Goal: Task Accomplishment & Management: Use online tool/utility

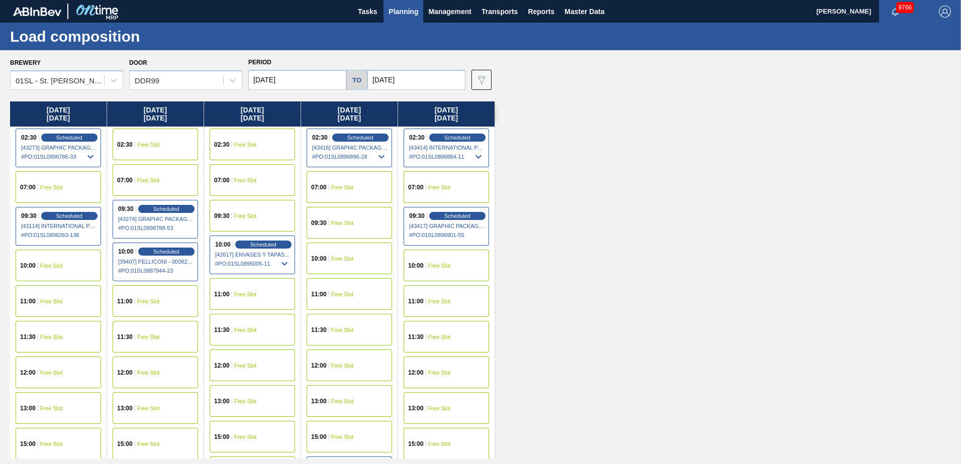
click at [422, 12] on button "Planning" at bounding box center [403, 11] width 40 height 23
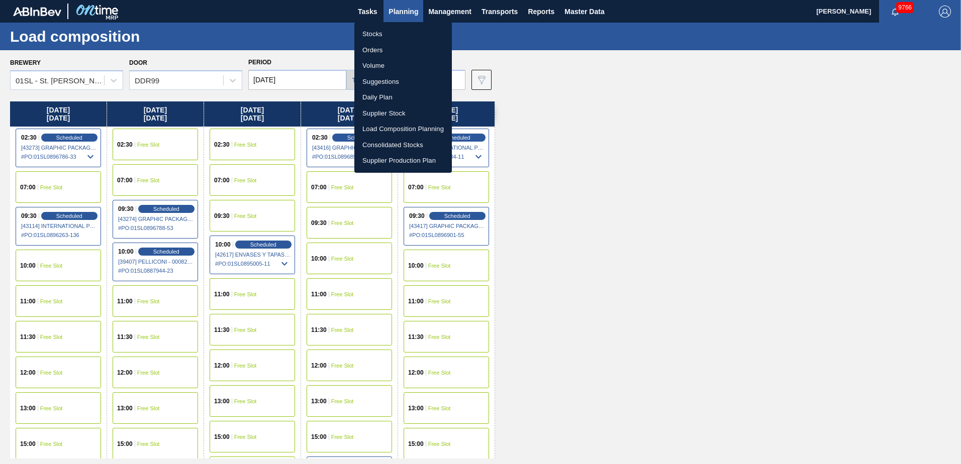
click at [385, 81] on li "Suggestions" at bounding box center [402, 82] width 97 height 16
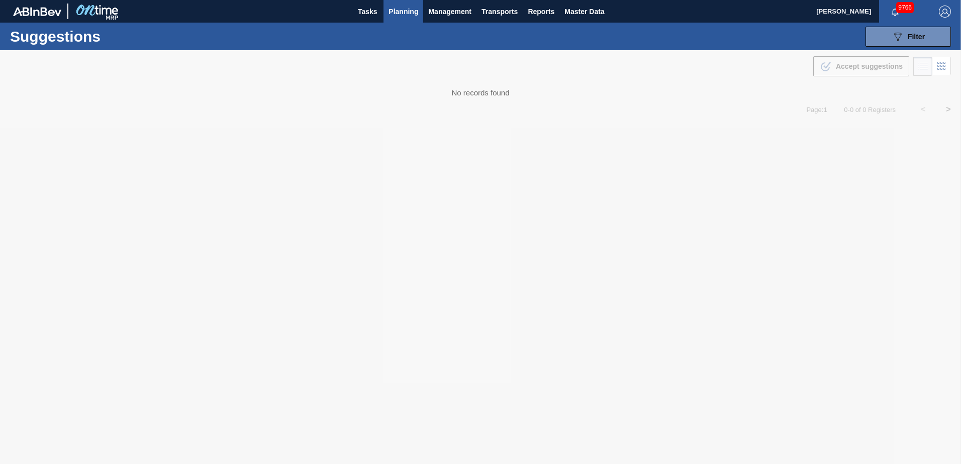
type from "[DATE]"
type to "[DATE]"
click at [406, 17] on span "Planning" at bounding box center [403, 12] width 30 height 12
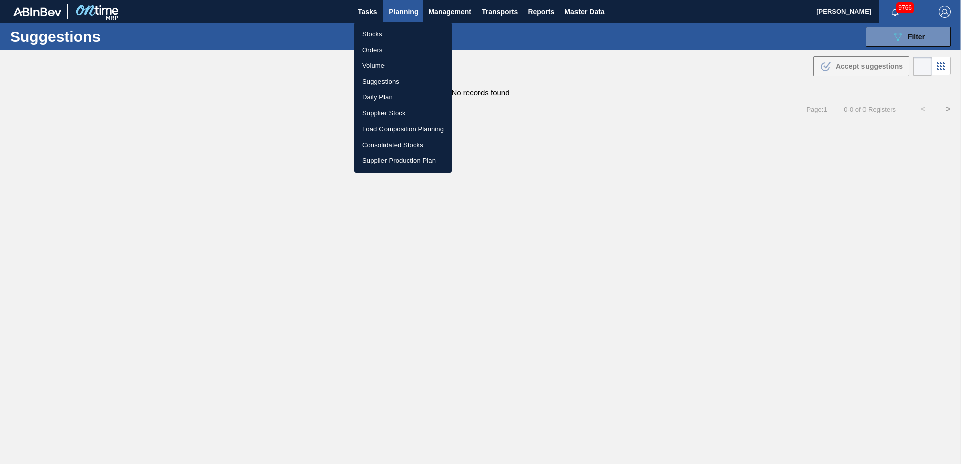
click at [403, 125] on li "Load Composition Planning" at bounding box center [402, 129] width 97 height 16
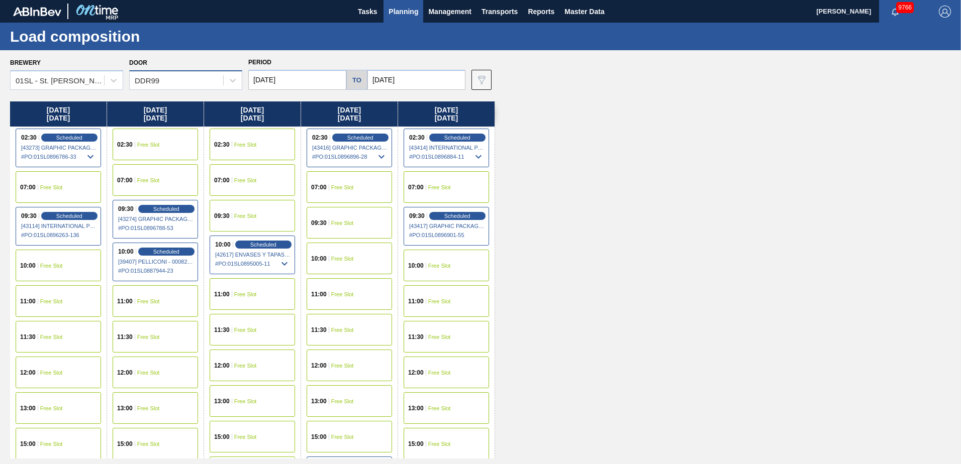
click at [165, 81] on div "DDR99" at bounding box center [176, 80] width 93 height 15
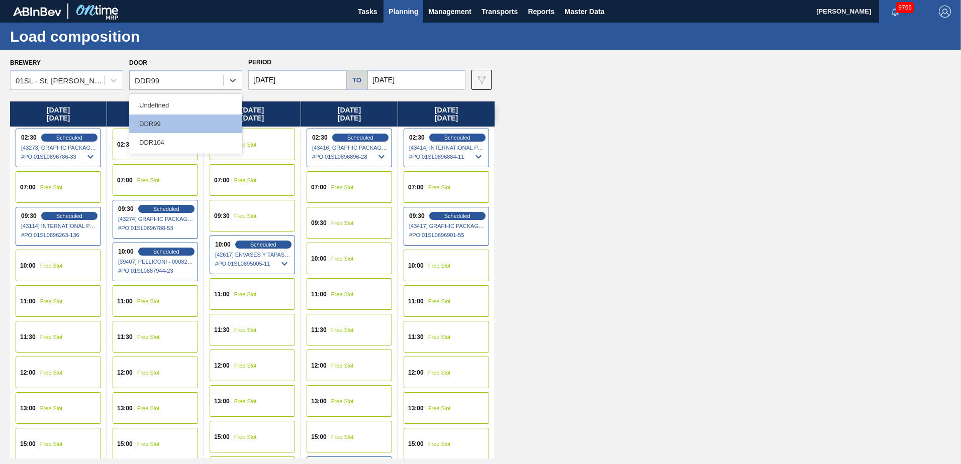
click at [170, 138] on div "DDR104" at bounding box center [185, 142] width 113 height 19
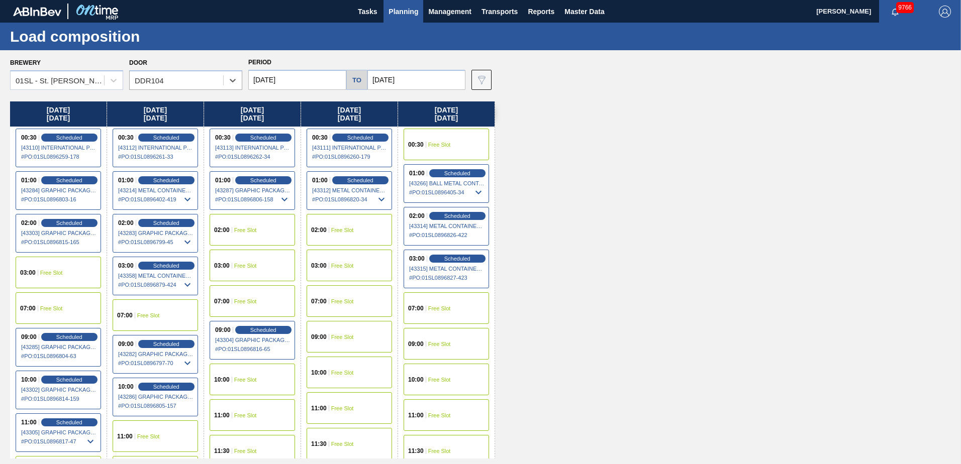
click at [646, 141] on div "Monday 10/06/2025 00:30 Scheduled [43110] INTERNATIONAL PAPER COMPANY - 0008219…" at bounding box center [483, 280] width 946 height 357
click at [416, 22] on button "Planning" at bounding box center [403, 11] width 40 height 23
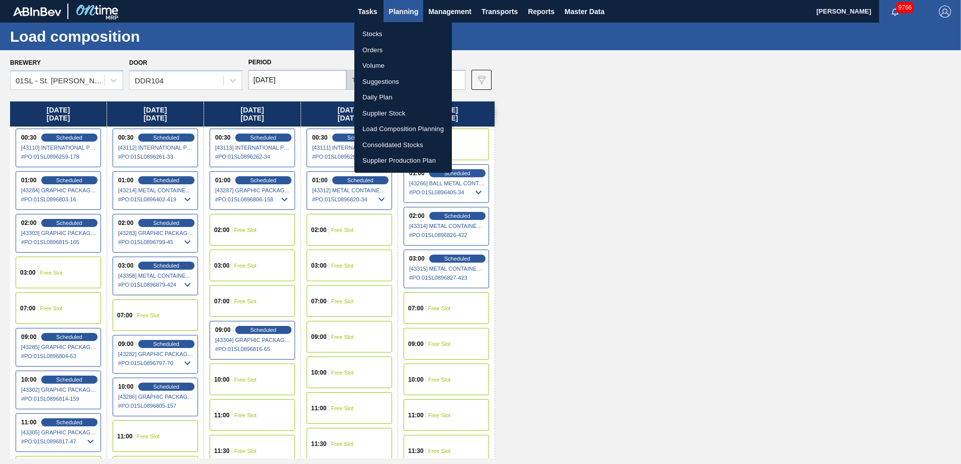
click at [384, 36] on li "Stocks" at bounding box center [402, 34] width 97 height 16
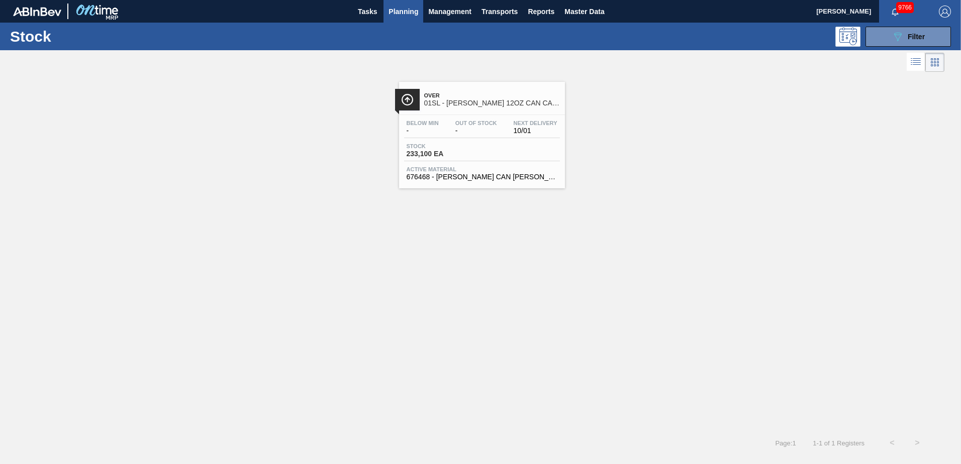
click at [476, 95] on span "Over" at bounding box center [492, 95] width 136 height 6
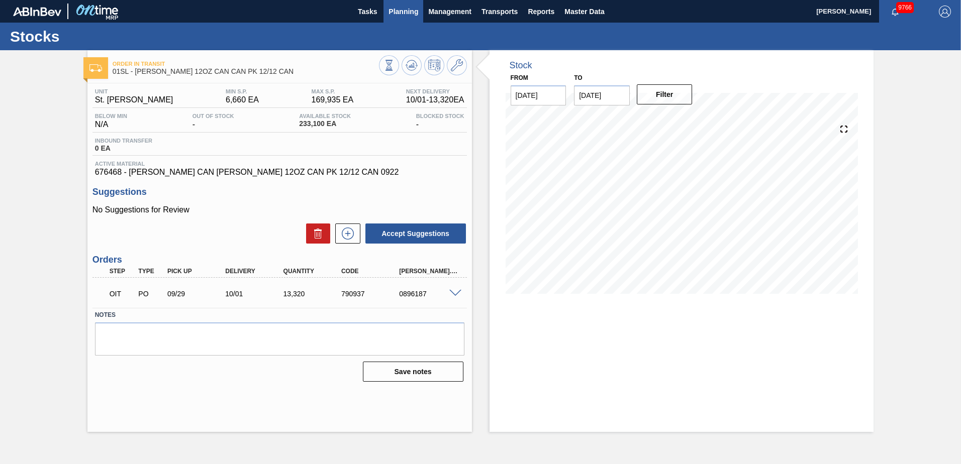
click at [416, 13] on span "Planning" at bounding box center [403, 12] width 30 height 12
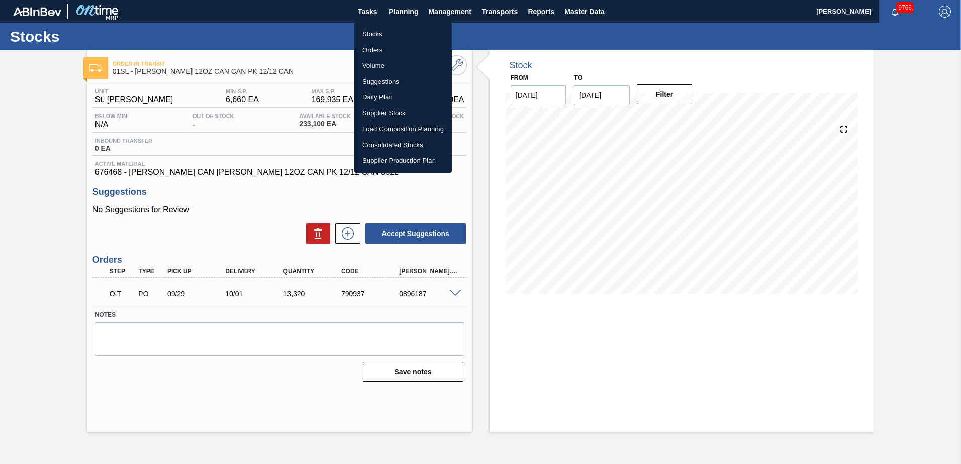
click at [386, 32] on li "Stocks" at bounding box center [402, 34] width 97 height 16
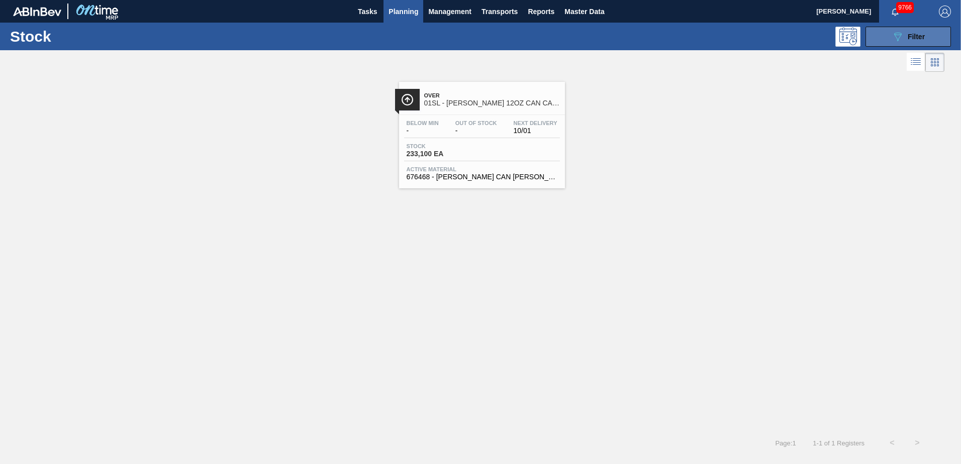
click at [904, 41] on div "089F7B8B-B2A5-4AFE-B5C0-19BA573D28AC Filter" at bounding box center [907, 37] width 33 height 12
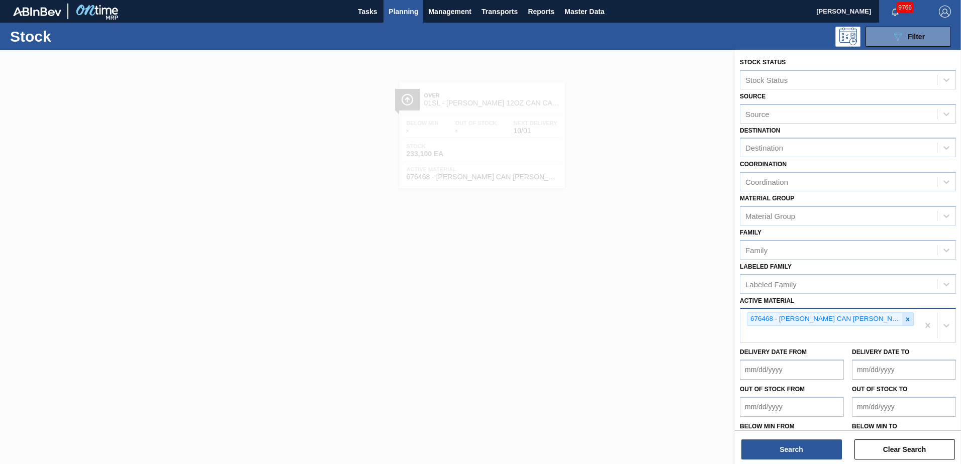
click at [907, 319] on icon at bounding box center [907, 319] width 7 height 7
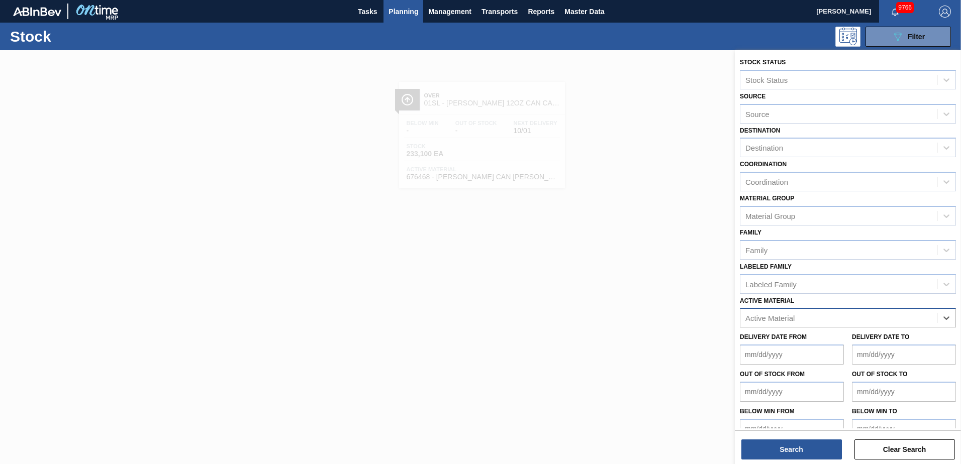
click at [786, 318] on div "Active Material" at bounding box center [769, 318] width 49 height 9
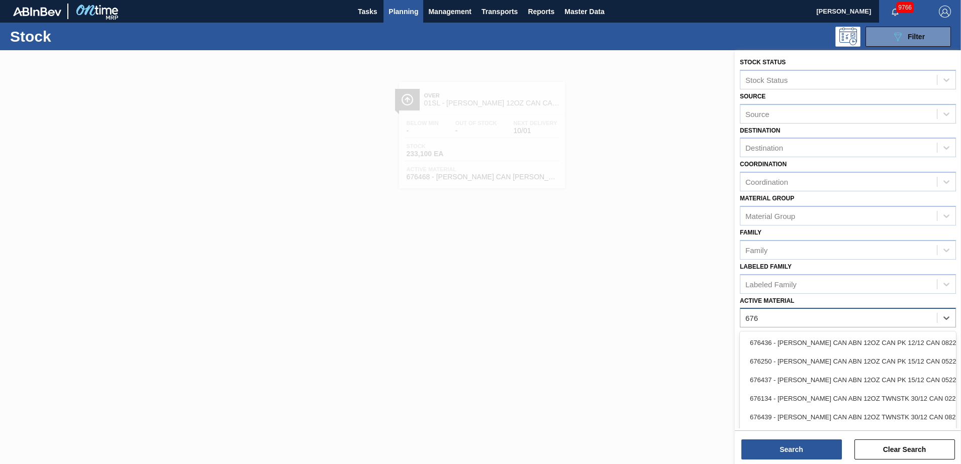
type Material "676"
click at [779, 318] on div "Active Material" at bounding box center [769, 318] width 49 height 9
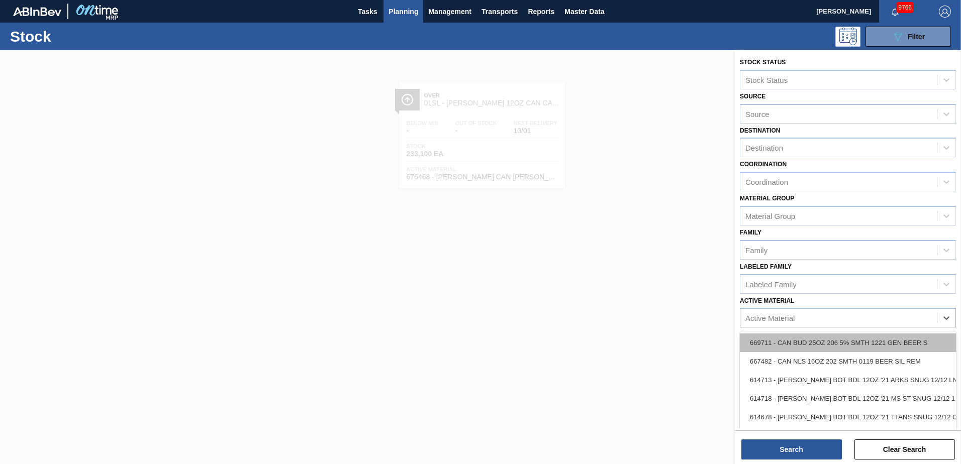
click at [784, 345] on div "669711 - CAN BUD 25OZ 206 5% SMTH 1221 GEN BEER S" at bounding box center [848, 343] width 216 height 19
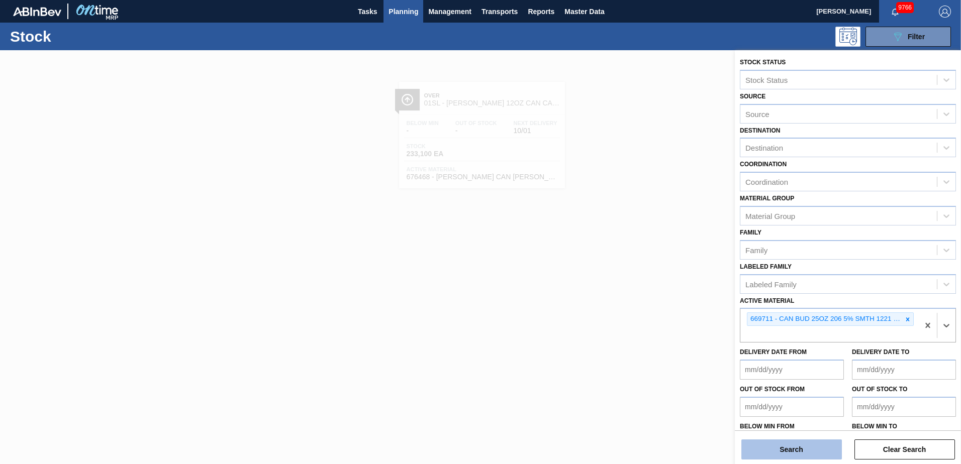
click at [797, 446] on button "Search" at bounding box center [791, 450] width 101 height 20
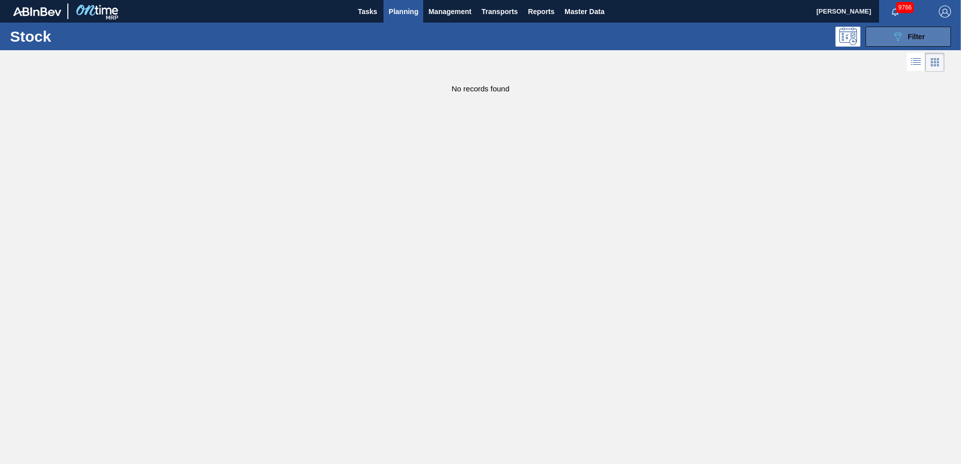
click at [914, 40] on span "Filter" at bounding box center [916, 37] width 17 height 8
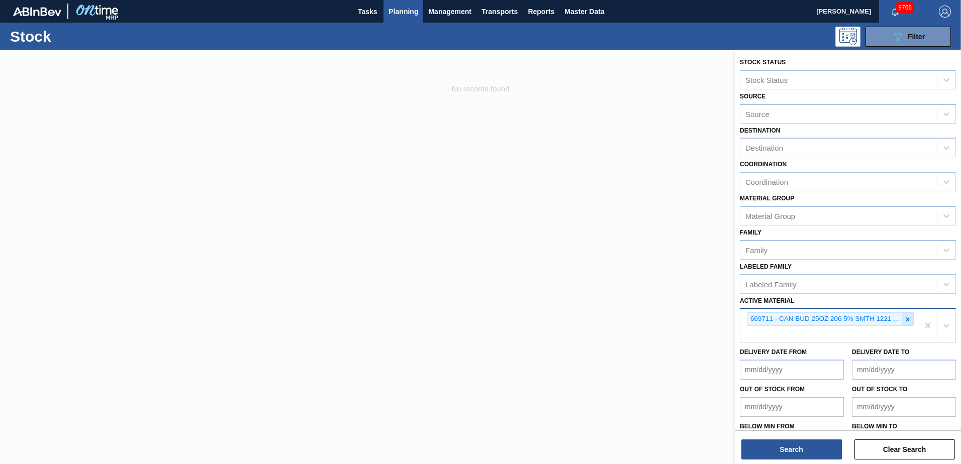
click at [908, 323] on icon at bounding box center [907, 319] width 7 height 7
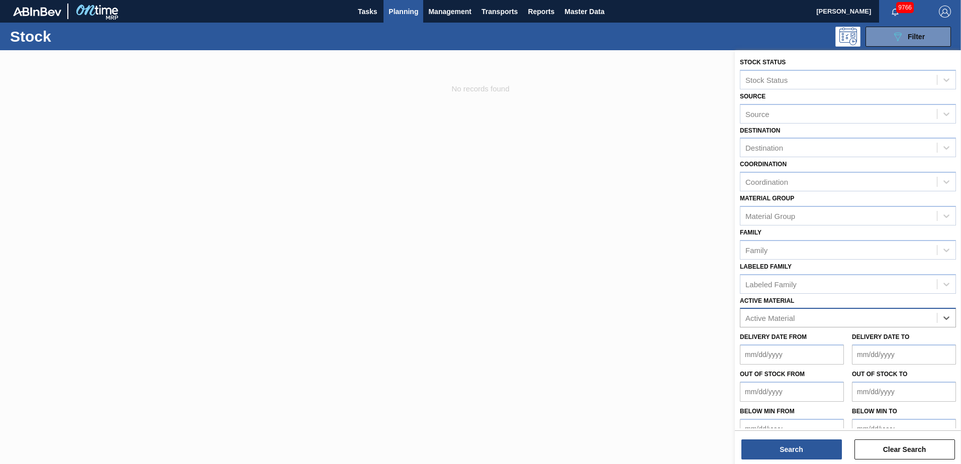
click at [817, 321] on div "Active Material" at bounding box center [838, 318] width 196 height 15
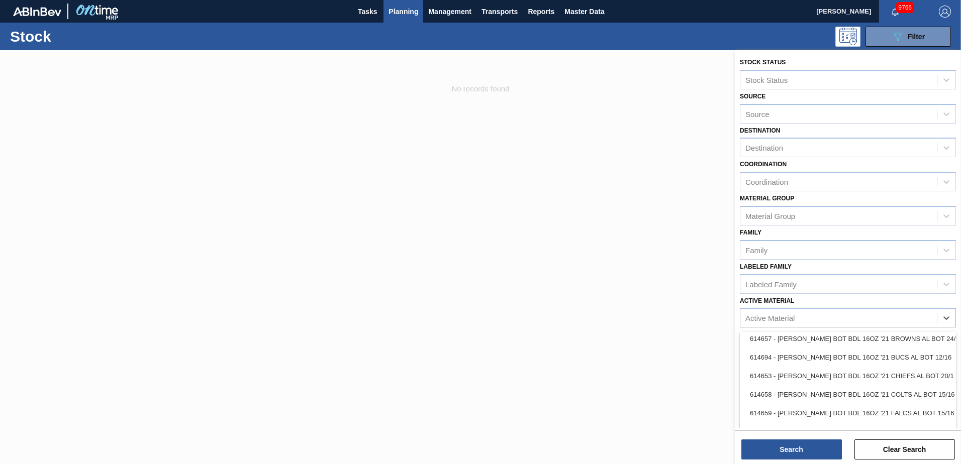
scroll to position [352, 0]
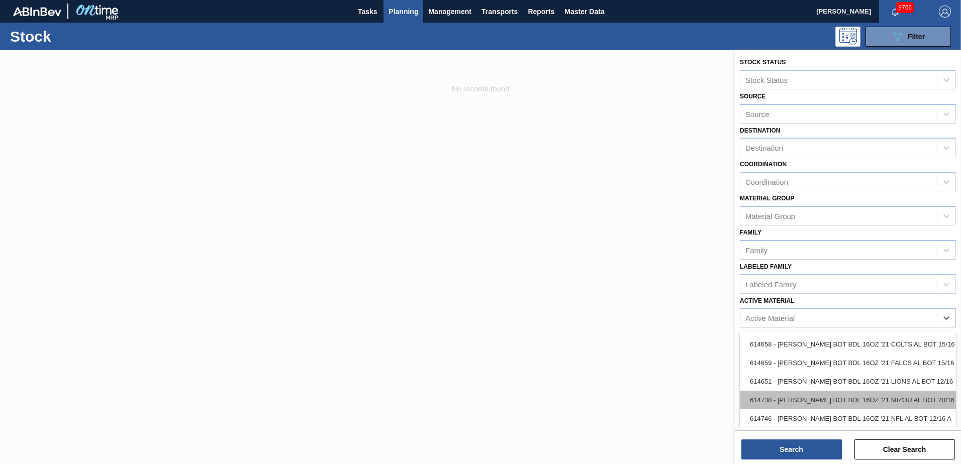
click at [811, 400] on div "614738 - [PERSON_NAME] BOT BDL 16OZ '21 MIZOU AL BOT 20/16" at bounding box center [848, 400] width 216 height 19
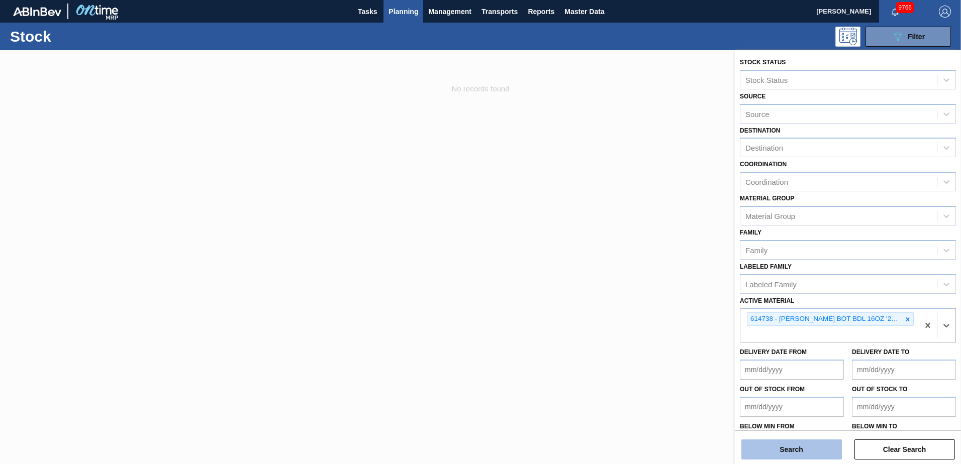
click at [796, 449] on button "Search" at bounding box center [791, 450] width 101 height 20
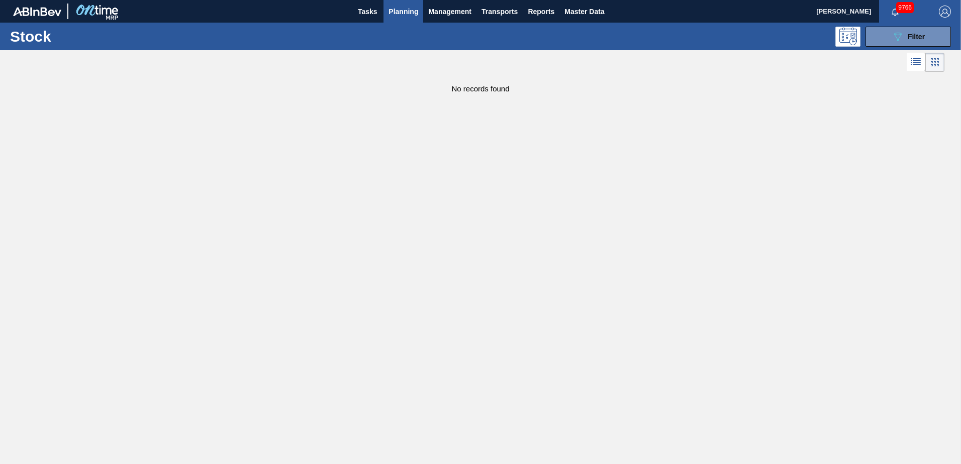
click at [416, 18] on button "Planning" at bounding box center [403, 11] width 40 height 23
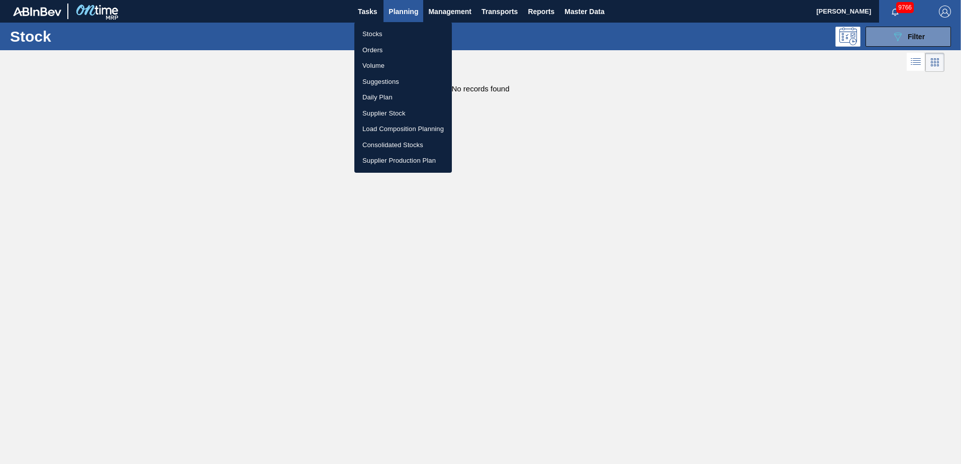
click at [379, 33] on li "Stocks" at bounding box center [402, 34] width 97 height 16
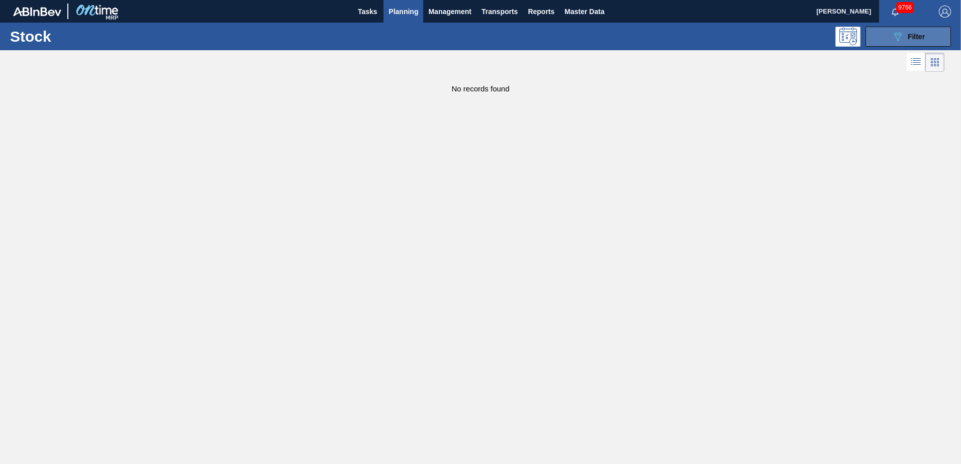
click at [904, 35] on div "089F7B8B-B2A5-4AFE-B5C0-19BA573D28AC Filter" at bounding box center [907, 37] width 33 height 12
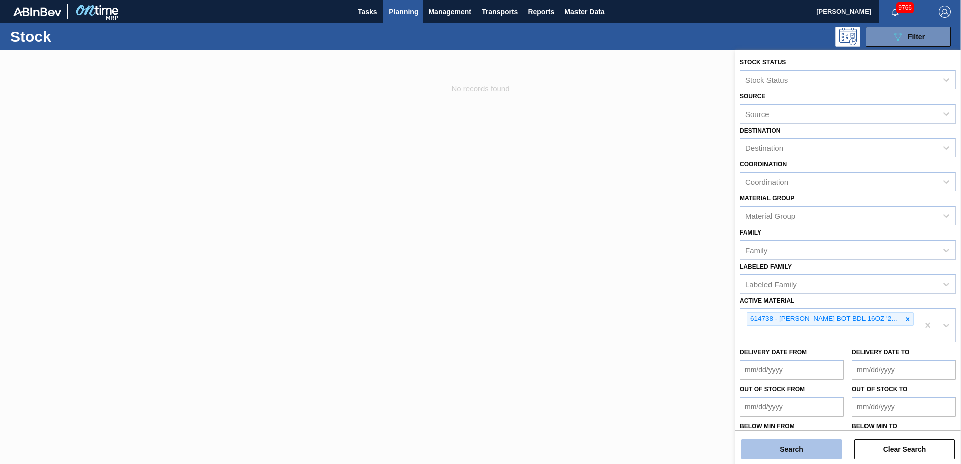
click at [802, 451] on button "Search" at bounding box center [791, 450] width 101 height 20
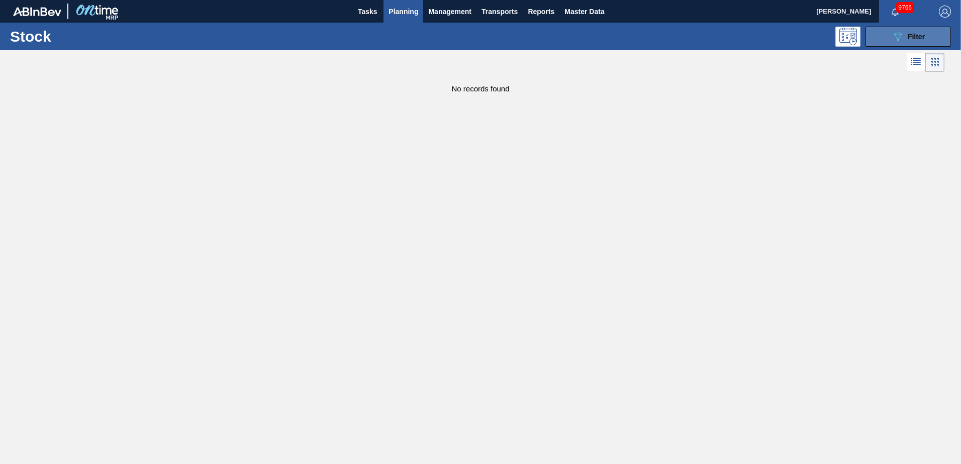
click at [922, 31] on div "089F7B8B-B2A5-4AFE-B5C0-19BA573D28AC Filter" at bounding box center [907, 37] width 33 height 12
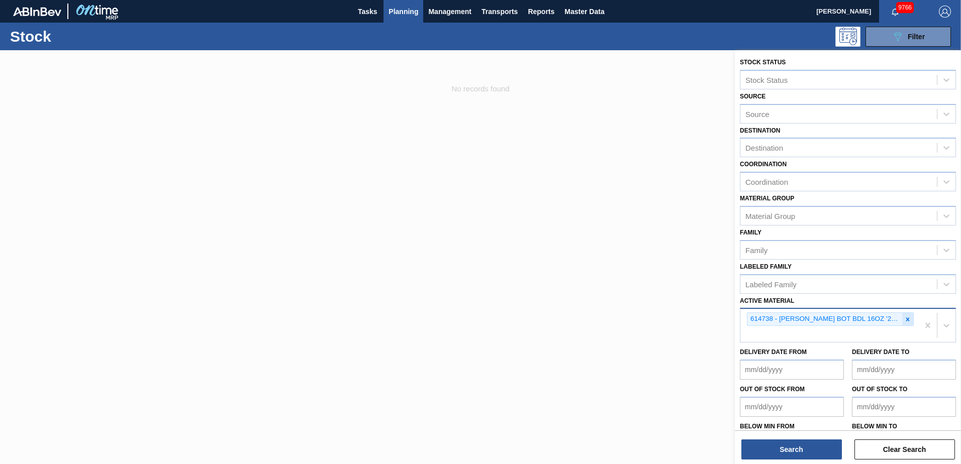
click at [908, 322] on icon at bounding box center [907, 319] width 7 height 7
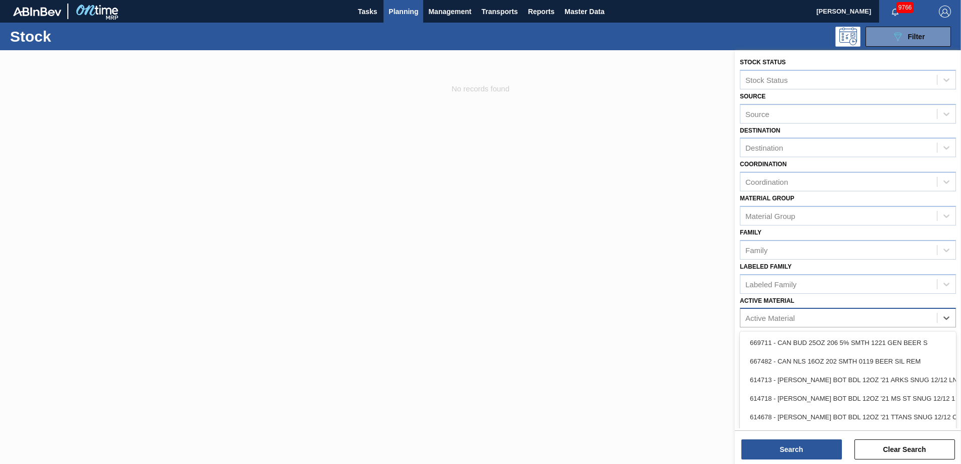
click at [822, 327] on div "Active Material" at bounding box center [848, 318] width 216 height 20
click at [795, 317] on div "Active Material" at bounding box center [769, 318] width 49 height 9
type Material "6"
drag, startPoint x: 764, startPoint y: 324, endPoint x: 767, endPoint y: 309, distance: 15.4
click at [764, 317] on div "Active Material" at bounding box center [838, 318] width 196 height 15
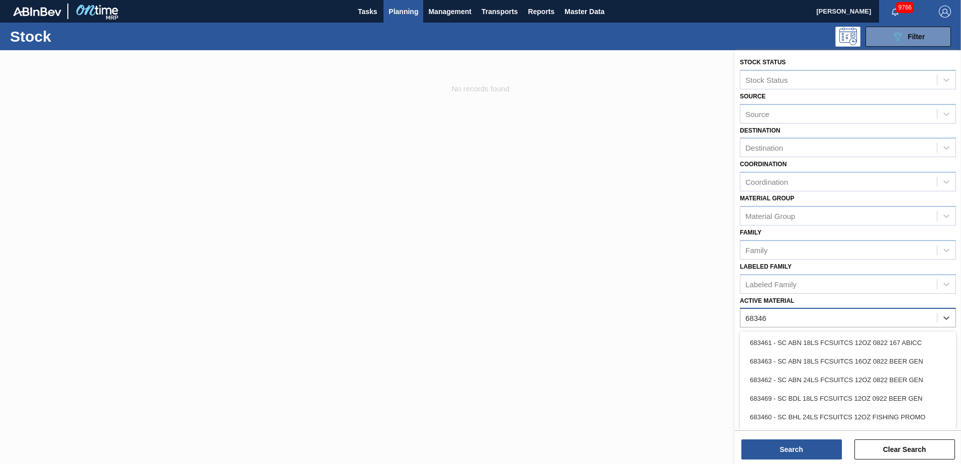
type Material "683462"
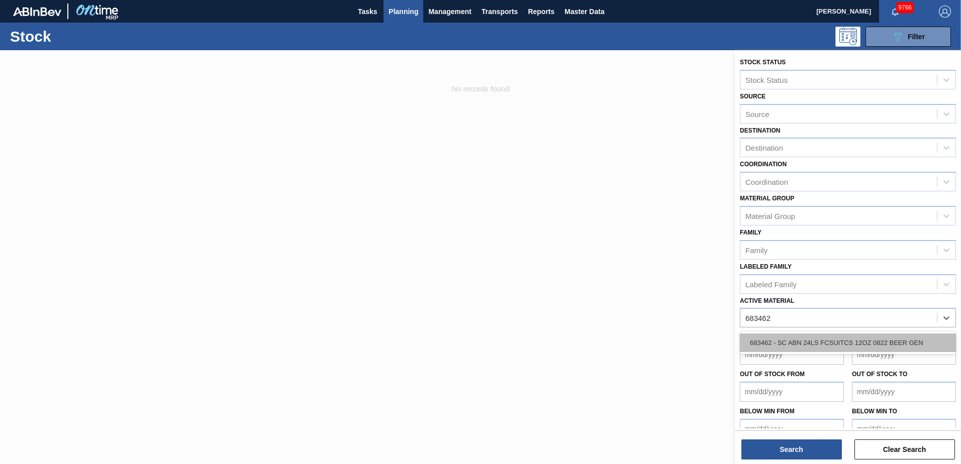
click at [798, 348] on div "683462 - SC ABN 24LS FCSUITCS 12OZ 0822 BEER GEN" at bounding box center [848, 343] width 216 height 19
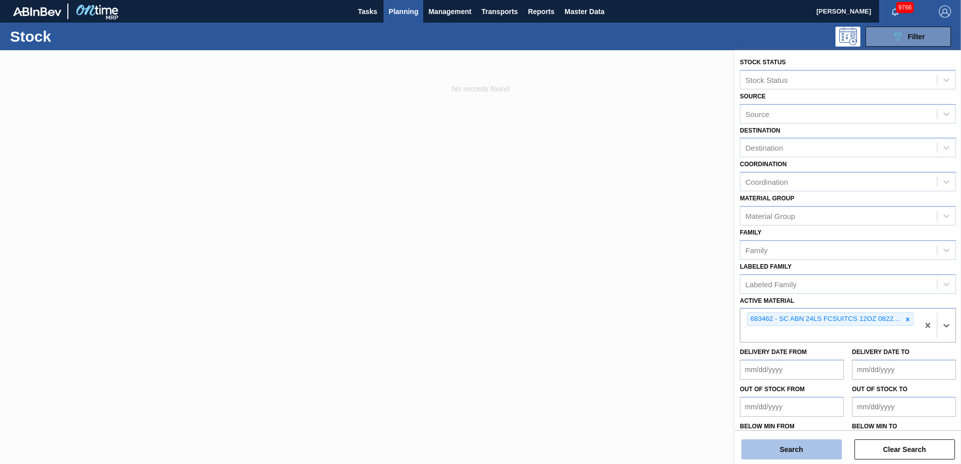
click at [782, 449] on button "Search" at bounding box center [791, 450] width 101 height 20
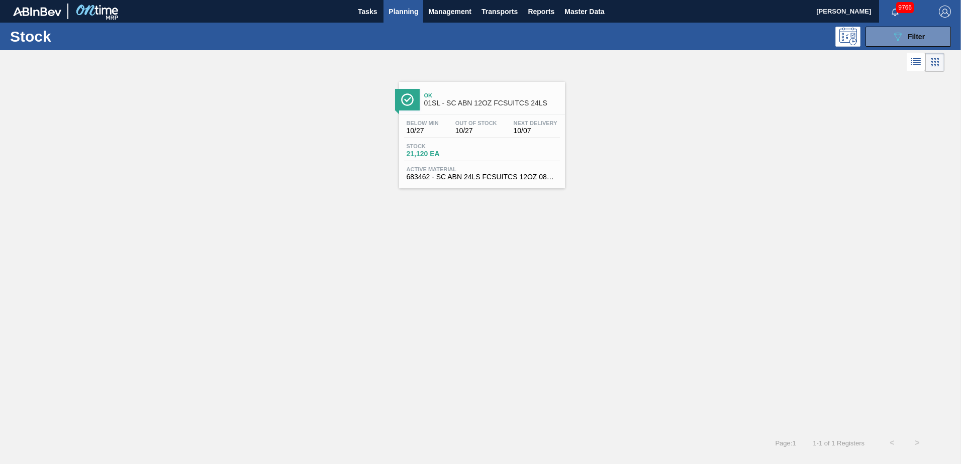
click at [448, 94] on span "Ok" at bounding box center [492, 95] width 136 height 6
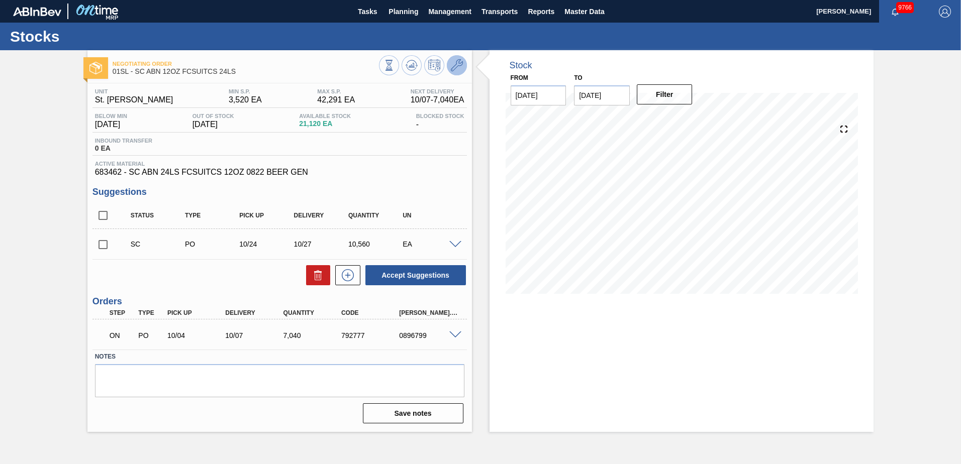
click at [453, 67] on icon at bounding box center [457, 65] width 12 height 12
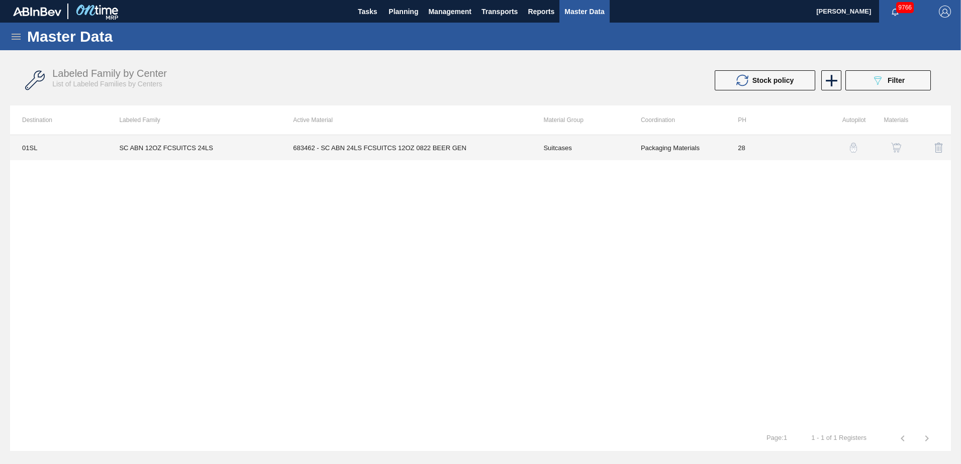
click at [452, 134] on th "Active Material" at bounding box center [406, 120] width 250 height 29
click at [455, 145] on td "683462 - SC ABN 24LS FCSUITCS 12OZ 0822 BEER GEN" at bounding box center [406, 147] width 250 height 25
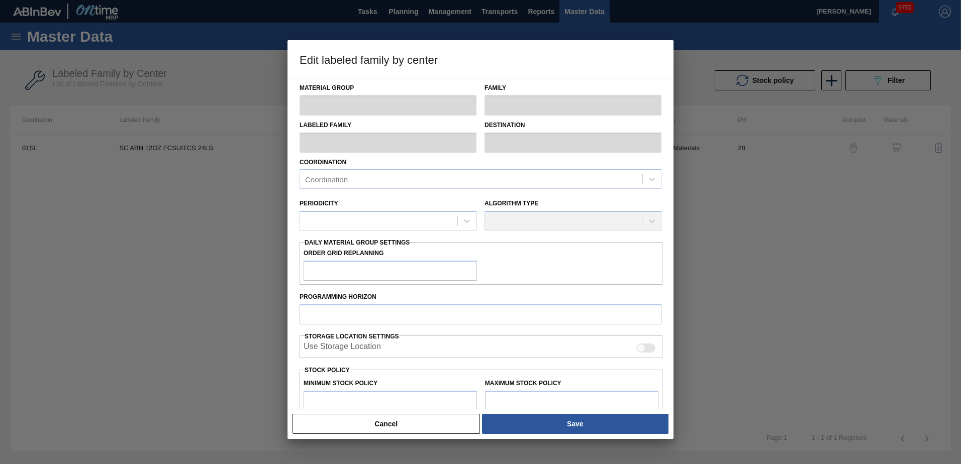
type input "Suitcases"
type input "SC ABN 12OZ FCSUITCS 24LS"
type input "01SL - St. [PERSON_NAME]"
type input "28"
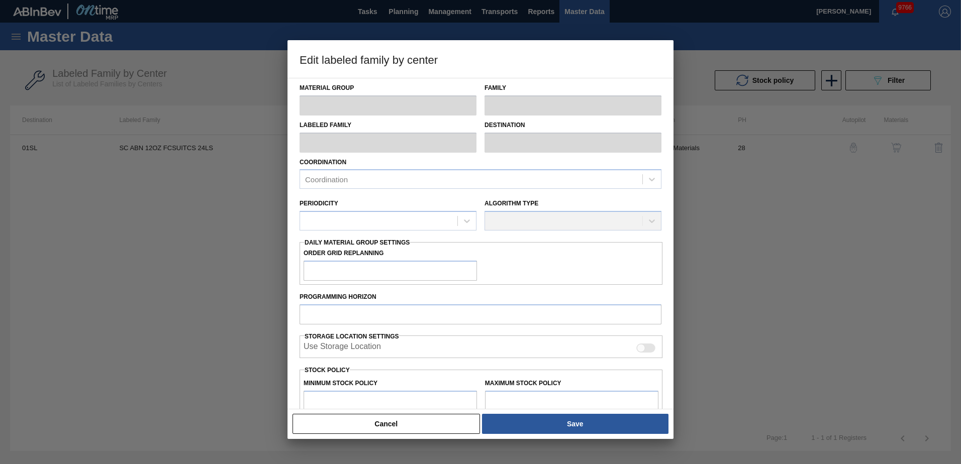
type input "3,520"
type input "42,291"
type input "20"
type input "11,274"
checkbox input "true"
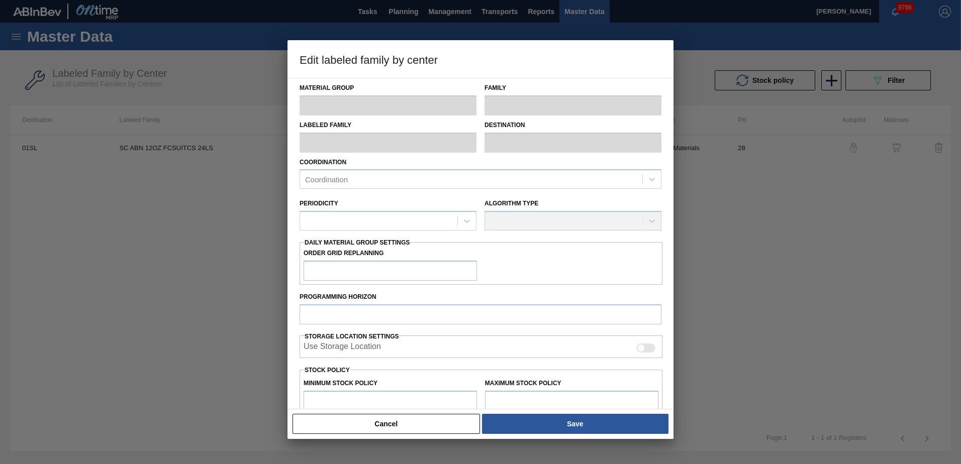
checkbox input "true"
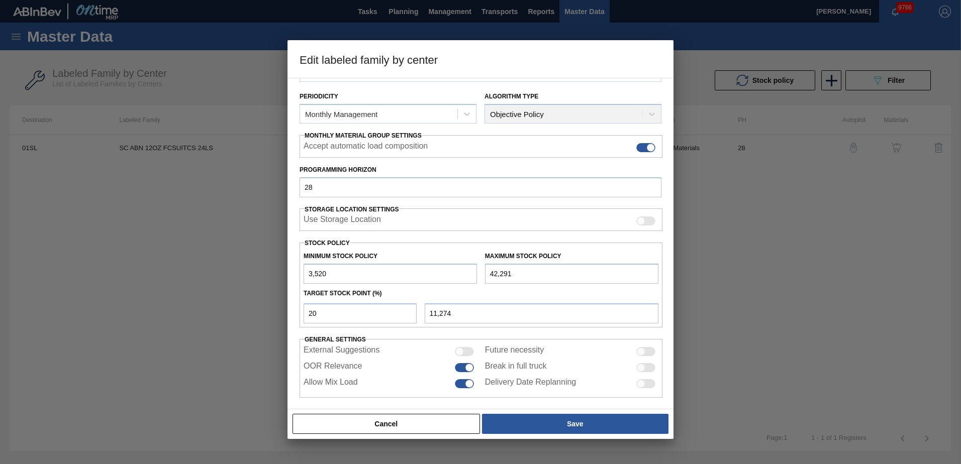
scroll to position [116, 0]
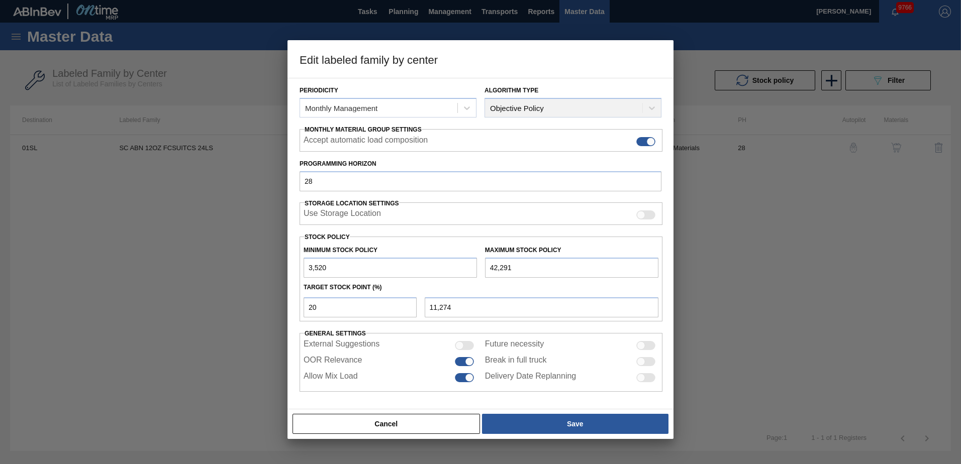
click at [798, 241] on div at bounding box center [480, 232] width 961 height 464
click at [334, 433] on button "Cancel" at bounding box center [385, 424] width 187 height 20
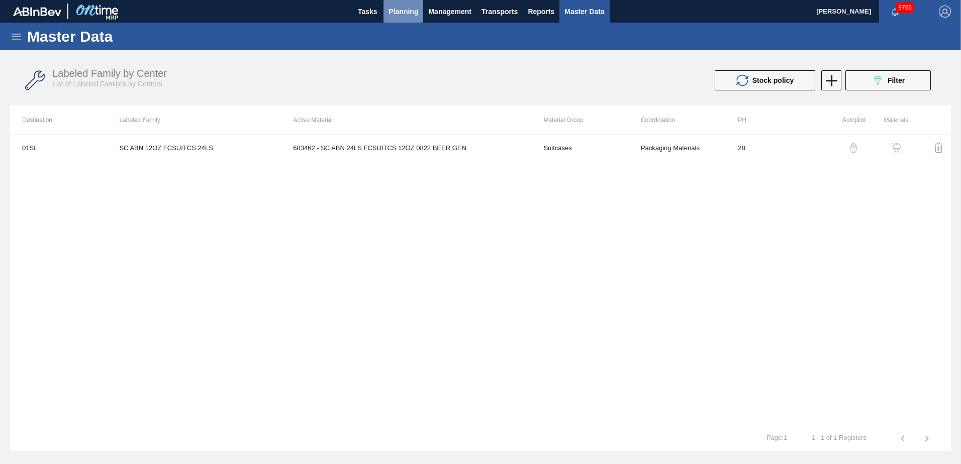
click at [417, 17] on span "Planning" at bounding box center [403, 12] width 30 height 12
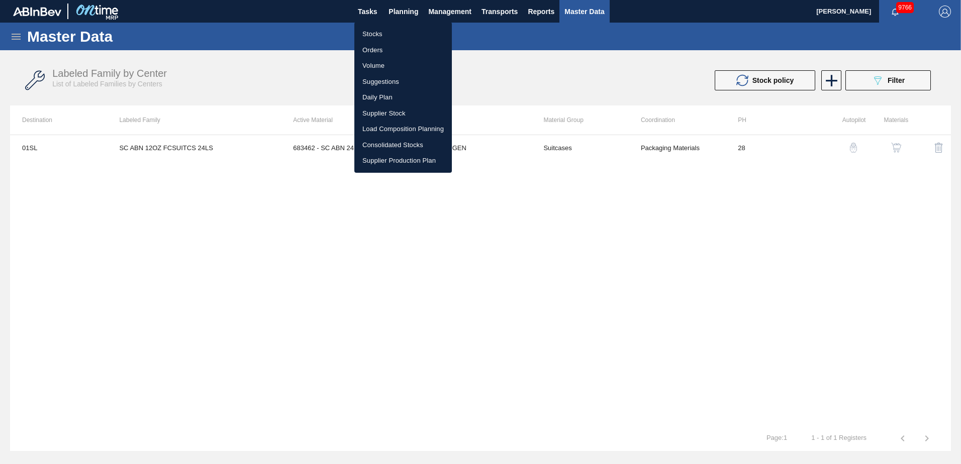
click at [389, 83] on li "Suggestions" at bounding box center [402, 82] width 97 height 16
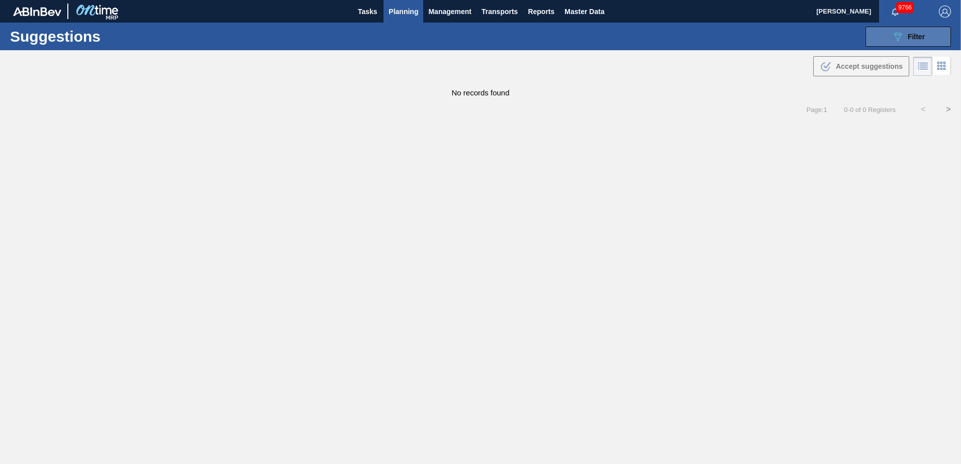
click at [908, 44] on button "089F7B8B-B2A5-4AFE-B5C0-19BA573D28AC Filter" at bounding box center [907, 37] width 85 height 20
type from "[DATE]"
type to "[DATE]"
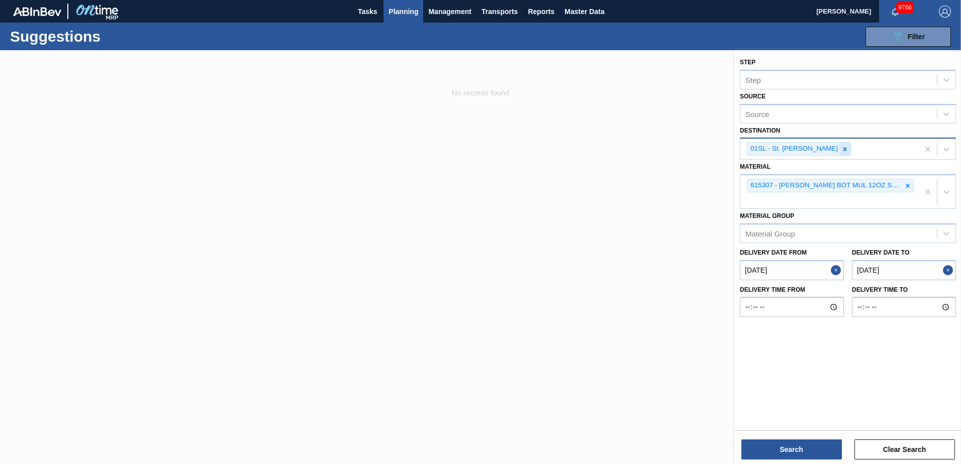
click at [841, 150] on icon at bounding box center [844, 149] width 7 height 7
click at [851, 148] on div "Source" at bounding box center [838, 148] width 196 height 15
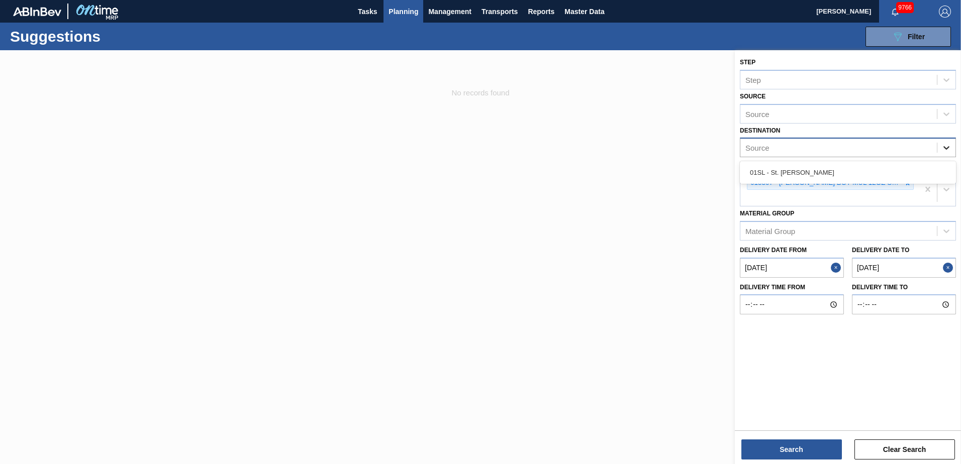
click at [946, 147] on icon at bounding box center [946, 148] width 10 height 10
click at [946, 149] on icon at bounding box center [946, 149] width 6 height 4
click at [634, 154] on div at bounding box center [480, 282] width 961 height 464
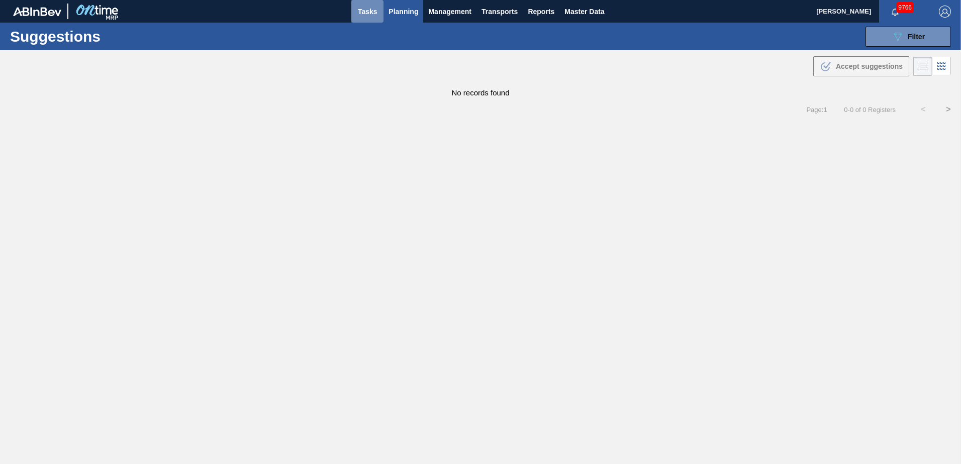
click at [363, 9] on span "Tasks" at bounding box center [367, 12] width 22 height 12
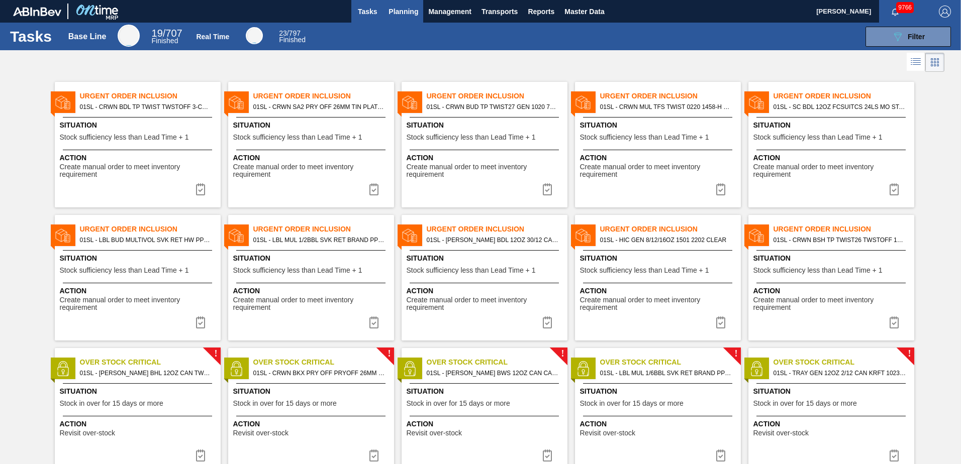
click at [388, 10] on span "Planning" at bounding box center [403, 12] width 30 height 12
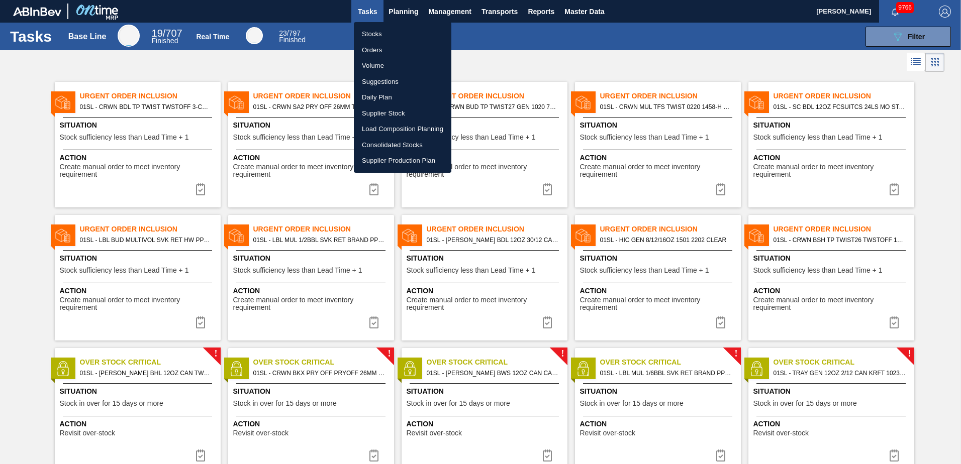
click at [406, 13] on div at bounding box center [480, 232] width 961 height 464
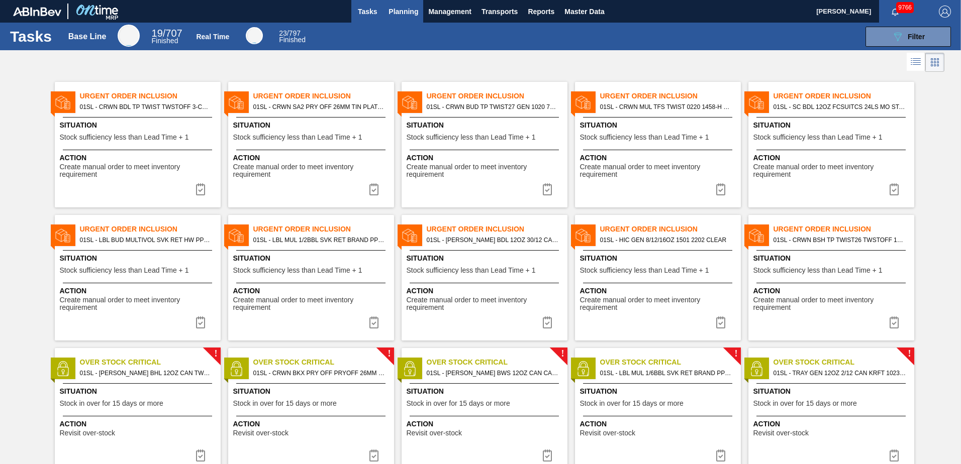
click at [404, 14] on span "Planning" at bounding box center [403, 12] width 30 height 12
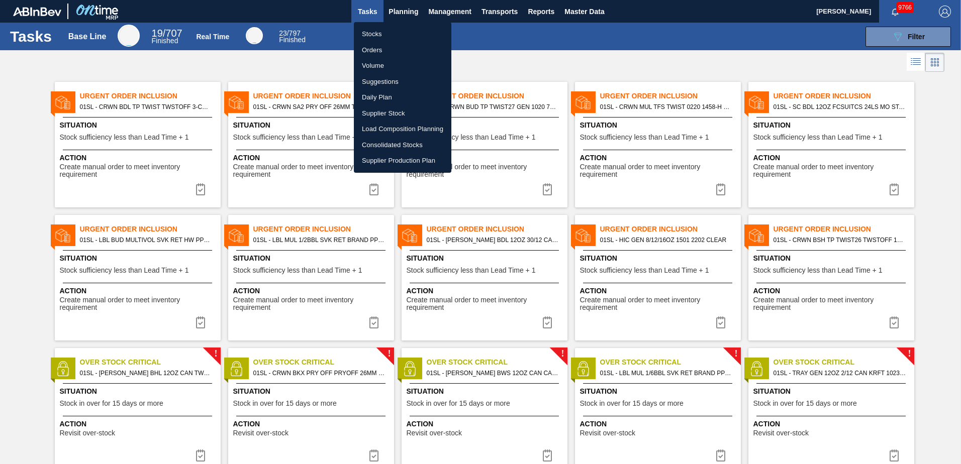
click at [483, 66] on div at bounding box center [480, 232] width 961 height 464
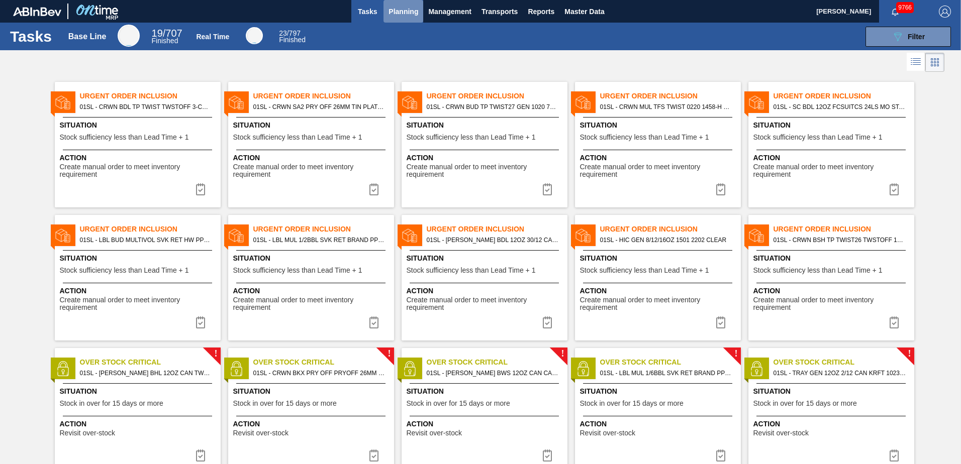
click at [399, 7] on span "Planning" at bounding box center [403, 12] width 30 height 12
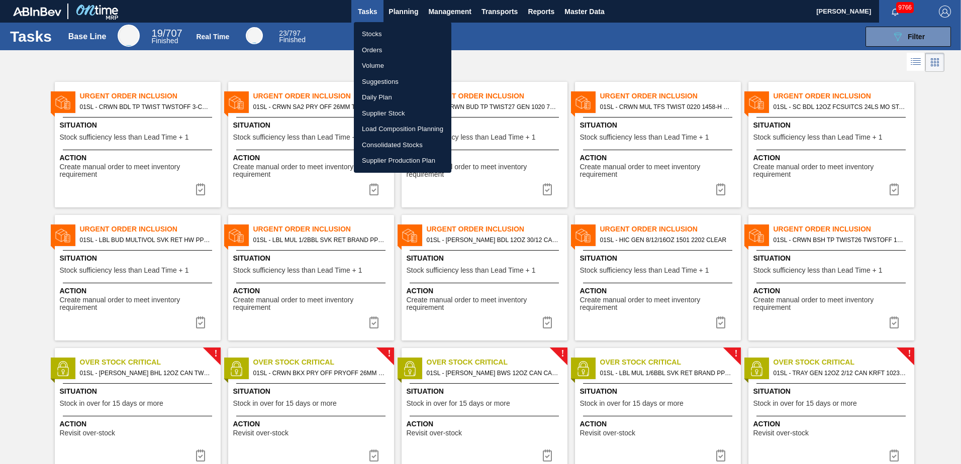
click at [483, 46] on div at bounding box center [480, 232] width 961 height 464
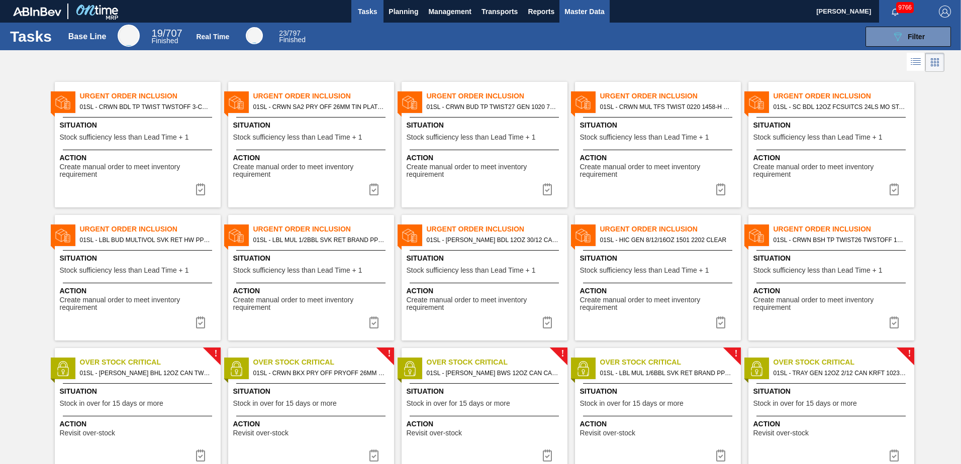
click at [570, 8] on span "Master Data" at bounding box center [584, 12] width 40 height 12
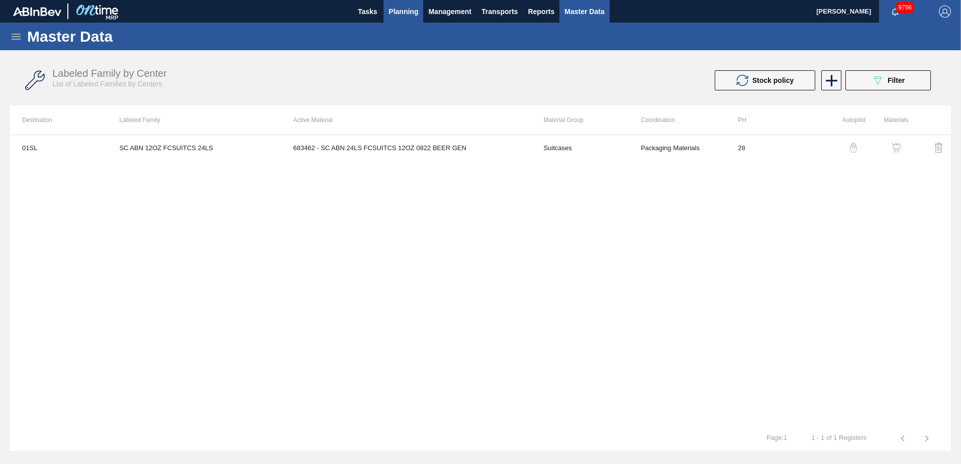
click at [402, 12] on span "Planning" at bounding box center [403, 12] width 30 height 12
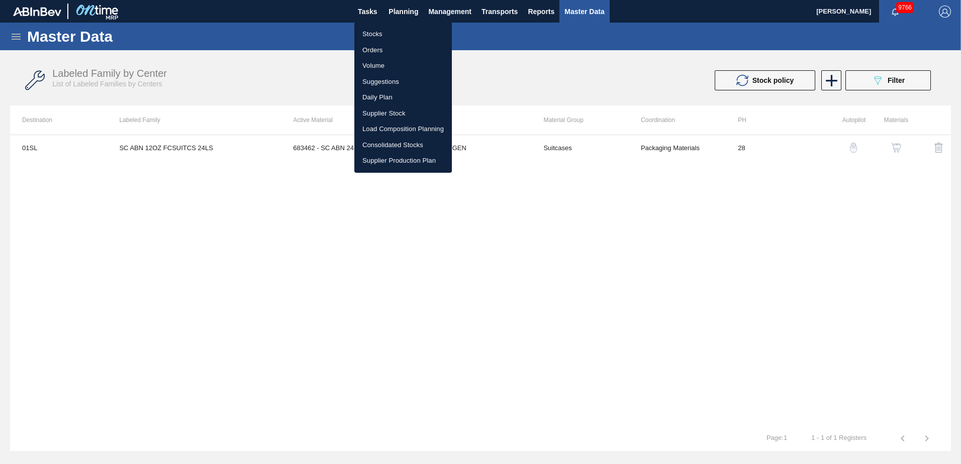
click at [375, 42] on li "Orders" at bounding box center [402, 50] width 97 height 16
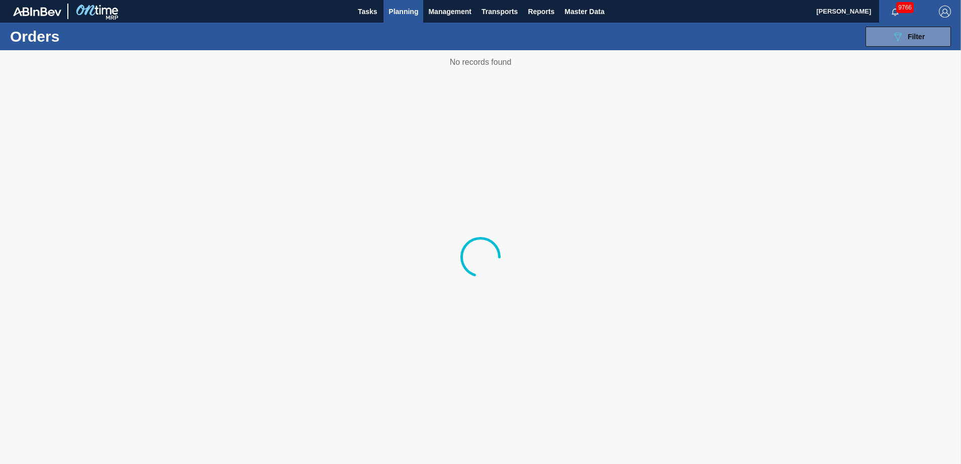
click at [391, 12] on span "Planning" at bounding box center [403, 12] width 30 height 12
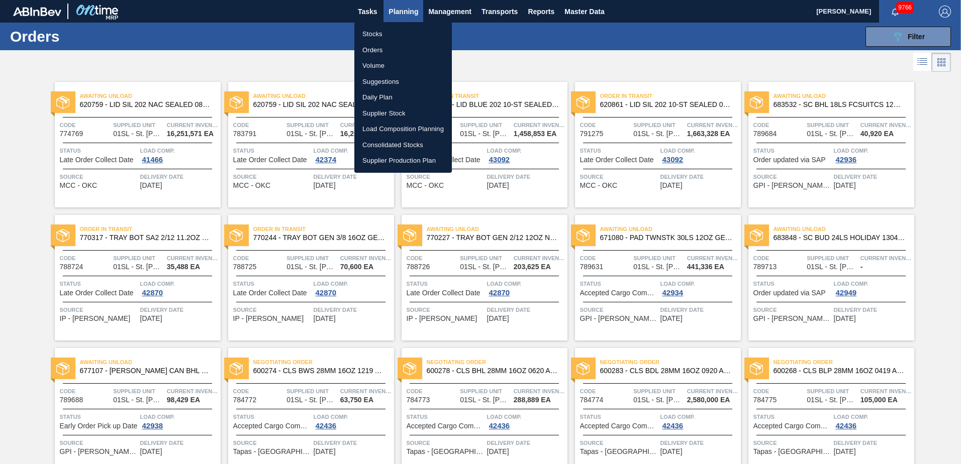
drag, startPoint x: 751, startPoint y: 53, endPoint x: 881, endPoint y: 32, distance: 131.9
click at [752, 53] on div at bounding box center [480, 232] width 961 height 464
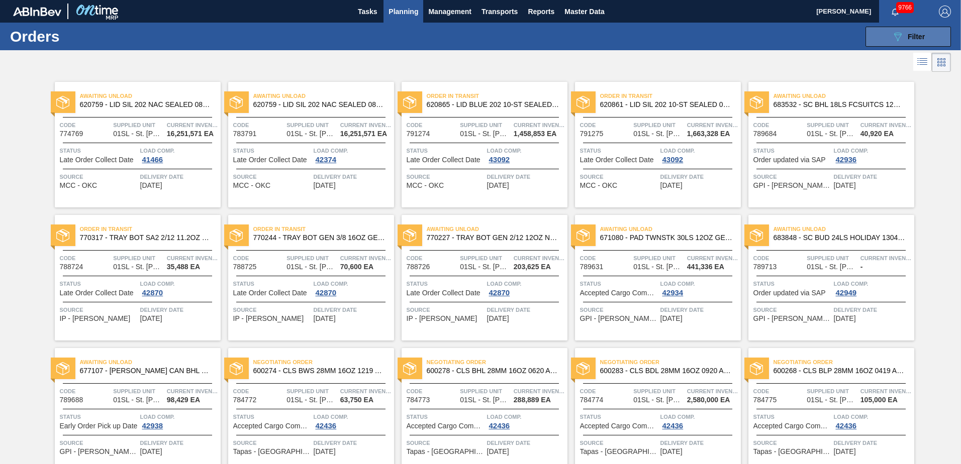
click at [901, 32] on icon "089F7B8B-B2A5-4AFE-B5C0-19BA573D28AC" at bounding box center [897, 37] width 12 height 12
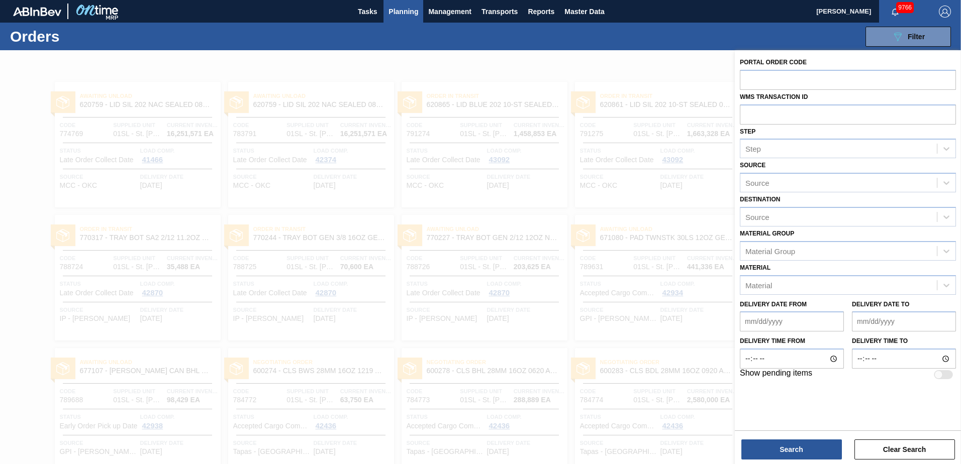
click at [600, 62] on div at bounding box center [480, 282] width 961 height 464
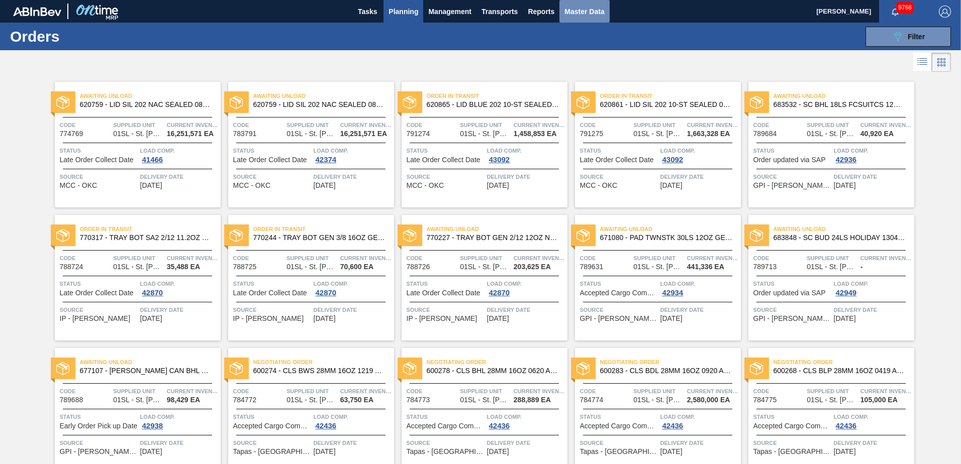
click at [599, 10] on span "Master Data" at bounding box center [584, 12] width 40 height 12
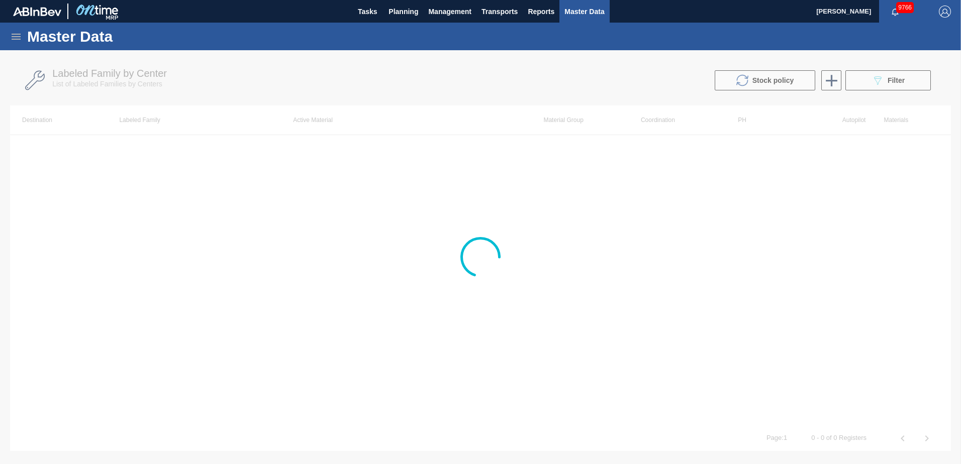
click at [896, 81] on div at bounding box center [480, 257] width 961 height 414
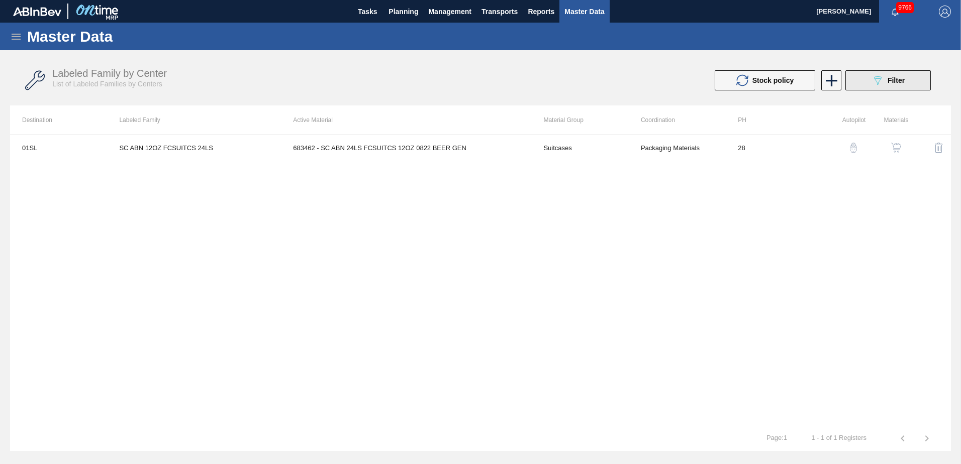
click at [900, 87] on button "089F7B8B-B2A5-4AFE-B5C0-19BA573D28AC Filter" at bounding box center [887, 80] width 85 height 20
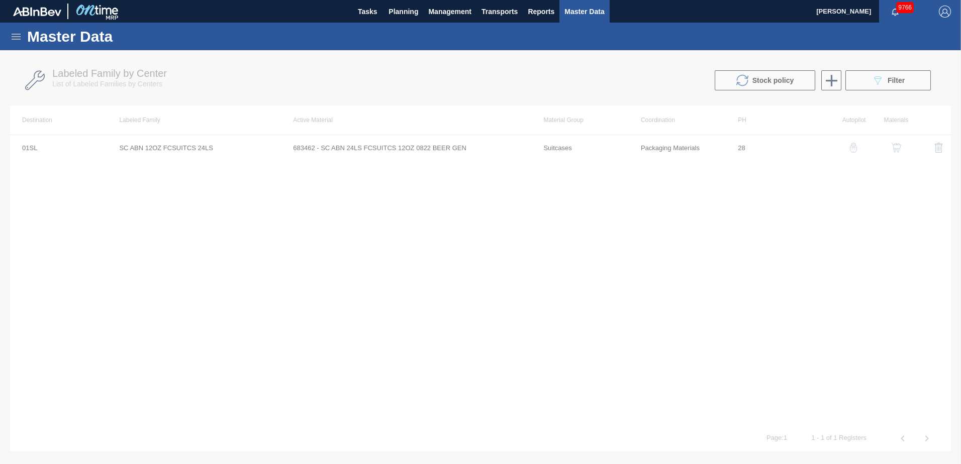
click at [307, 148] on div at bounding box center [480, 257] width 961 height 414
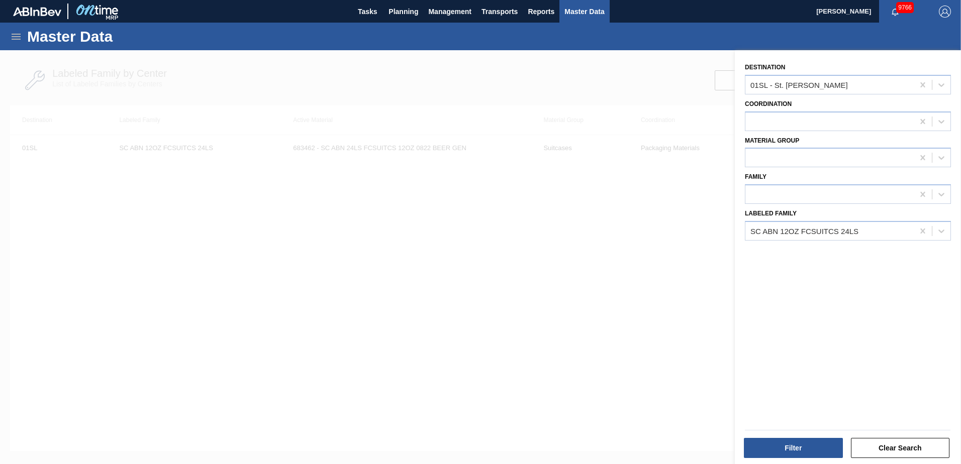
drag, startPoint x: 296, startPoint y: 251, endPoint x: 301, endPoint y: 235, distance: 17.1
click at [296, 248] on div at bounding box center [480, 282] width 961 height 464
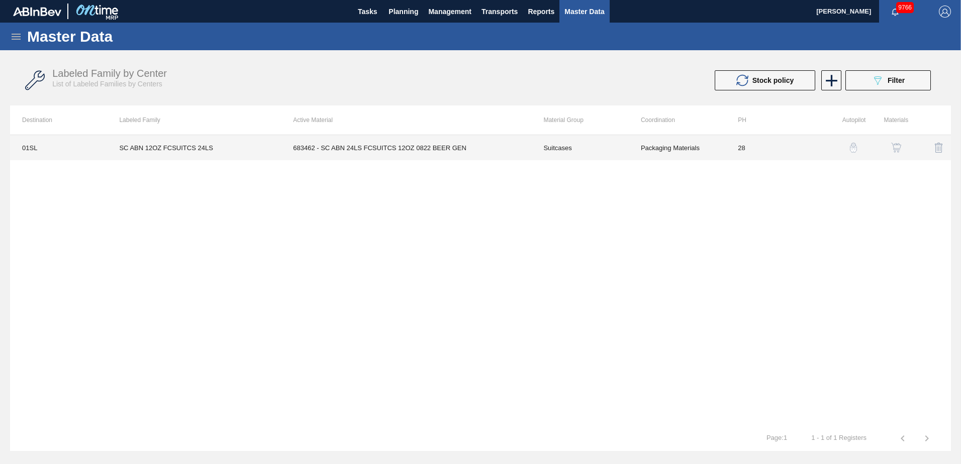
click at [382, 145] on td "683462 - SC ABN 24LS FCSUITCS 12OZ 0822 BEER GEN" at bounding box center [406, 147] width 250 height 25
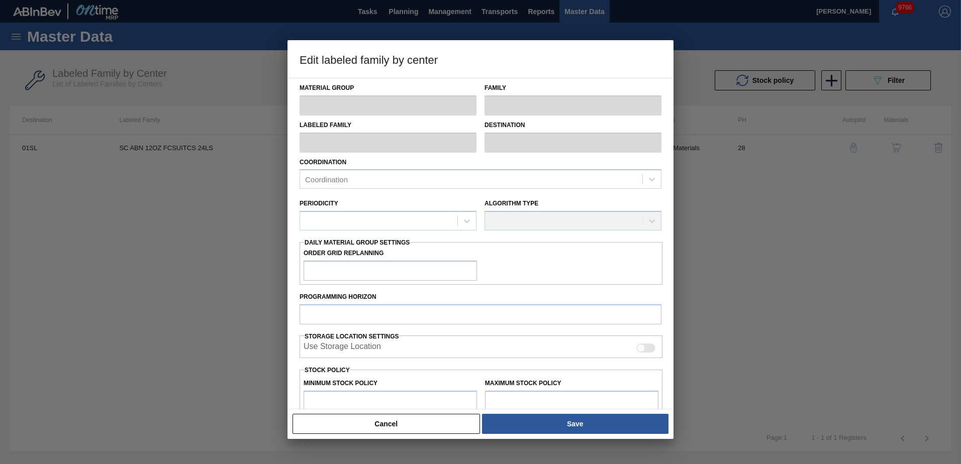
type input "Suitcases"
type input "SC ABN 12OZ FCSUITCS 24LS"
type input "01SL - St. [PERSON_NAME]"
type input "28"
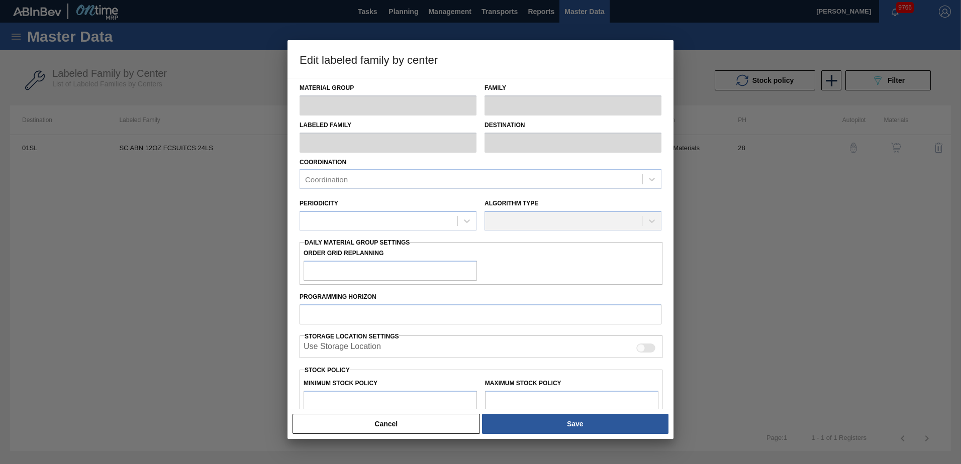
type input "3,520"
type input "42,291"
type input "20"
type input "11,274"
checkbox input "true"
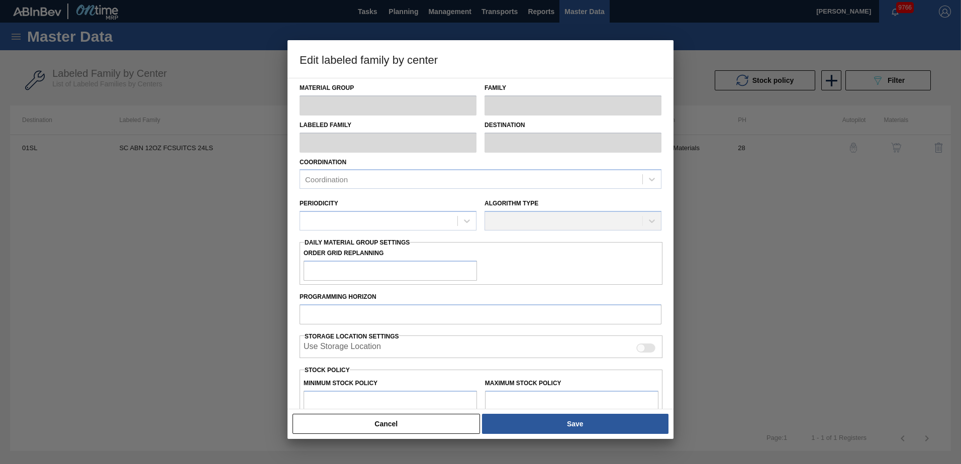
checkbox input "true"
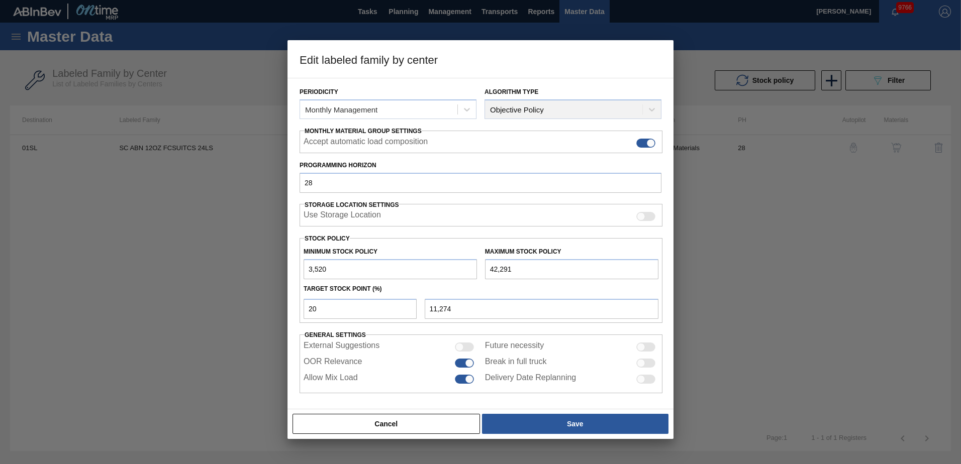
scroll to position [116, 0]
click at [426, 421] on button "Cancel" at bounding box center [385, 424] width 187 height 20
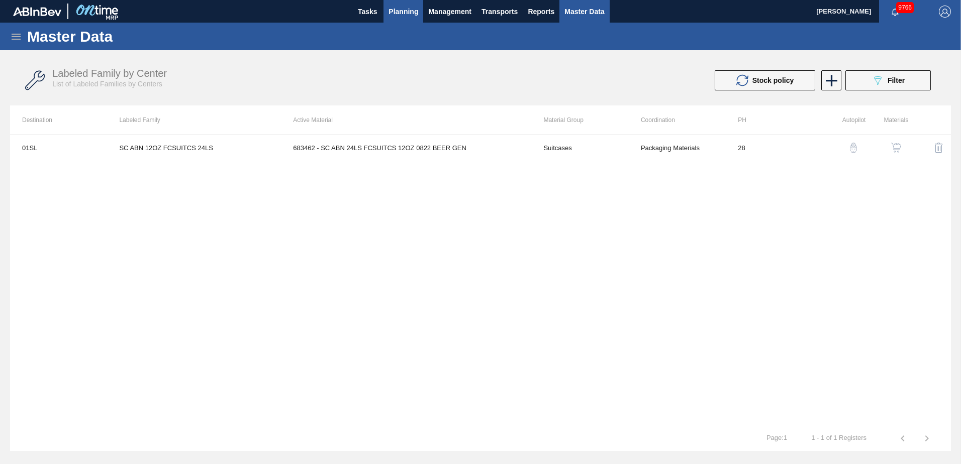
click at [407, 9] on span "Planning" at bounding box center [403, 12] width 30 height 12
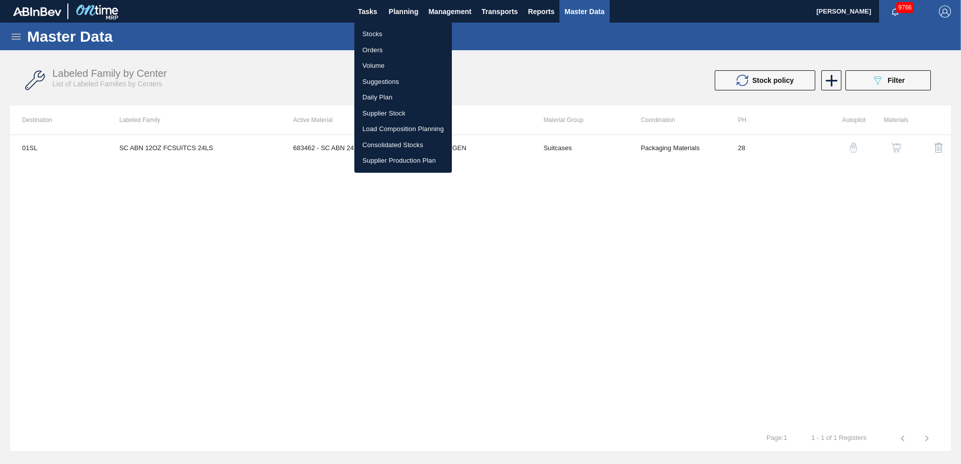
click at [511, 35] on div at bounding box center [480, 232] width 961 height 464
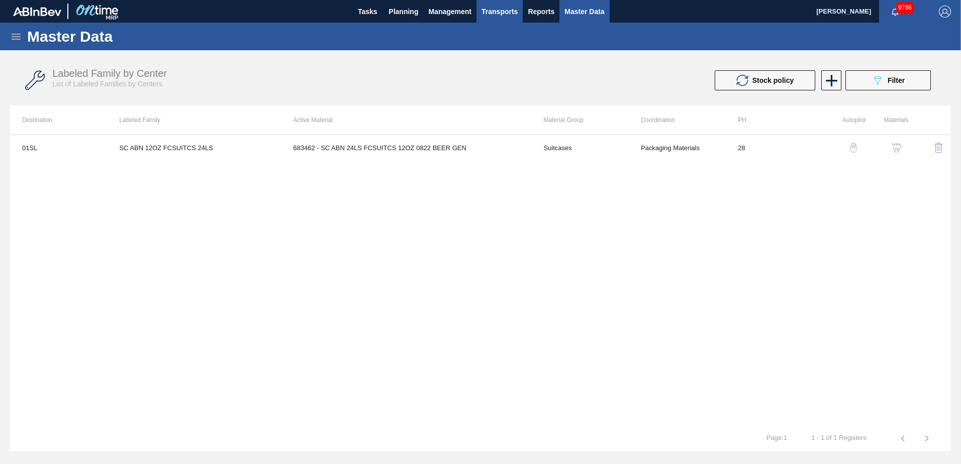
click at [498, 11] on span "Transports" at bounding box center [499, 12] width 36 height 12
click at [502, 32] on li "Load Composition" at bounding box center [506, 34] width 85 height 16
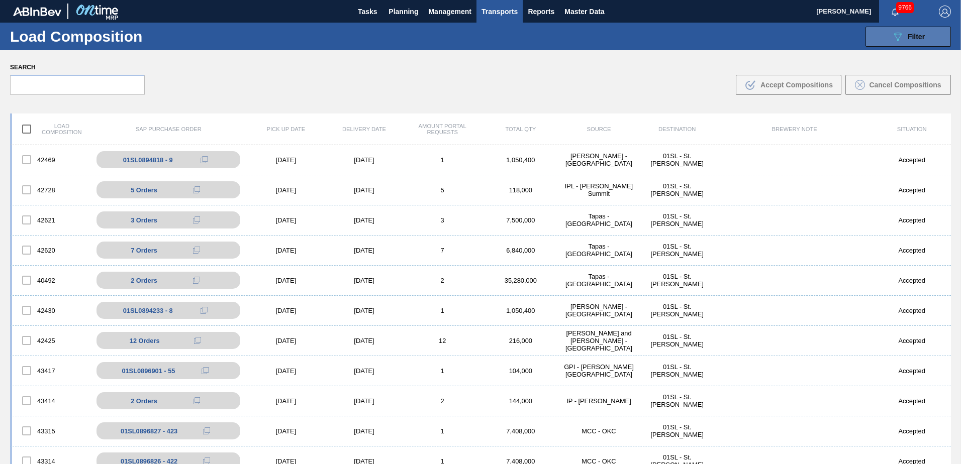
click at [898, 40] on icon "089F7B8B-B2A5-4AFE-B5C0-19BA573D28AC" at bounding box center [897, 37] width 12 height 12
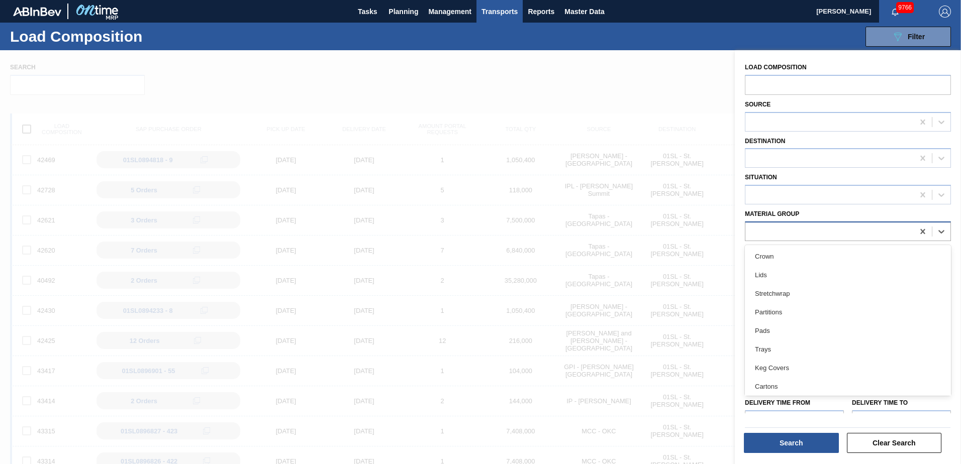
click at [788, 227] on div at bounding box center [829, 231] width 168 height 15
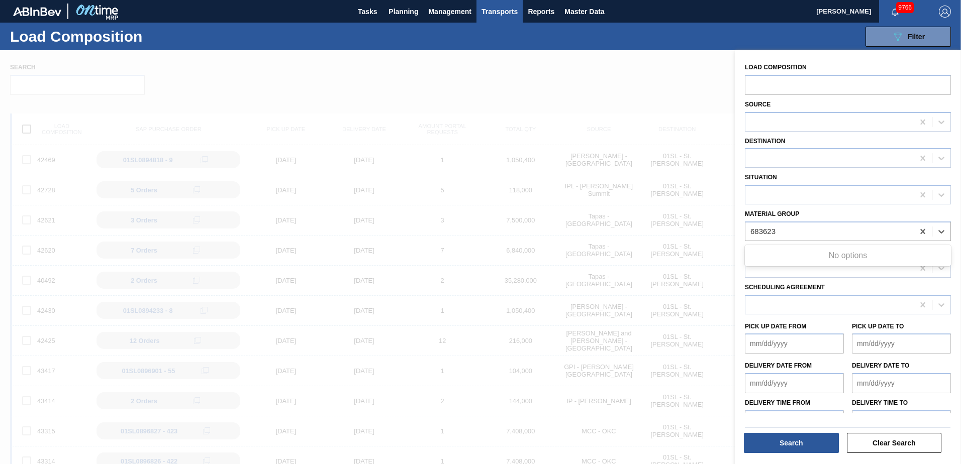
type Group "683623"
click at [602, 76] on div at bounding box center [480, 282] width 961 height 464
click at [618, 82] on div at bounding box center [480, 282] width 961 height 464
click at [590, 94] on div at bounding box center [480, 282] width 961 height 464
click at [395, 8] on span "Planning" at bounding box center [403, 12] width 30 height 12
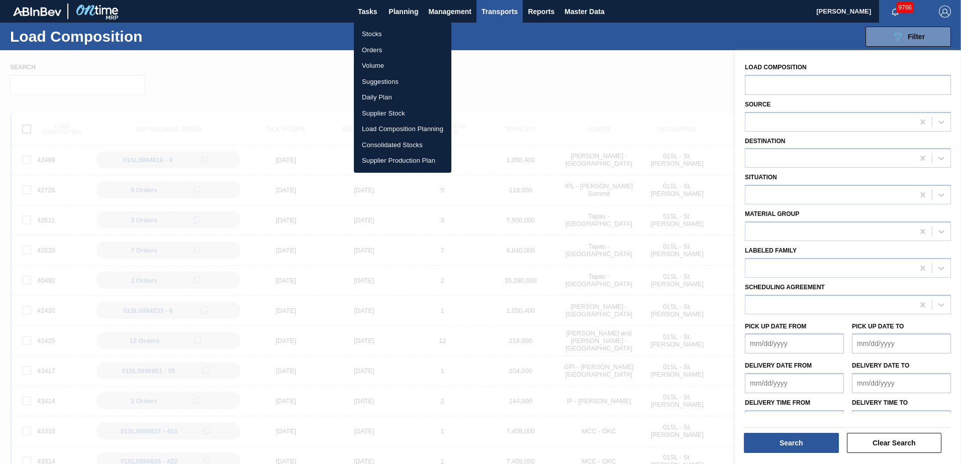
click at [379, 81] on li "Suggestions" at bounding box center [402, 82] width 97 height 16
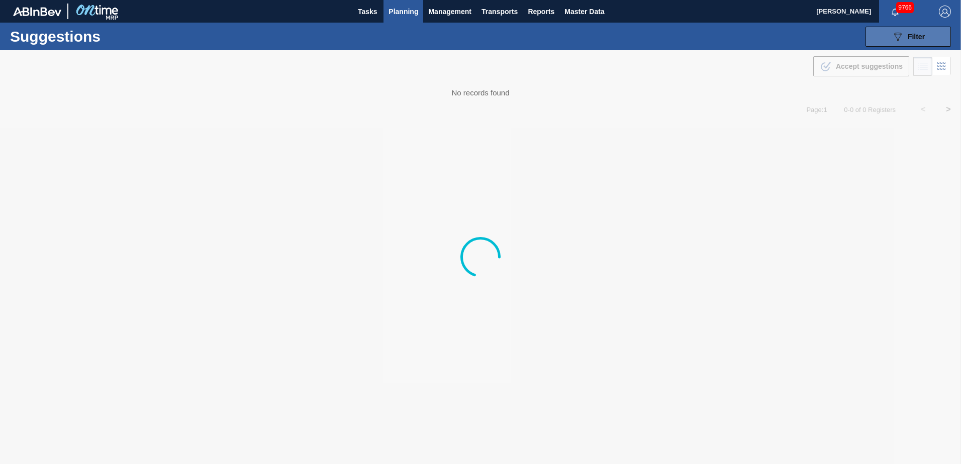
click at [904, 32] on div "089F7B8B-B2A5-4AFE-B5C0-19BA573D28AC Filter" at bounding box center [907, 37] width 33 height 12
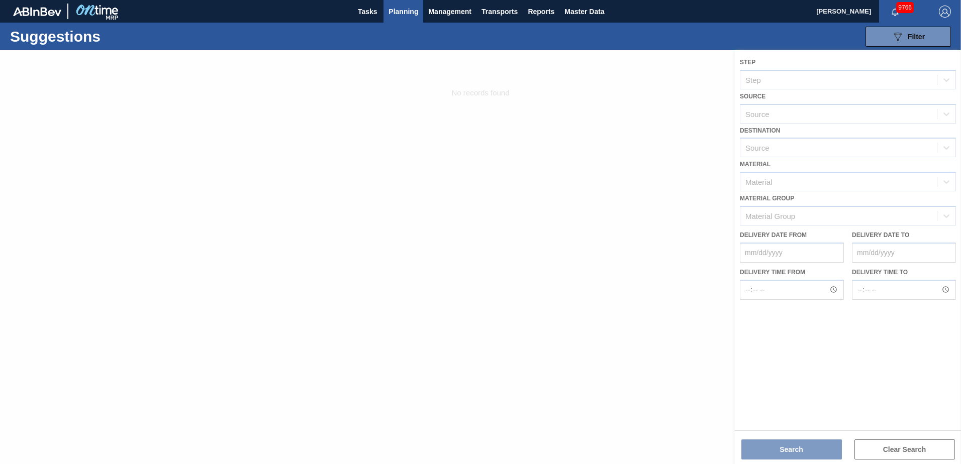
click at [600, 281] on div at bounding box center [480, 257] width 961 height 414
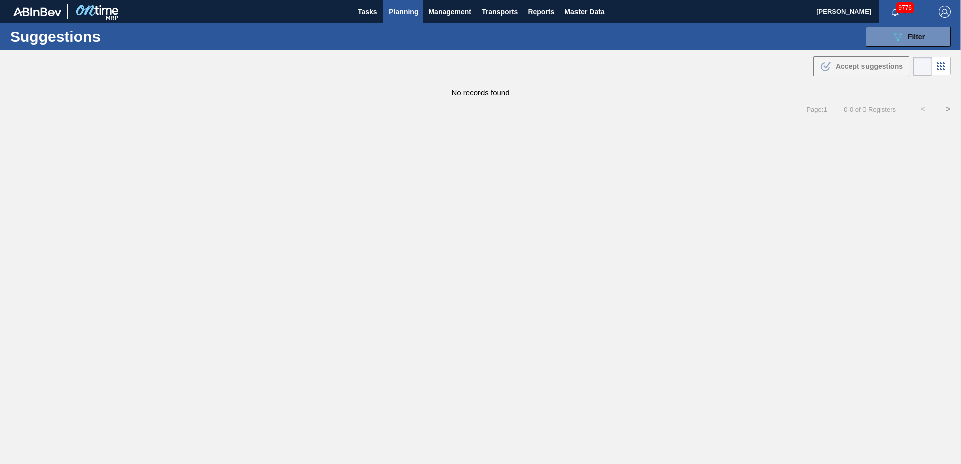
type from "[DATE]"
type to "[DATE]"
click at [401, 15] on span "Planning" at bounding box center [403, 12] width 30 height 12
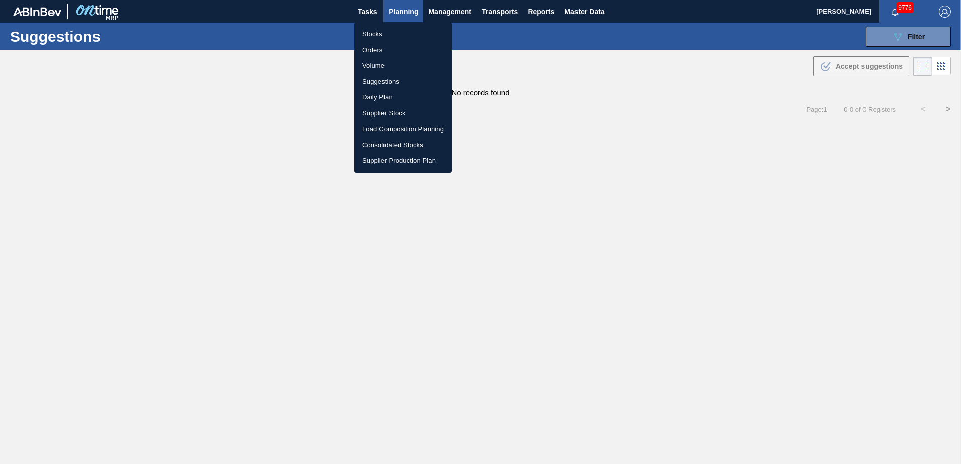
click at [904, 35] on div at bounding box center [480, 232] width 961 height 464
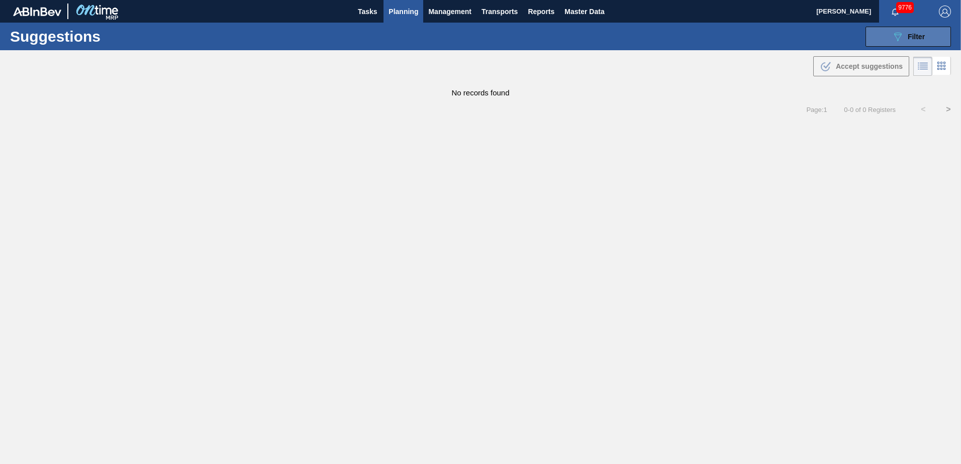
click at [920, 36] on span "Filter" at bounding box center [916, 37] width 17 height 8
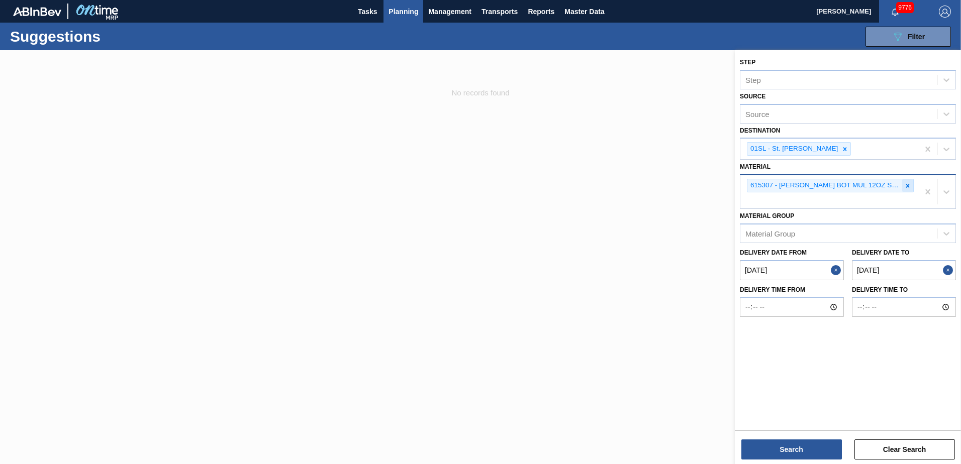
click at [909, 184] on icon at bounding box center [908, 186] width 4 height 4
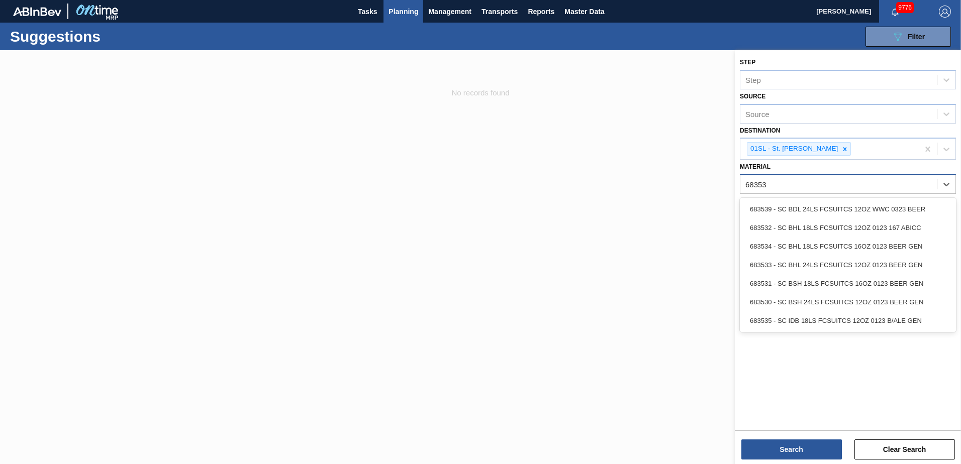
type input "683532"
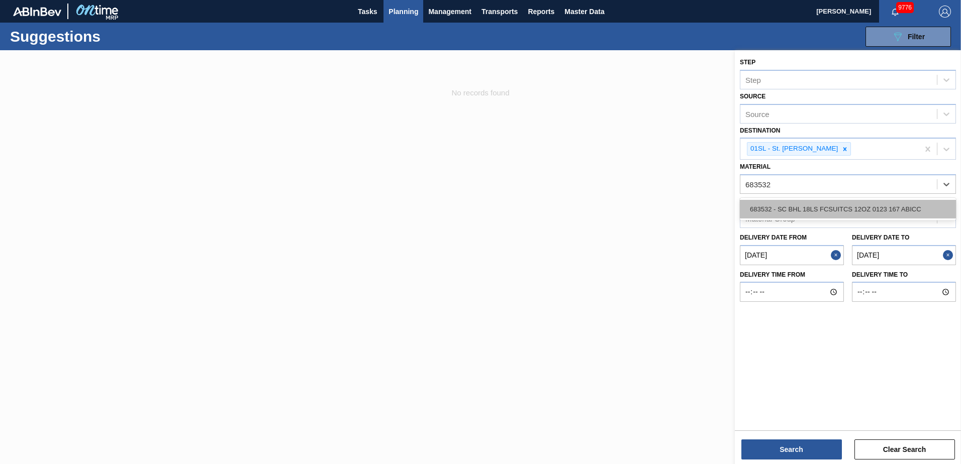
click at [832, 204] on div "683532 - SC BHL 18LS FCSUITCS 12OZ 0123 167 ABICC" at bounding box center [848, 209] width 216 height 19
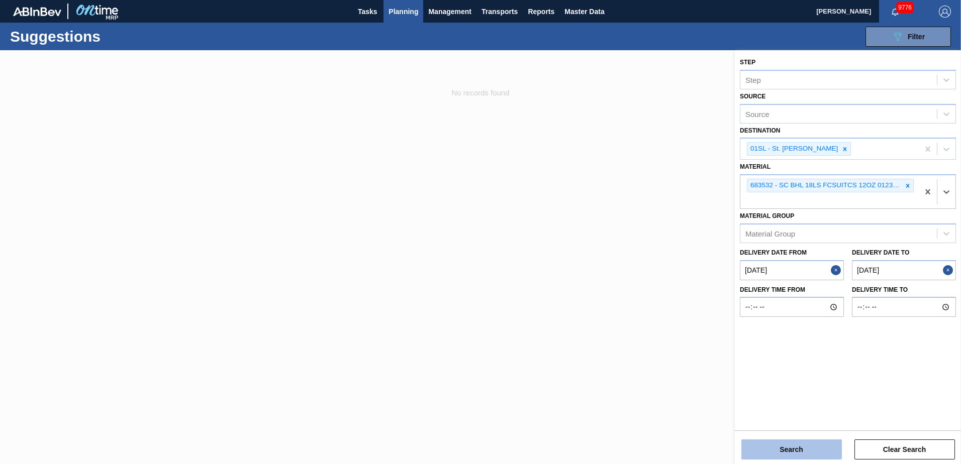
click at [756, 453] on button "Search" at bounding box center [791, 450] width 101 height 20
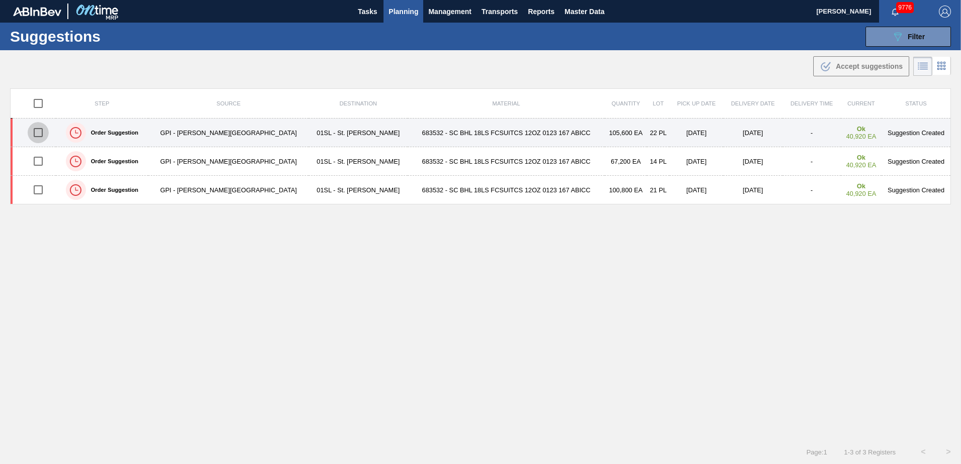
click at [41, 130] on input "checkbox" at bounding box center [38, 132] width 21 height 21
checkbox input "true"
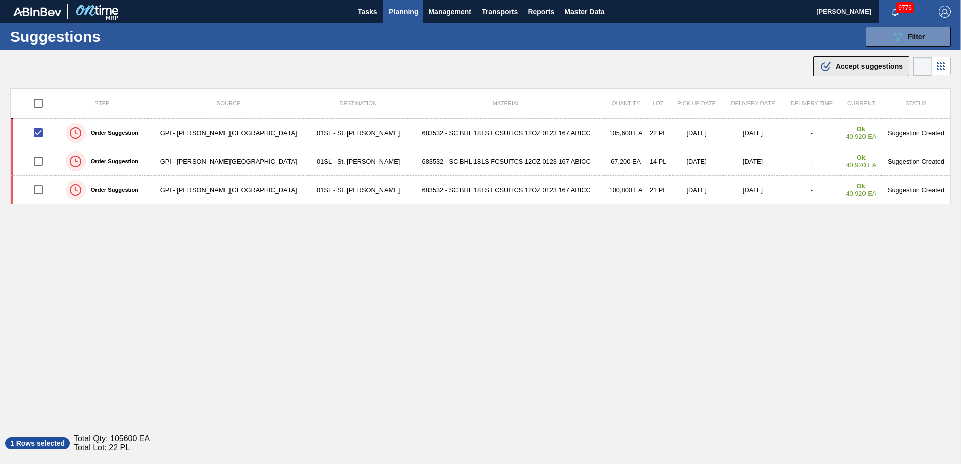
click at [877, 66] on span "Accept suggestions" at bounding box center [869, 66] width 67 height 8
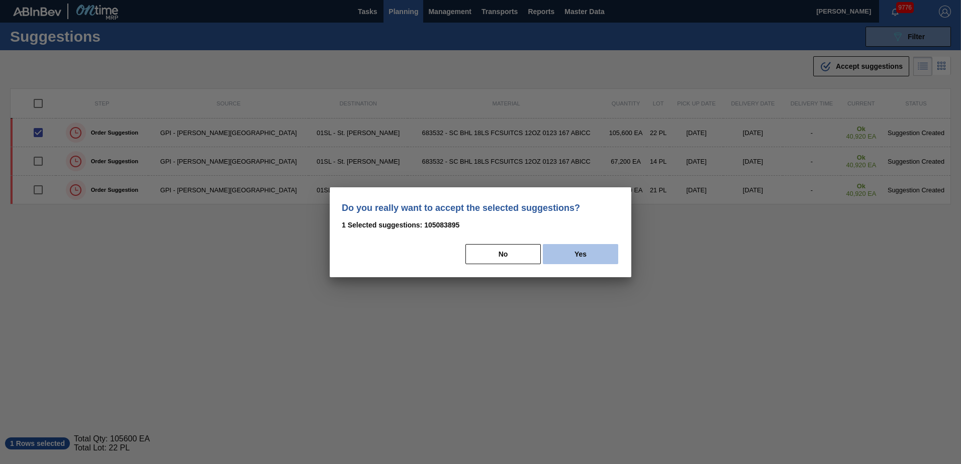
click at [571, 254] on button "Yes" at bounding box center [580, 254] width 75 height 20
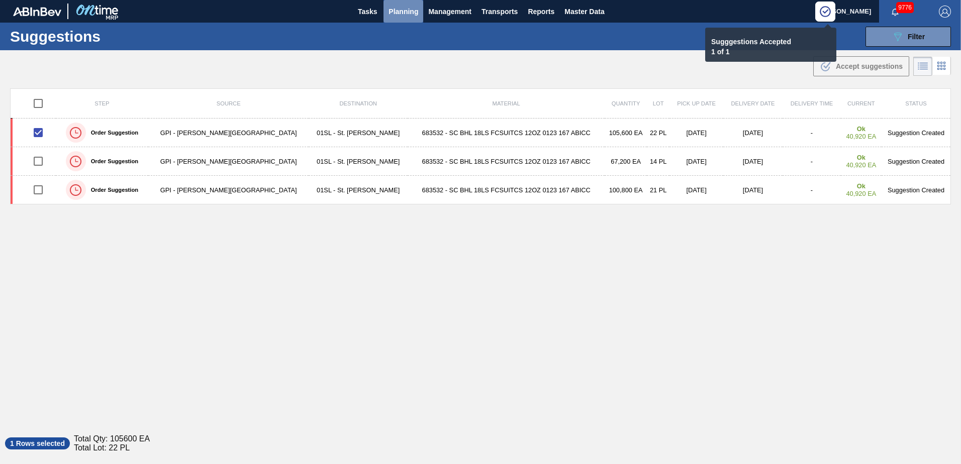
click at [415, 18] on button "Planning" at bounding box center [403, 11] width 40 height 23
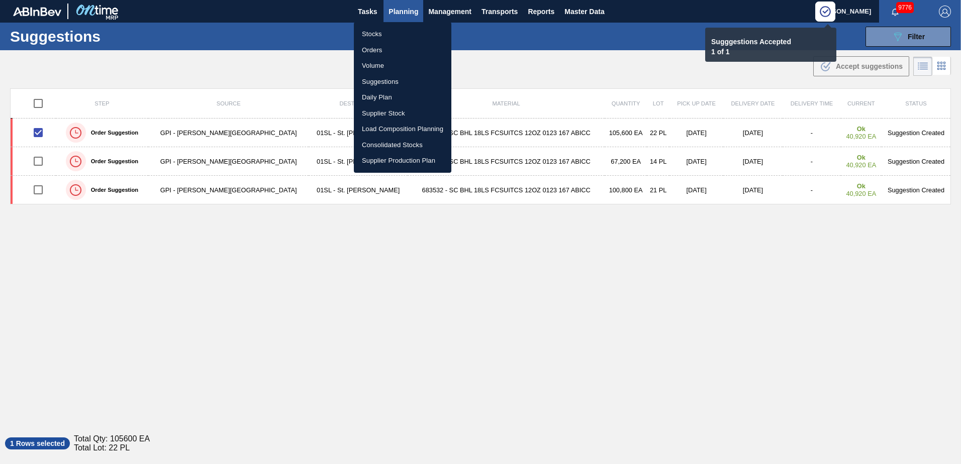
click at [381, 130] on li "Load Composition Planning" at bounding box center [402, 129] width 97 height 16
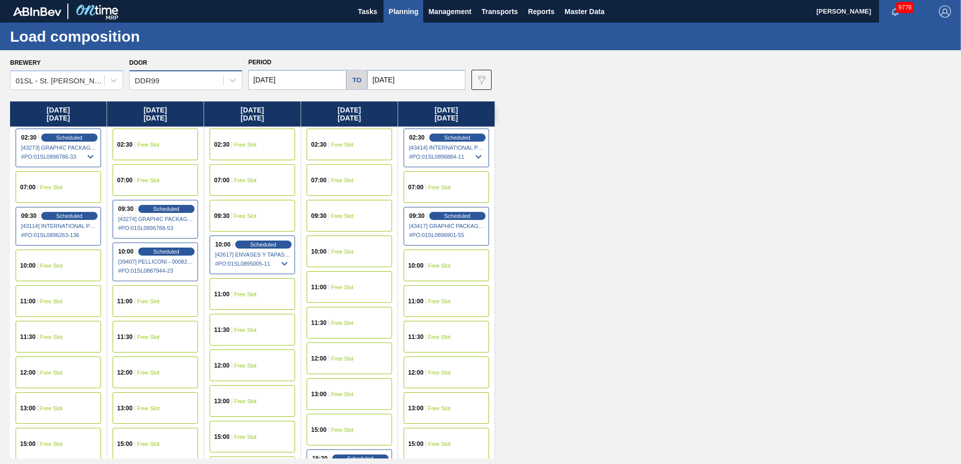
click at [193, 75] on div "DDR99" at bounding box center [176, 80] width 93 height 15
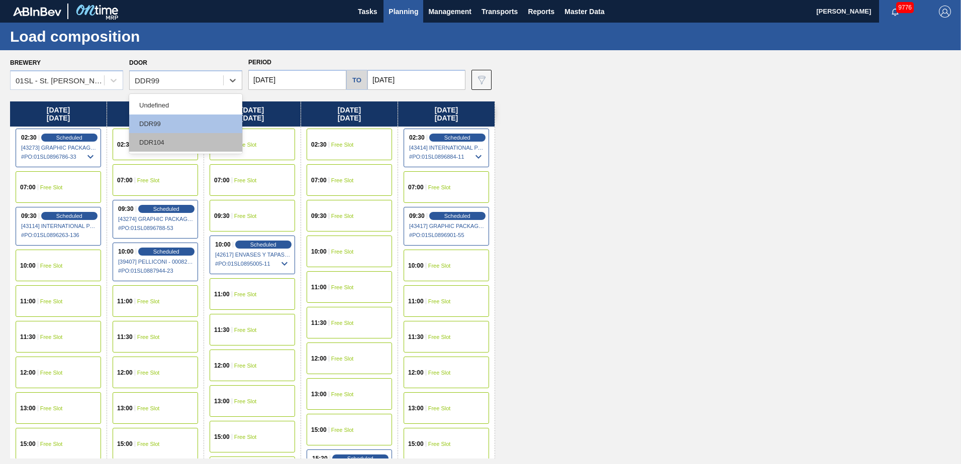
click at [164, 137] on div "DDR104" at bounding box center [185, 142] width 113 height 19
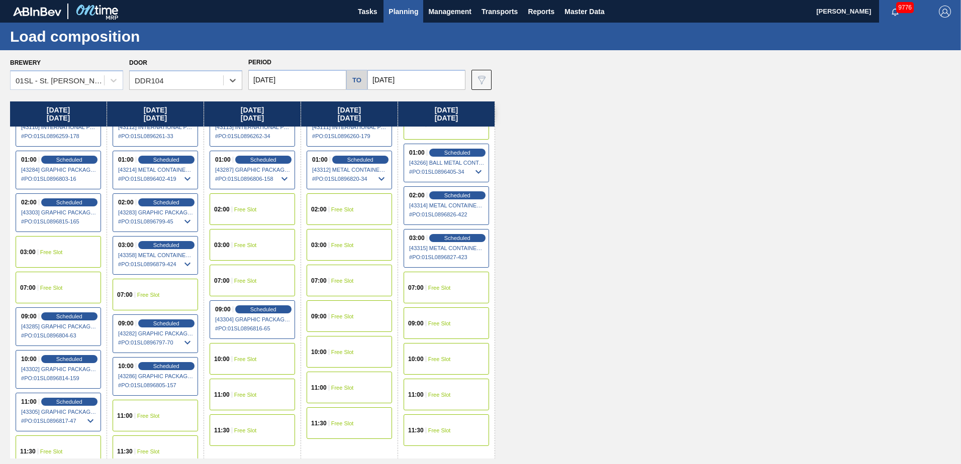
scroll to position [31, 0]
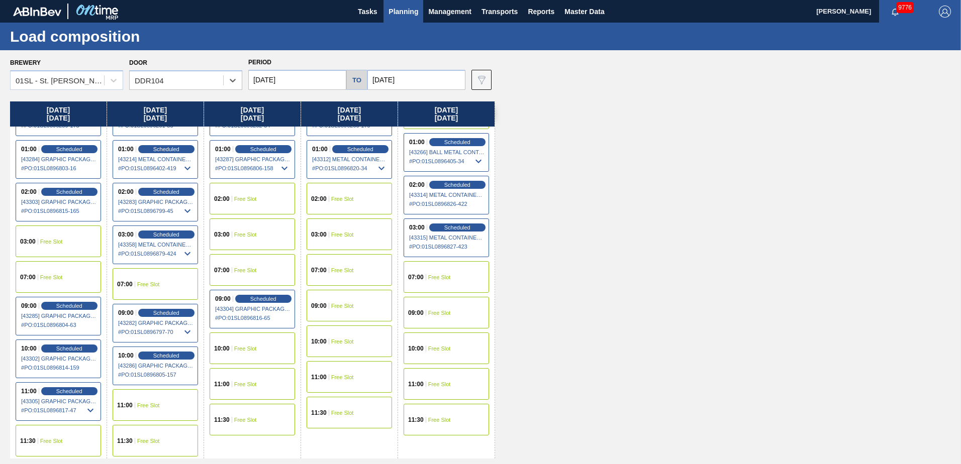
click at [62, 437] on div "11:30 Free Slot" at bounding box center [58, 441] width 85 height 32
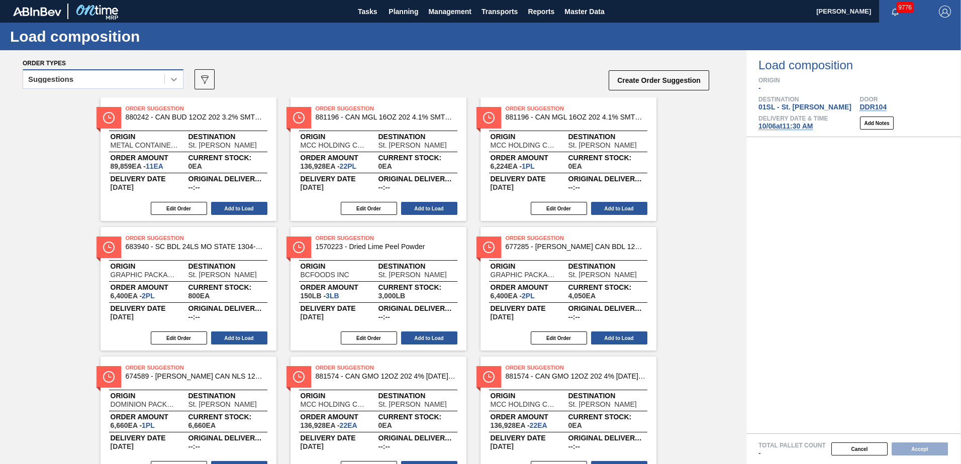
click at [171, 77] on icon at bounding box center [174, 79] width 10 height 10
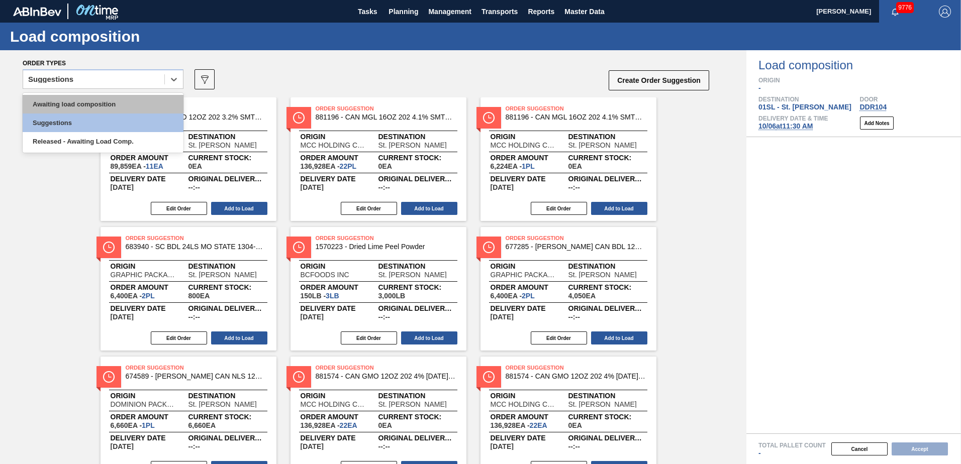
click at [111, 110] on div "Awaiting load composition" at bounding box center [103, 104] width 161 height 19
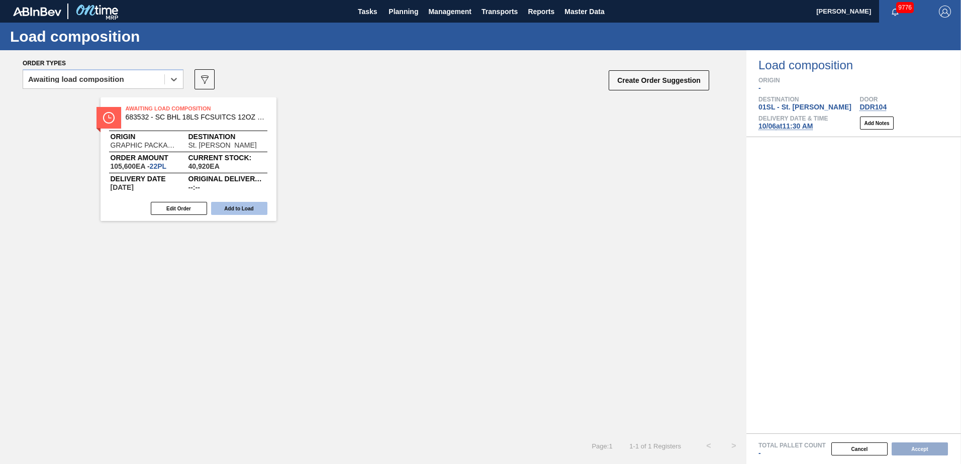
click at [257, 205] on button "Add to Load" at bounding box center [239, 208] width 56 height 13
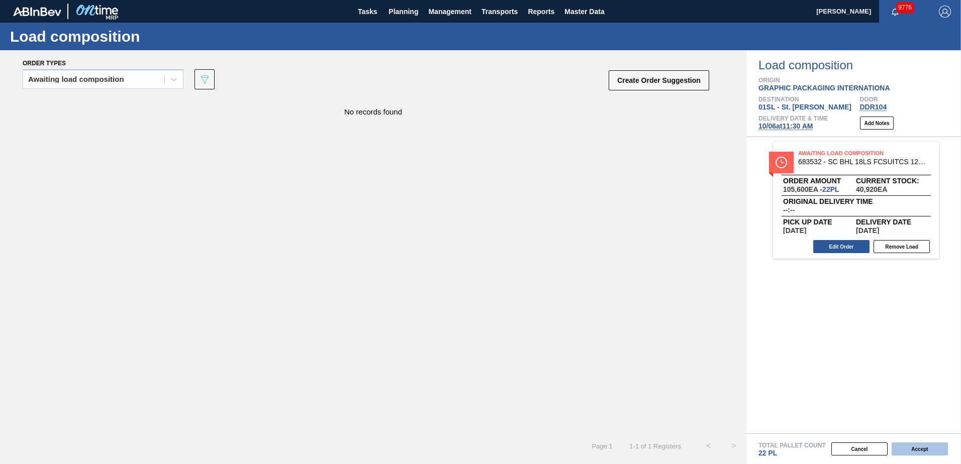
click at [904, 447] on button "Accept" at bounding box center [919, 449] width 56 height 13
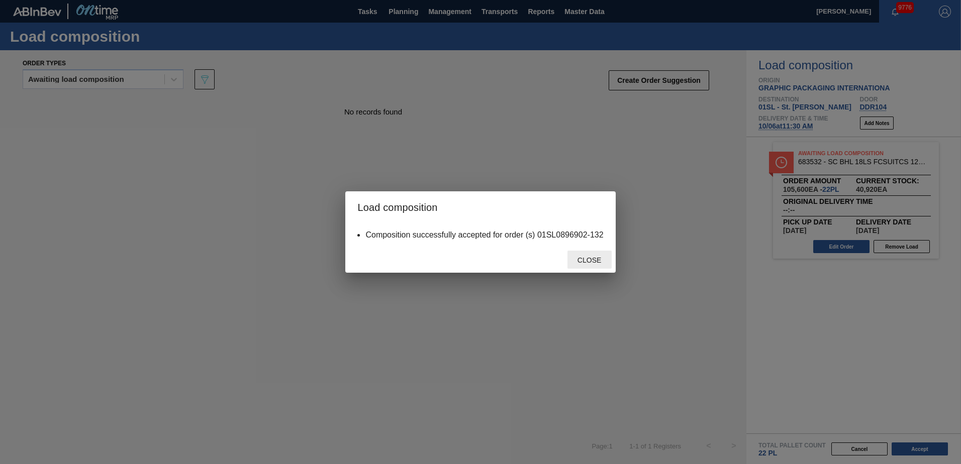
click at [589, 258] on span "Close" at bounding box center [589, 260] width 40 height 8
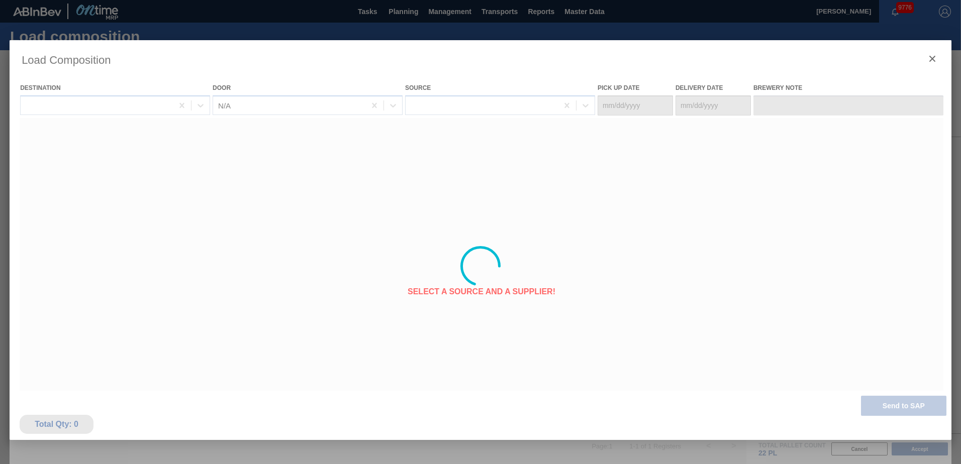
type Date "[DATE]"
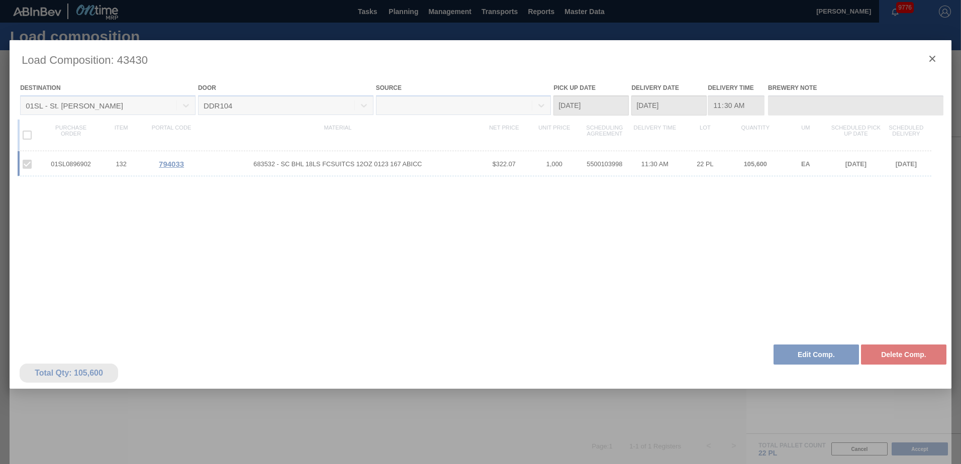
click at [929, 59] on div at bounding box center [481, 266] width 942 height 452
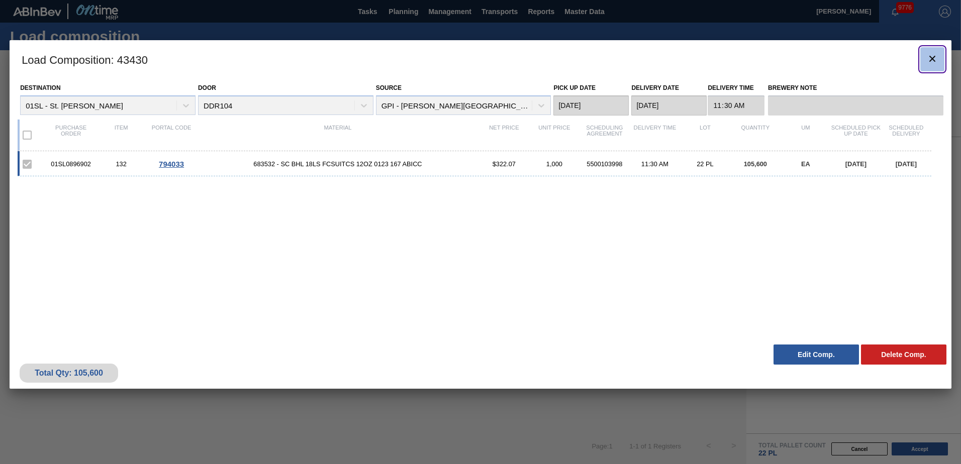
click at [927, 60] on icon "botão de ícone" at bounding box center [932, 59] width 12 height 12
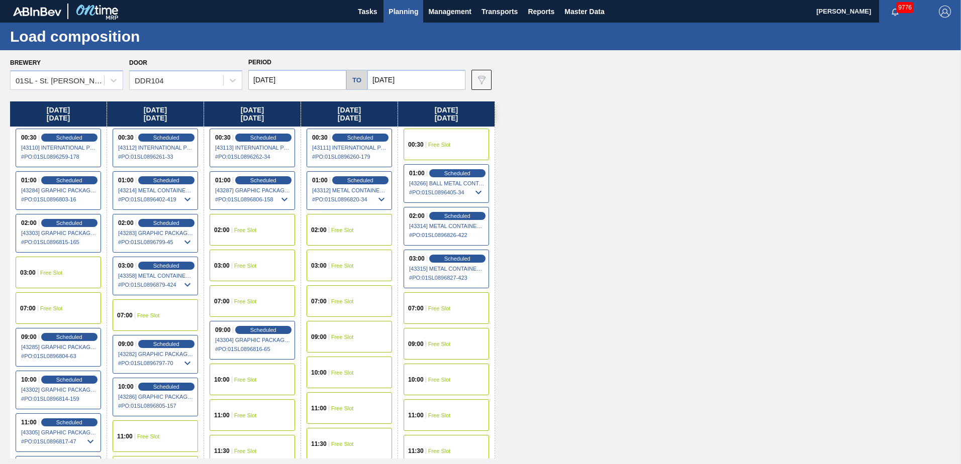
click at [402, 9] on span "Planning" at bounding box center [403, 12] width 30 height 12
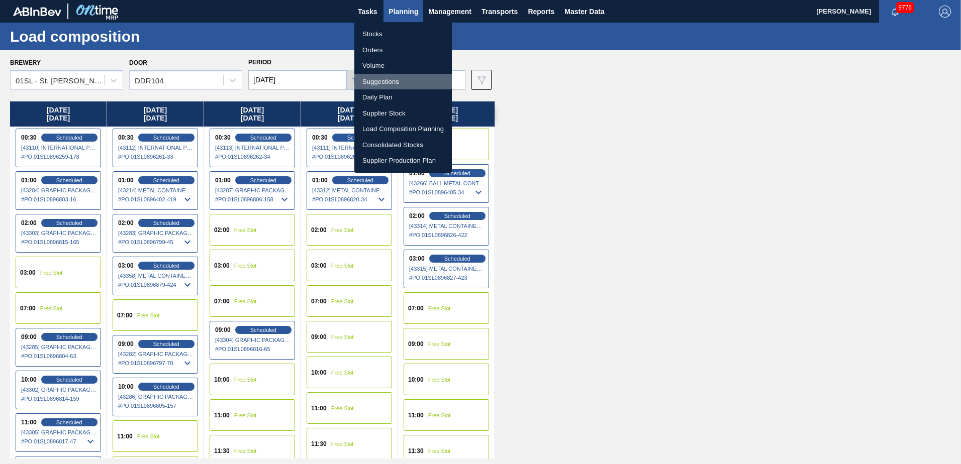
click at [389, 78] on li "Suggestions" at bounding box center [402, 82] width 97 height 16
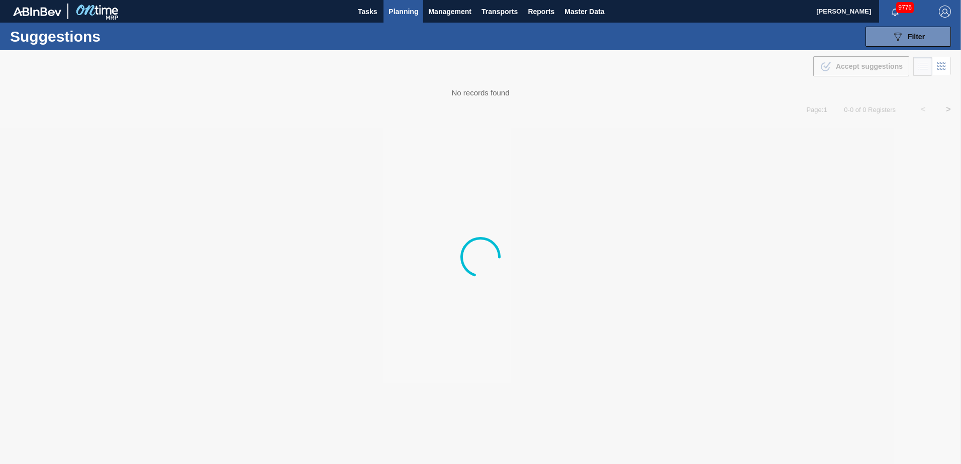
type from "[DATE]"
type to "[DATE]"
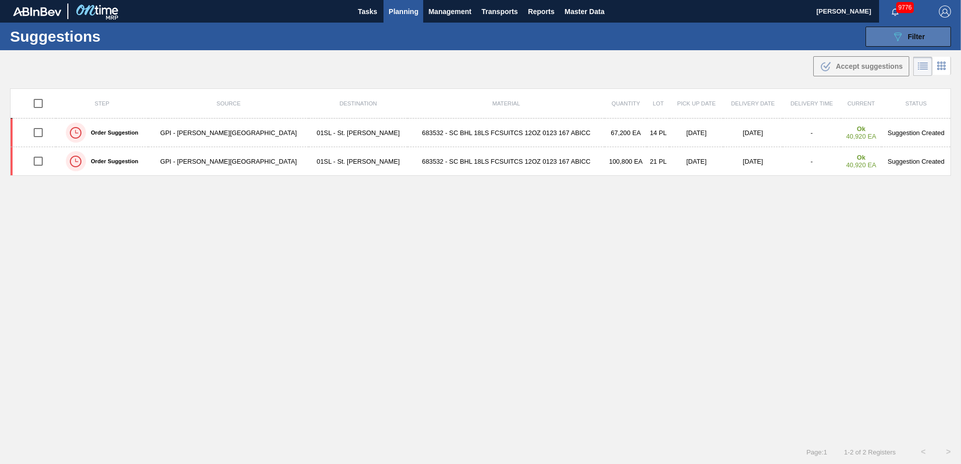
click at [906, 43] on button "089F7B8B-B2A5-4AFE-B5C0-19BA573D28AC Filter" at bounding box center [907, 37] width 85 height 20
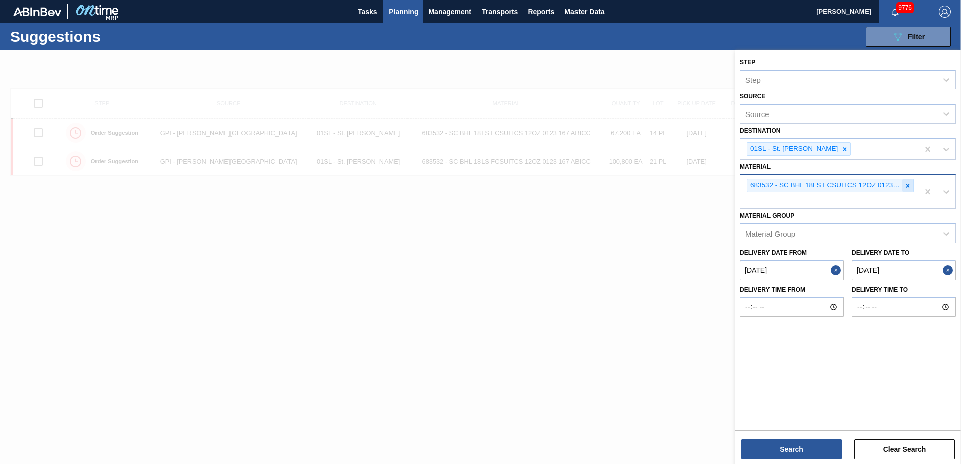
click at [909, 189] on div at bounding box center [907, 185] width 11 height 13
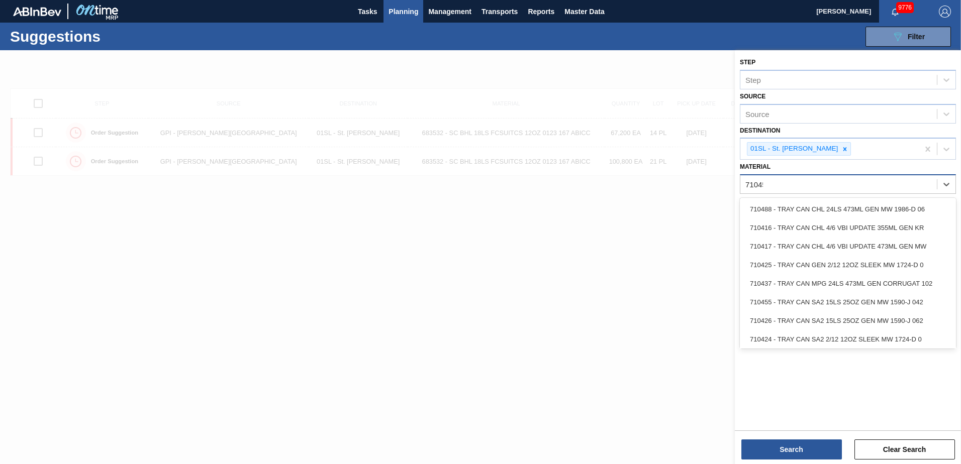
type input "710451"
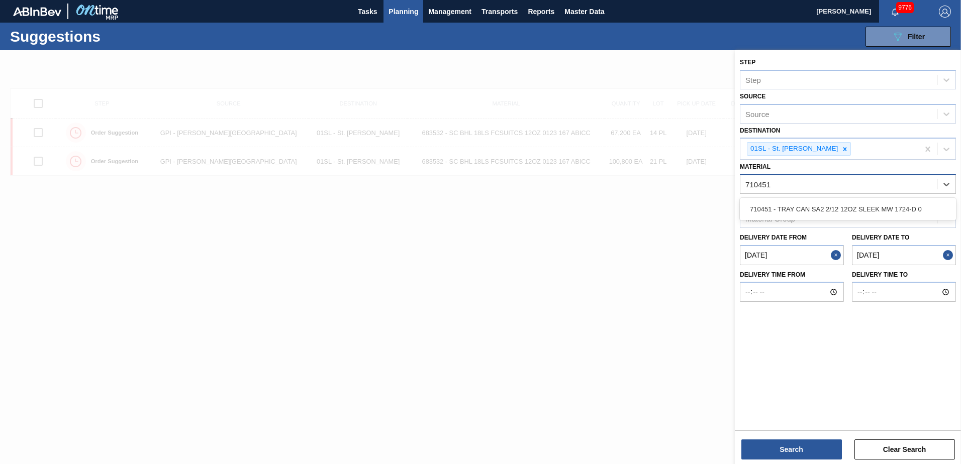
click at [885, 208] on div "710451 - TRAY CAN SA2 2/12 12OZ SLEEK MW 1724-D 0" at bounding box center [848, 209] width 216 height 19
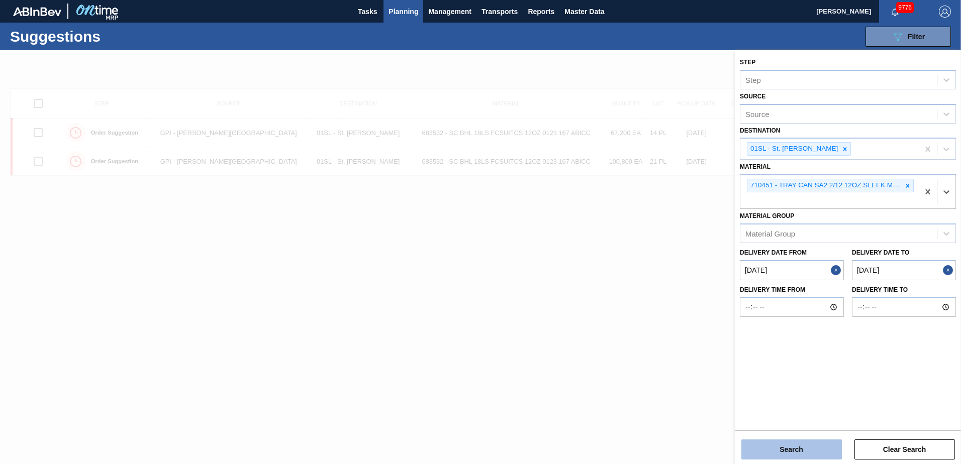
click at [764, 459] on button "Search" at bounding box center [791, 450] width 101 height 20
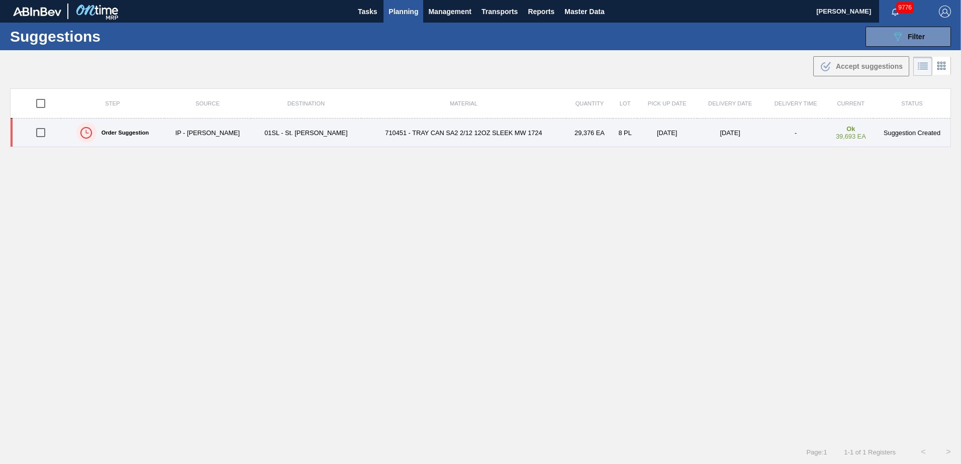
click at [48, 133] on input "checkbox" at bounding box center [40, 132] width 21 height 21
checkbox input "true"
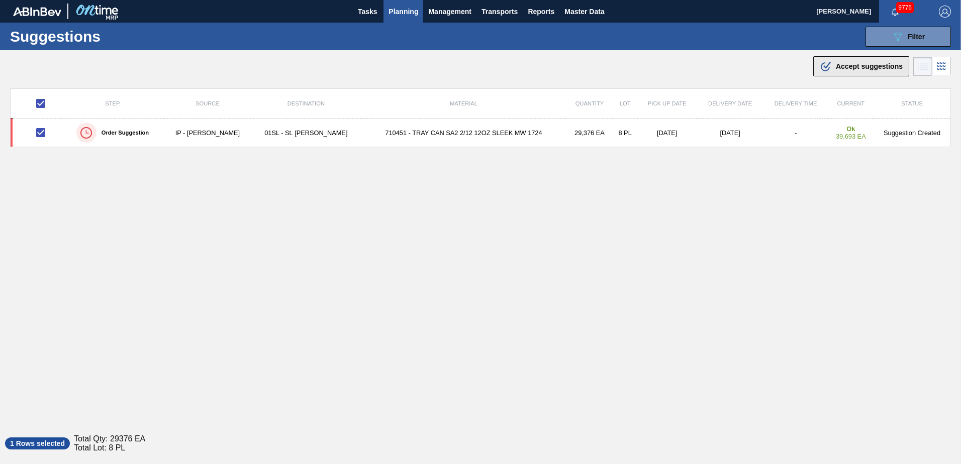
click at [865, 64] on span "Accept suggestions" at bounding box center [869, 66] width 67 height 8
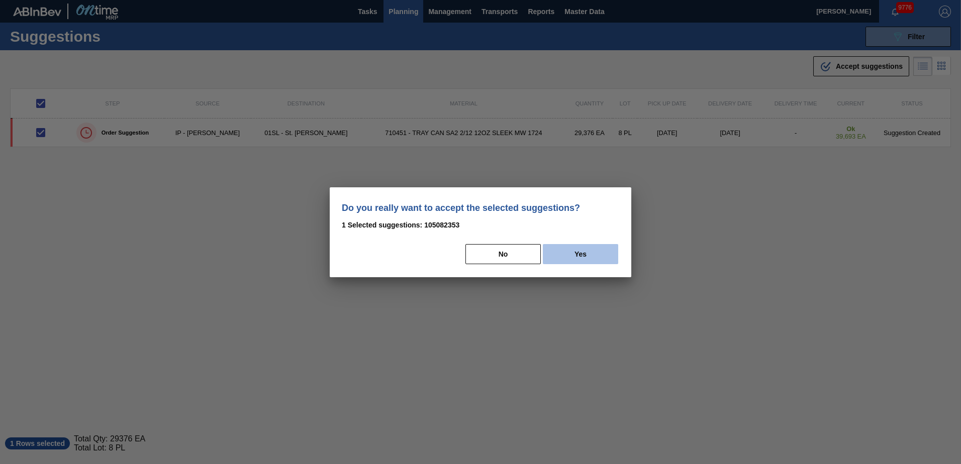
click at [603, 255] on button "Yes" at bounding box center [580, 254] width 75 height 20
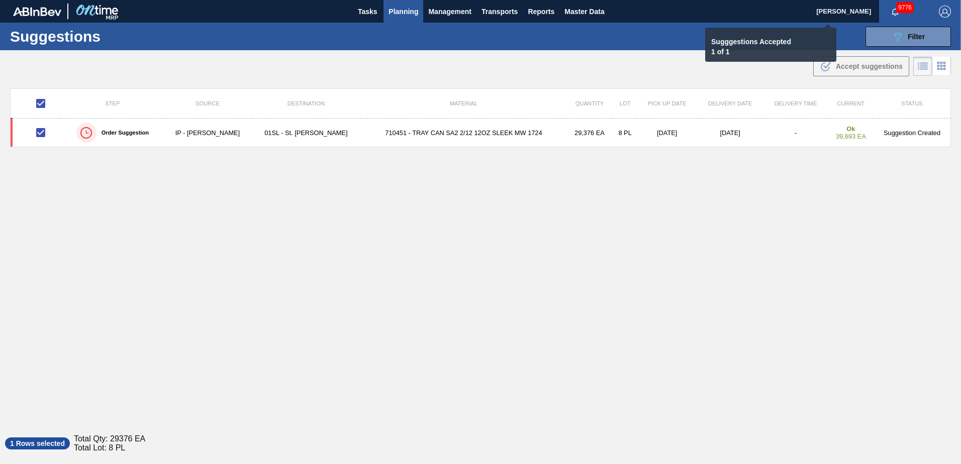
checkbox input "false"
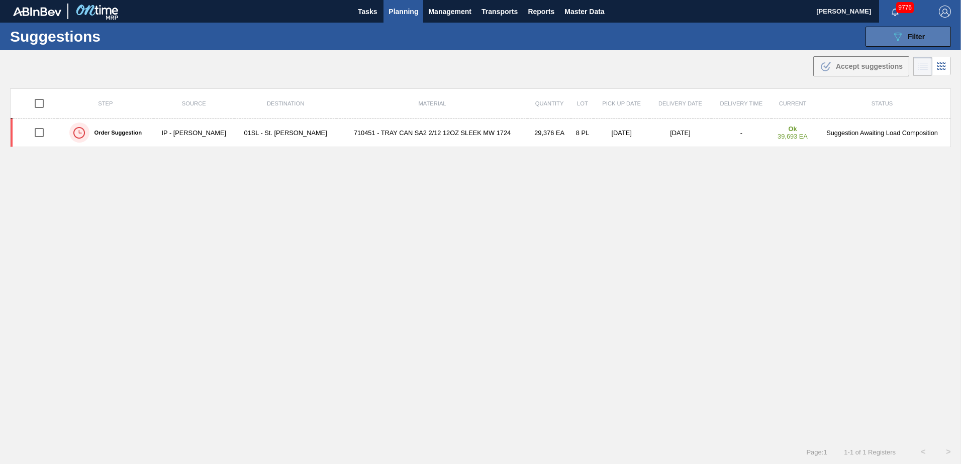
click at [888, 41] on button "089F7B8B-B2A5-4AFE-B5C0-19BA573D28AC Filter" at bounding box center [907, 37] width 85 height 20
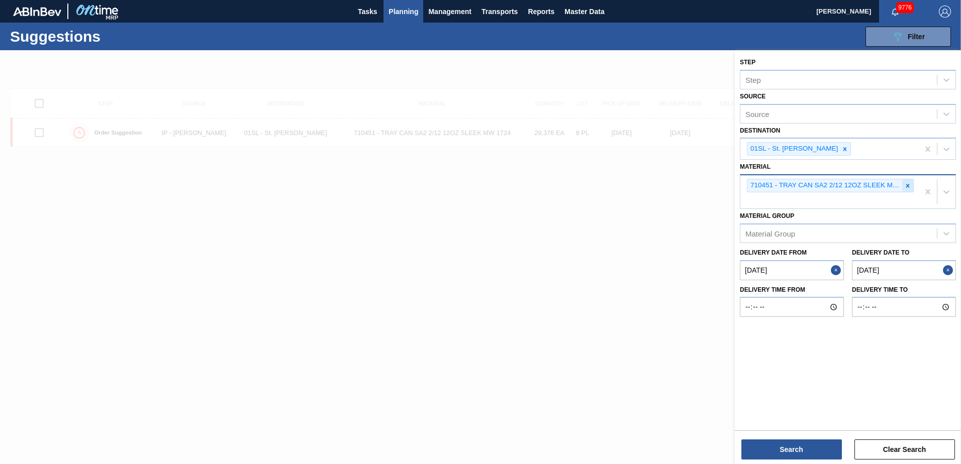
click at [907, 186] on icon at bounding box center [907, 185] width 7 height 7
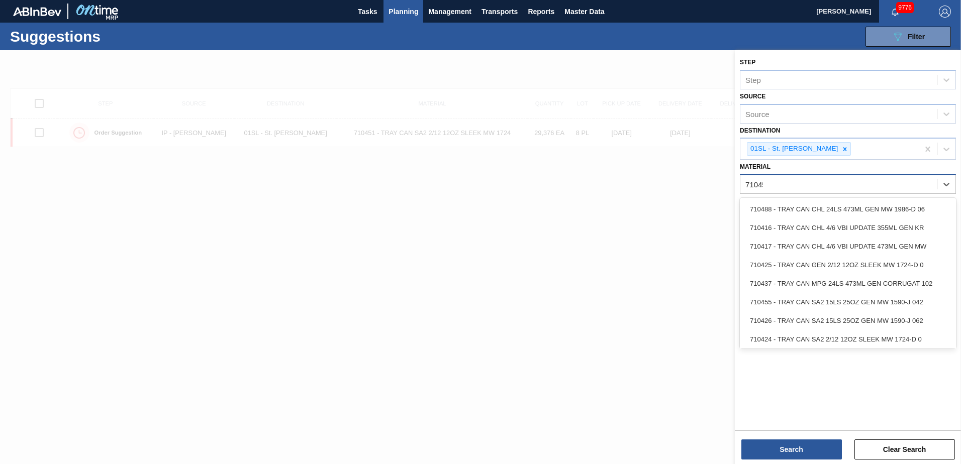
type input "710455"
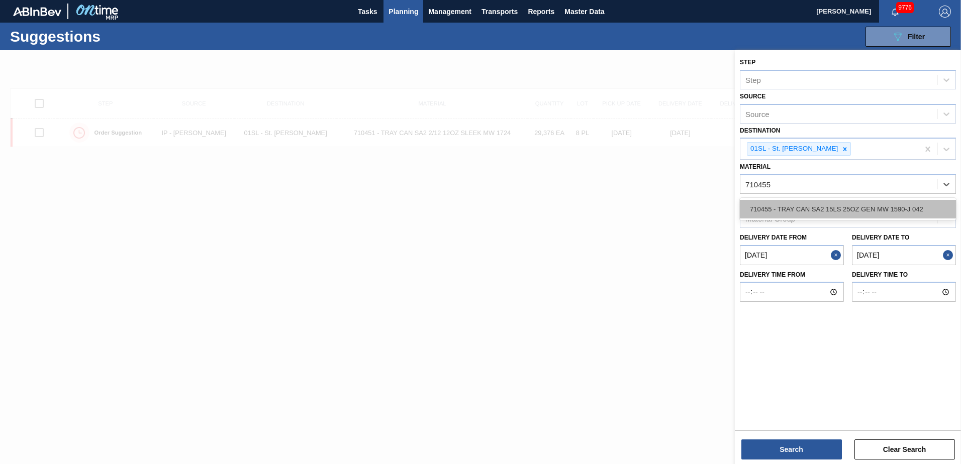
click at [891, 204] on div "710455 - TRAY CAN SA2 15LS 25OZ GEN MW 1590-J 042" at bounding box center [848, 209] width 216 height 19
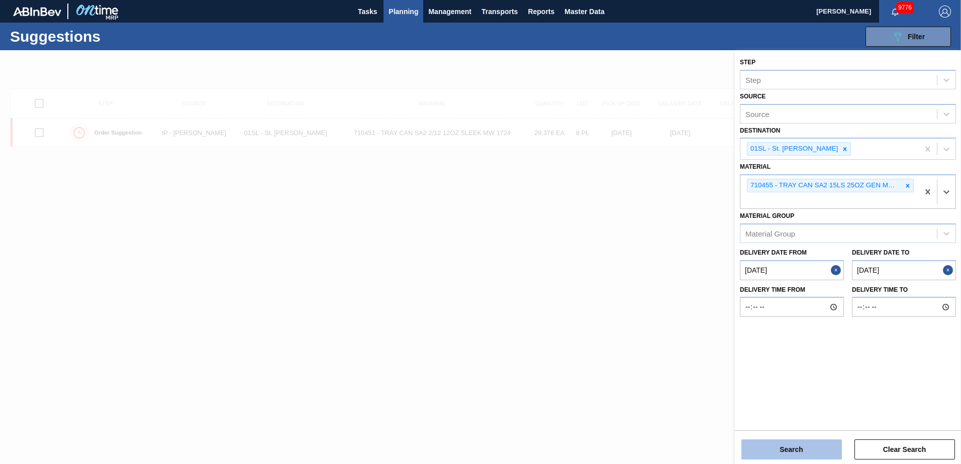
click at [790, 444] on button "Search" at bounding box center [791, 450] width 101 height 20
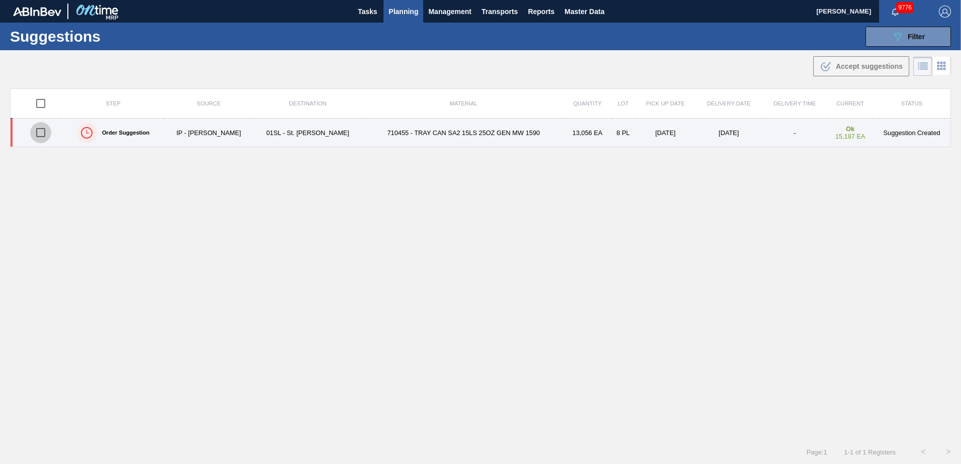
click at [44, 130] on input "checkbox" at bounding box center [40, 132] width 21 height 21
checkbox input "true"
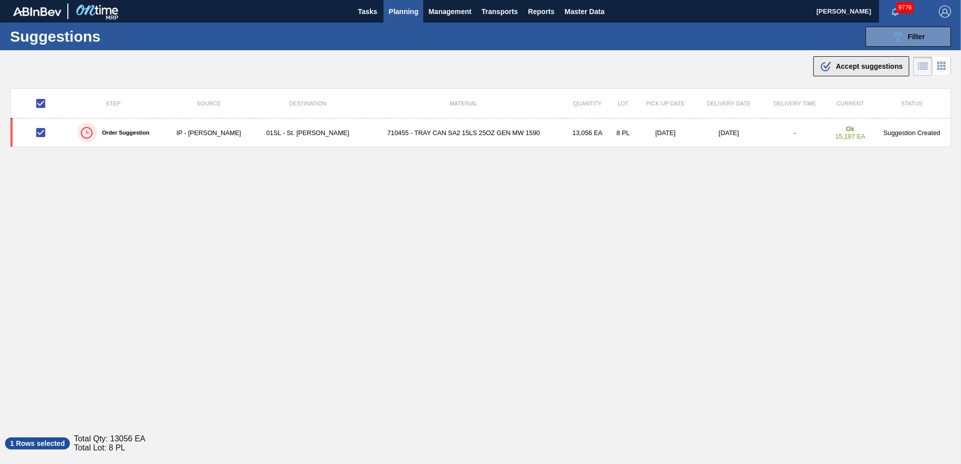
click at [856, 63] on span "Accept suggestions" at bounding box center [869, 66] width 67 height 8
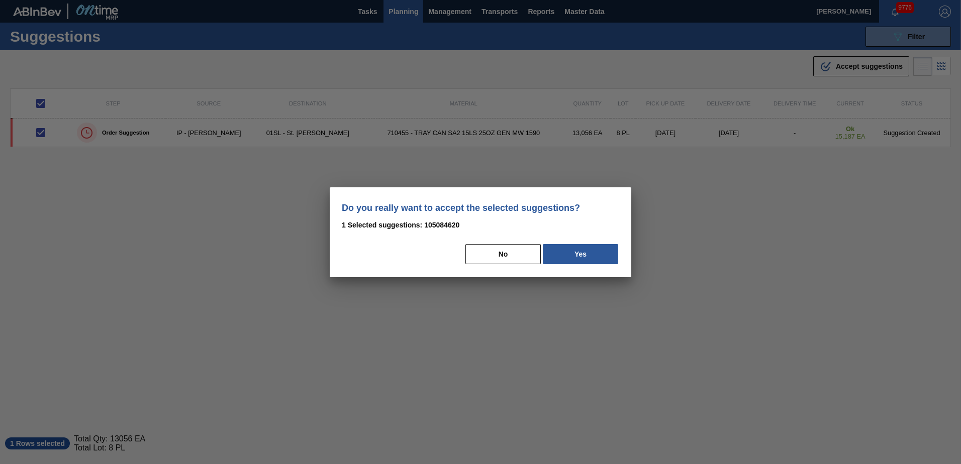
drag, startPoint x: 592, startPoint y: 254, endPoint x: 923, endPoint y: 295, distance: 333.8
click at [592, 255] on button "Yes" at bounding box center [580, 254] width 75 height 20
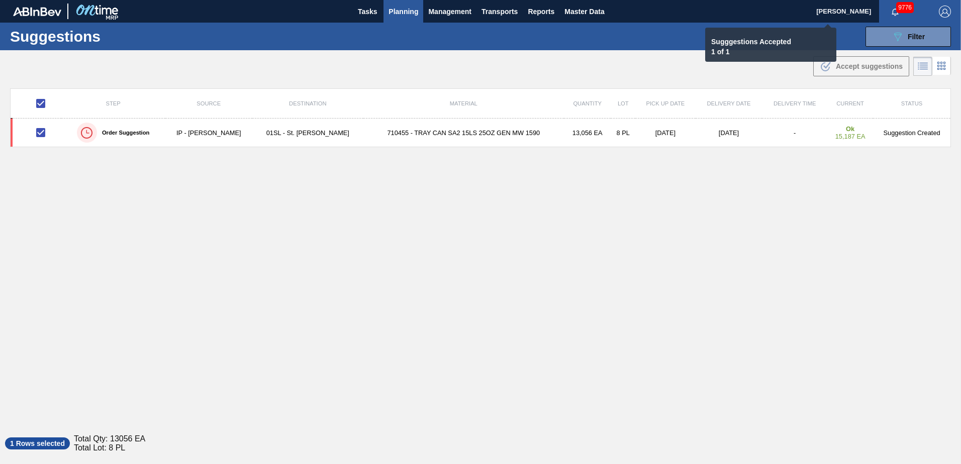
checkbox input "false"
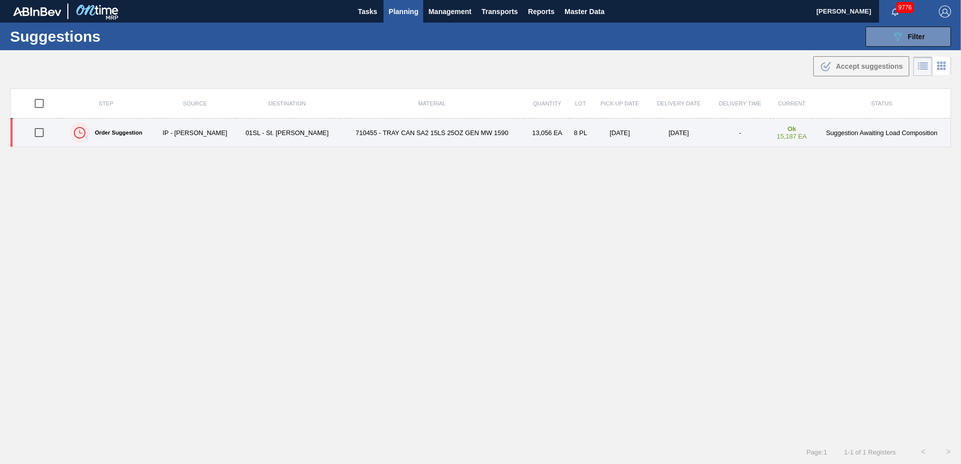
click at [407, 169] on div "Step Source Destination Material Quantity Lot Pick up Date Delivery Date Delive…" at bounding box center [480, 255] width 941 height 334
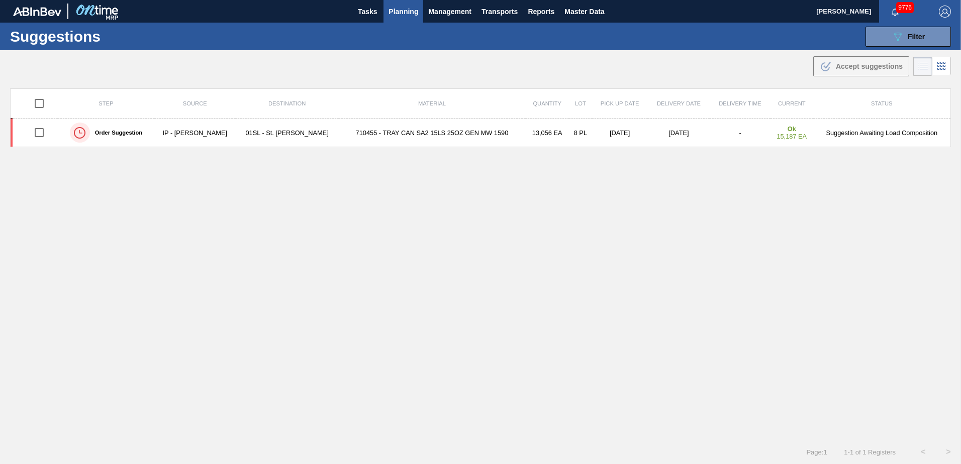
click at [387, 16] on button "Planning" at bounding box center [403, 11] width 40 height 23
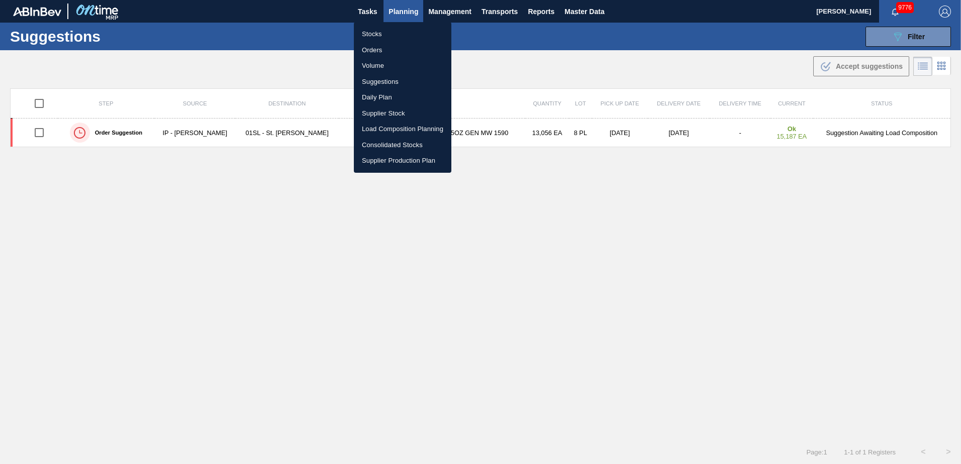
click at [382, 124] on li "Load Composition Planning" at bounding box center [402, 129] width 97 height 16
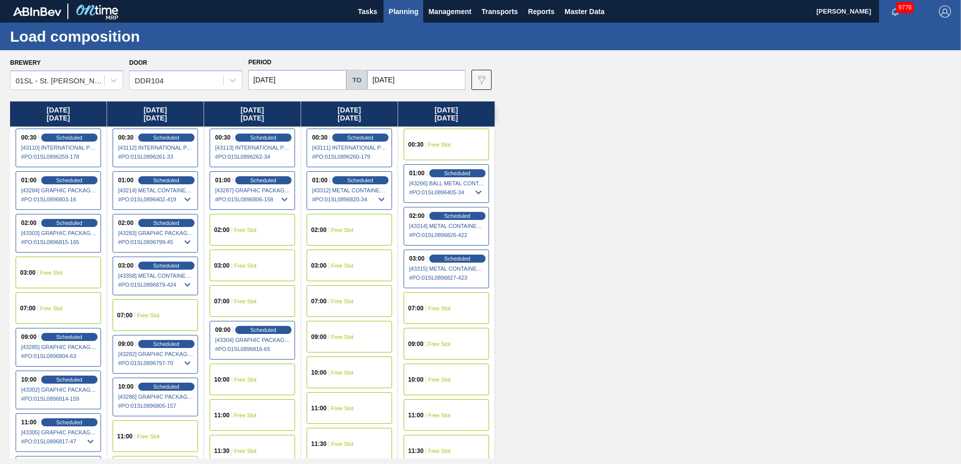
click at [397, 79] on input "[DATE]" at bounding box center [416, 80] width 98 height 20
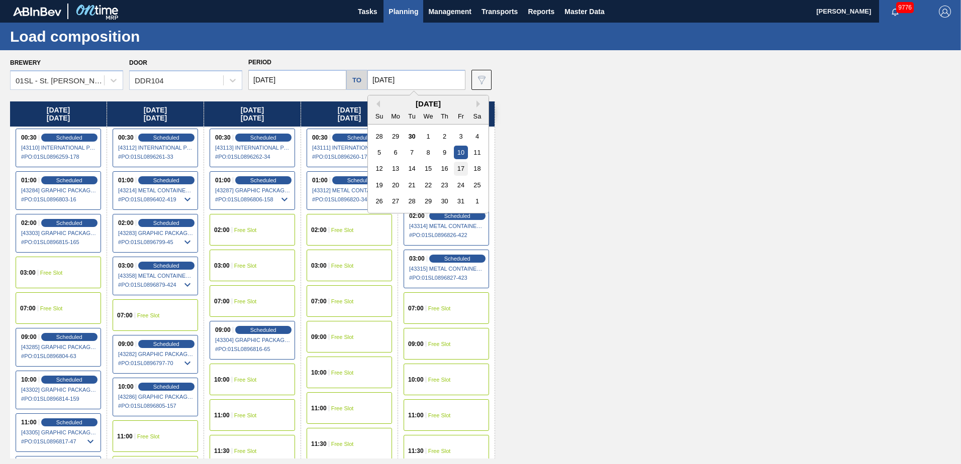
click at [457, 169] on div "17" at bounding box center [461, 169] width 14 height 14
type input "[DATE]"
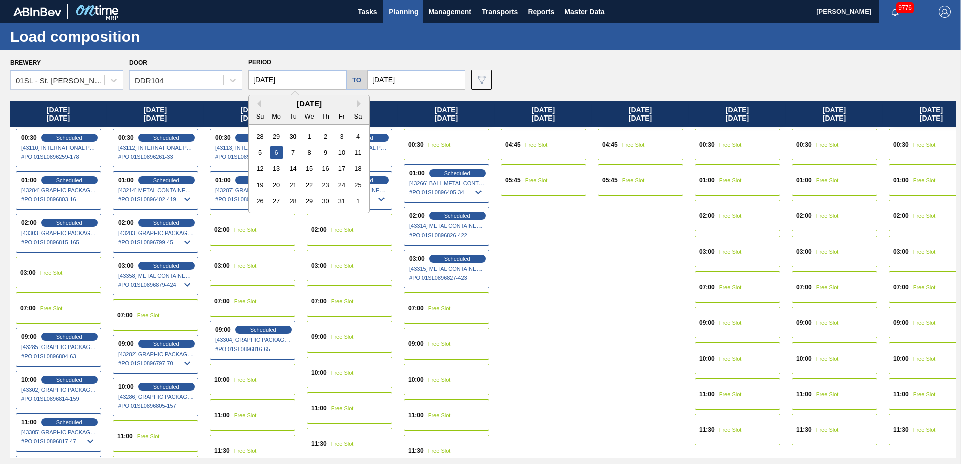
click at [286, 77] on input "[DATE]" at bounding box center [297, 80] width 98 height 20
click at [276, 166] on div "13" at bounding box center [277, 169] width 14 height 14
type input "[DATE]"
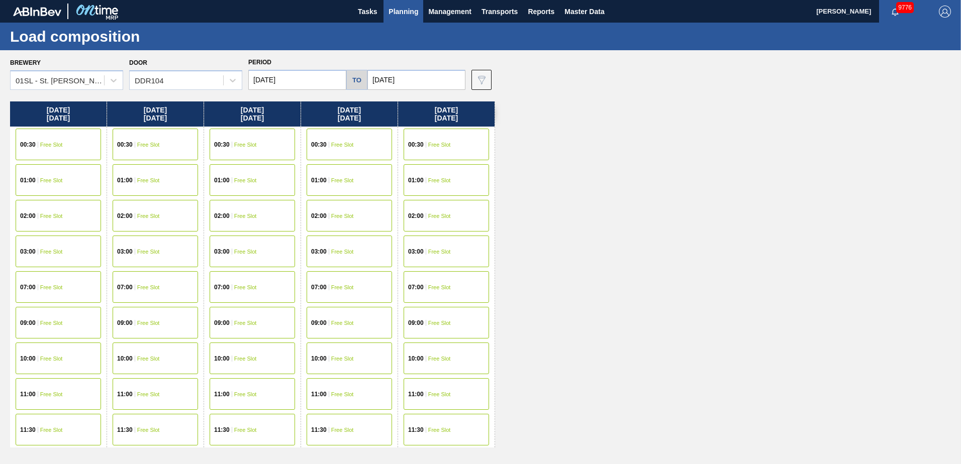
click at [62, 141] on div "00:30 Free Slot" at bounding box center [58, 145] width 85 height 32
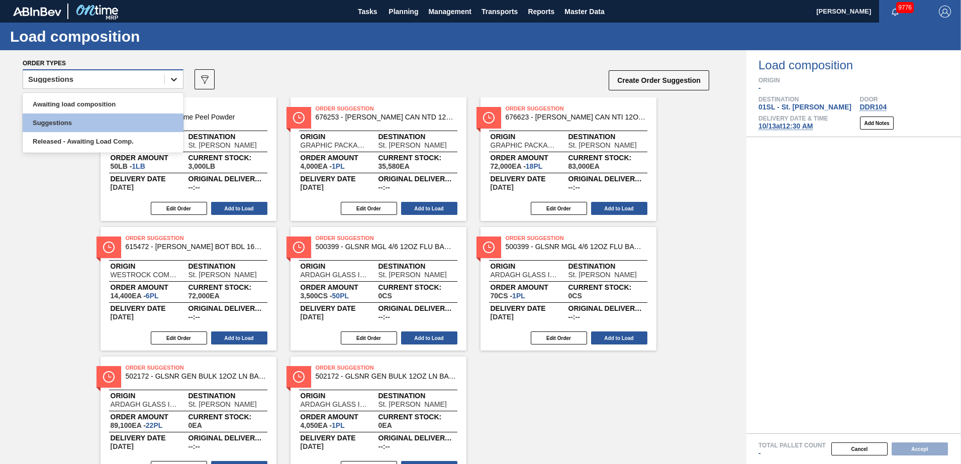
click at [175, 78] on icon at bounding box center [174, 79] width 10 height 10
click at [122, 101] on div "Awaiting load composition" at bounding box center [103, 104] width 161 height 19
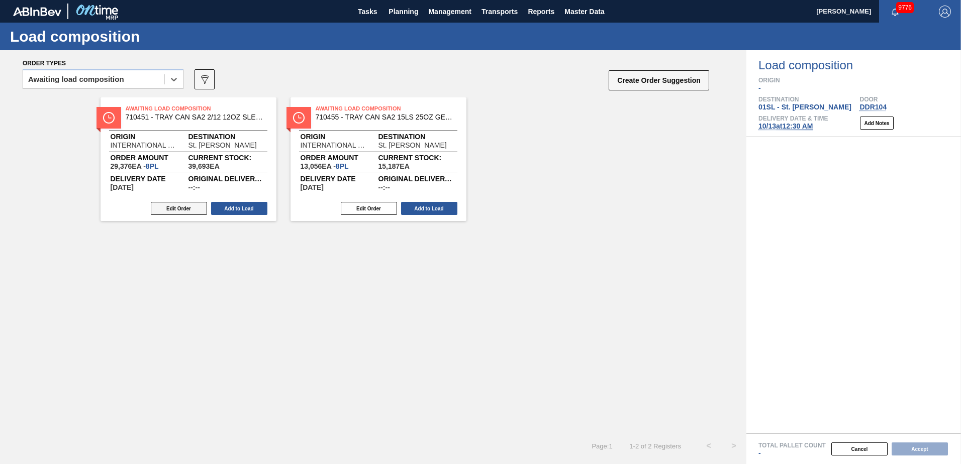
click at [189, 205] on button "Edit Order" at bounding box center [179, 208] width 56 height 13
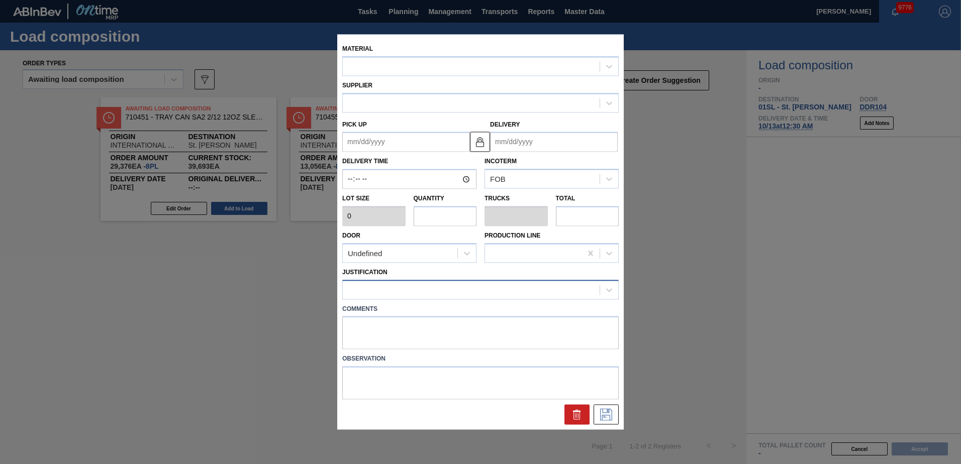
type input "3,672"
type input "8"
type input "0.278"
type input "29,376"
type up "[DATE]"
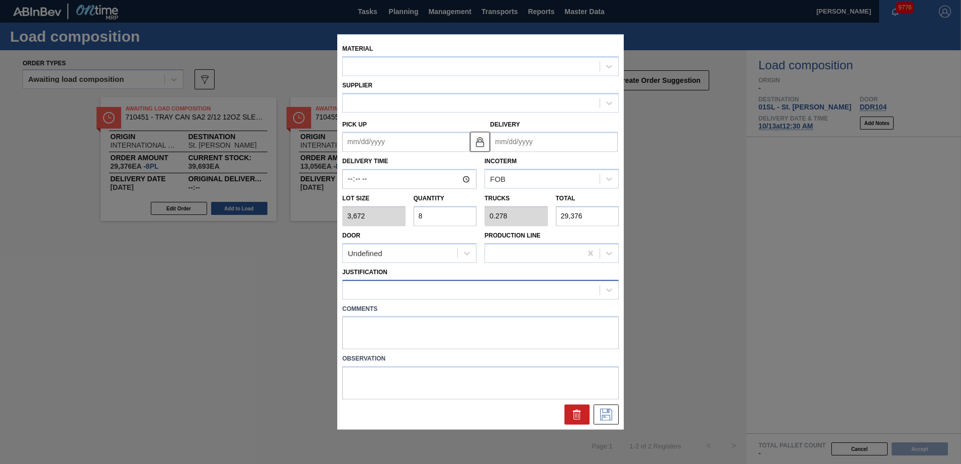
type input "[DATE]"
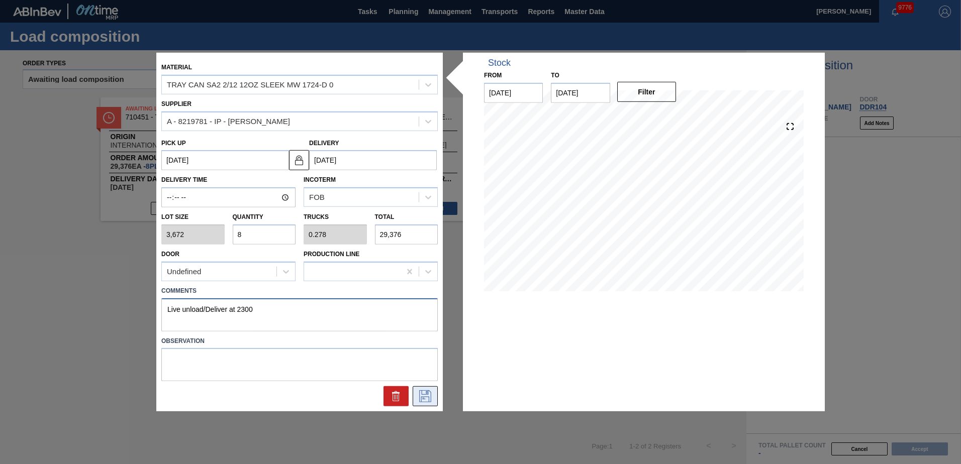
type textarea "Live unload/Deliver at 2300"
click at [419, 395] on icon at bounding box center [425, 396] width 16 height 12
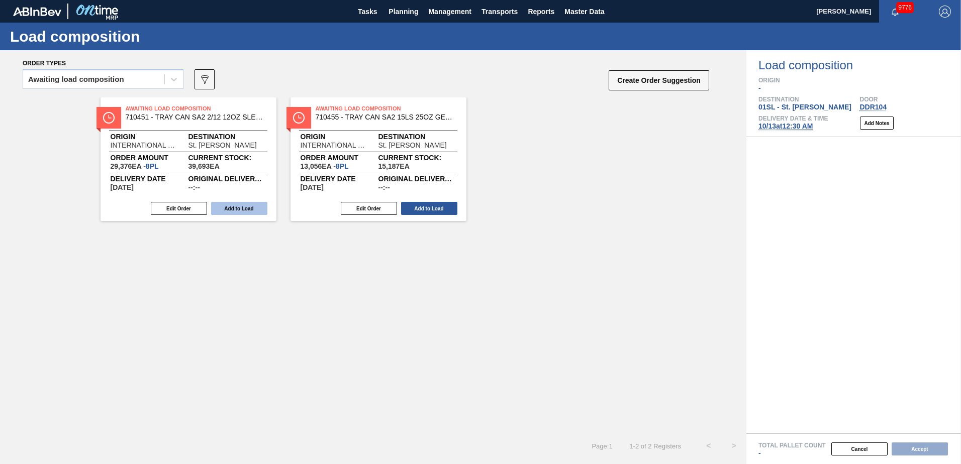
click at [234, 208] on button "Add to Load" at bounding box center [239, 208] width 56 height 13
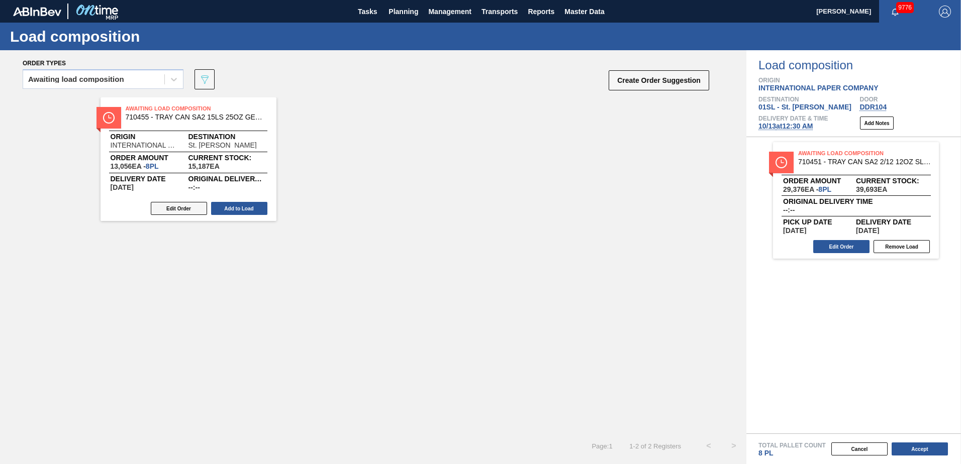
click at [171, 209] on button "Edit Order" at bounding box center [179, 208] width 56 height 13
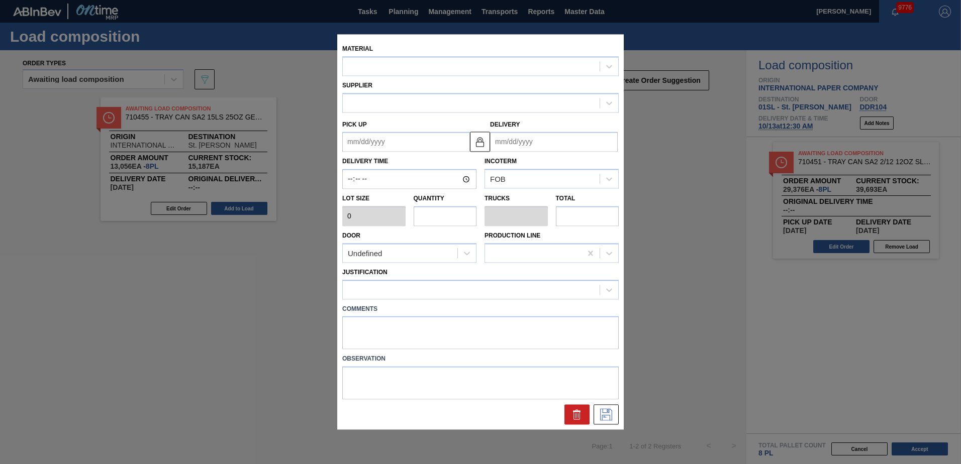
type input "1,632"
type input "8"
type input "0.167"
type input "13,056"
type up "[DATE]"
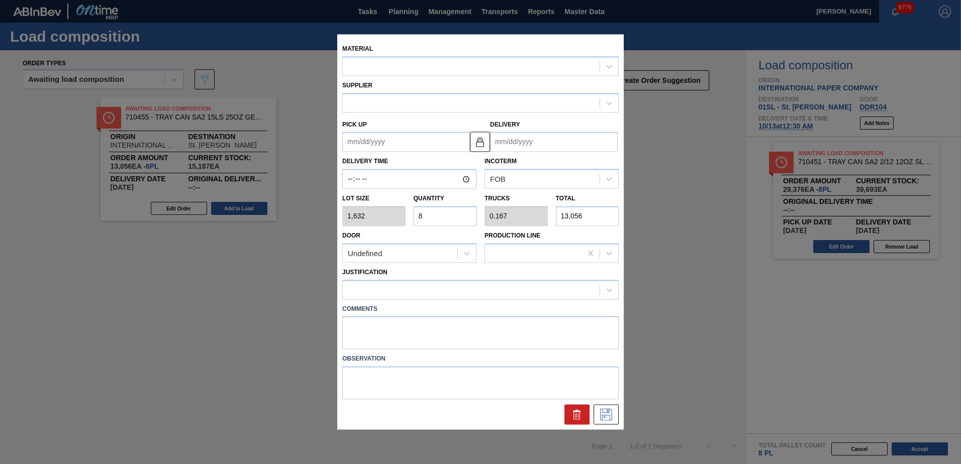
type input "[DATE]"
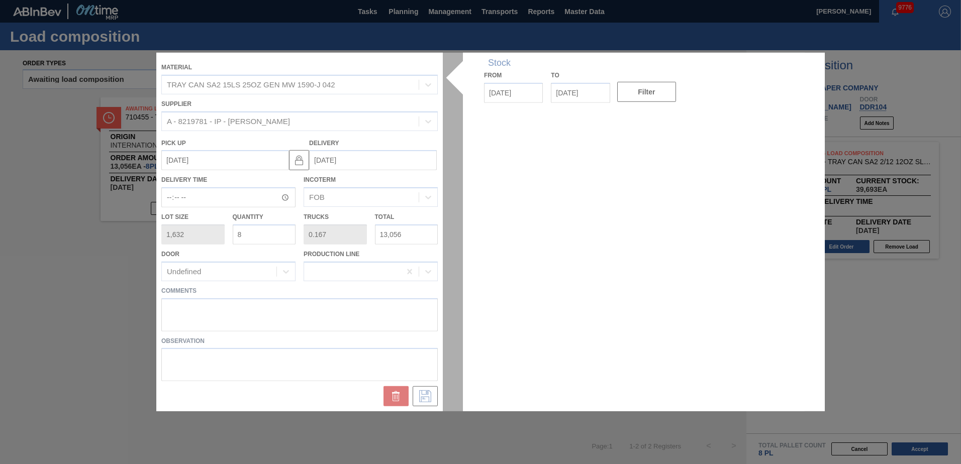
click at [173, 307] on div at bounding box center [480, 232] width 648 height 359
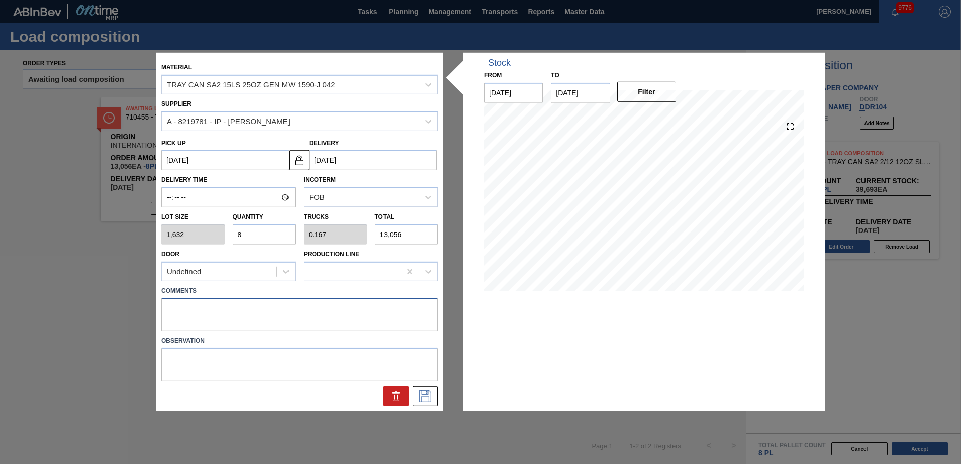
click at [174, 307] on textarea at bounding box center [299, 314] width 276 height 33
type textarea "Live unload/Deliver at 2300"
click at [426, 400] on icon at bounding box center [425, 396] width 16 height 12
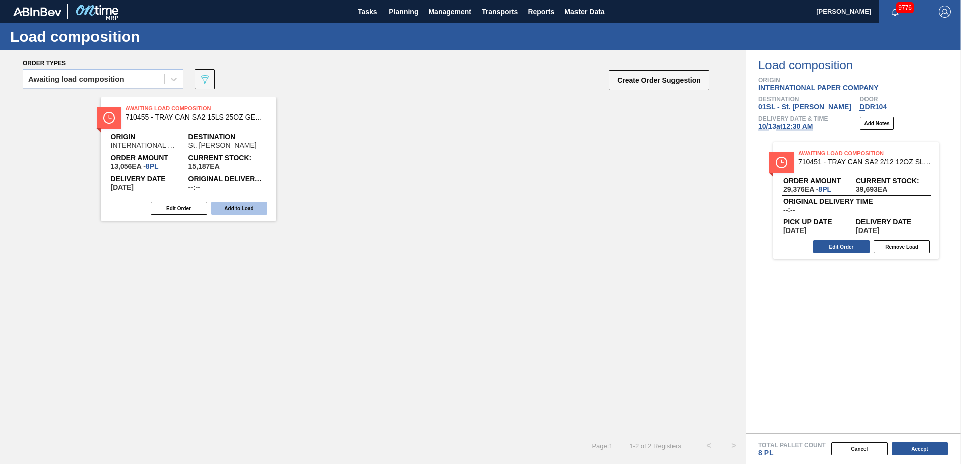
click at [245, 208] on button "Add to Load" at bounding box center [239, 208] width 56 height 13
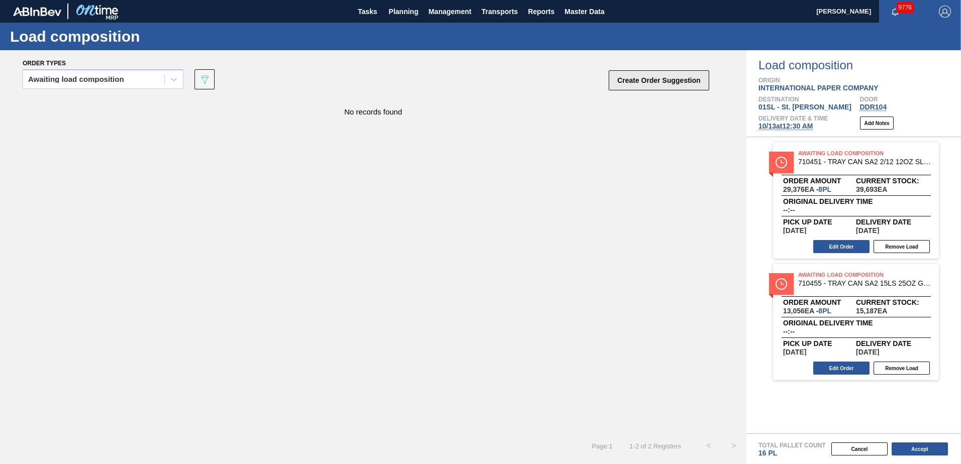
click at [695, 76] on button "Create Order Suggestion" at bounding box center [659, 80] width 101 height 20
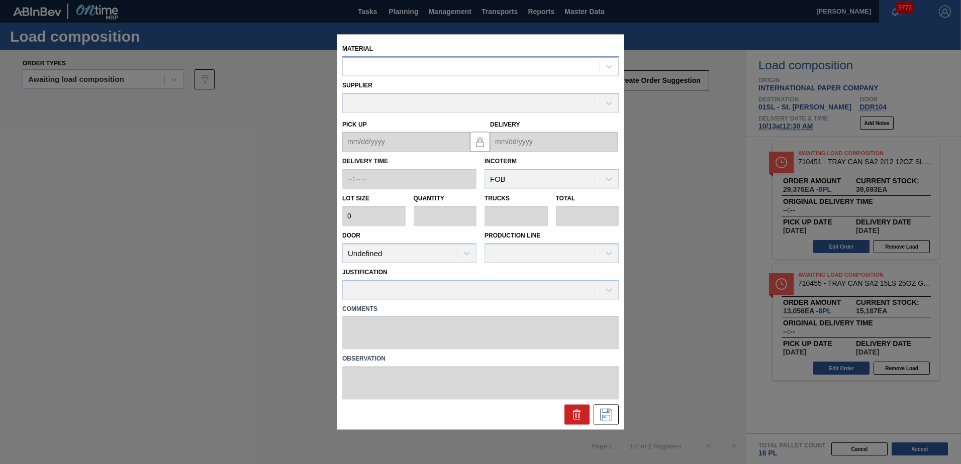
click at [459, 61] on div at bounding box center [471, 66] width 257 height 15
type input "710359"
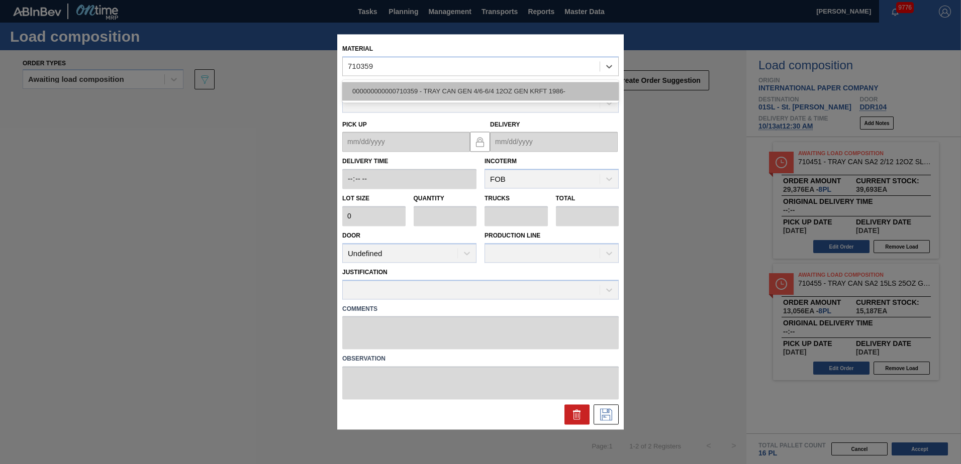
click at [460, 86] on div "000000000000710359 - TRAY CAN GEN 4/6-6/4 12OZ GEN KRFT 1986-" at bounding box center [480, 91] width 276 height 19
type input "2,412"
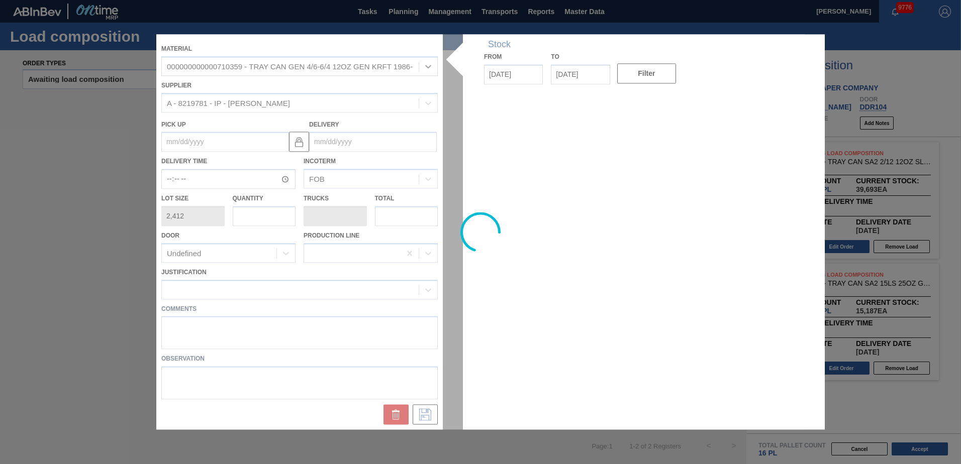
click at [347, 143] on div at bounding box center [480, 231] width 648 height 395
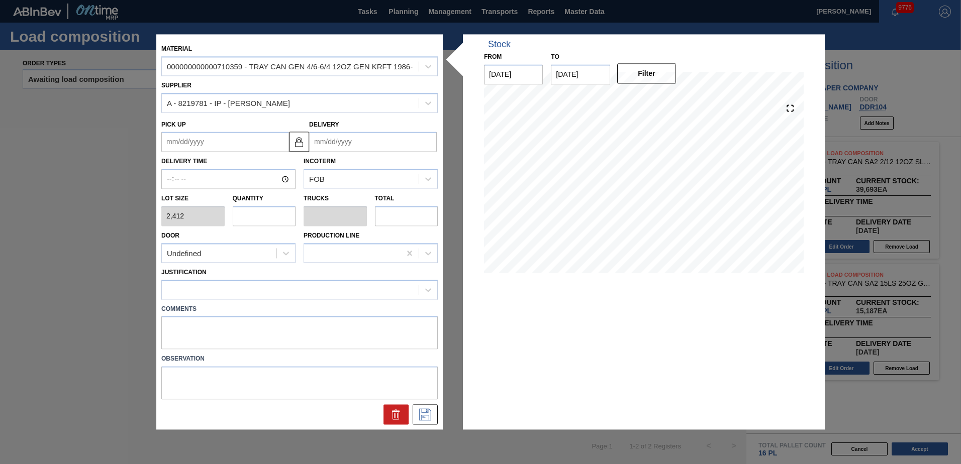
click at [350, 142] on input "Delivery" at bounding box center [373, 142] width 128 height 20
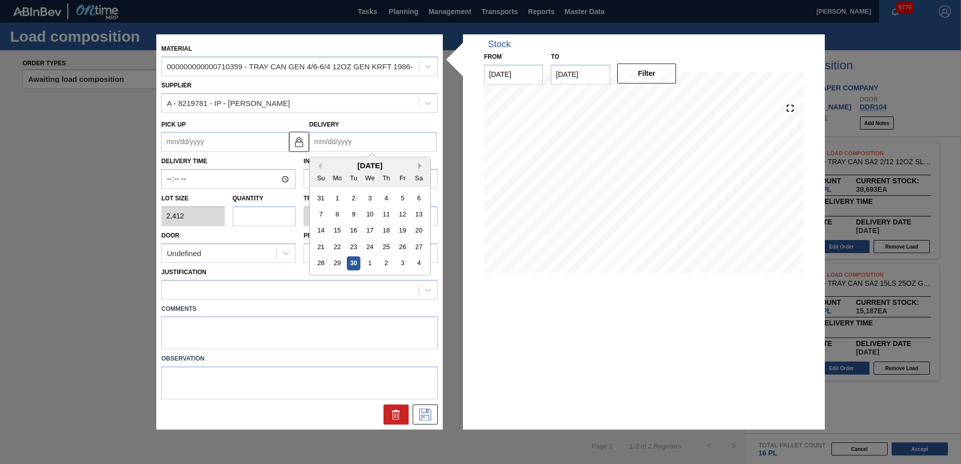
click at [420, 164] on button "Next Month" at bounding box center [421, 166] width 7 height 7
click at [341, 232] on div "13" at bounding box center [338, 231] width 14 height 14
type up "[DATE]"
type input "[DATE]"
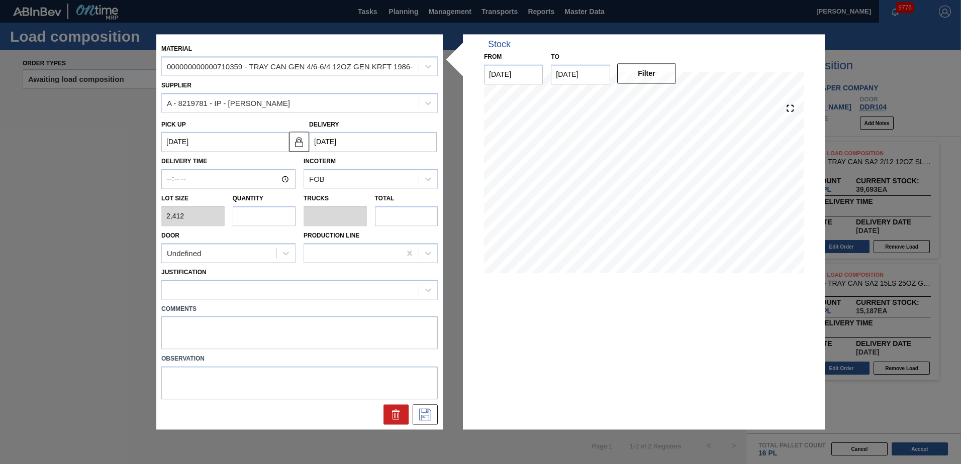
click at [258, 216] on input "text" at bounding box center [264, 216] width 63 height 20
type input "20"
type input "0.455"
type input "48,240"
type input "2"
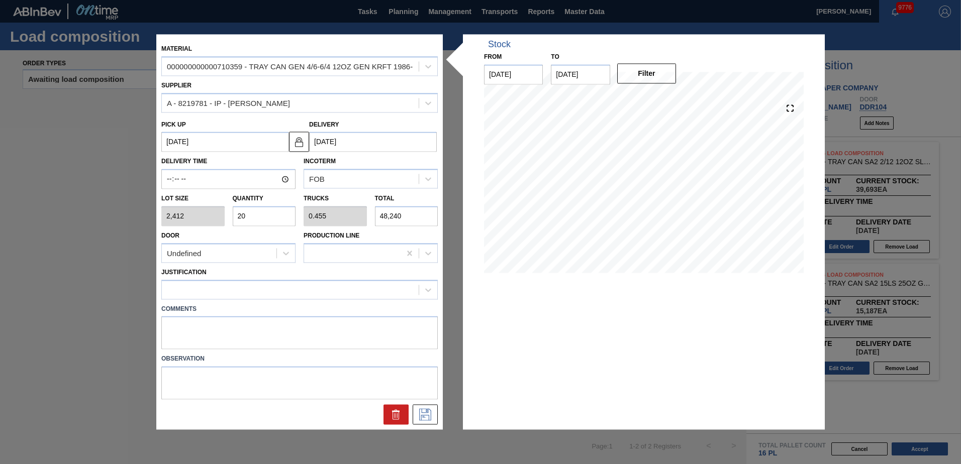
type input "0.045"
type input "4,824"
type input "28"
type input "0.636"
type input "67,536"
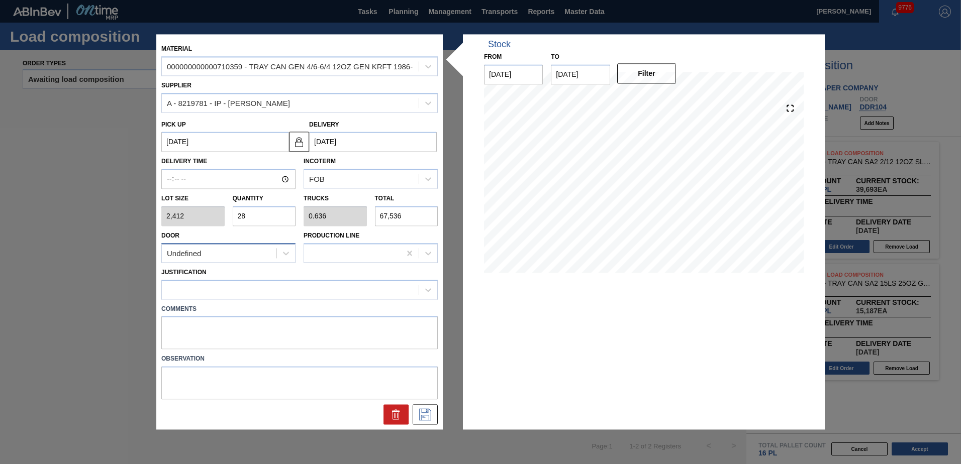
type input "28"
click at [260, 255] on div "Undefined" at bounding box center [219, 253] width 115 height 15
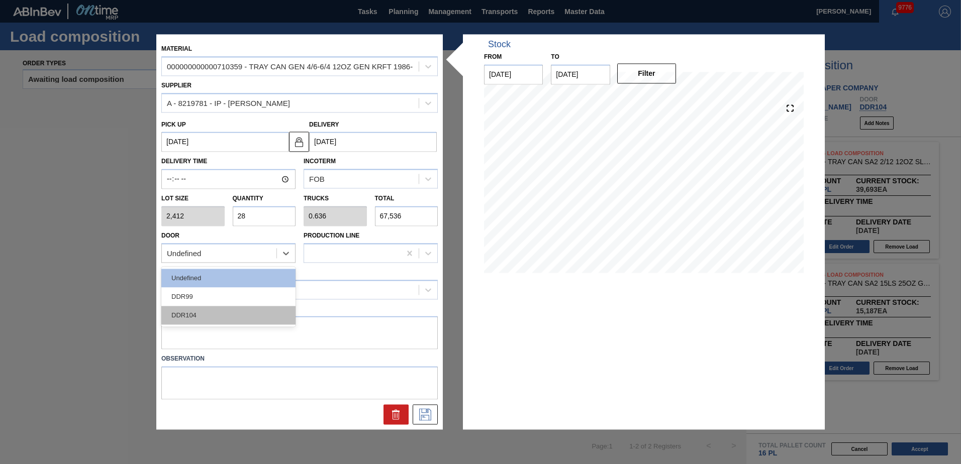
click at [213, 310] on div "DDR104" at bounding box center [228, 315] width 134 height 19
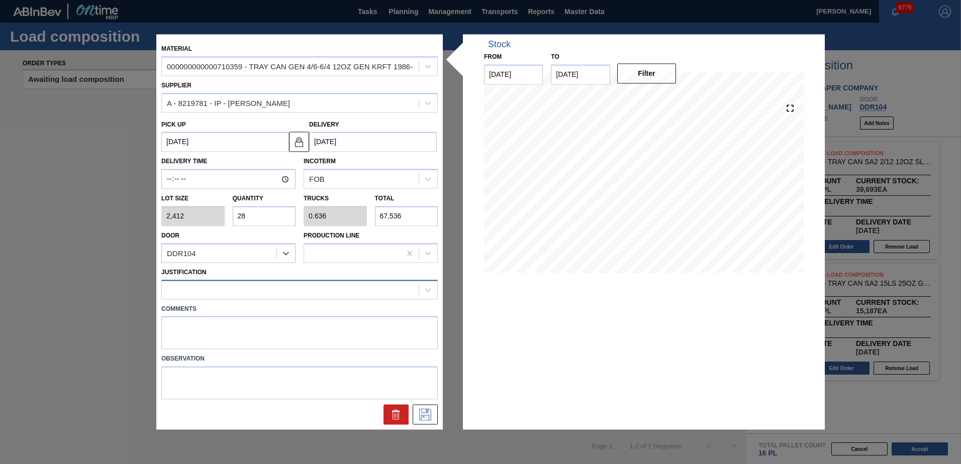
click at [212, 288] on div at bounding box center [290, 289] width 257 height 15
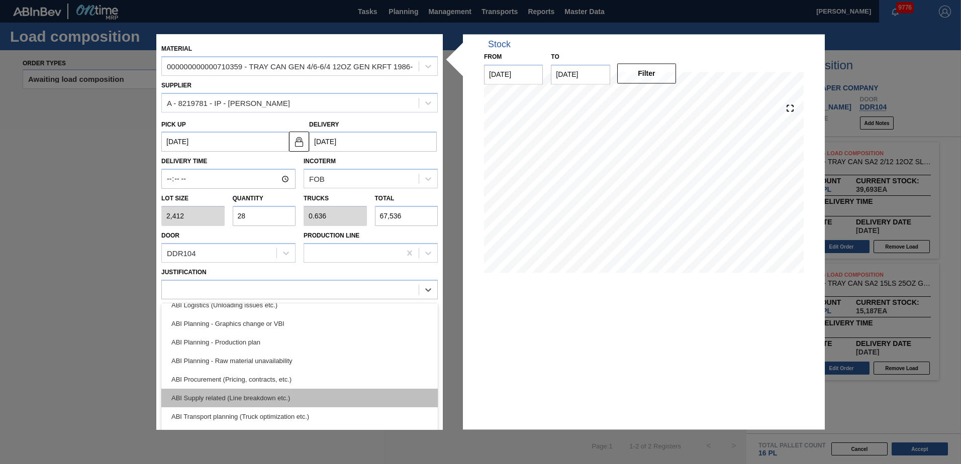
scroll to position [101, 0]
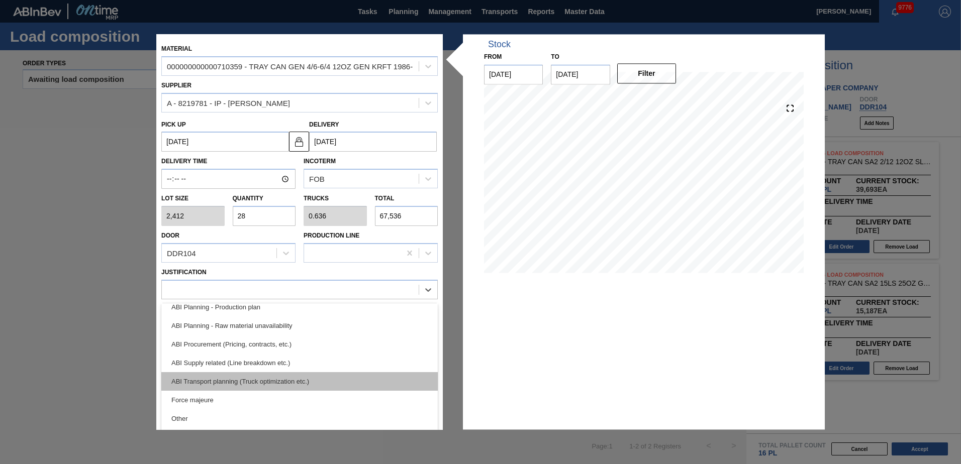
click at [259, 379] on div "ABI Transport planning (Truck optimization etc.)" at bounding box center [299, 381] width 276 height 19
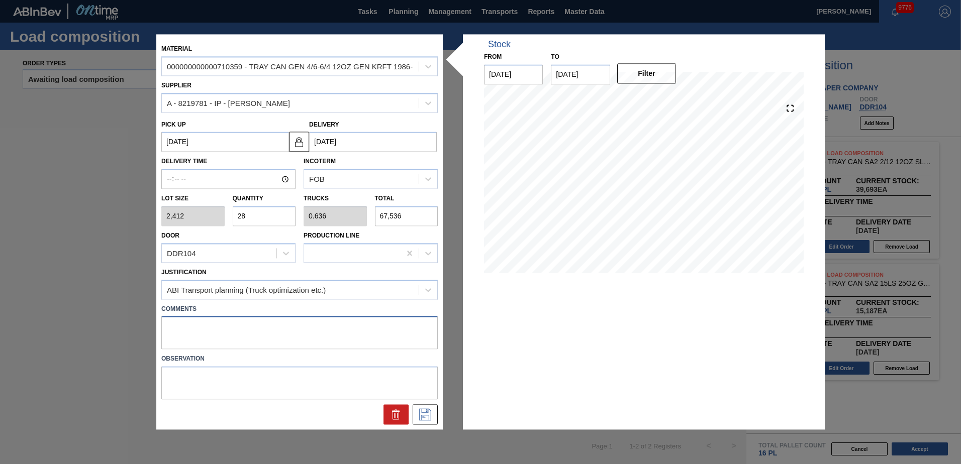
click at [216, 333] on textarea at bounding box center [299, 333] width 276 height 33
type textarea "Live unload/Deliver at 2300"
click at [432, 412] on icon at bounding box center [425, 415] width 16 height 12
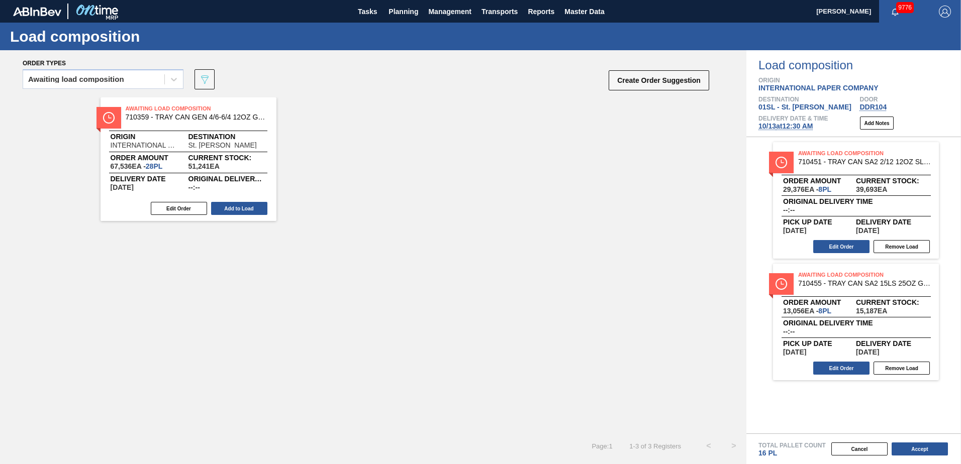
click at [256, 207] on button "Add to Load" at bounding box center [239, 208] width 56 height 13
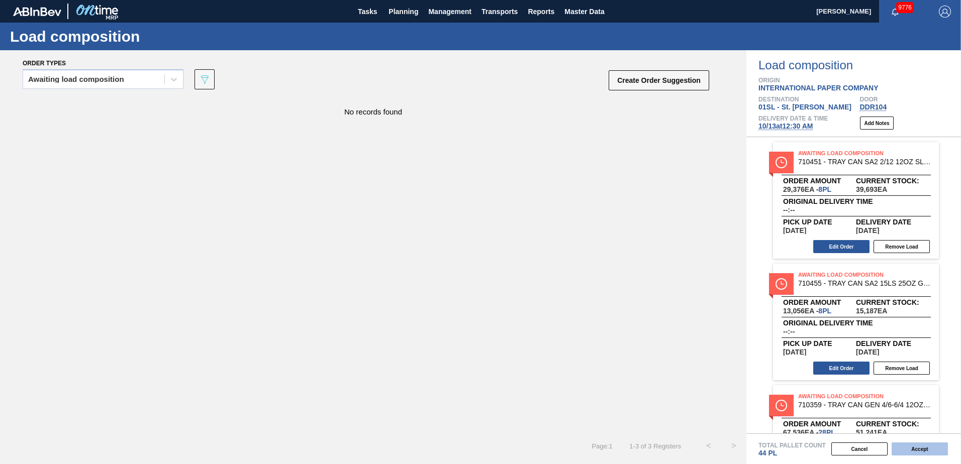
click at [915, 447] on button "Accept" at bounding box center [919, 449] width 56 height 13
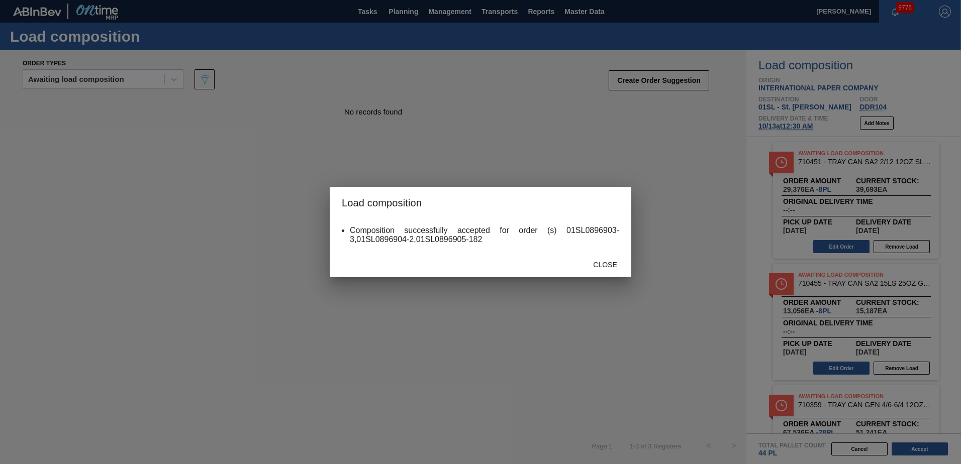
click at [603, 264] on span "Close" at bounding box center [605, 265] width 40 height 8
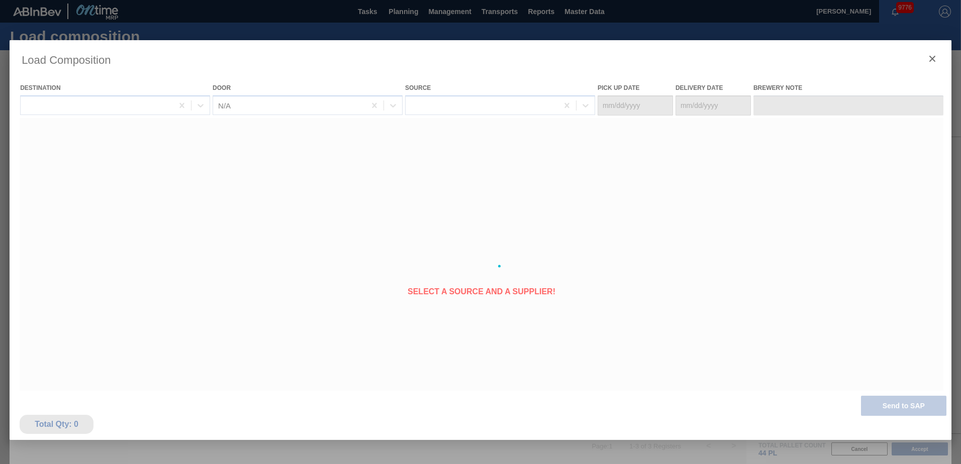
type Date "[DATE]"
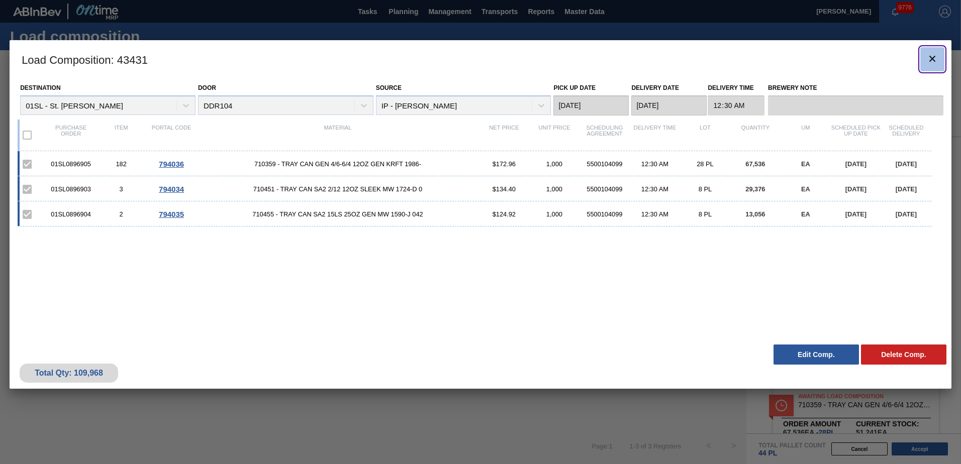
click at [928, 59] on icon "botão de ícone" at bounding box center [932, 59] width 12 height 12
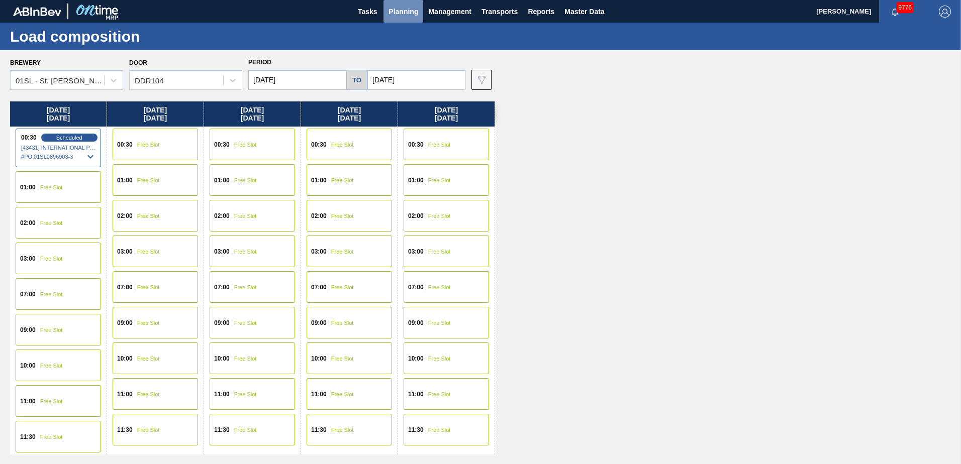
click at [402, 3] on button "Planning" at bounding box center [403, 11] width 40 height 23
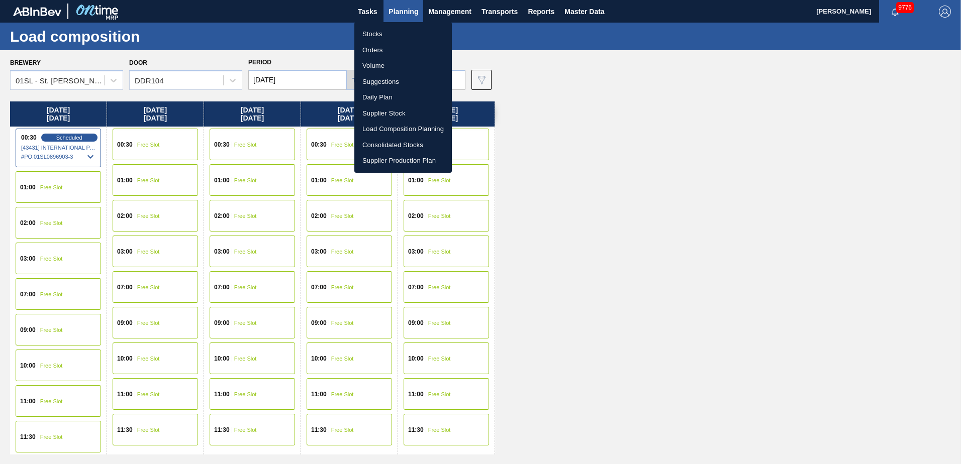
click at [387, 79] on li "Suggestions" at bounding box center [402, 82] width 97 height 16
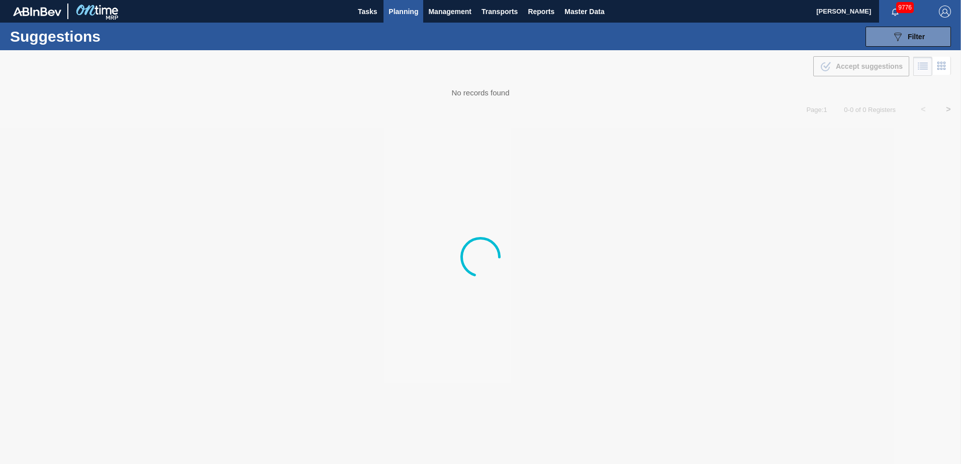
type from "[DATE]"
type to "[DATE]"
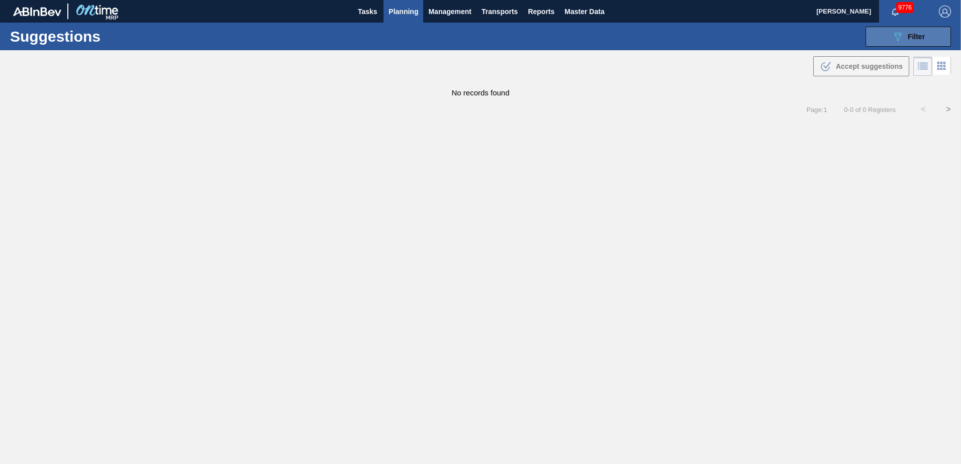
click at [915, 35] on span "Filter" at bounding box center [916, 37] width 17 height 8
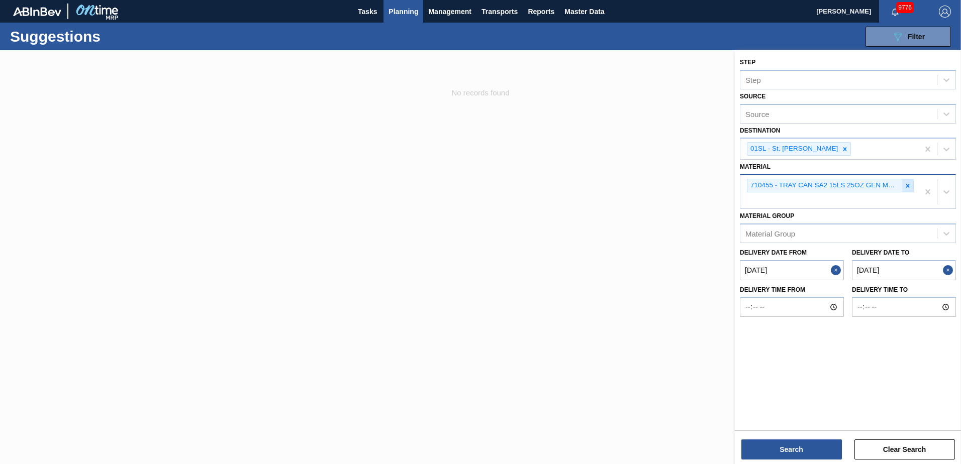
click at [907, 188] on icon at bounding box center [907, 185] width 7 height 7
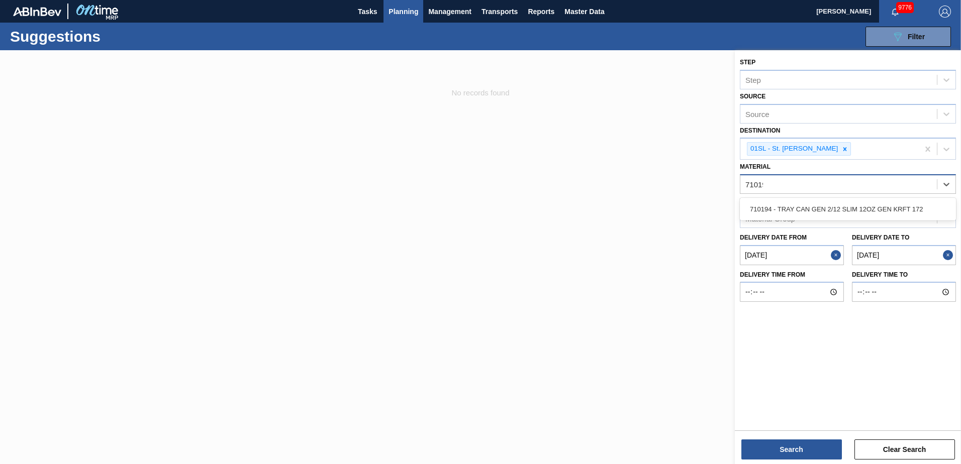
type input "710194"
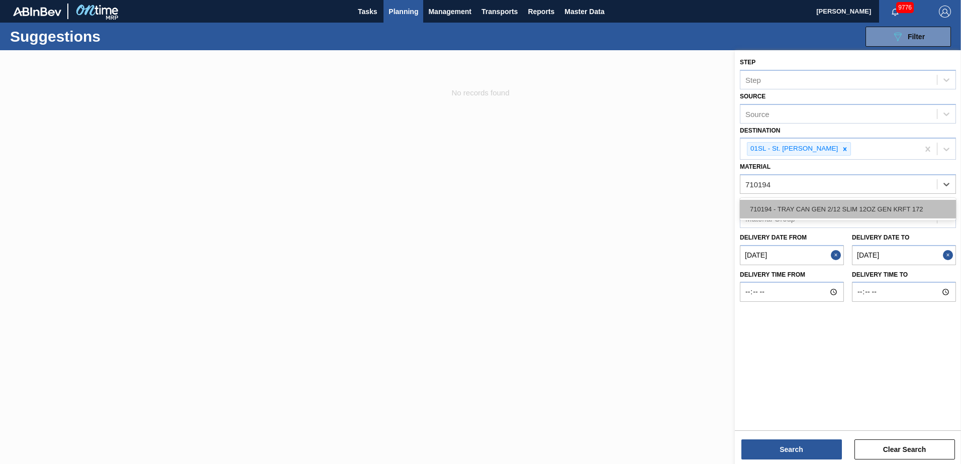
click at [886, 202] on div "710194 - TRAY CAN GEN 2/12 SLIM 12OZ GEN KRFT 172" at bounding box center [848, 209] width 216 height 19
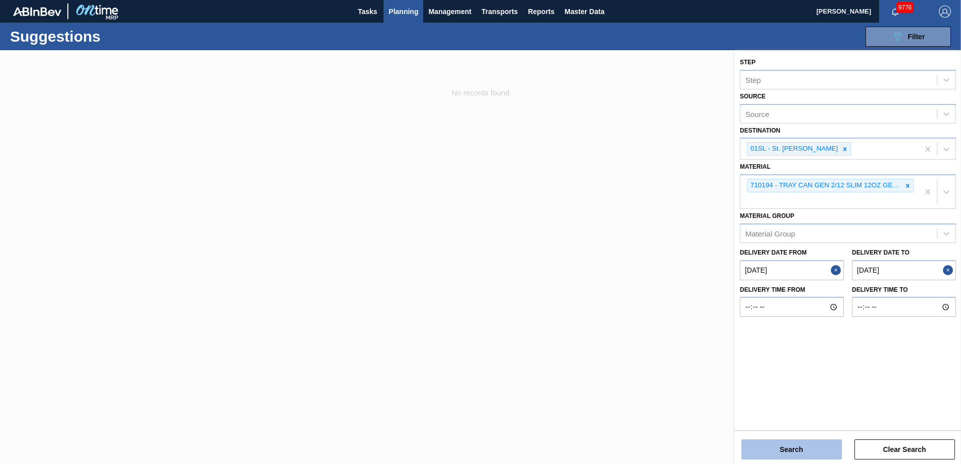
click at [771, 449] on button "Search" at bounding box center [791, 450] width 101 height 20
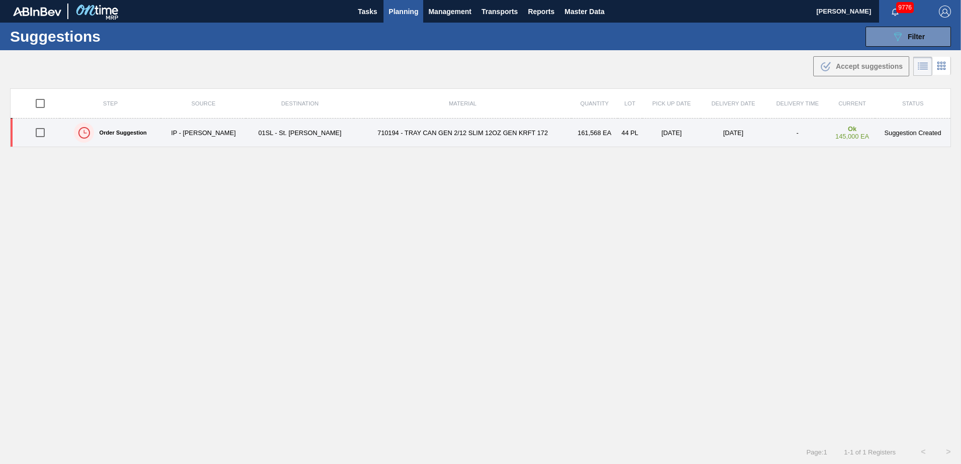
click at [41, 129] on input "checkbox" at bounding box center [40, 132] width 21 height 21
checkbox input "true"
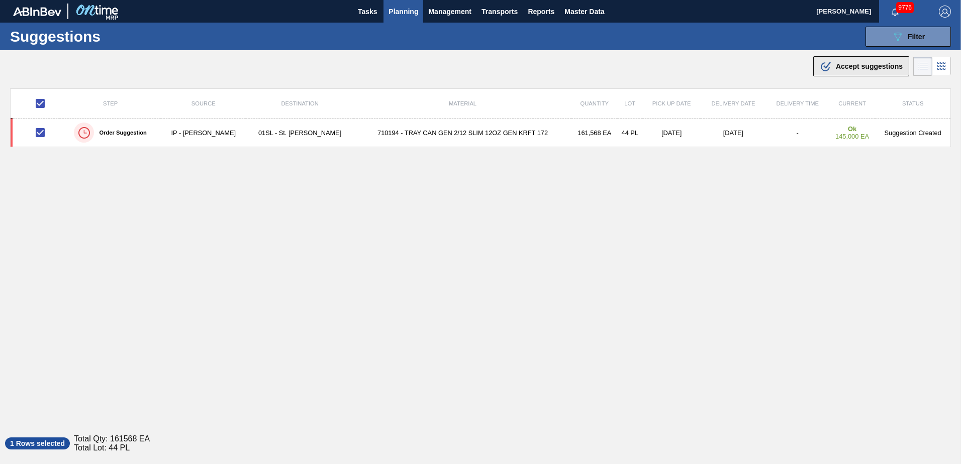
click at [855, 66] on span "Accept suggestions" at bounding box center [869, 66] width 67 height 8
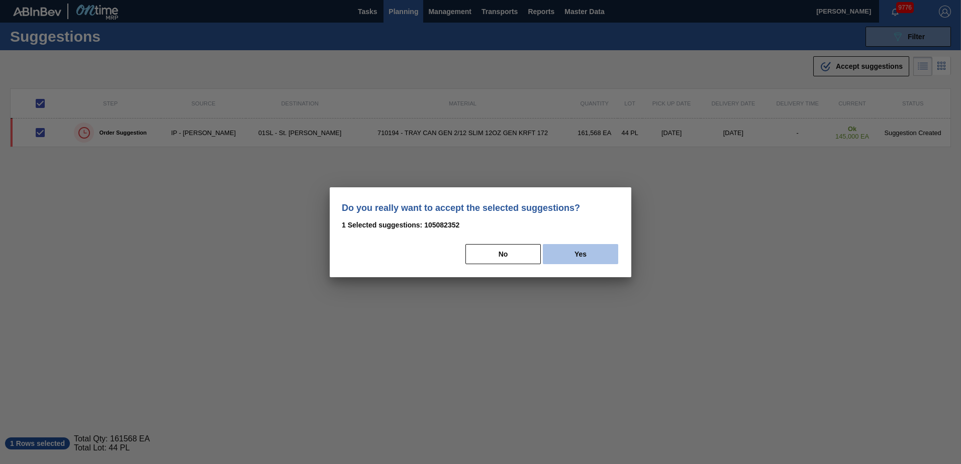
click at [578, 261] on button "Yes" at bounding box center [580, 254] width 75 height 20
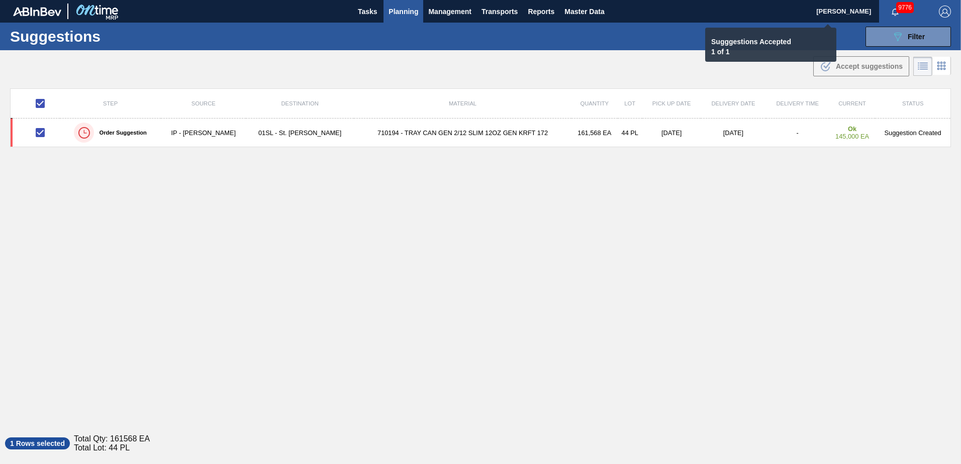
checkbox input "false"
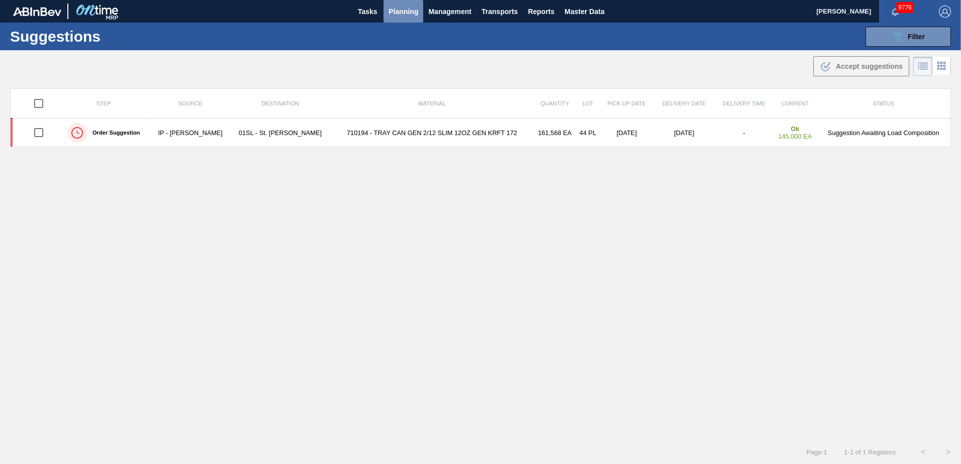
click at [402, 13] on span "Planning" at bounding box center [403, 12] width 30 height 12
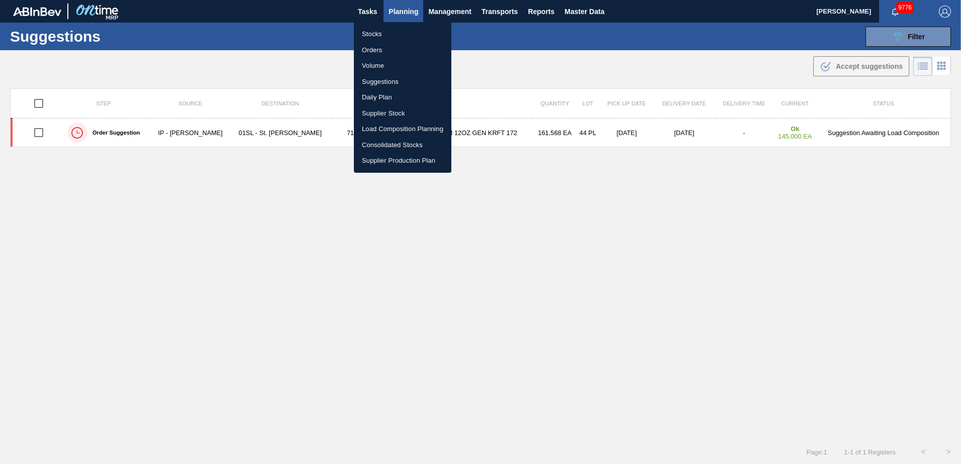
click at [386, 133] on li "Load Composition Planning" at bounding box center [402, 129] width 97 height 16
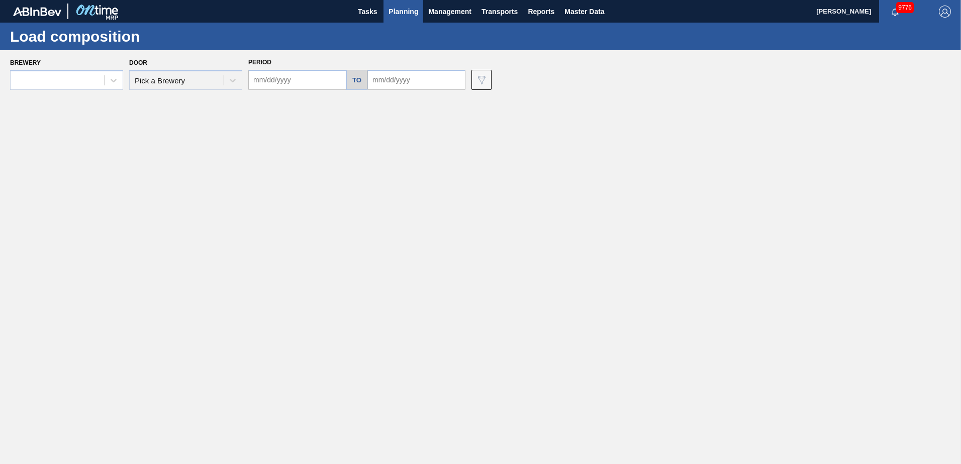
type input "[DATE]"
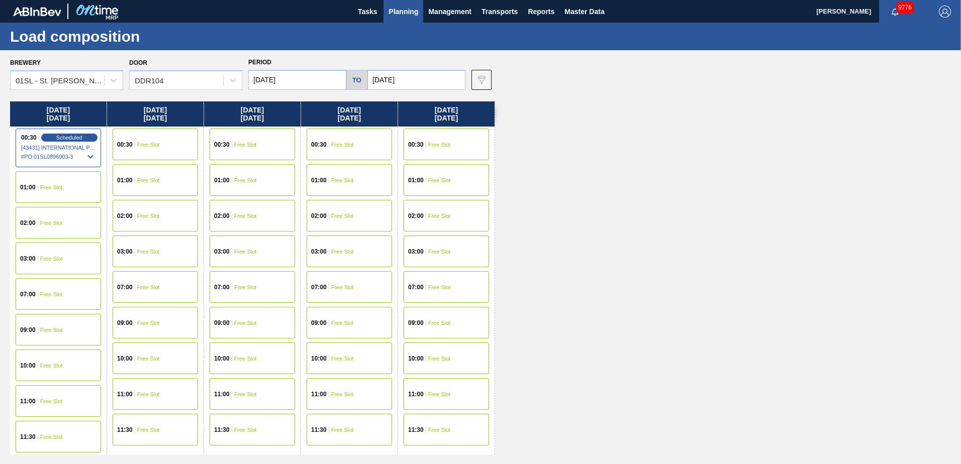
click at [146, 136] on div "00:30 Free Slot" at bounding box center [155, 145] width 85 height 32
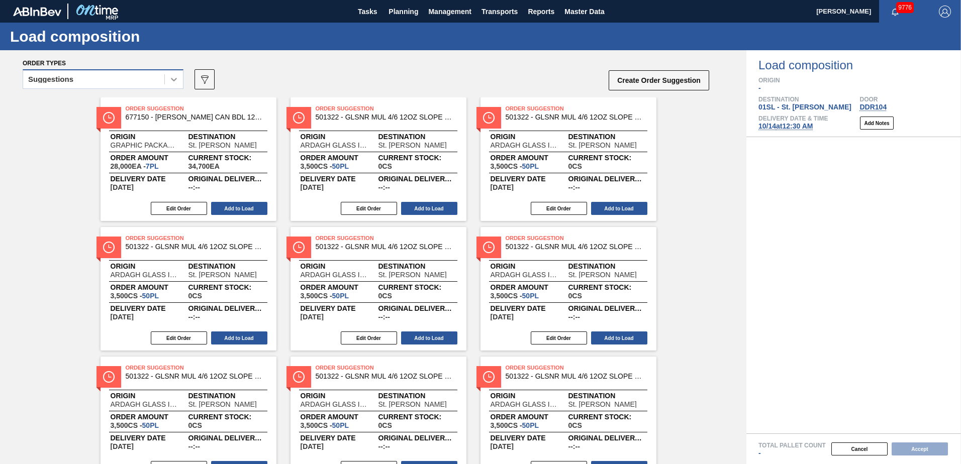
click at [173, 79] on icon at bounding box center [174, 80] width 6 height 4
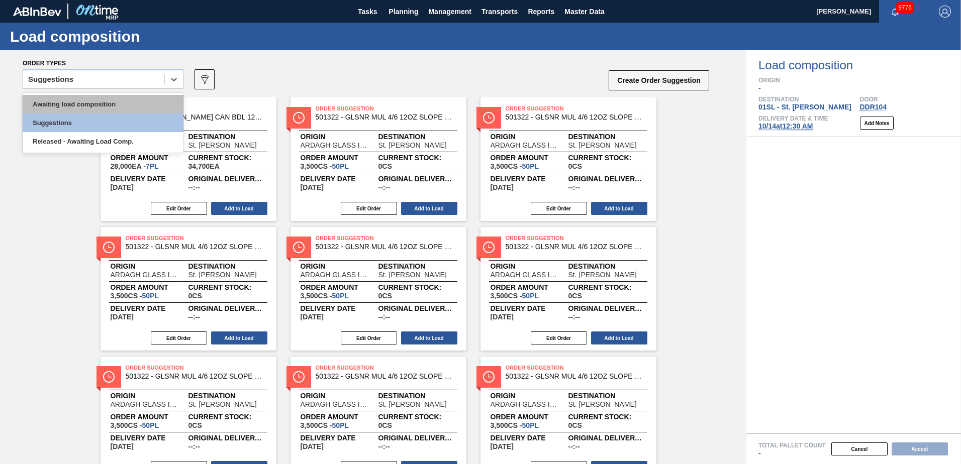
click at [125, 98] on div "Awaiting load composition" at bounding box center [103, 104] width 161 height 19
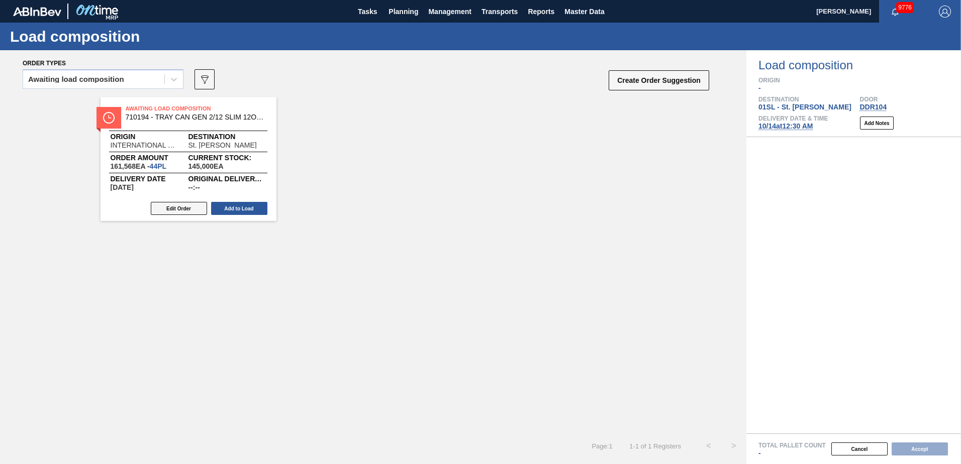
click at [178, 207] on button "Edit Order" at bounding box center [179, 208] width 56 height 13
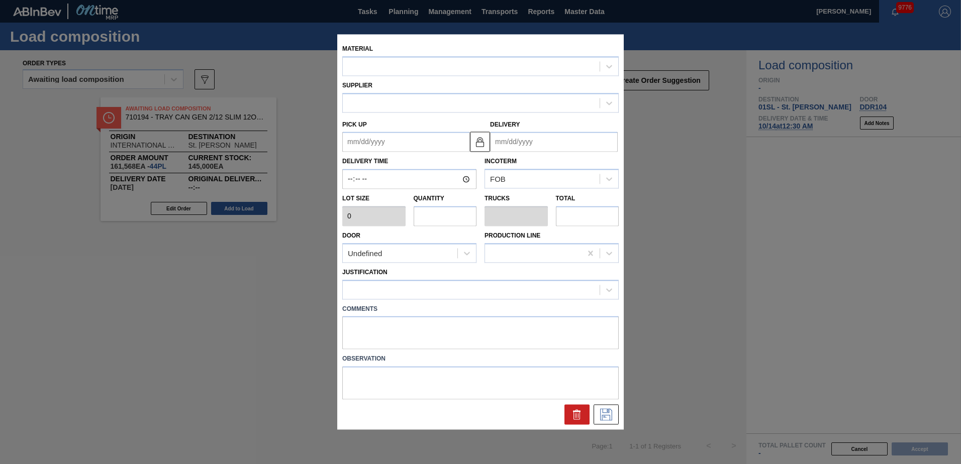
type up "[DATE]"
type input "[DATE]"
type input "3,672"
type input "44"
type input "1"
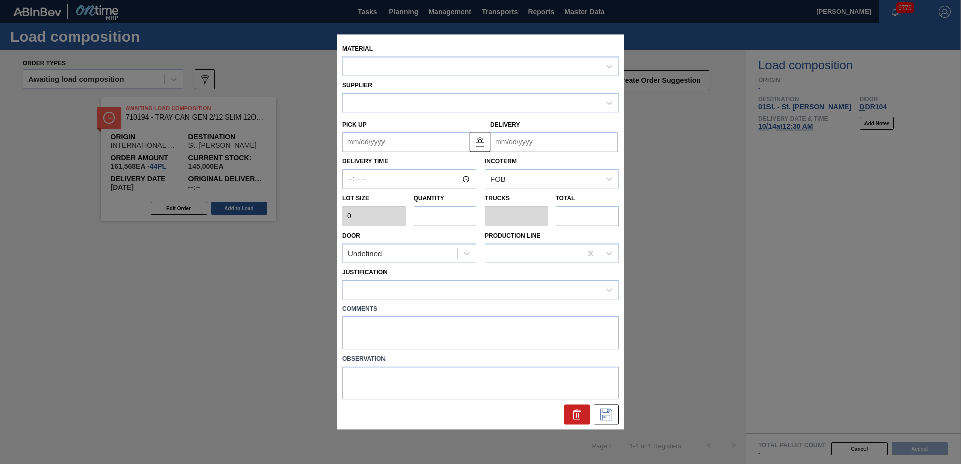
type input "161,568"
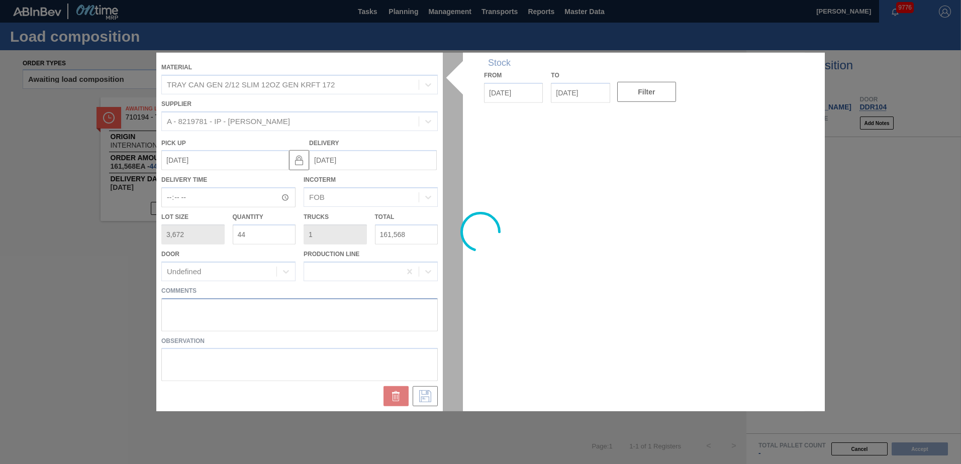
click at [231, 300] on textarea at bounding box center [299, 314] width 276 height 33
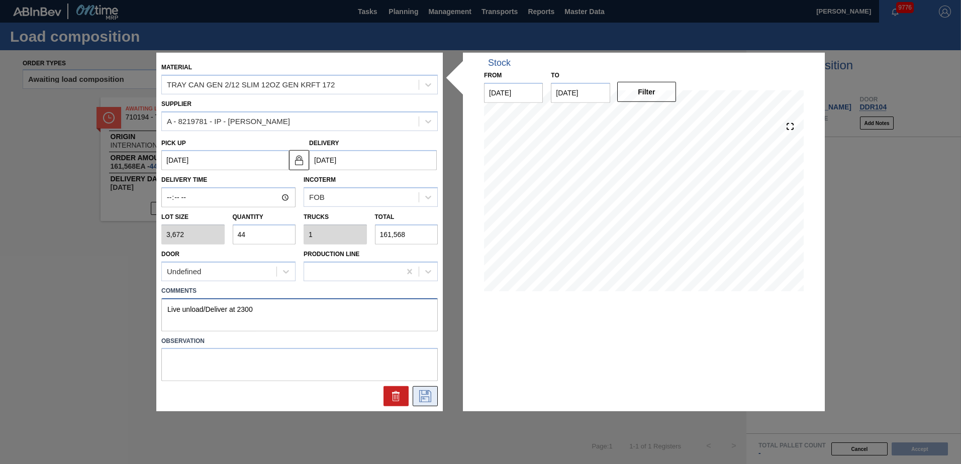
type textarea "Live unload/Deliver at 2300"
click at [431, 392] on icon at bounding box center [425, 396] width 16 height 12
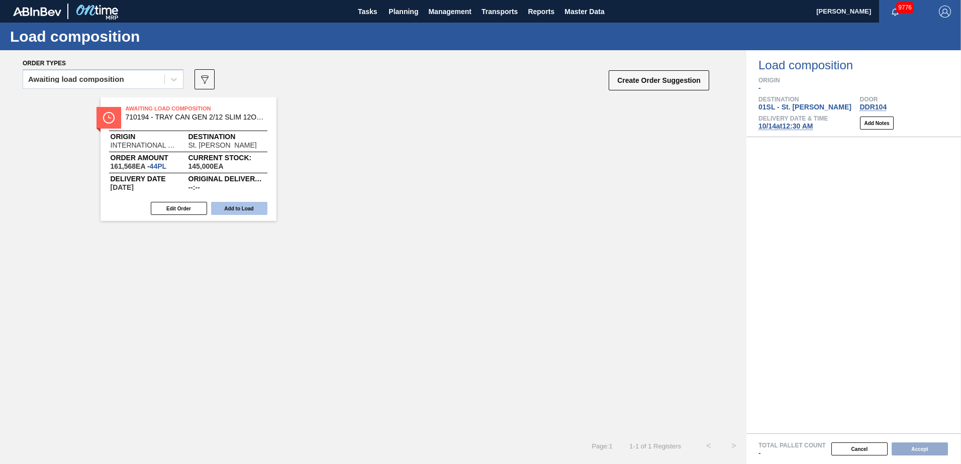
click at [248, 212] on button "Add to Load" at bounding box center [239, 208] width 56 height 13
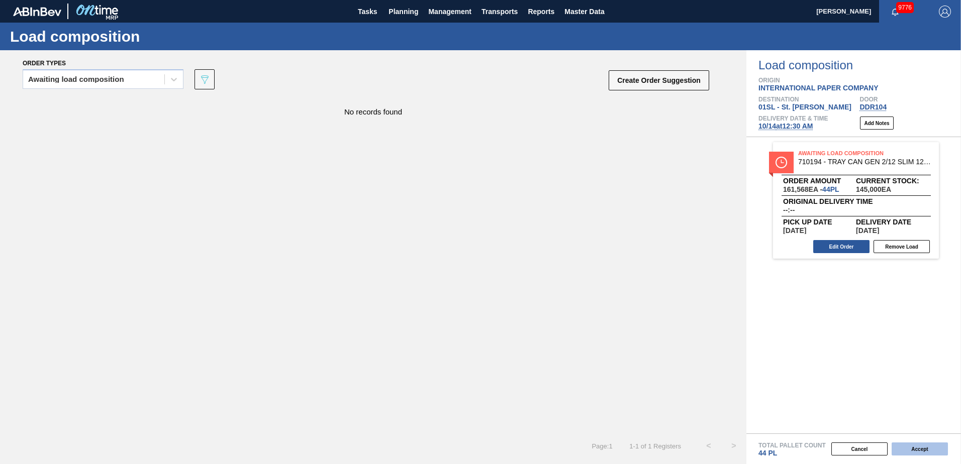
click at [924, 450] on button "Accept" at bounding box center [919, 449] width 56 height 13
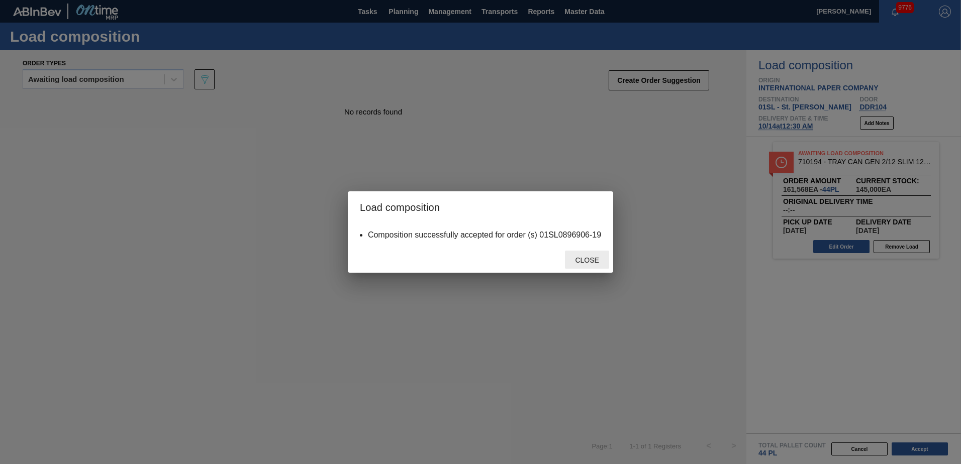
click at [582, 260] on span "Close" at bounding box center [587, 260] width 40 height 8
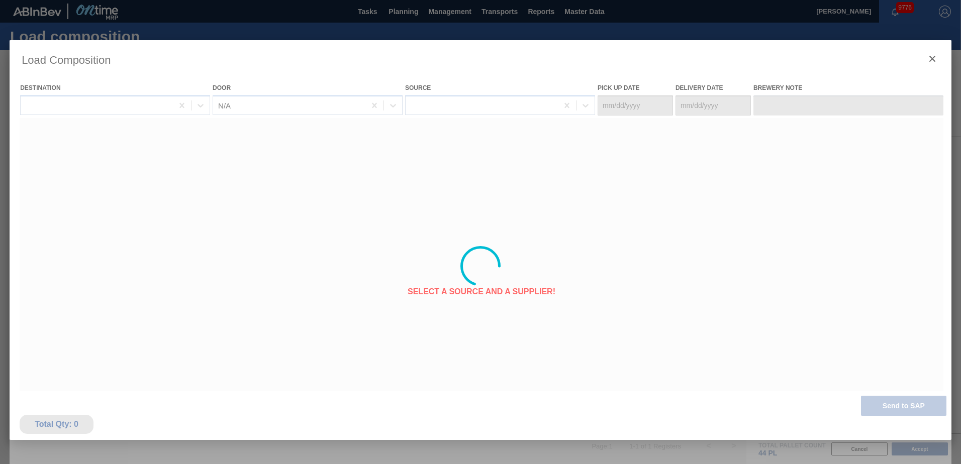
type Date "[DATE]"
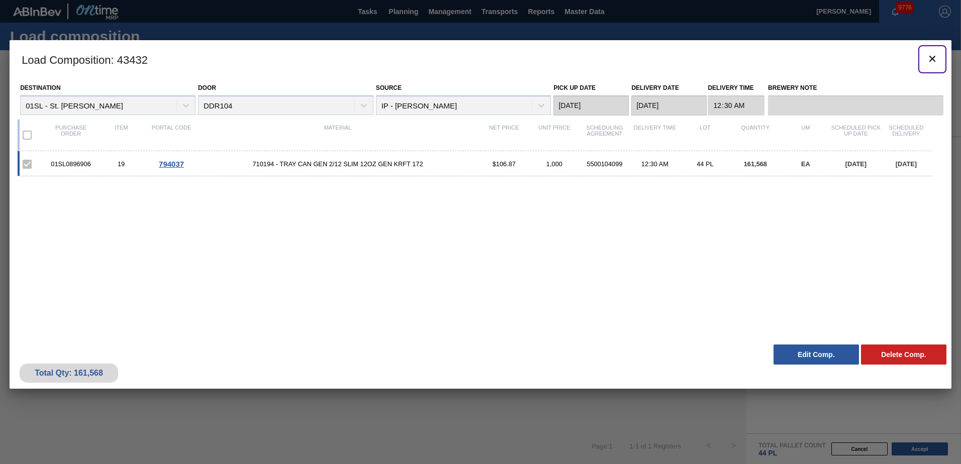
click at [931, 58] on icon "botão de ícone" at bounding box center [932, 59] width 6 height 6
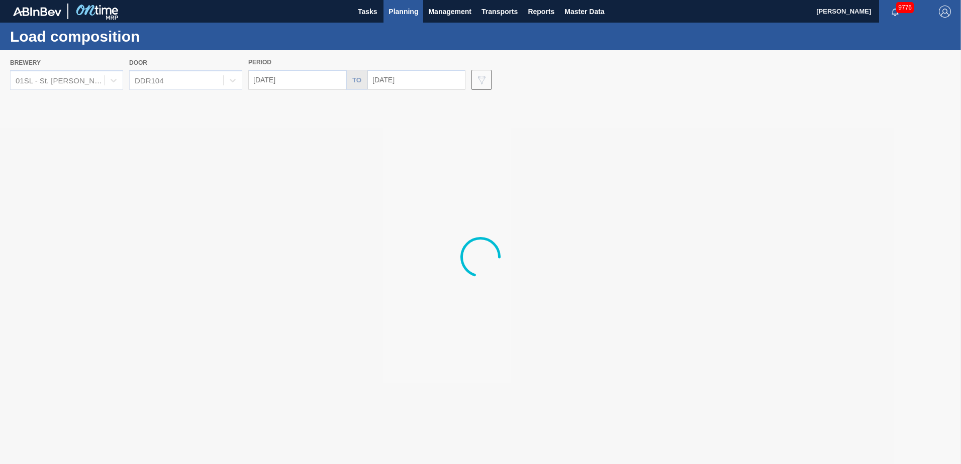
click at [402, 12] on span "Planning" at bounding box center [403, 12] width 30 height 12
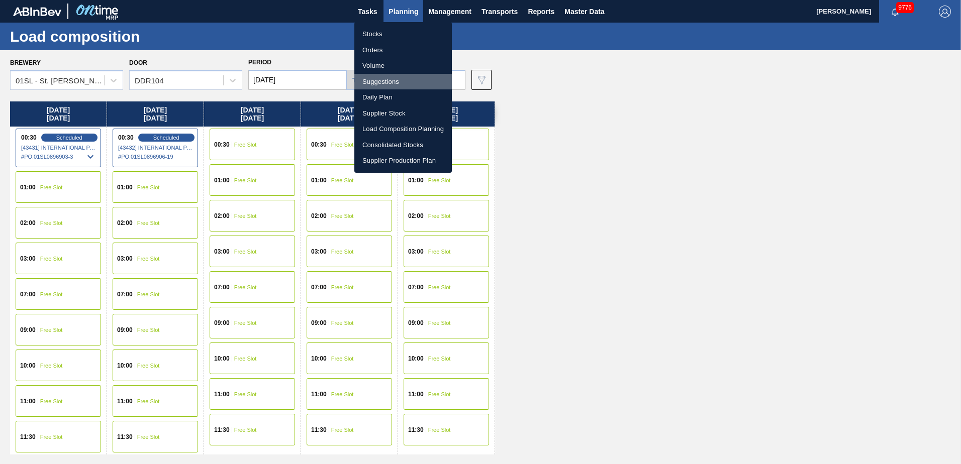
click at [385, 80] on li "Suggestions" at bounding box center [402, 82] width 97 height 16
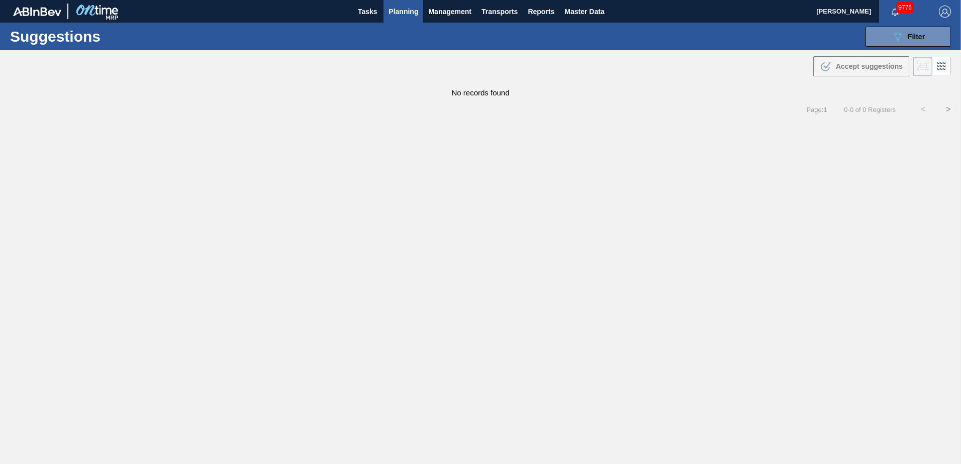
type from "[DATE]"
type to "[DATE]"
click at [886, 30] on button "089F7B8B-B2A5-4AFE-B5C0-19BA573D28AC Filter" at bounding box center [907, 37] width 85 height 20
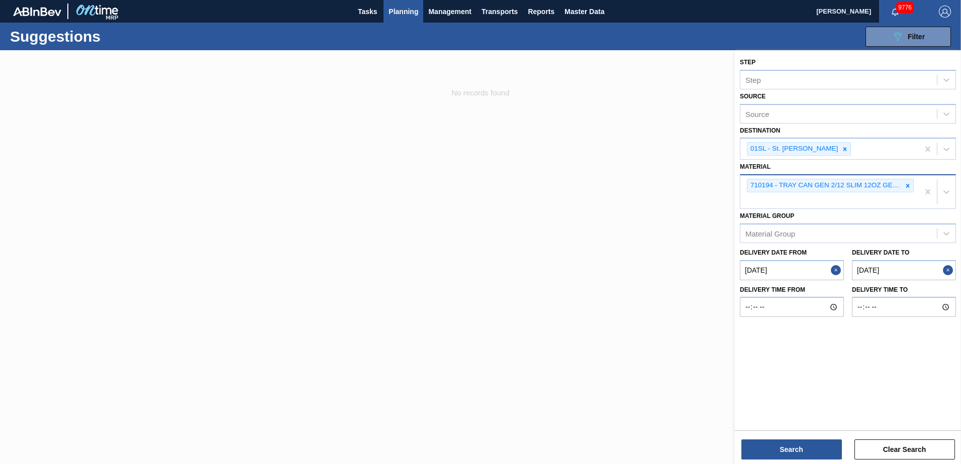
click at [906, 189] on icon at bounding box center [907, 185] width 7 height 7
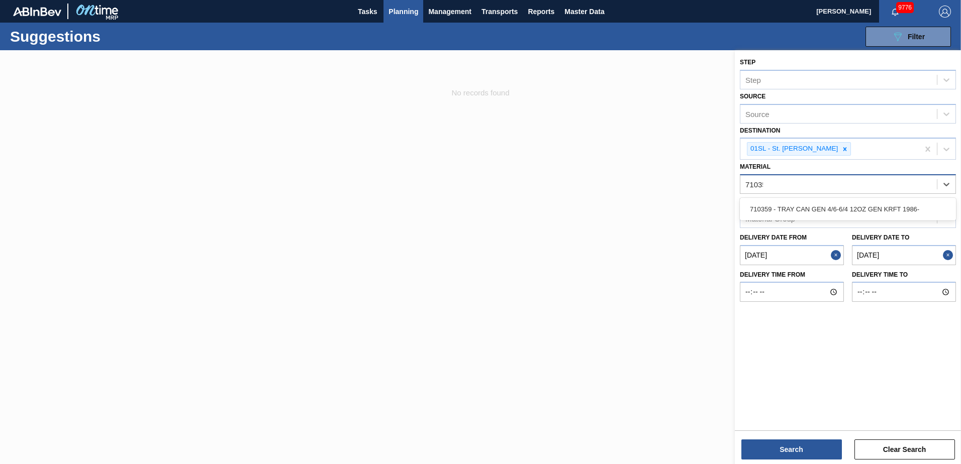
type input "710359"
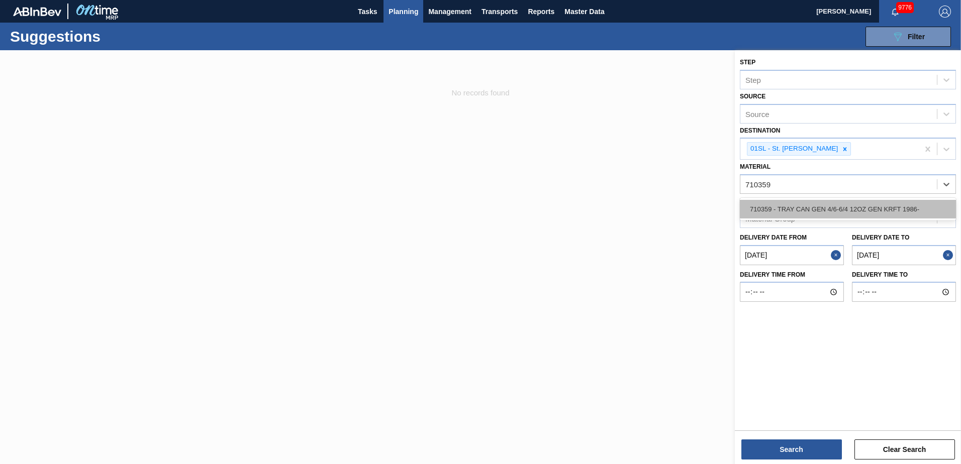
click at [871, 208] on div "710359 - TRAY CAN GEN 4/6-6/4 12OZ GEN KRFT 1986-" at bounding box center [848, 209] width 216 height 19
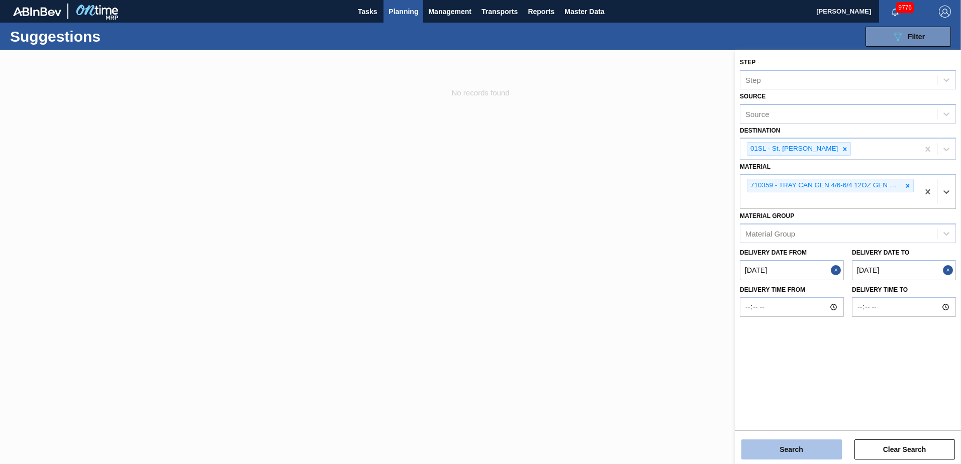
click at [807, 450] on button "Search" at bounding box center [791, 450] width 101 height 20
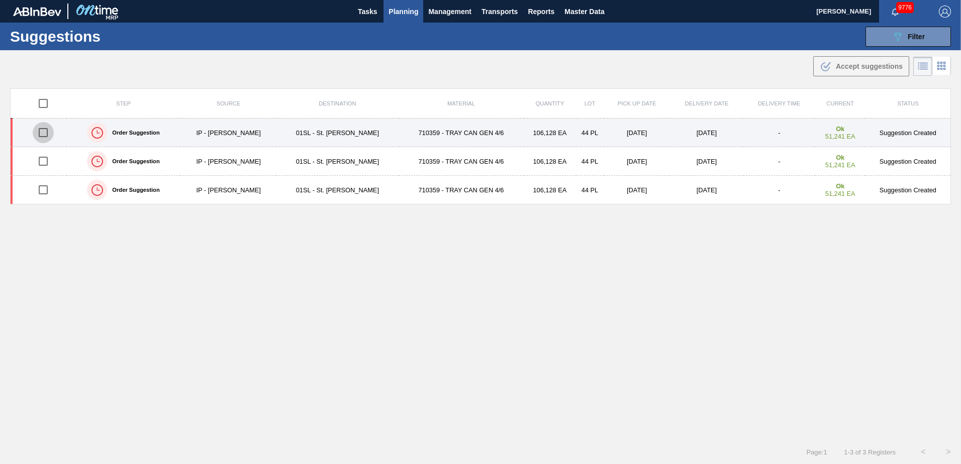
click at [39, 134] on input "checkbox" at bounding box center [43, 132] width 21 height 21
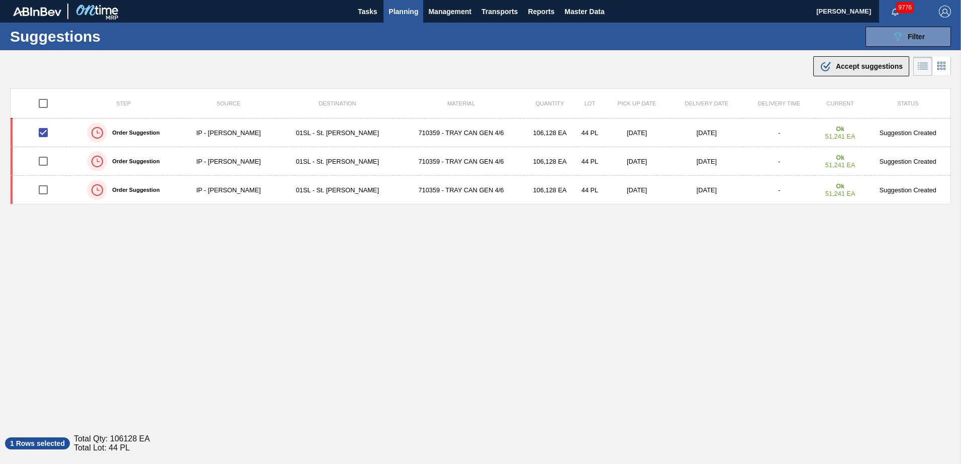
click at [862, 67] on span "Accept suggestions" at bounding box center [869, 66] width 67 height 8
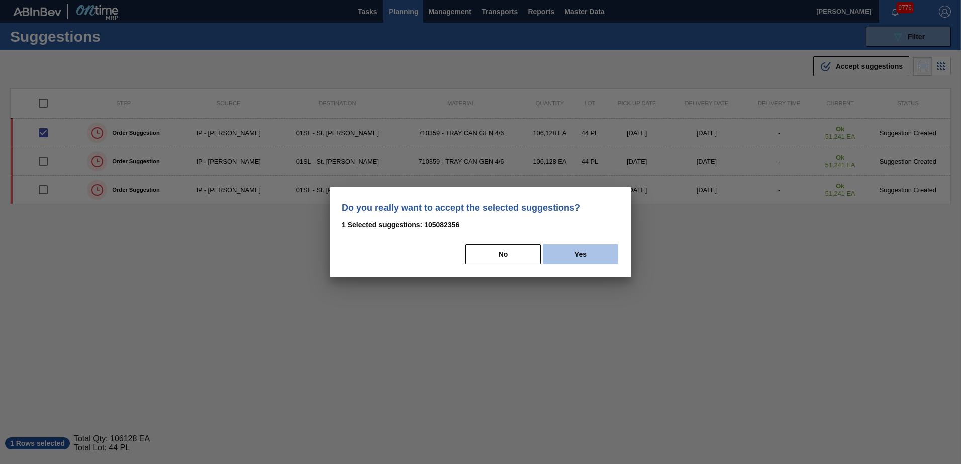
click at [560, 262] on button "Yes" at bounding box center [580, 254] width 75 height 20
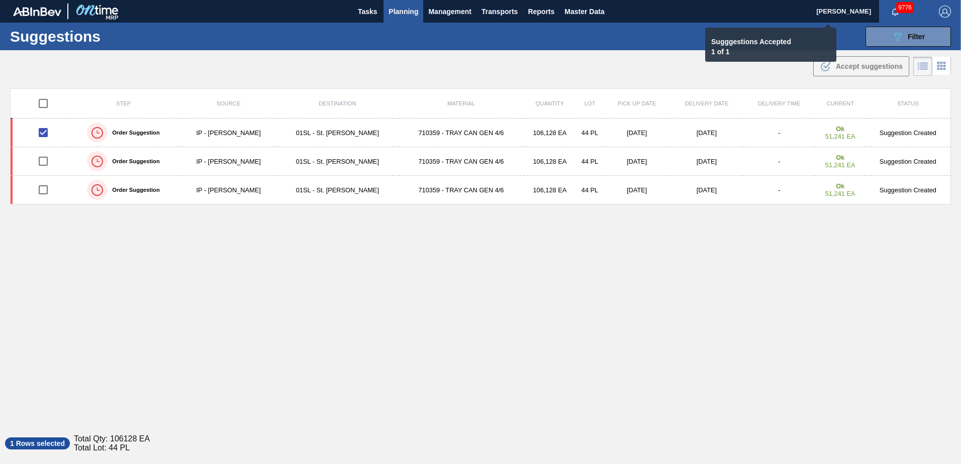
checkbox input "false"
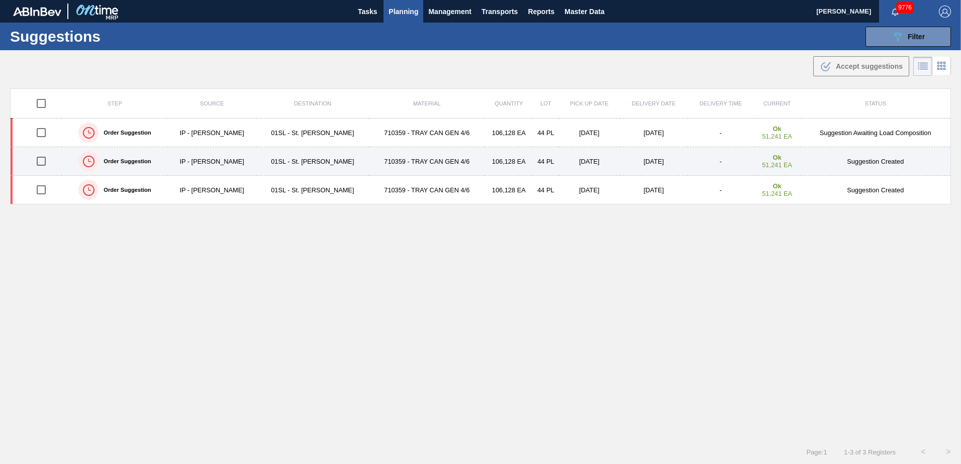
drag, startPoint x: 40, startPoint y: 160, endPoint x: 147, endPoint y: 158, distance: 106.6
click at [40, 161] on input "checkbox" at bounding box center [41, 161] width 21 height 21
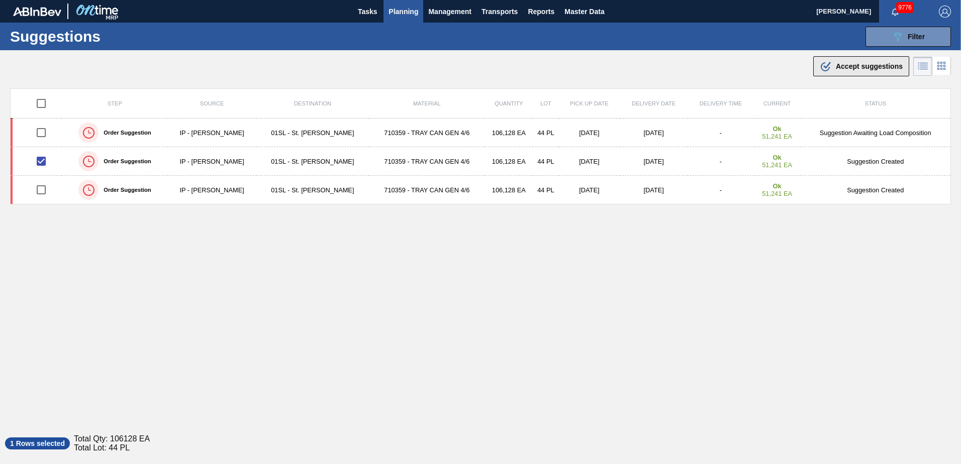
click at [814, 68] on button ".b{fill:var(--color-action-default)} Accept suggestions" at bounding box center [861, 66] width 96 height 20
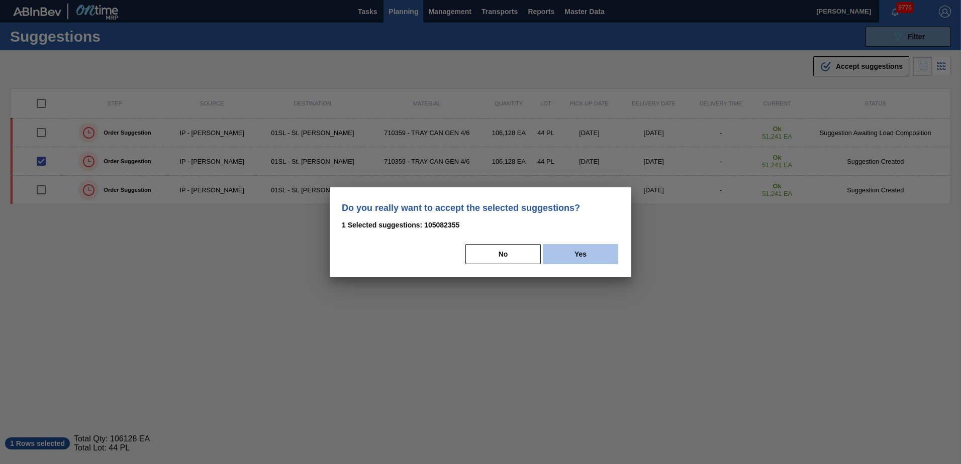
click at [577, 254] on button "Yes" at bounding box center [580, 254] width 75 height 20
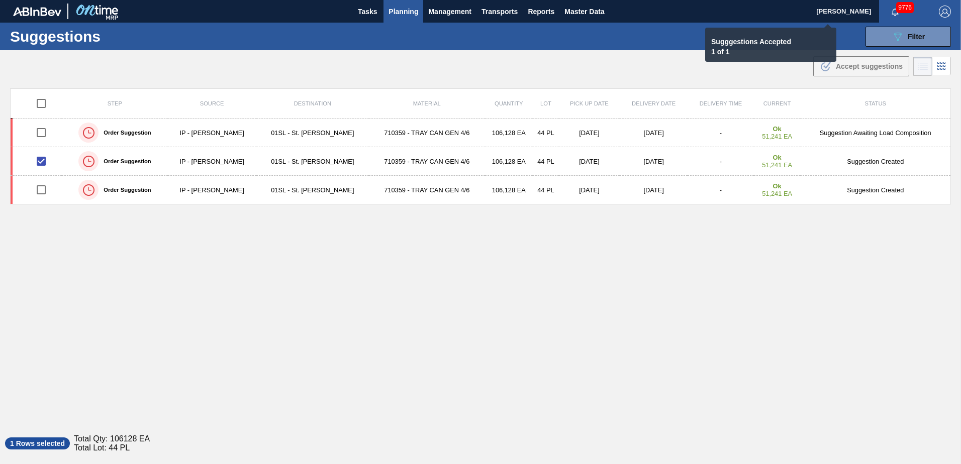
checkbox input "false"
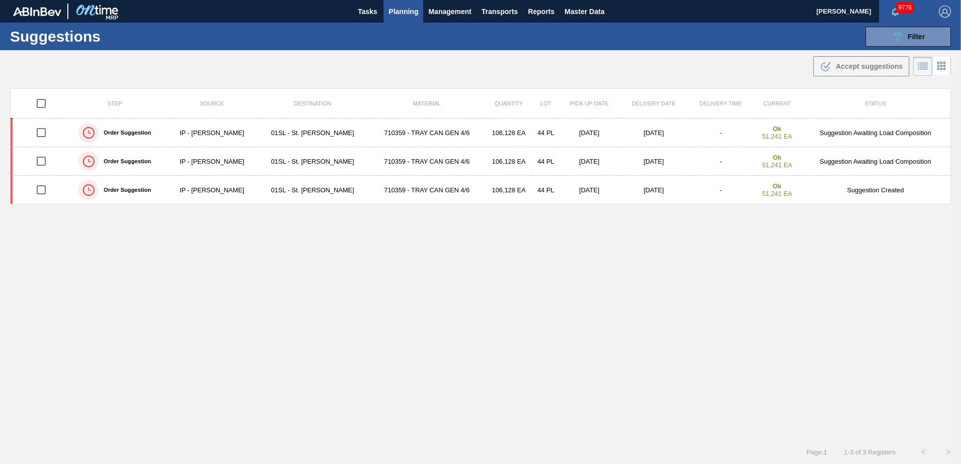
click at [404, 10] on span "Planning" at bounding box center [403, 12] width 30 height 12
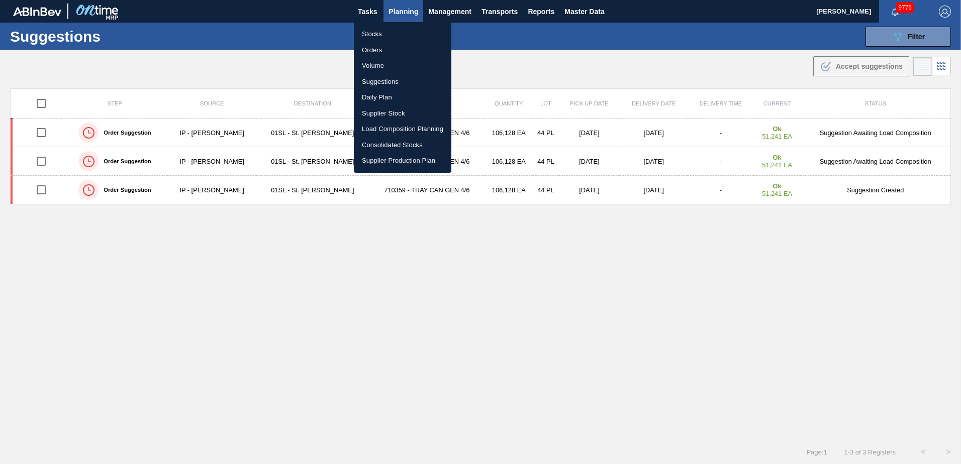
click at [379, 129] on li "Load Composition Planning" at bounding box center [402, 129] width 97 height 16
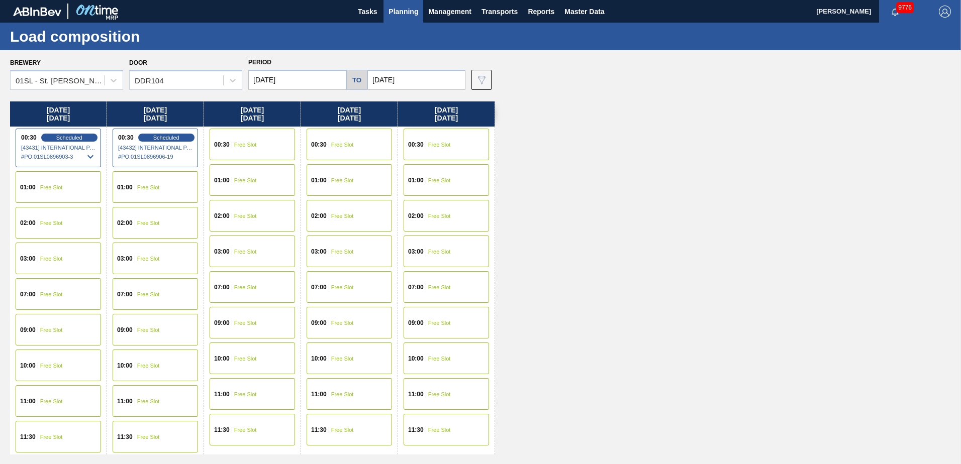
click at [254, 145] on span "Free Slot" at bounding box center [245, 145] width 23 height 6
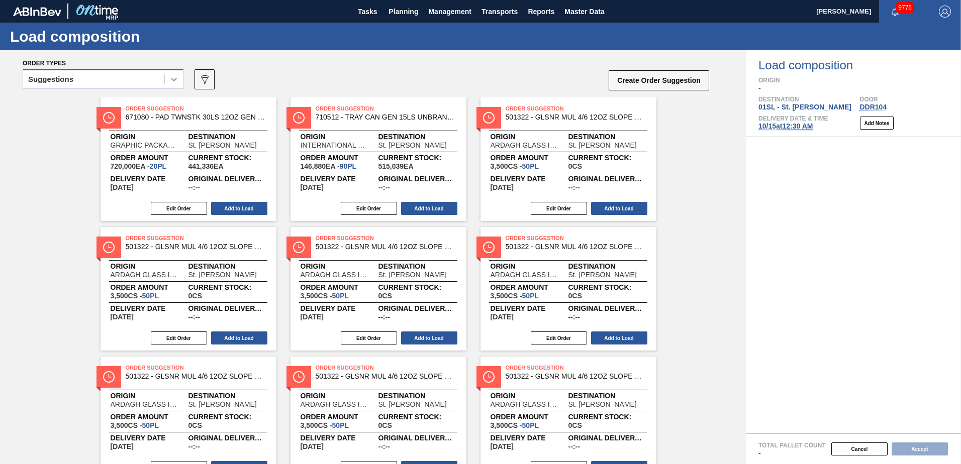
click at [175, 82] on icon at bounding box center [174, 79] width 10 height 10
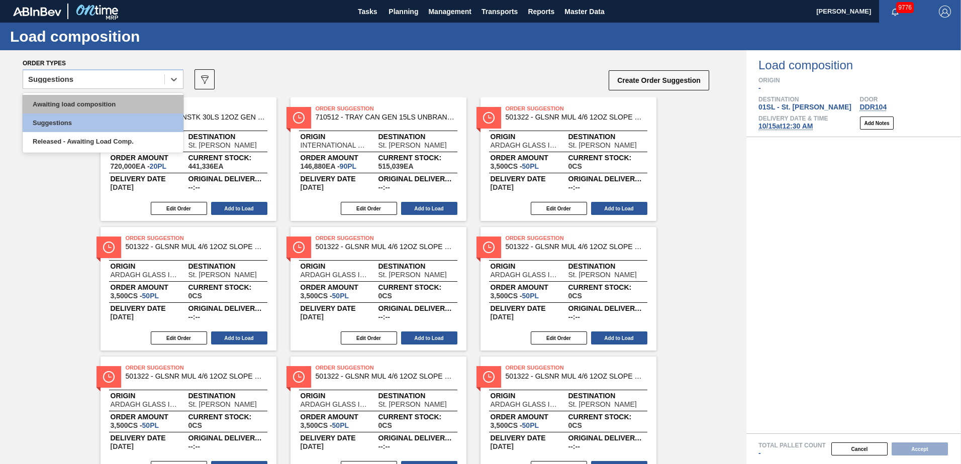
click at [122, 100] on div "Awaiting load composition" at bounding box center [103, 104] width 161 height 19
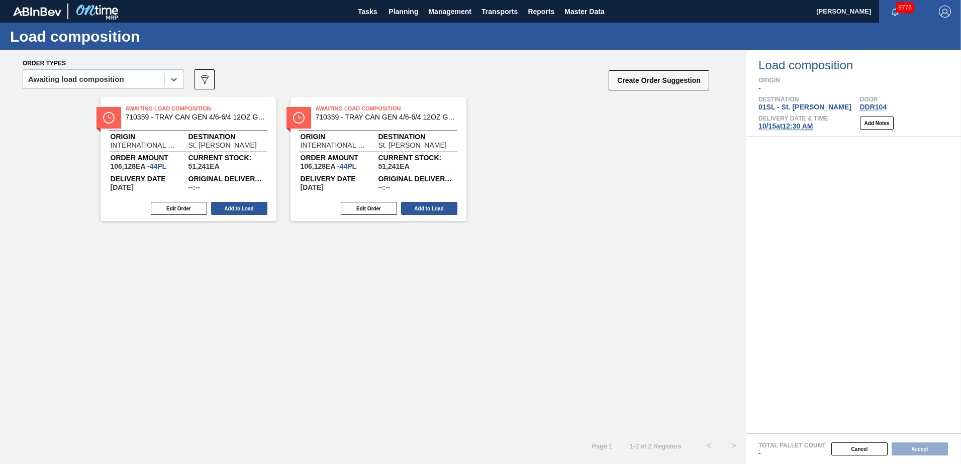
click at [187, 202] on div "Edit Order Add to Load" at bounding box center [185, 208] width 168 height 15
click at [186, 205] on button "Edit Order" at bounding box center [179, 208] width 56 height 13
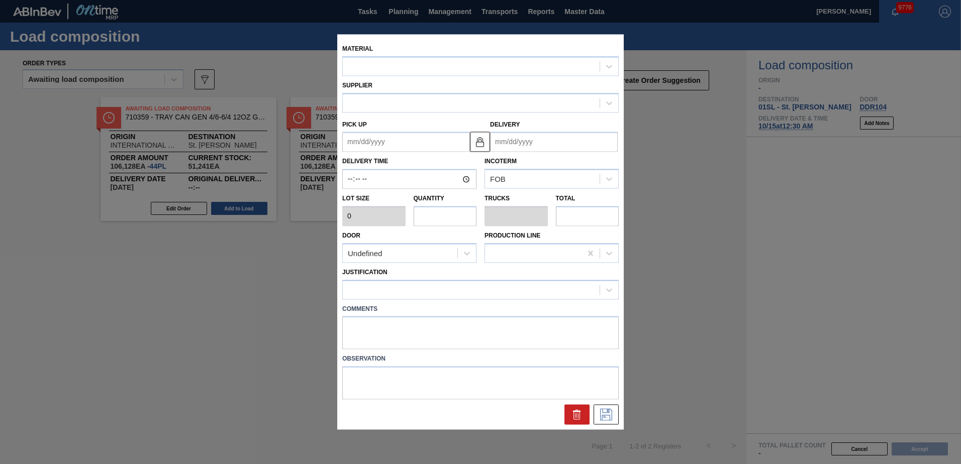
type input "2,412"
type input "44"
type input "1"
type input "106,128"
type up "[DATE]"
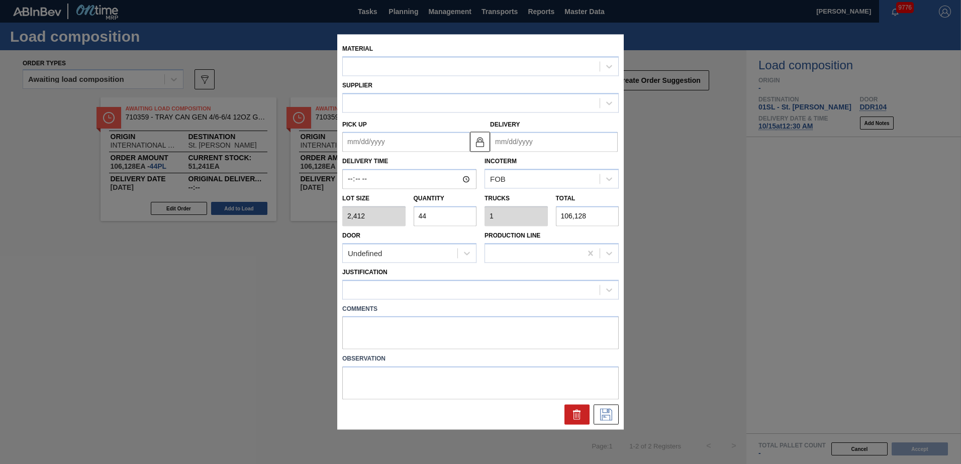
type input "[DATE]"
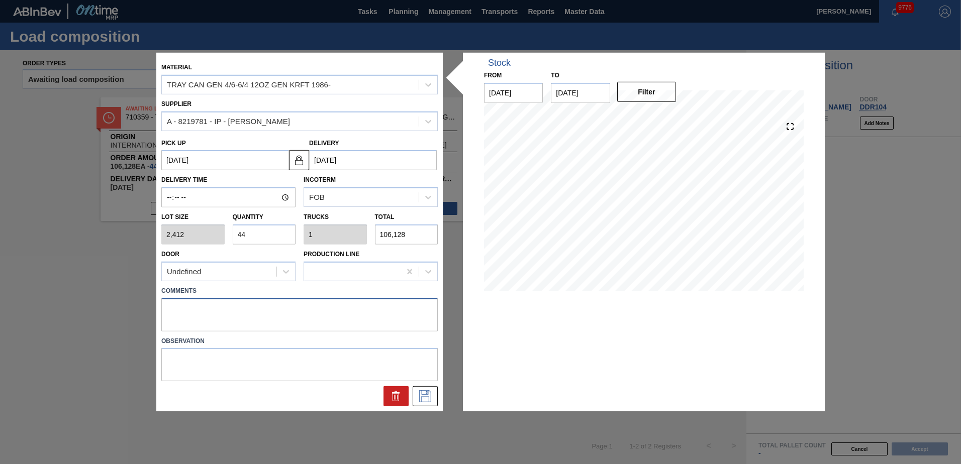
click at [187, 304] on textarea at bounding box center [299, 314] width 276 height 33
type textarea "Live unload/Deliver at 2300"
click at [425, 394] on icon at bounding box center [425, 396] width 16 height 12
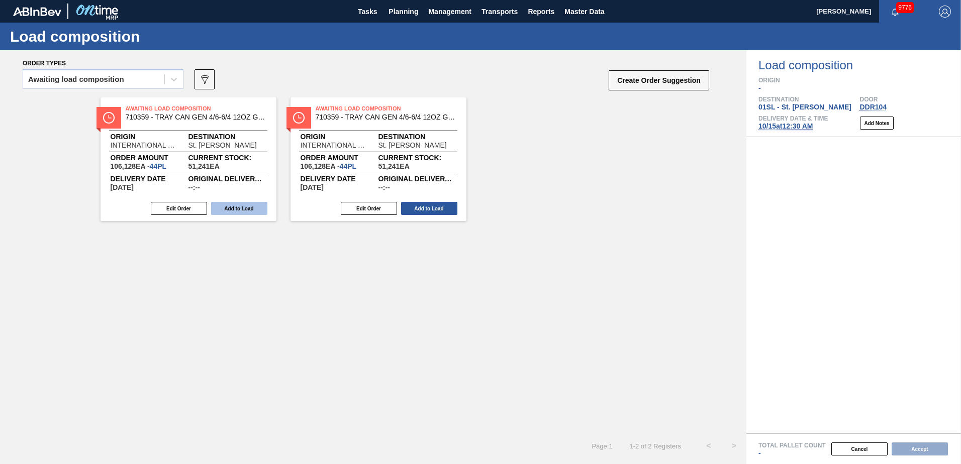
click at [245, 207] on button "Add to Load" at bounding box center [239, 208] width 56 height 13
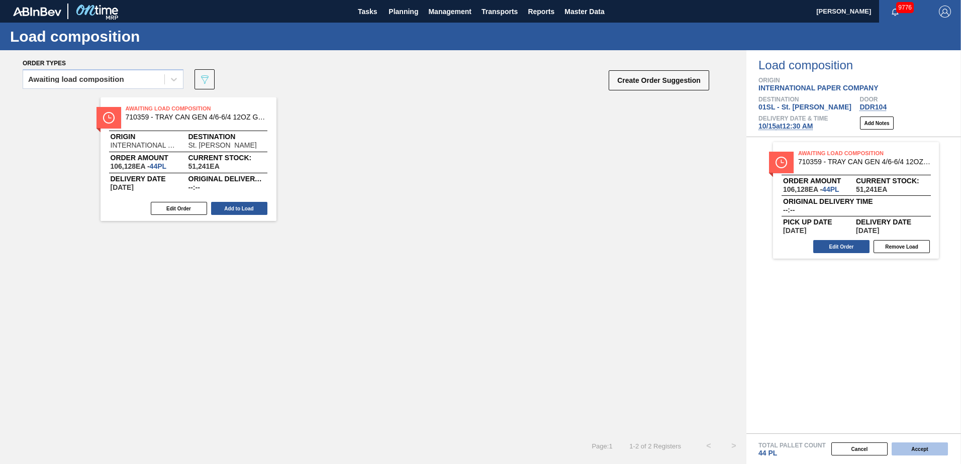
click at [925, 448] on button "Accept" at bounding box center [919, 449] width 56 height 13
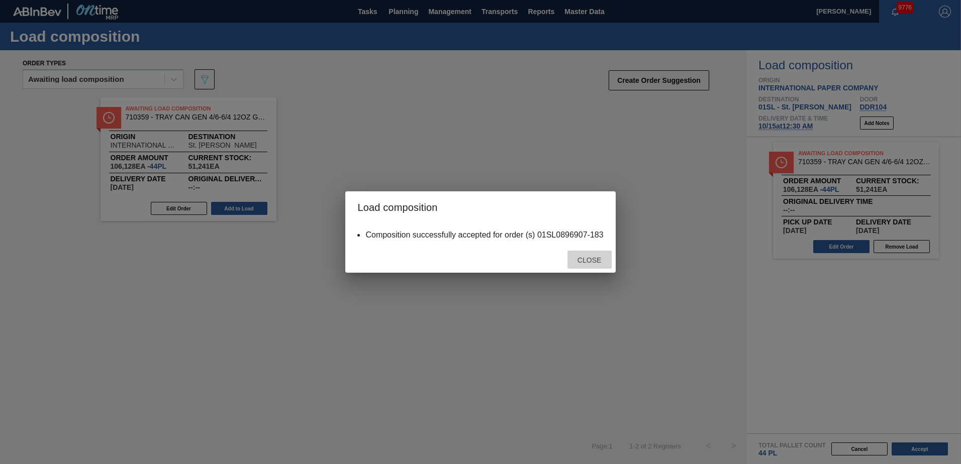
click at [594, 257] on span "Close" at bounding box center [589, 260] width 40 height 8
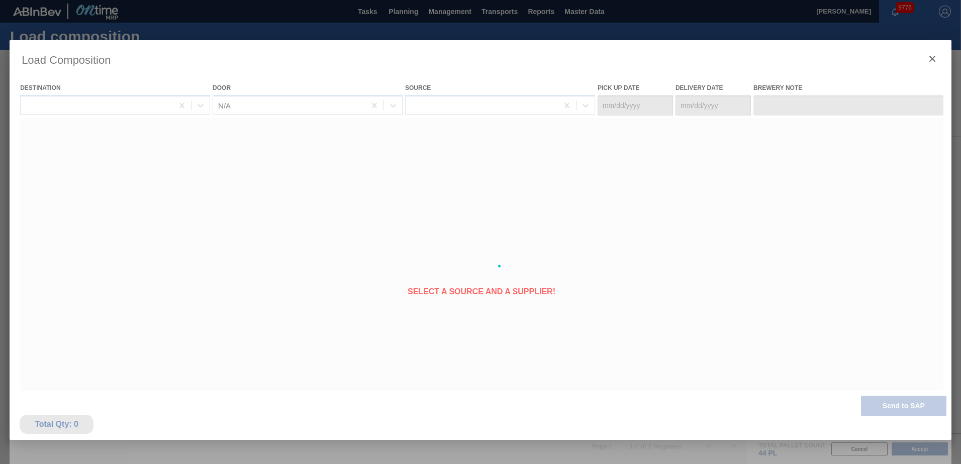
type Date "[DATE]"
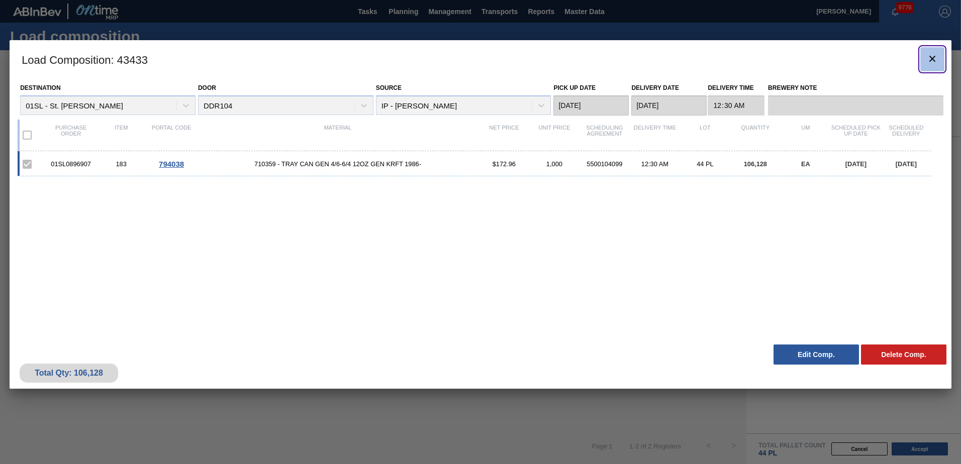
click at [935, 62] on icon "botão de ícone" at bounding box center [932, 59] width 12 height 12
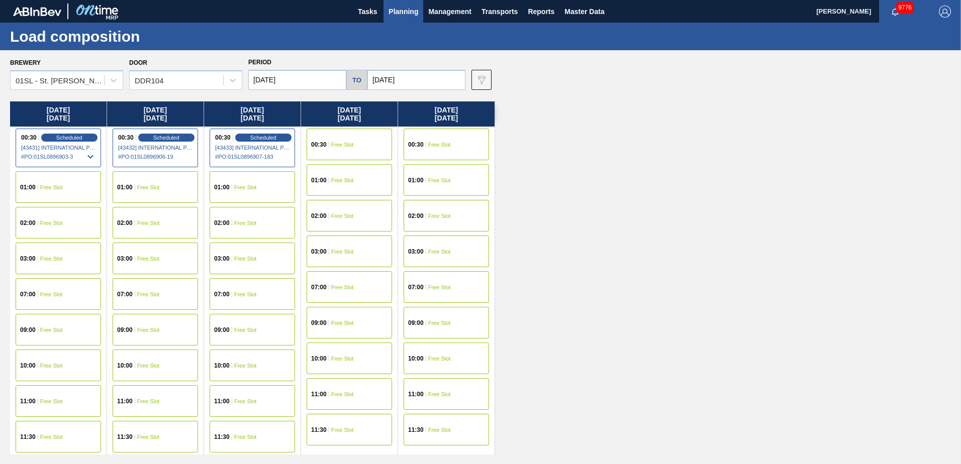
click at [459, 132] on div "00:30 Free Slot" at bounding box center [446, 145] width 85 height 32
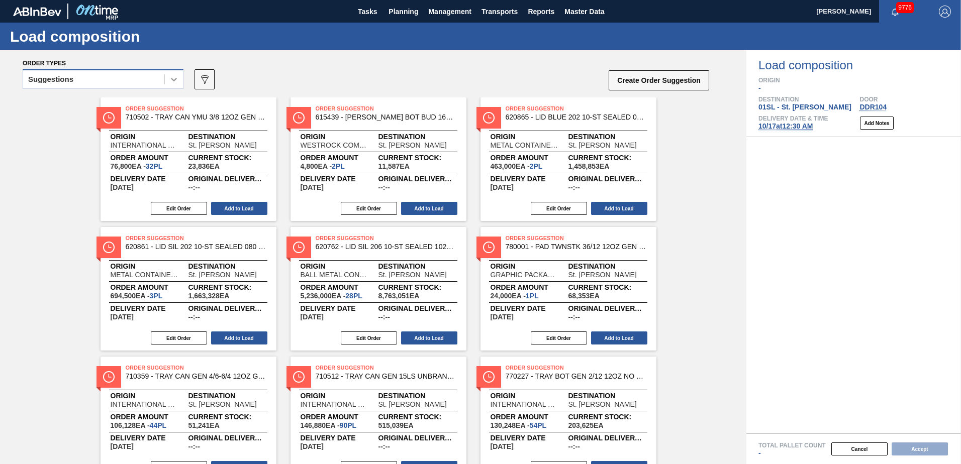
click at [174, 81] on icon at bounding box center [174, 79] width 10 height 10
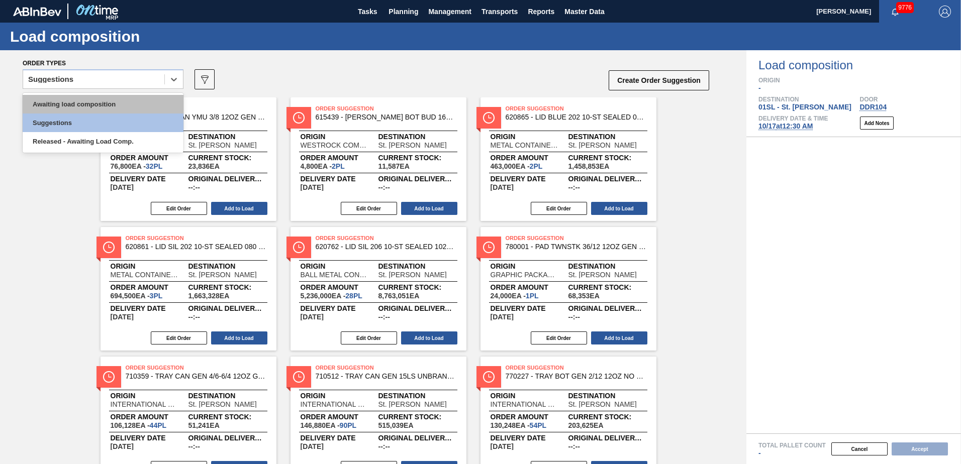
click at [109, 106] on div "Awaiting load composition" at bounding box center [103, 104] width 161 height 19
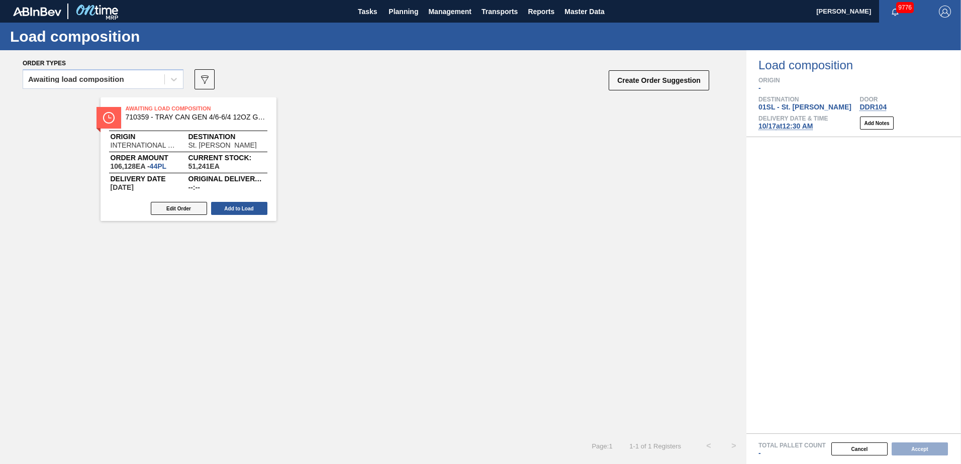
click at [186, 207] on button "Edit Order" at bounding box center [179, 208] width 56 height 13
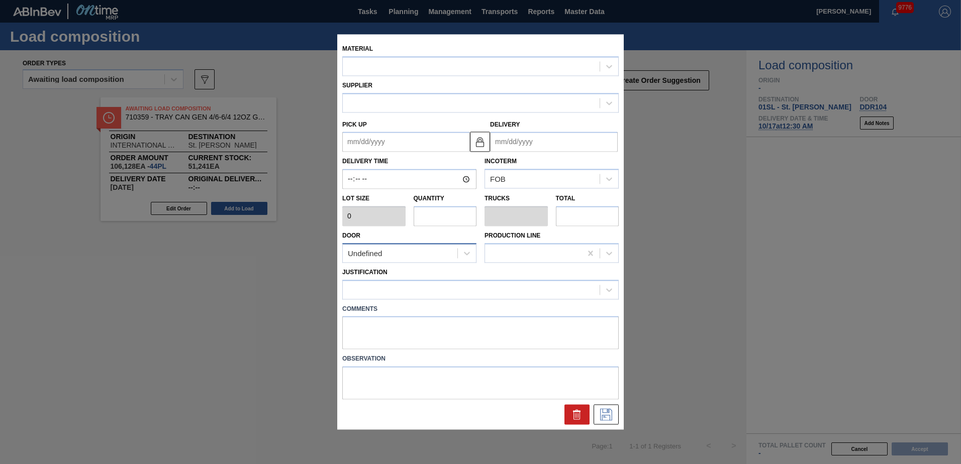
type up "[DATE]"
type input "[DATE]"
type input "2,412"
type input "44"
type input "1"
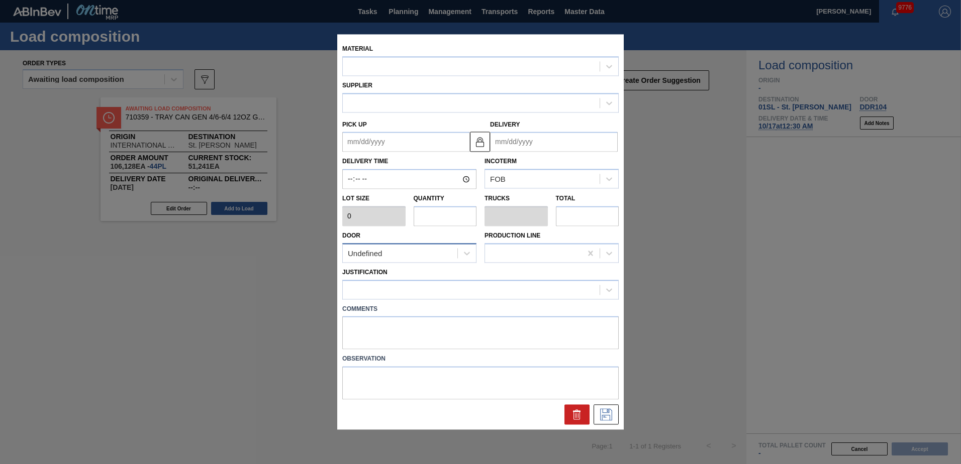
type input "106,128"
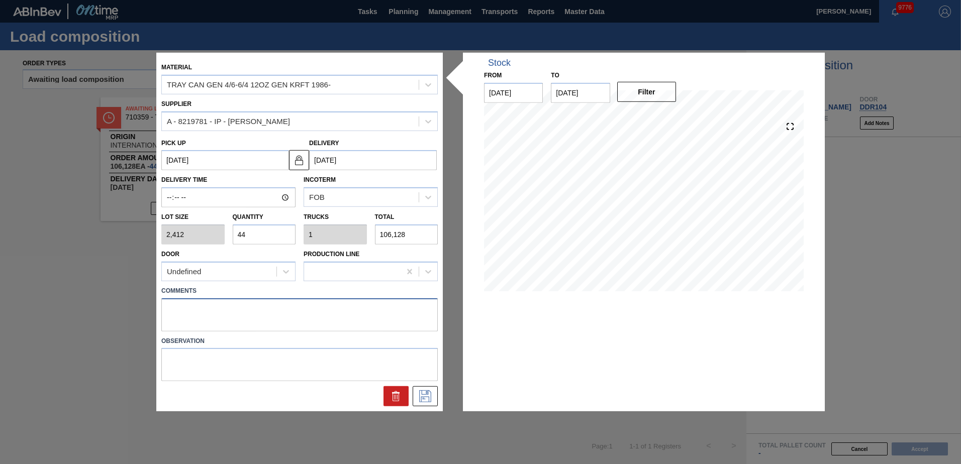
click at [189, 311] on textarea at bounding box center [299, 314] width 276 height 33
type textarea "Live unload/Deliver at 2300"
click at [425, 397] on icon at bounding box center [425, 396] width 12 height 12
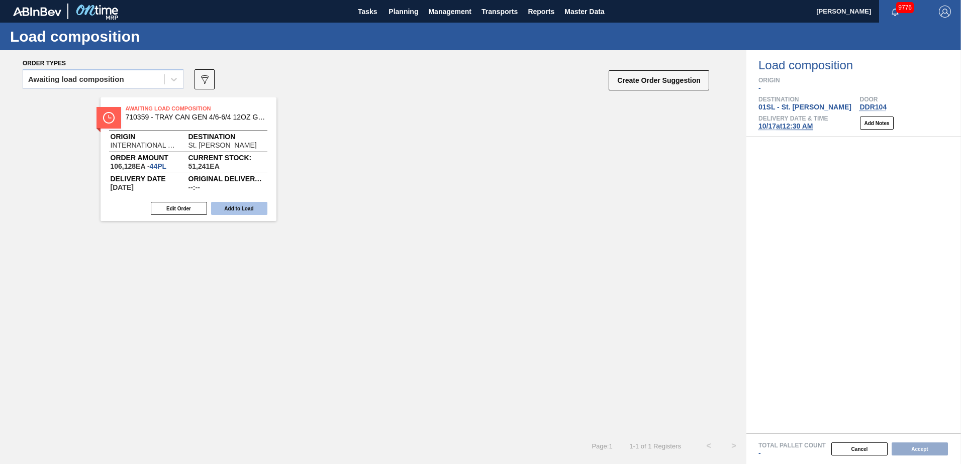
click at [238, 209] on button "Add to Load" at bounding box center [239, 208] width 56 height 13
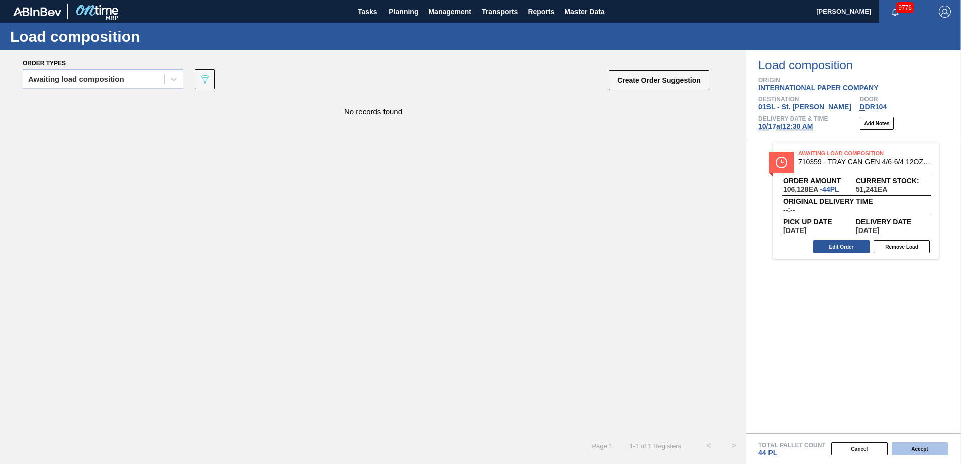
click at [920, 450] on button "Accept" at bounding box center [919, 449] width 56 height 13
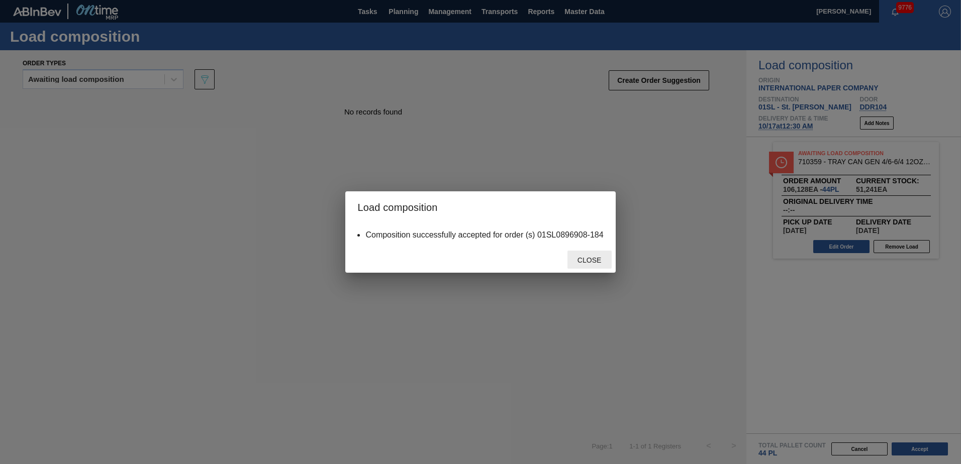
click at [575, 259] on span "Close" at bounding box center [589, 260] width 40 height 8
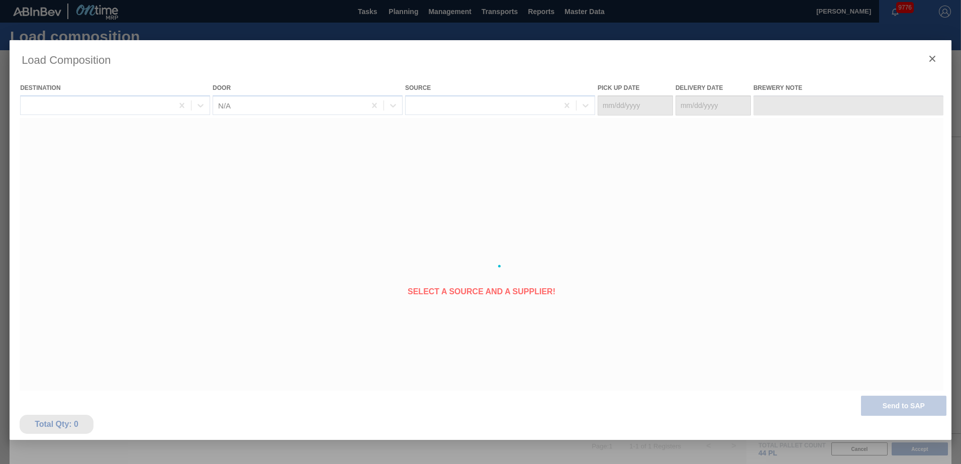
type Date "[DATE]"
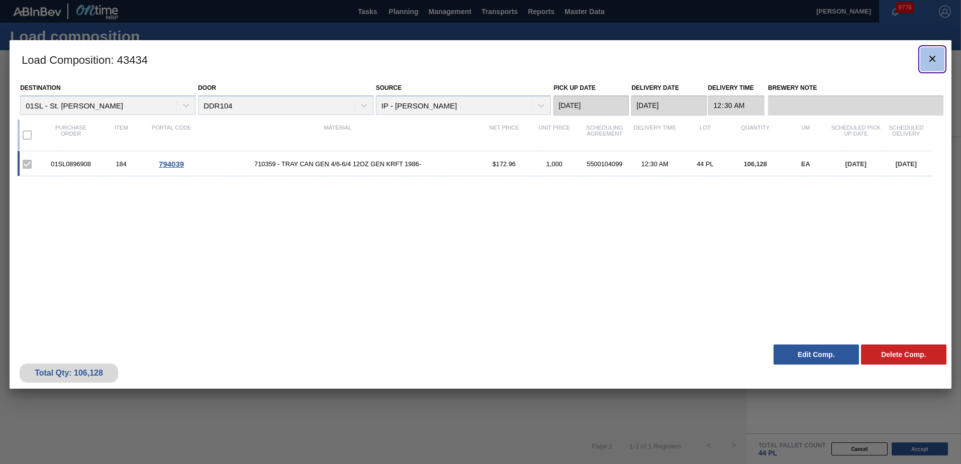
click at [929, 60] on icon "botão de ícone" at bounding box center [932, 59] width 12 height 12
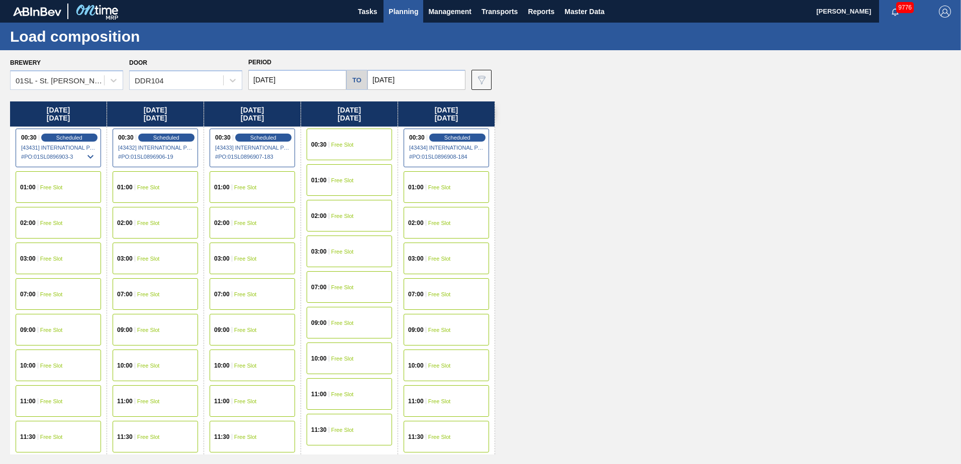
click at [324, 140] on div "00:30 Free Slot" at bounding box center [349, 145] width 85 height 32
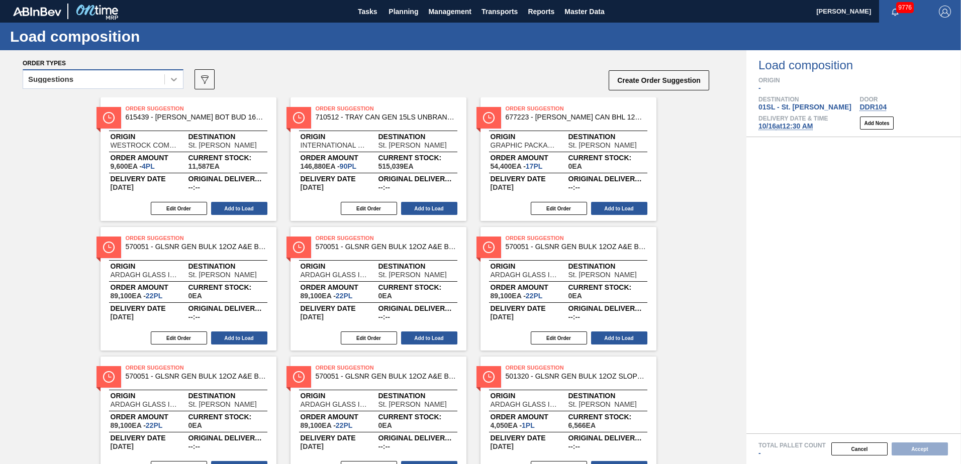
click at [172, 80] on icon at bounding box center [174, 79] width 10 height 10
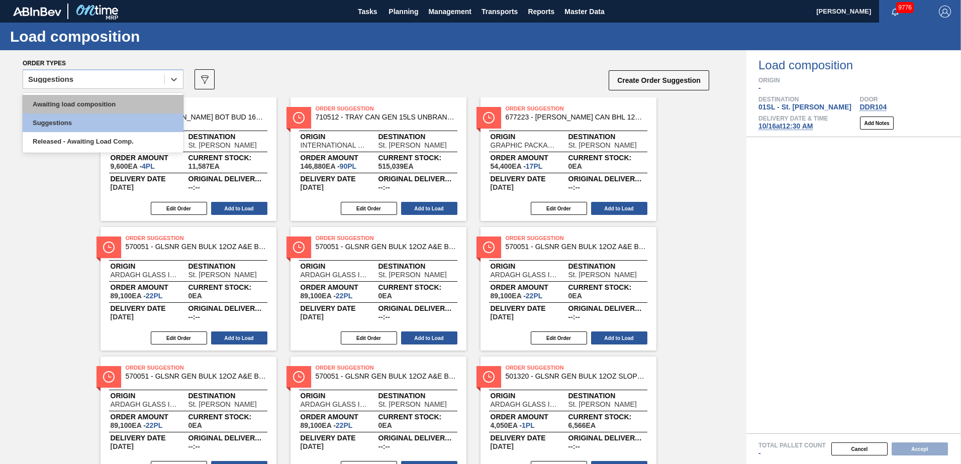
click at [115, 105] on div "Awaiting load composition" at bounding box center [103, 104] width 161 height 19
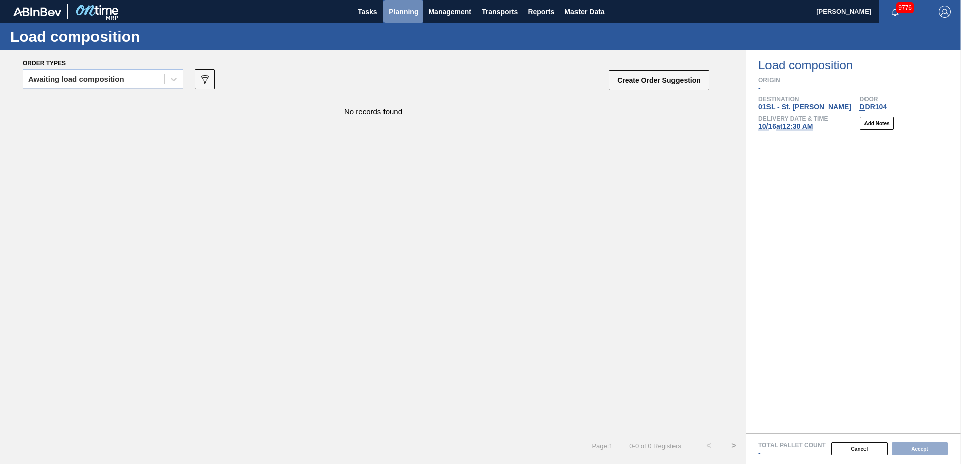
click at [408, 14] on span "Planning" at bounding box center [403, 12] width 30 height 12
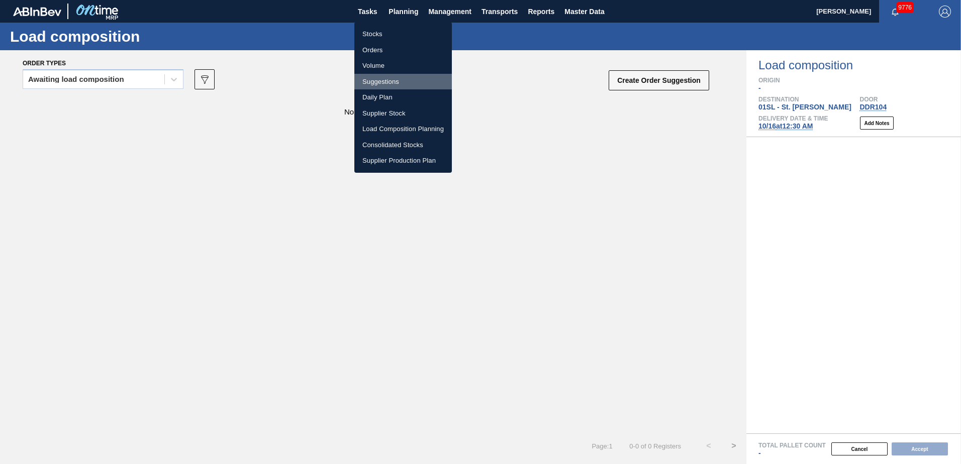
click at [388, 84] on li "Suggestions" at bounding box center [402, 82] width 97 height 16
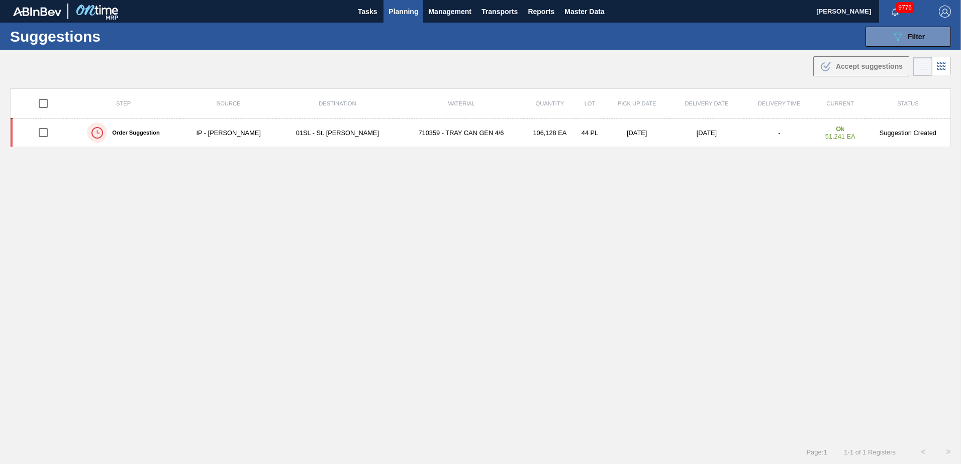
click at [886, 25] on div "Suggestions 089F7B8B-B2A5-4AFE-B5C0-19BA573D28AC Filter Step Step Source Source…" at bounding box center [480, 37] width 961 height 28
type from "[DATE]"
type to "[DATE]"
click at [897, 39] on icon "089F7B8B-B2A5-4AFE-B5C0-19BA573D28AC" at bounding box center [897, 37] width 12 height 12
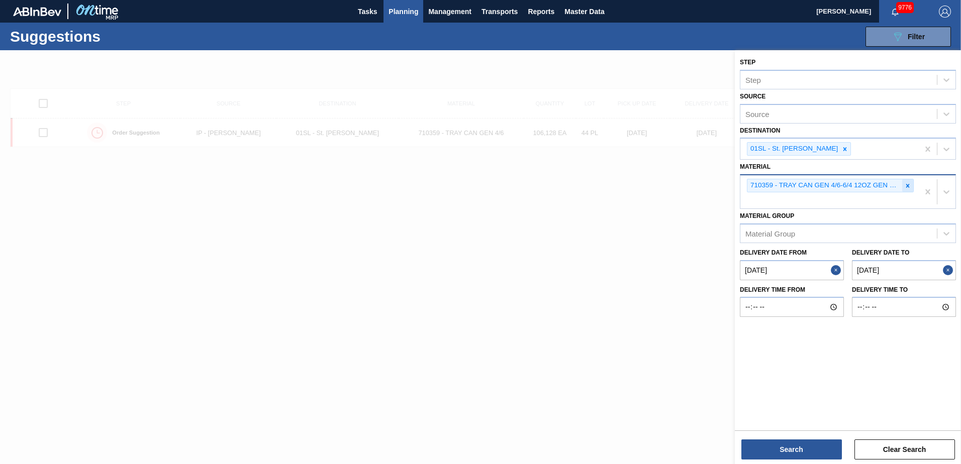
click at [904, 184] on div at bounding box center [907, 185] width 11 height 13
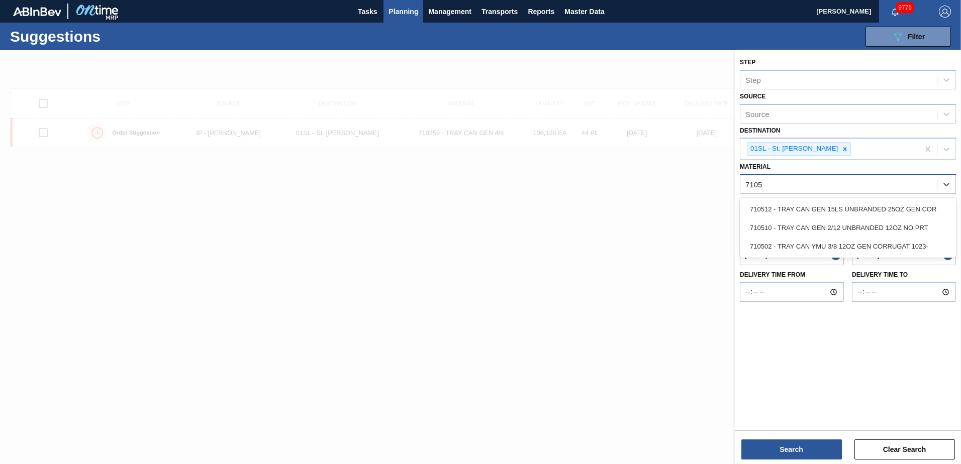
type input "710512"
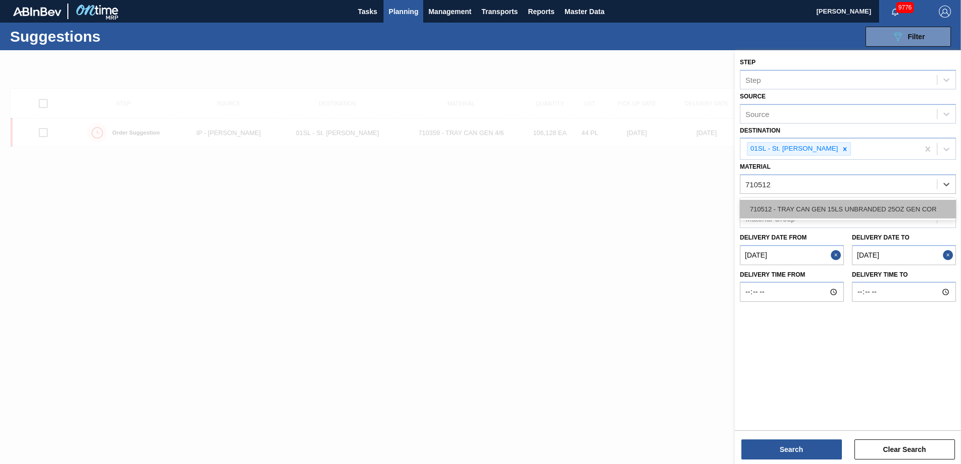
click at [884, 202] on div "710512 - TRAY CAN GEN 15LS UNBRANDED 25OZ GEN COR" at bounding box center [848, 209] width 216 height 19
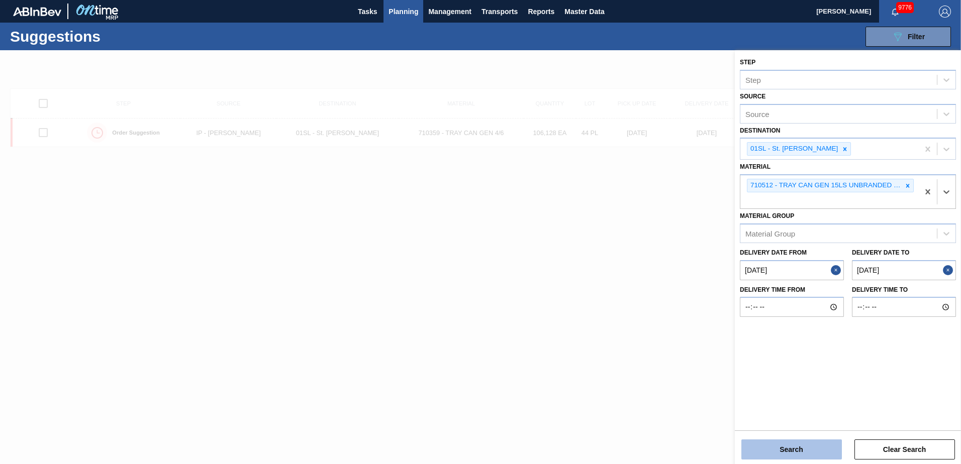
click at [785, 446] on button "Search" at bounding box center [791, 450] width 101 height 20
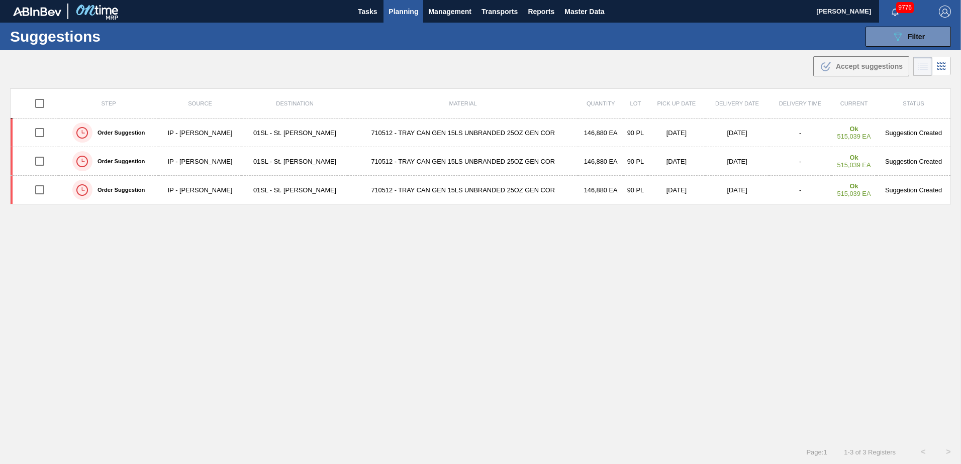
drag, startPoint x: 785, startPoint y: 446, endPoint x: 320, endPoint y: 291, distance: 490.3
click at [336, 298] on div "Step Source Destination Material Quantity Lot Pick up Date Delivery Date Delive…" at bounding box center [480, 255] width 941 height 334
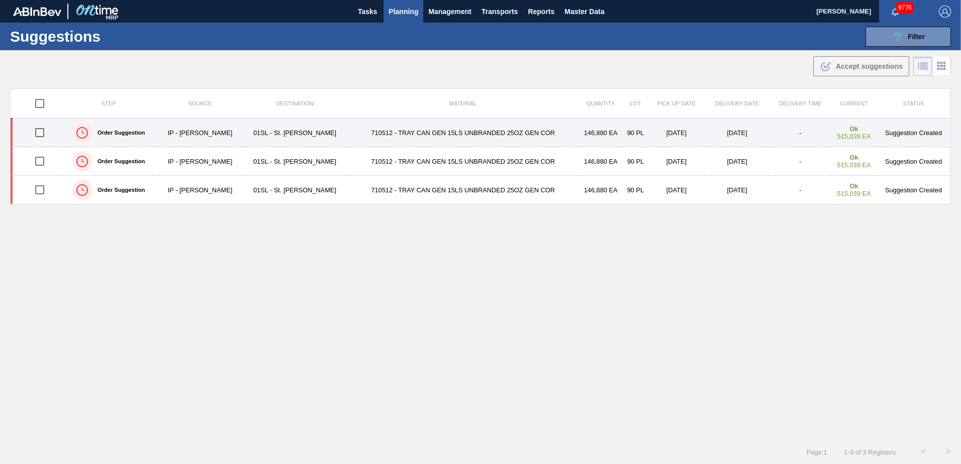
click at [40, 131] on input "checkbox" at bounding box center [39, 132] width 21 height 21
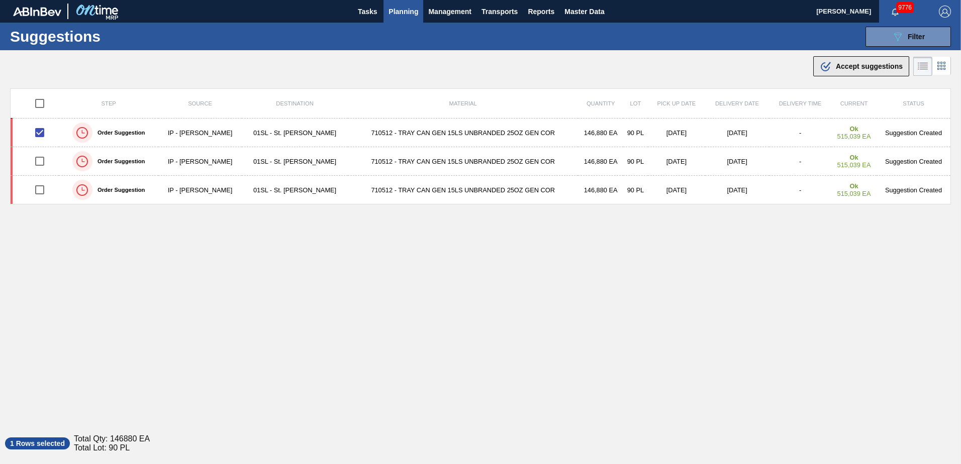
click at [836, 69] on span "Accept suggestions" at bounding box center [869, 66] width 67 height 8
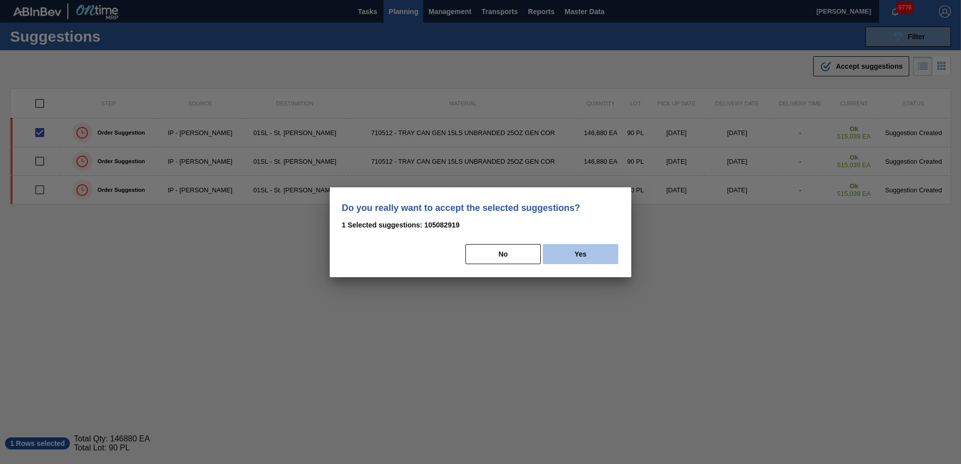
click at [578, 249] on button "Yes" at bounding box center [580, 254] width 75 height 20
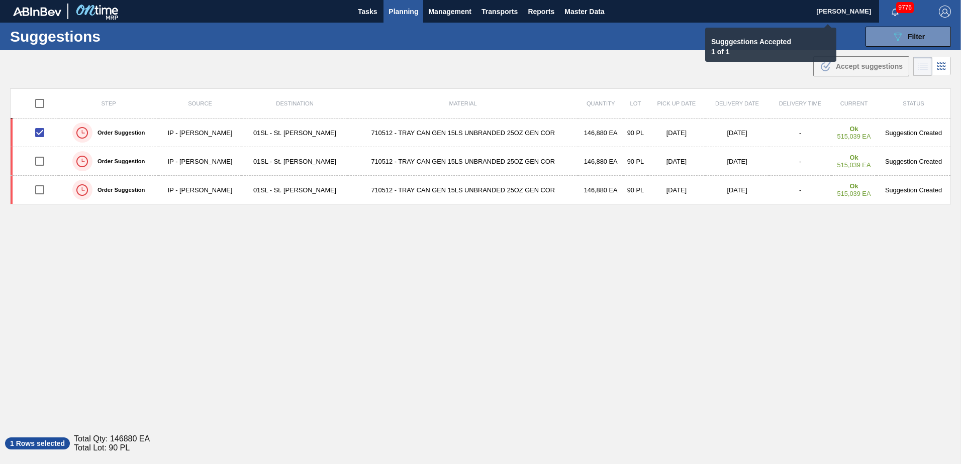
checkbox input "false"
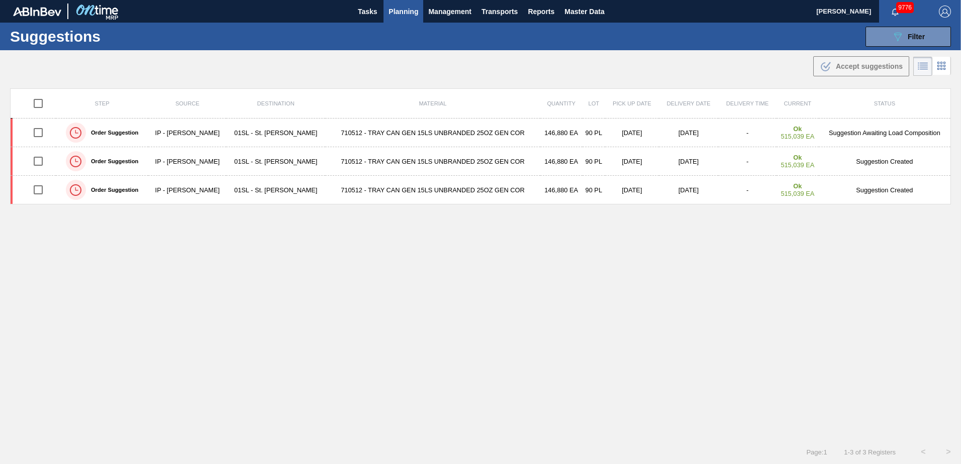
click at [393, 12] on span "Planning" at bounding box center [403, 12] width 30 height 12
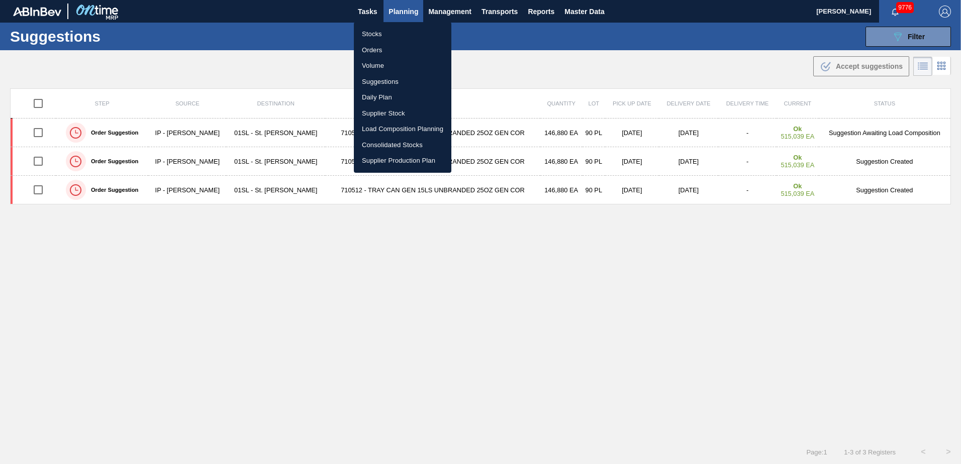
click at [380, 130] on li "Load Composition Planning" at bounding box center [402, 129] width 97 height 16
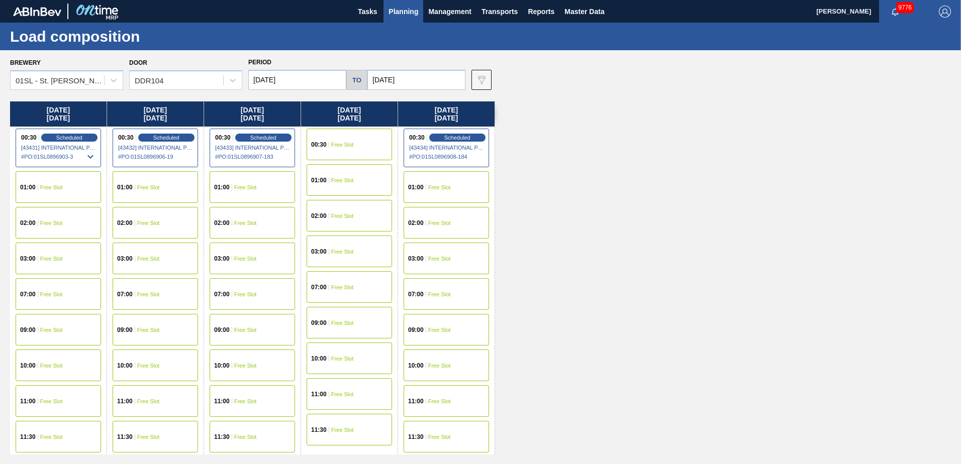
click at [358, 138] on div "00:30 Free Slot" at bounding box center [349, 145] width 85 height 32
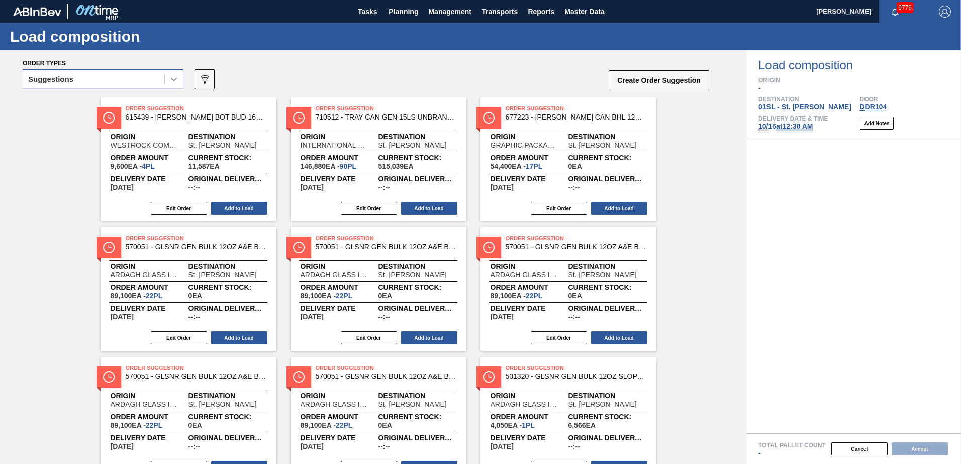
click at [175, 79] on icon at bounding box center [174, 80] width 6 height 4
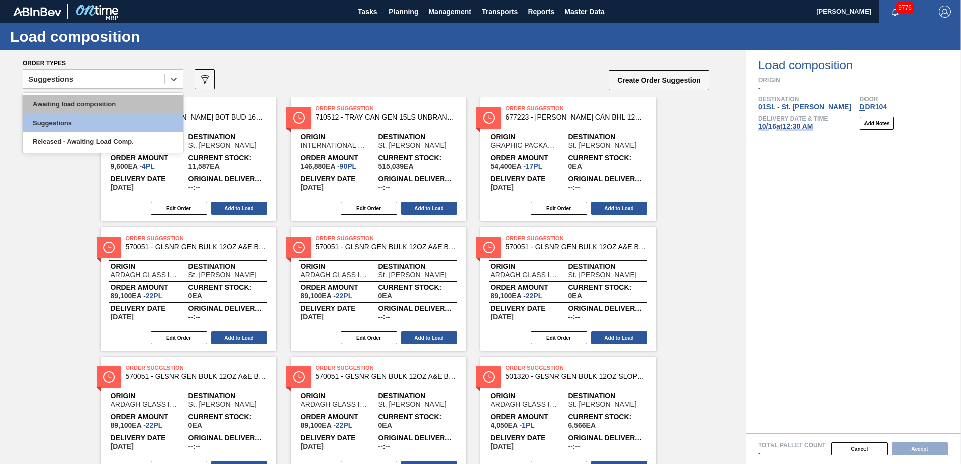
click at [123, 105] on div "Awaiting load composition" at bounding box center [103, 104] width 161 height 19
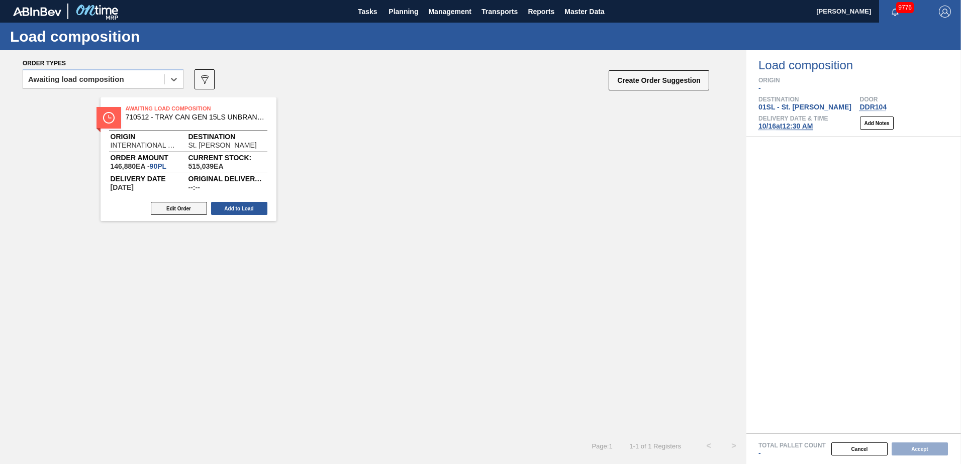
click at [199, 211] on button "Edit Order" at bounding box center [179, 208] width 56 height 13
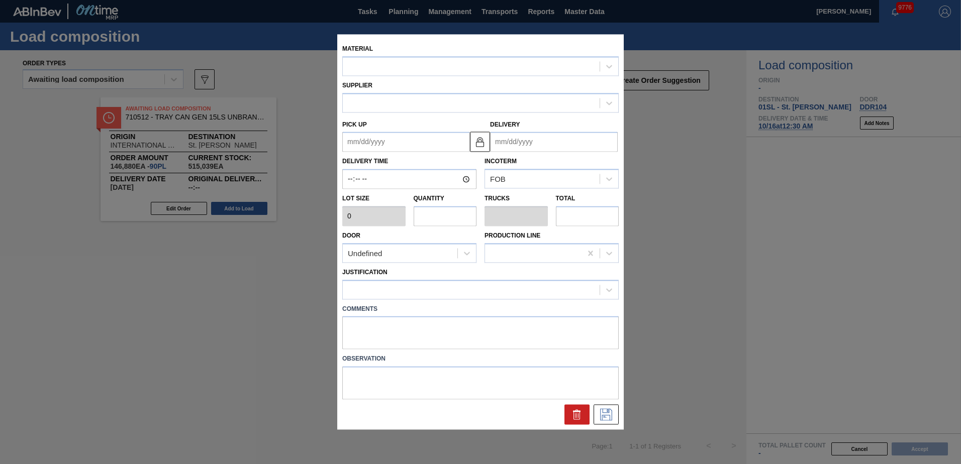
type input "1,632"
type input "90"
type input "1"
type input "146,880"
type up "[DATE]"
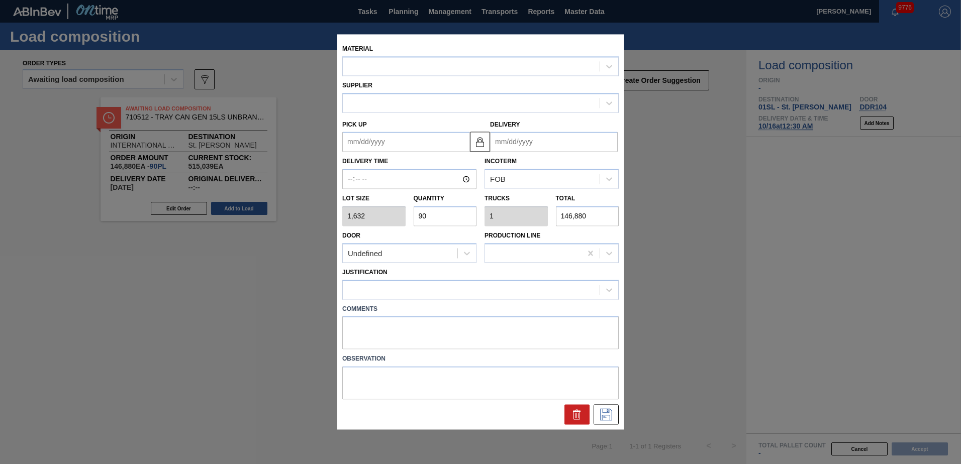
type input "[DATE]"
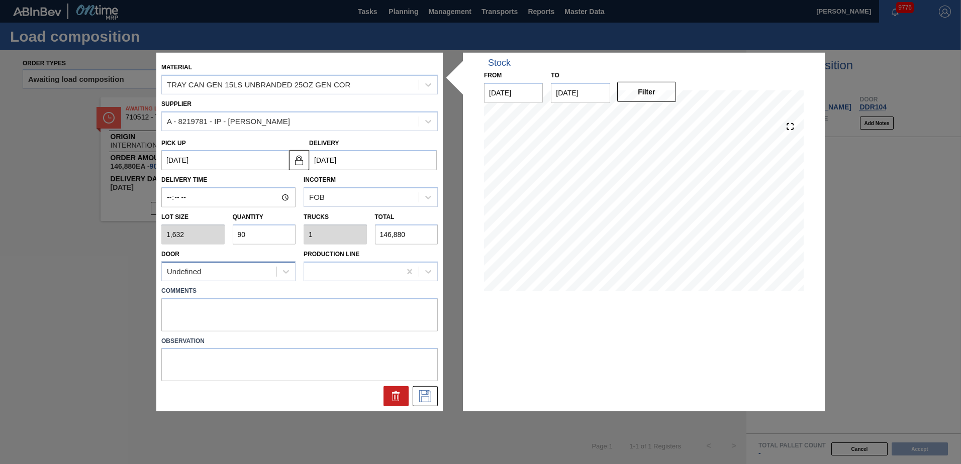
click at [217, 271] on div "Undefined" at bounding box center [219, 271] width 115 height 15
drag, startPoint x: 396, startPoint y: 317, endPoint x: 336, endPoint y: 317, distance: 60.3
click at [396, 317] on textarea at bounding box center [299, 314] width 276 height 33
type textarea "Live unload/Deliver at 2300"
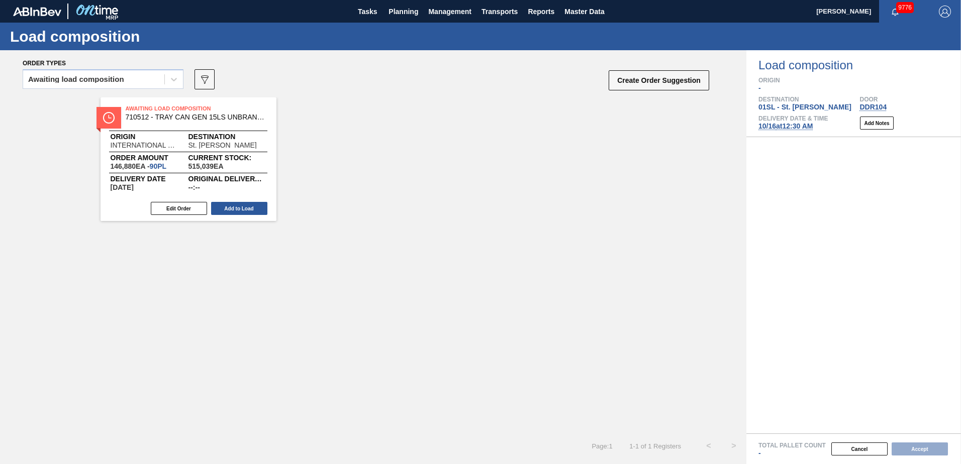
click at [426, 404] on div "Awaiting Load Composition 710512 - TRAY CAN GEN 15LS UNBRANDED 25OZ GEN COR Ori…" at bounding box center [373, 265] width 746 height 336
click at [182, 208] on button "Edit Order" at bounding box center [179, 208] width 56 height 13
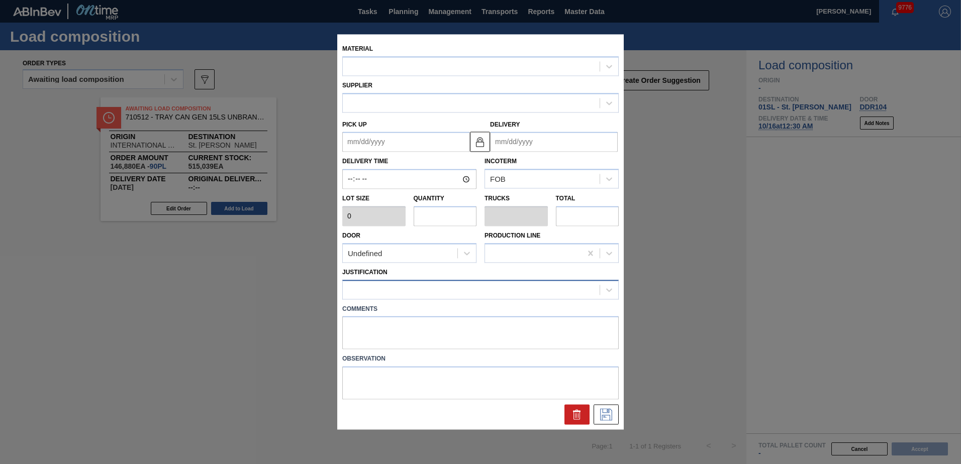
type input "1,632"
type input "90"
type input "1"
type input "146,880"
type up "[DATE]"
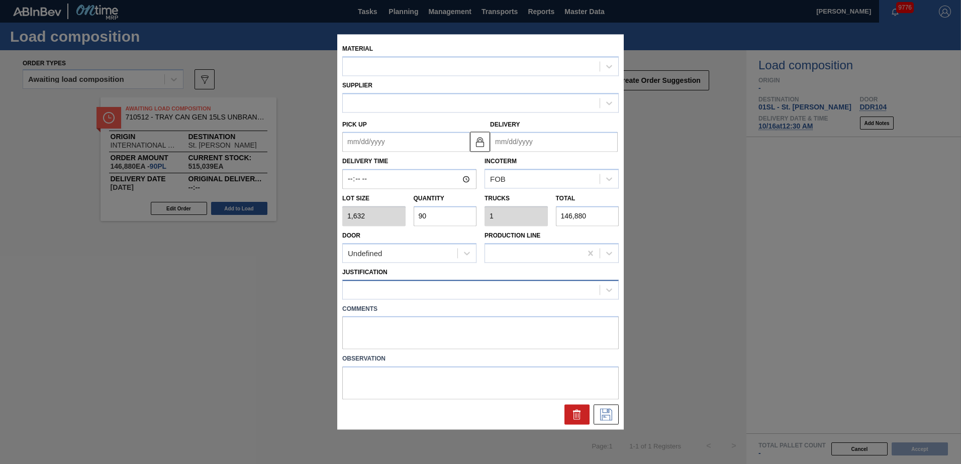
type input "[DATE]"
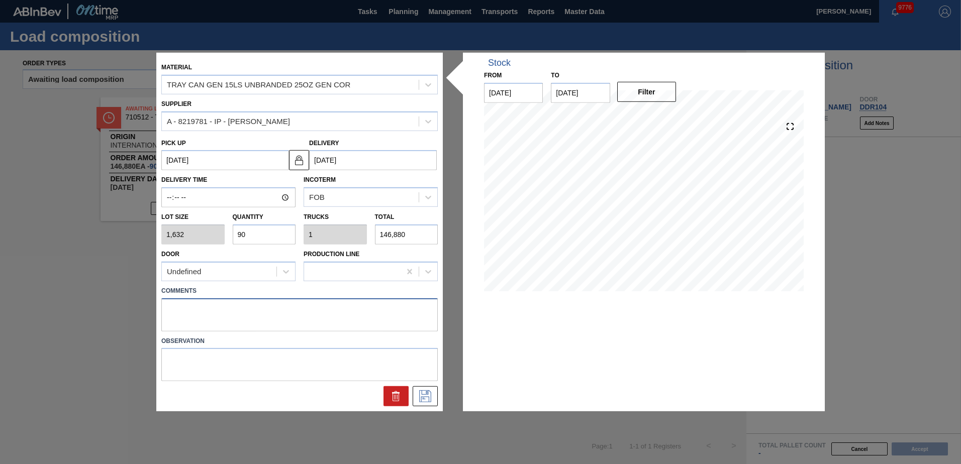
click at [191, 307] on textarea at bounding box center [299, 314] width 276 height 33
type textarea "Live unload/Deliver at 2300"
click at [421, 392] on icon at bounding box center [425, 396] width 16 height 12
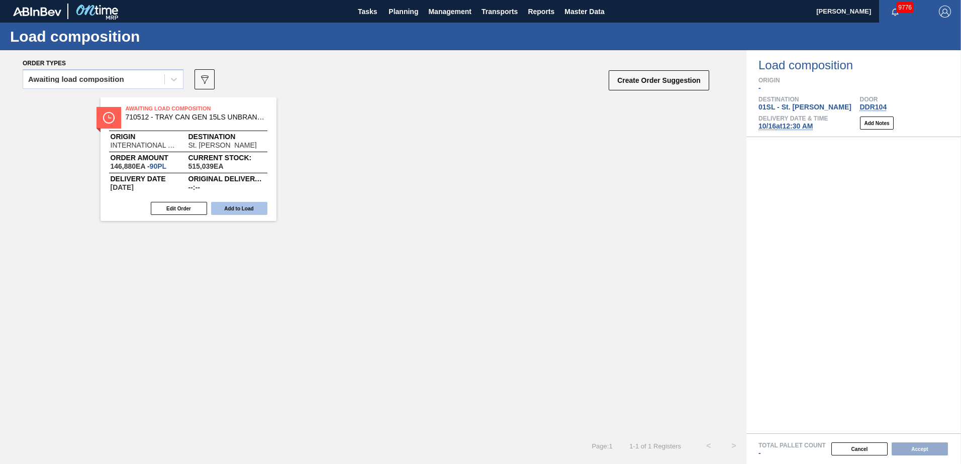
click at [252, 206] on button "Add to Load" at bounding box center [239, 208] width 56 height 13
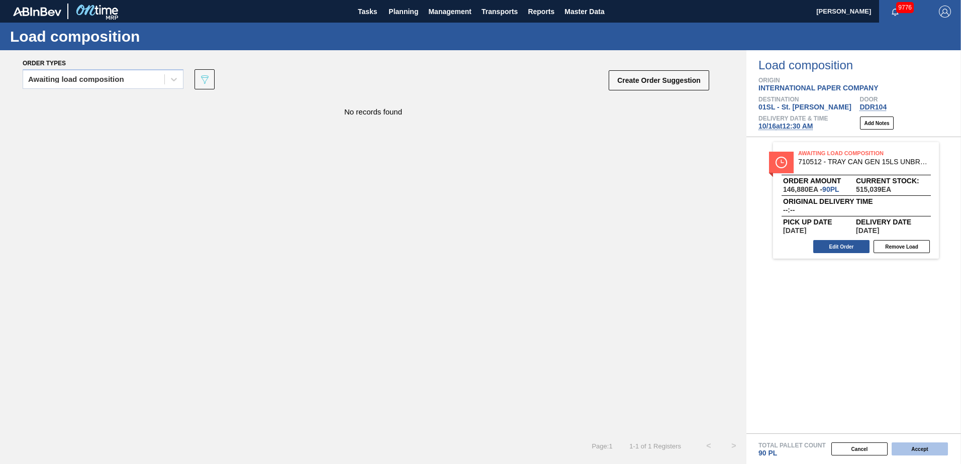
click at [919, 447] on button "Accept" at bounding box center [919, 449] width 56 height 13
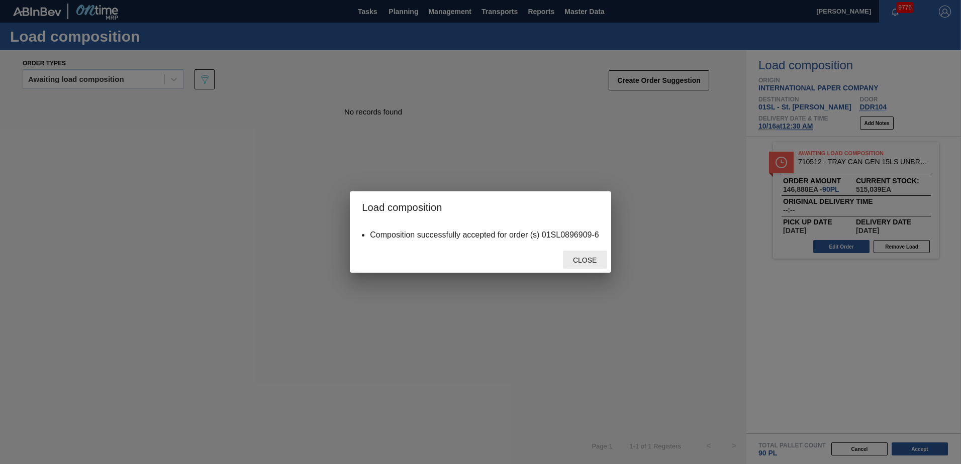
click at [587, 259] on span "Close" at bounding box center [585, 260] width 40 height 8
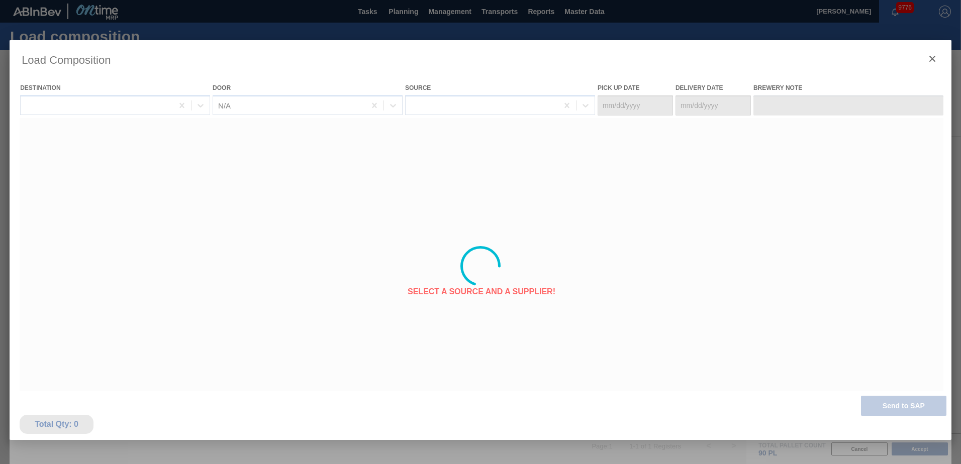
type Date "[DATE]"
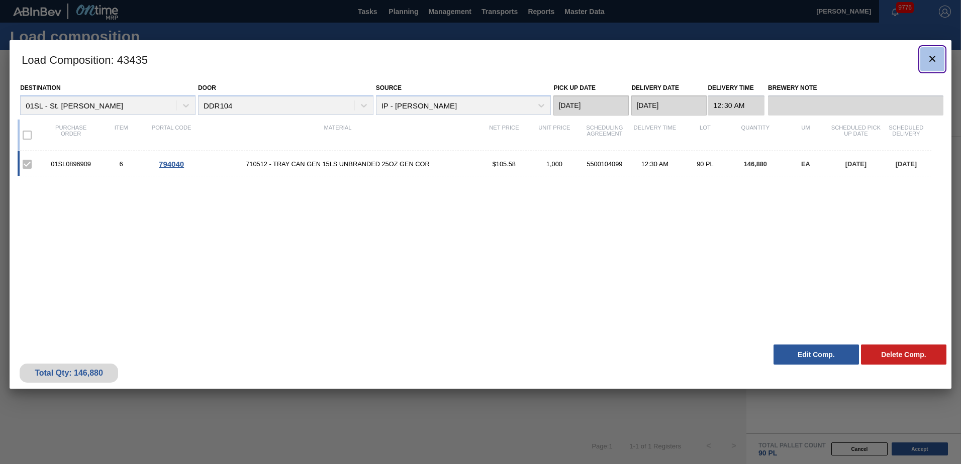
click at [925, 58] on button "botão de ícone" at bounding box center [932, 59] width 24 height 24
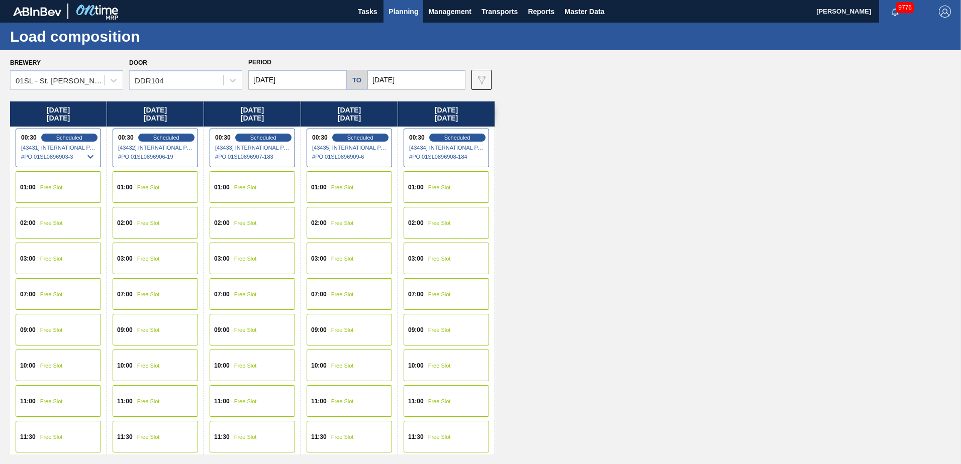
click at [402, 1] on button "Planning" at bounding box center [403, 11] width 40 height 23
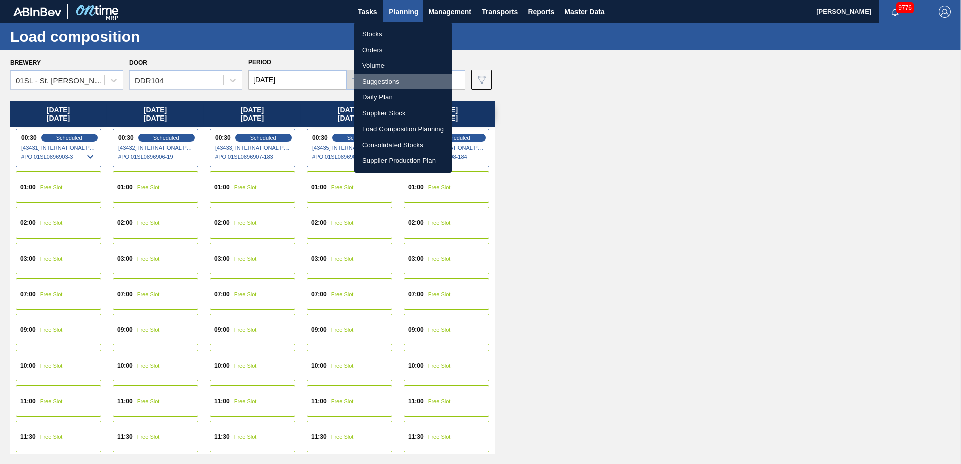
click at [369, 87] on li "Suggestions" at bounding box center [402, 82] width 97 height 16
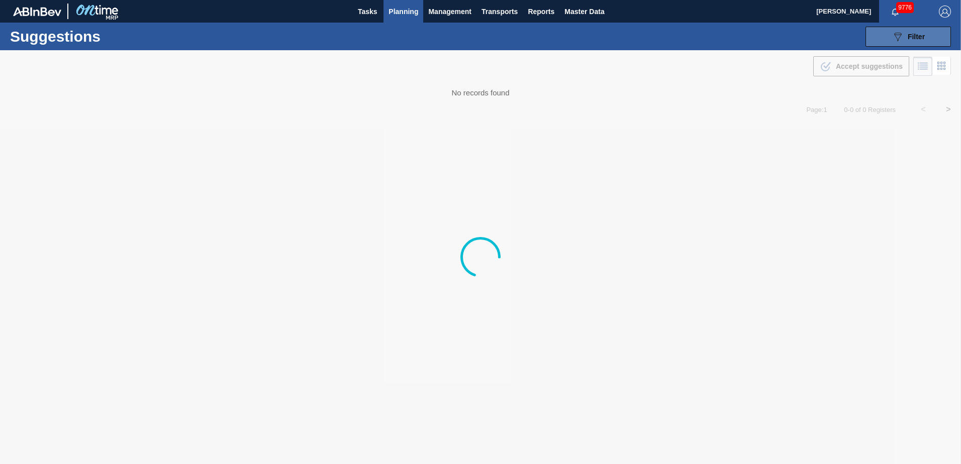
click at [913, 34] on span "Filter" at bounding box center [916, 37] width 17 height 8
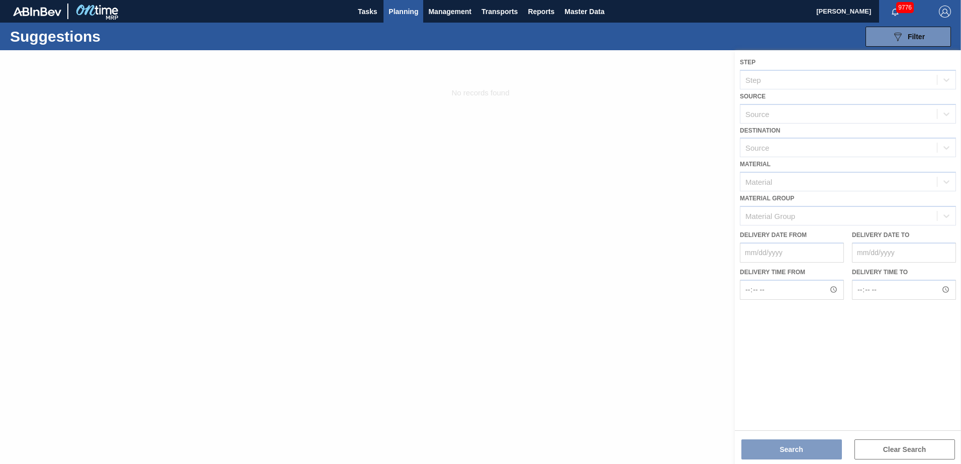
type from "[DATE]"
type to "[DATE]"
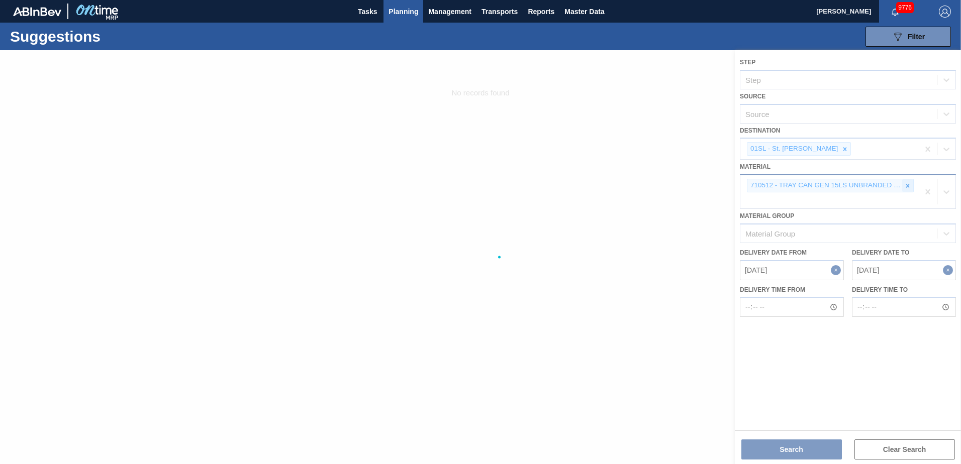
click at [909, 184] on icon at bounding box center [908, 186] width 4 height 4
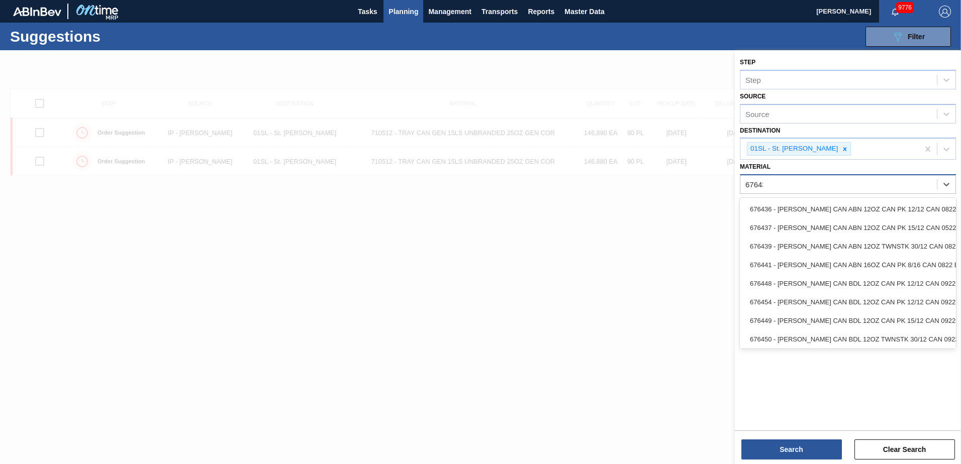
type input "676437"
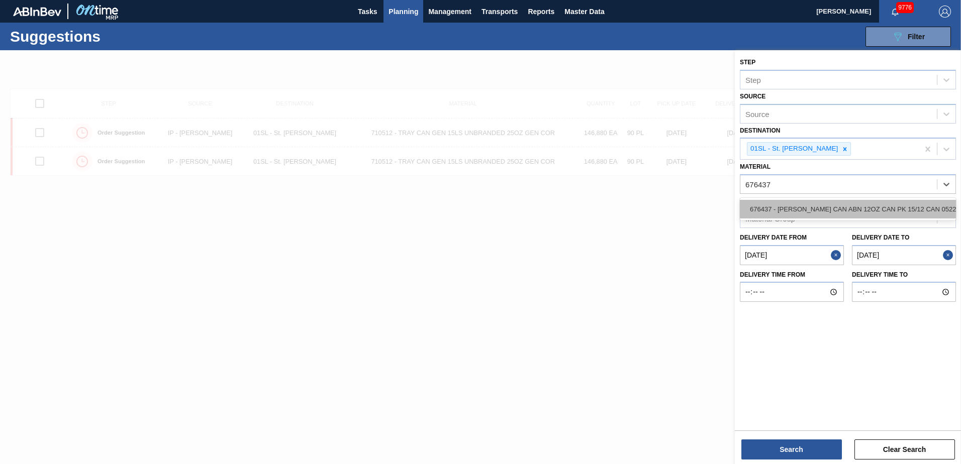
click at [889, 201] on div "676437 - [PERSON_NAME] CAN ABN 12OZ CAN PK 15/12 CAN 0522" at bounding box center [848, 209] width 216 height 19
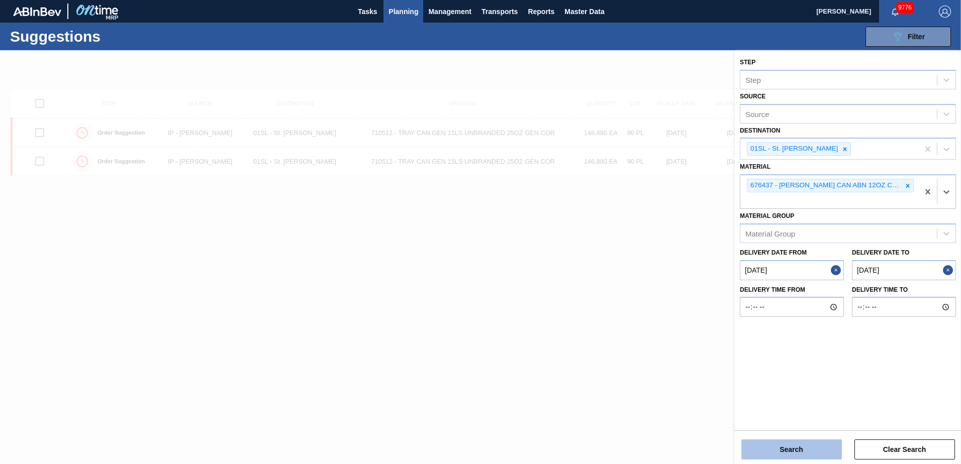
click at [811, 448] on button "Search" at bounding box center [791, 450] width 101 height 20
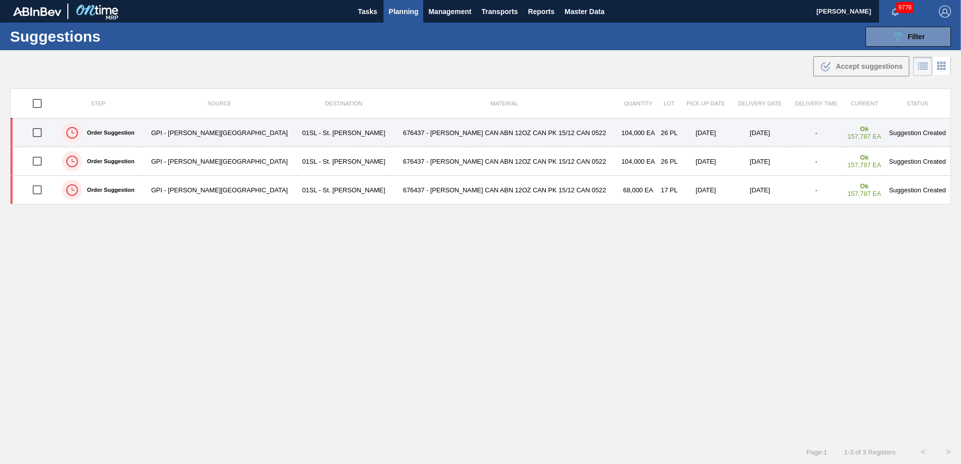
click at [44, 133] on input "checkbox" at bounding box center [37, 132] width 21 height 21
checkbox input "true"
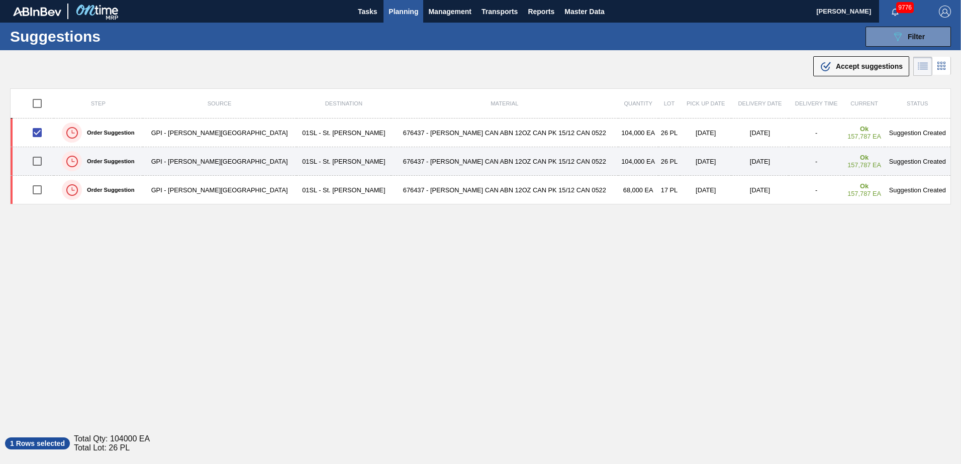
click at [41, 161] on input "checkbox" at bounding box center [37, 161] width 21 height 21
checkbox input "true"
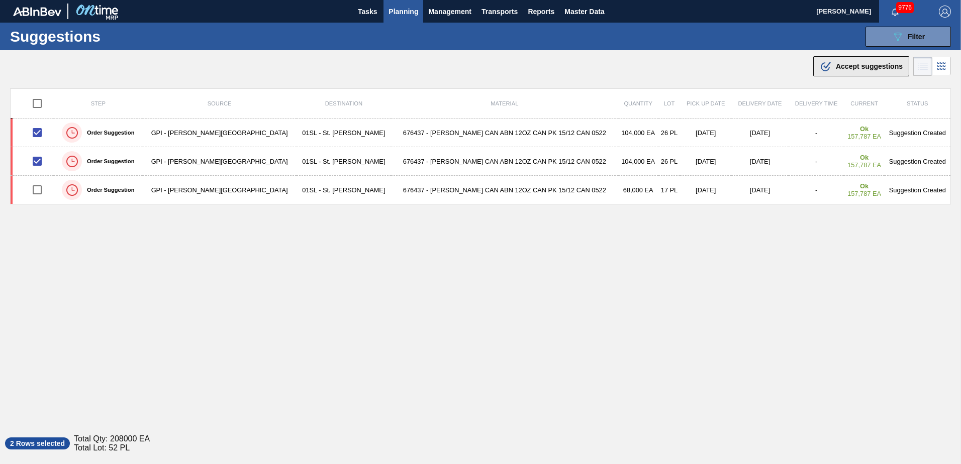
click at [840, 71] on div ".b{fill:var(--color-action-default)} Accept suggestions" at bounding box center [861, 66] width 83 height 12
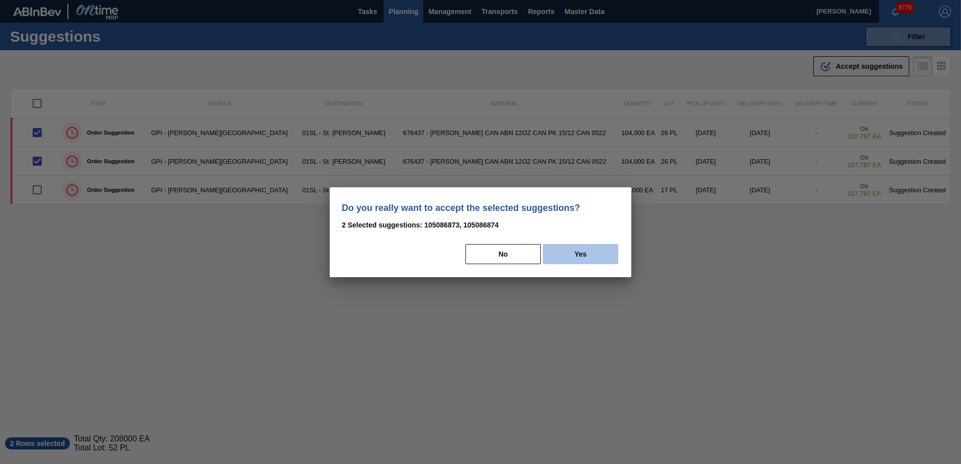
click at [569, 262] on button "Yes" at bounding box center [580, 254] width 75 height 20
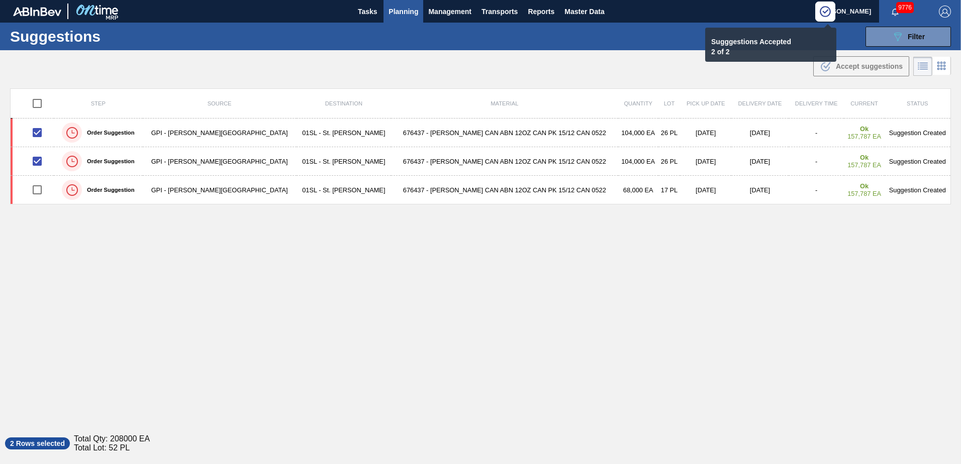
click at [402, 15] on span "Planning" at bounding box center [403, 12] width 30 height 12
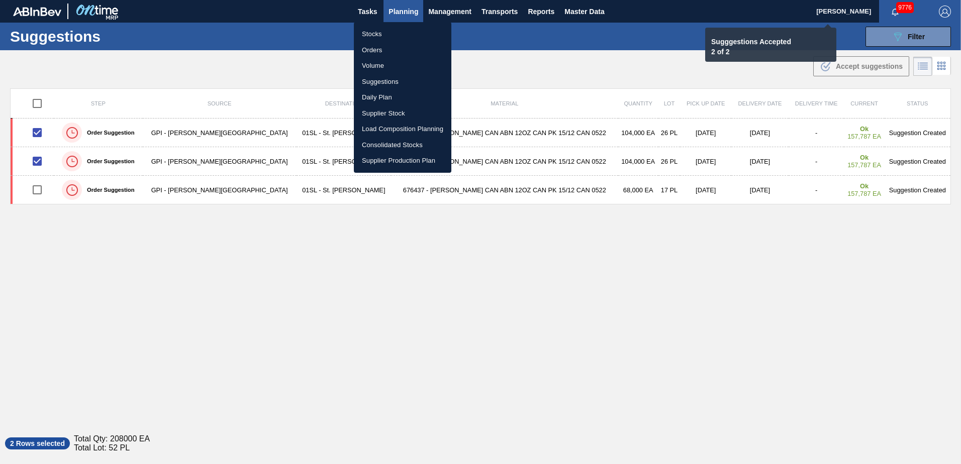
checkbox input "false"
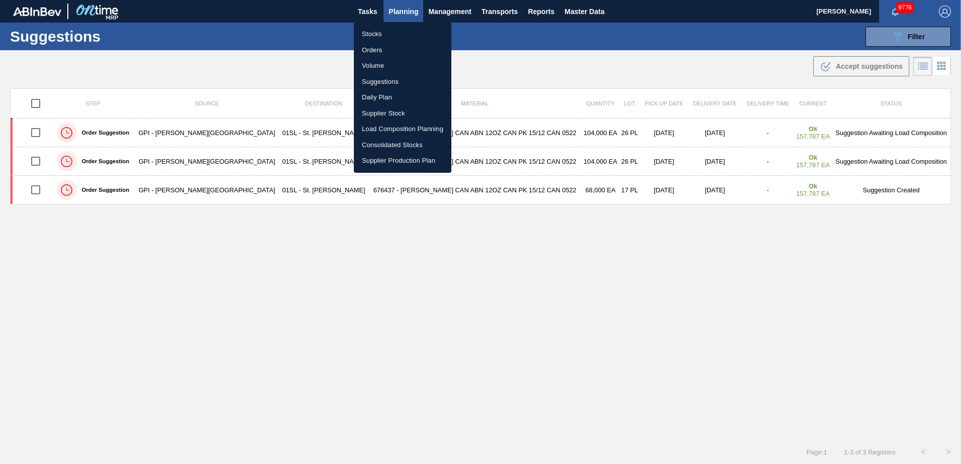
click at [384, 129] on li "Load Composition Planning" at bounding box center [402, 129] width 97 height 16
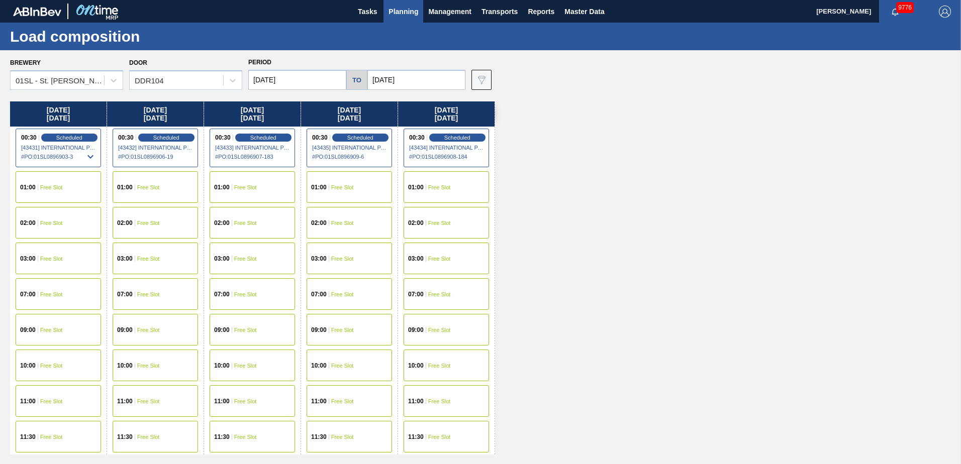
click at [328, 84] on input "[DATE]" at bounding box center [297, 80] width 98 height 20
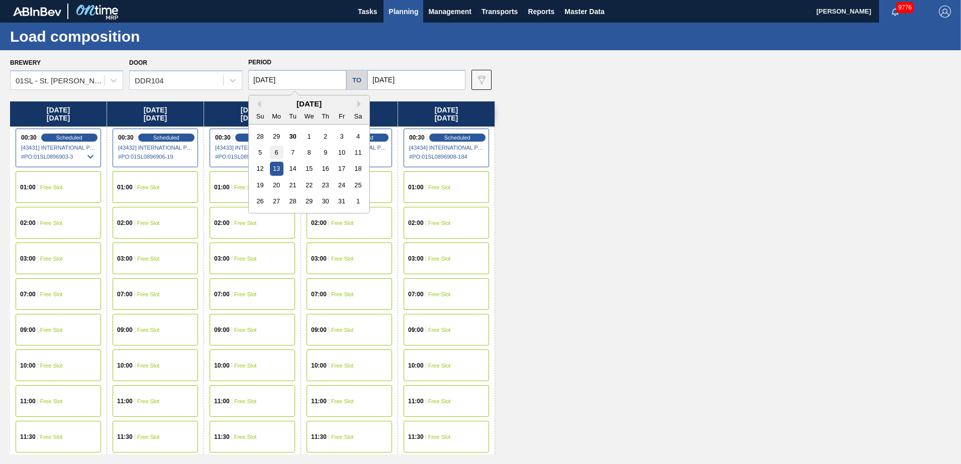
click at [278, 154] on div "6" at bounding box center [277, 153] width 14 height 14
type input "[DATE]"
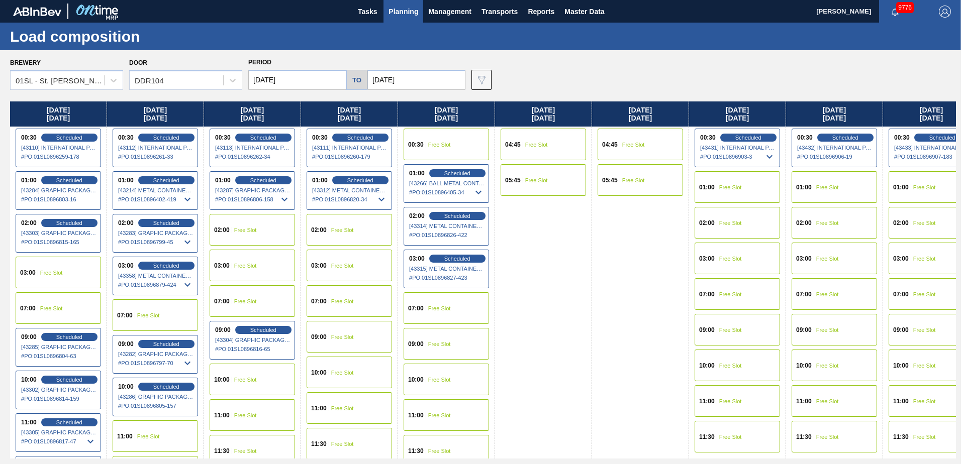
click at [413, 83] on input "[DATE]" at bounding box center [416, 80] width 98 height 20
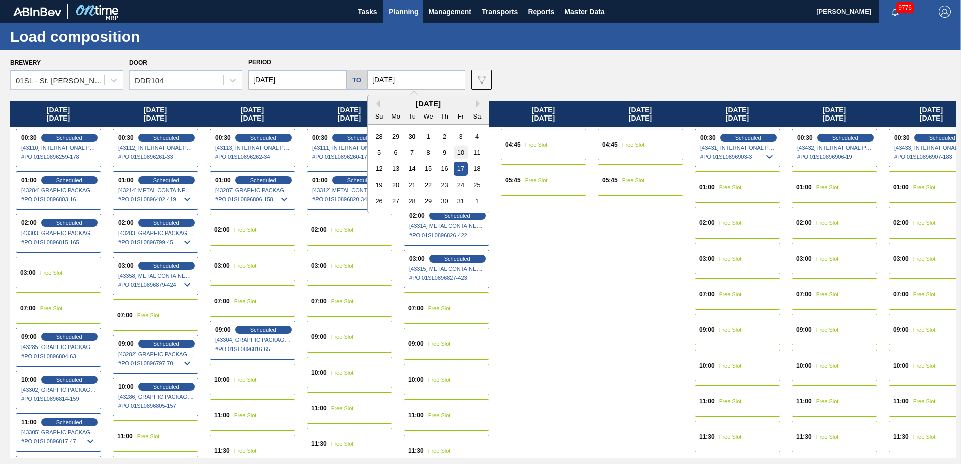
click at [460, 153] on div "10" at bounding box center [461, 153] width 14 height 14
type input "[DATE]"
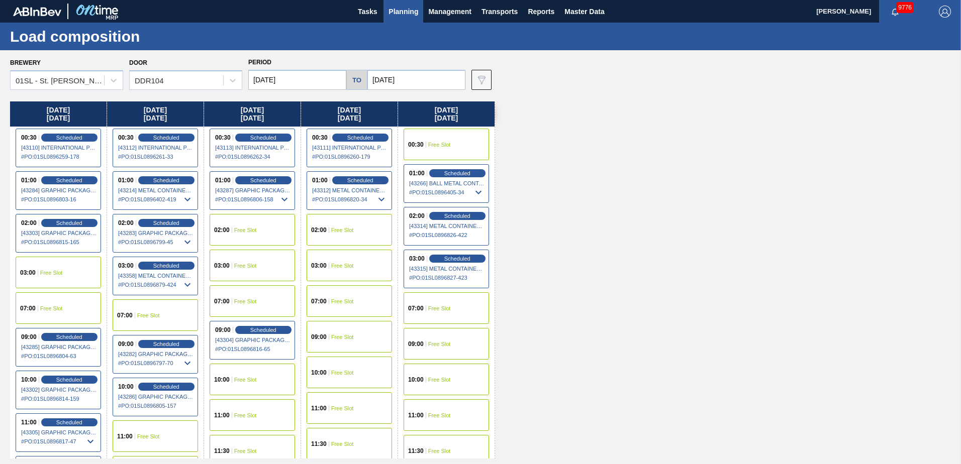
click at [262, 230] on div "02:00 Free Slot" at bounding box center [252, 230] width 85 height 32
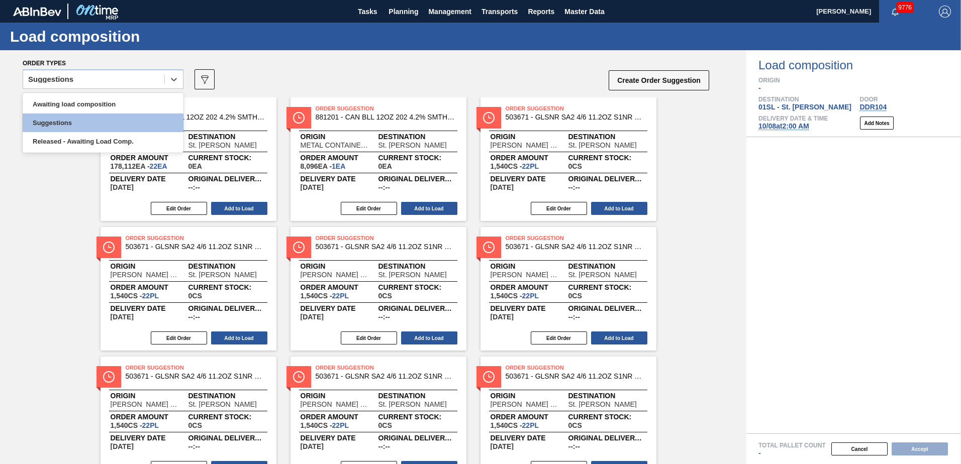
click at [175, 81] on icon at bounding box center [174, 79] width 10 height 10
click at [137, 103] on div "Awaiting load composition" at bounding box center [103, 104] width 161 height 19
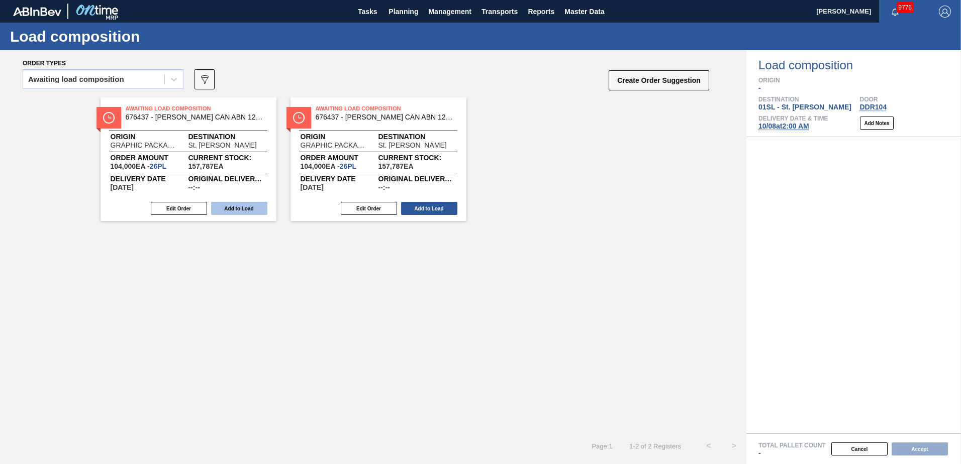
click at [249, 211] on button "Add to Load" at bounding box center [239, 208] width 56 height 13
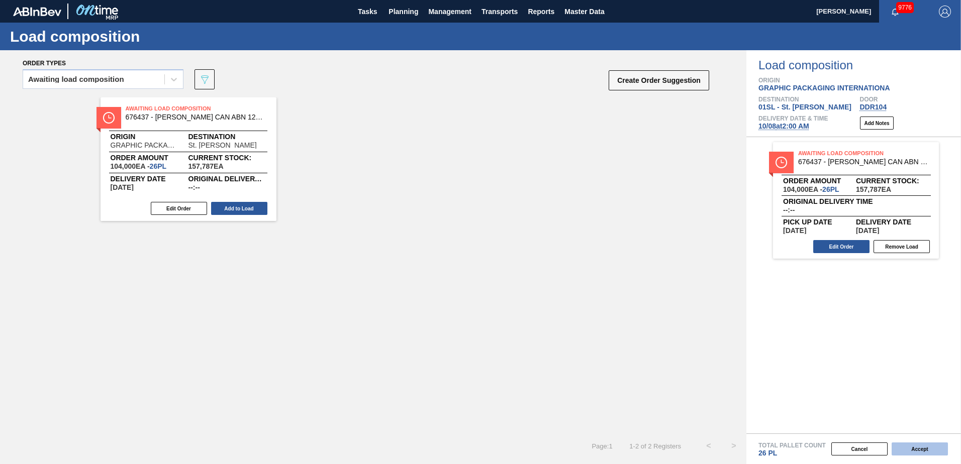
click at [928, 445] on button "Accept" at bounding box center [919, 449] width 56 height 13
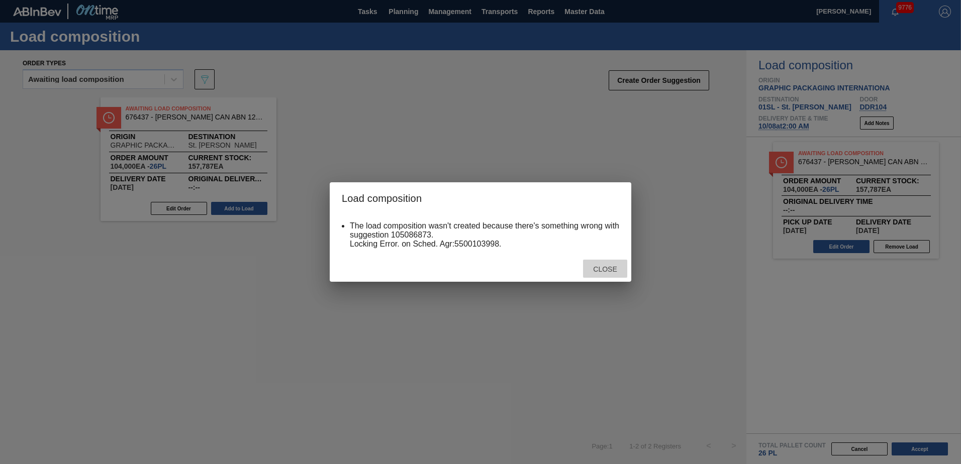
click at [599, 268] on span "Close" at bounding box center [605, 269] width 40 height 8
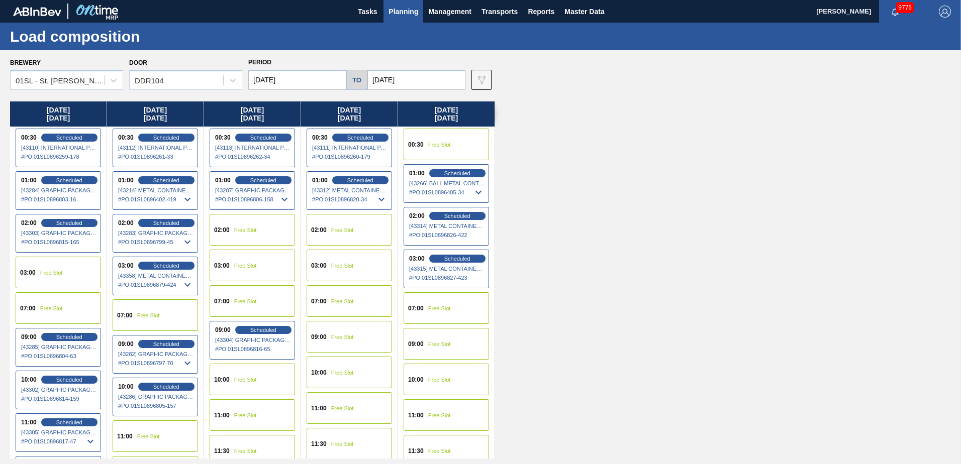
click at [258, 227] on div "02:00 Free Slot" at bounding box center [252, 230] width 85 height 32
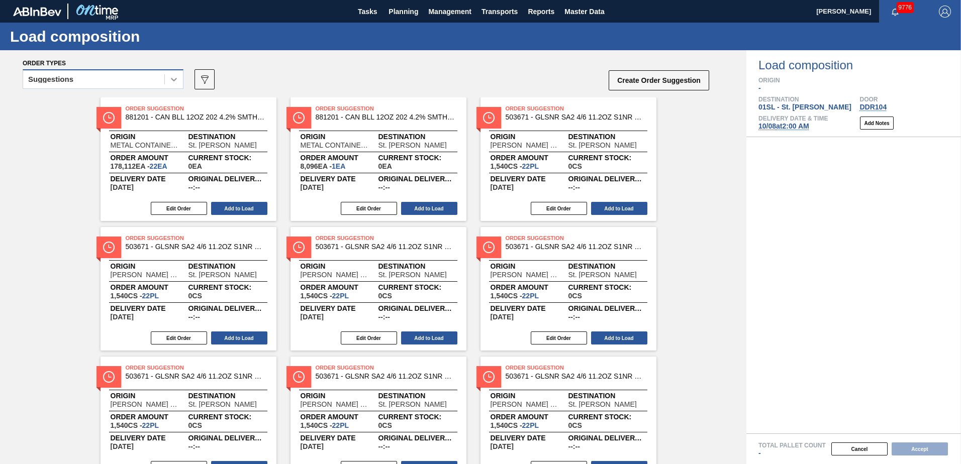
click at [175, 85] on div at bounding box center [174, 79] width 18 height 18
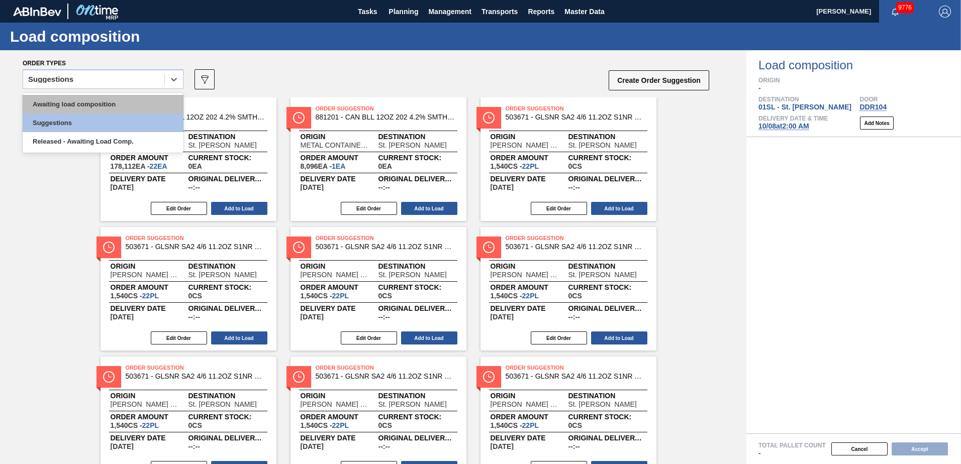
click at [138, 105] on div "Awaiting load composition" at bounding box center [103, 104] width 161 height 19
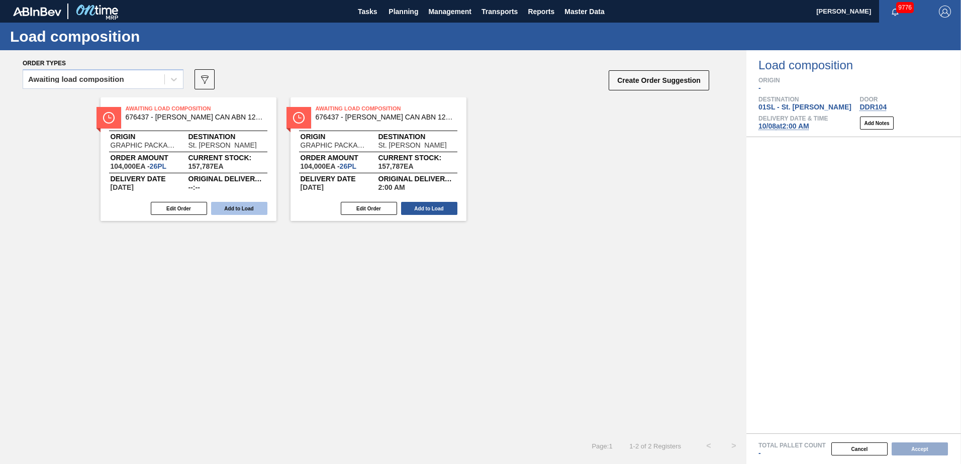
click at [226, 213] on button "Add to Load" at bounding box center [239, 208] width 56 height 13
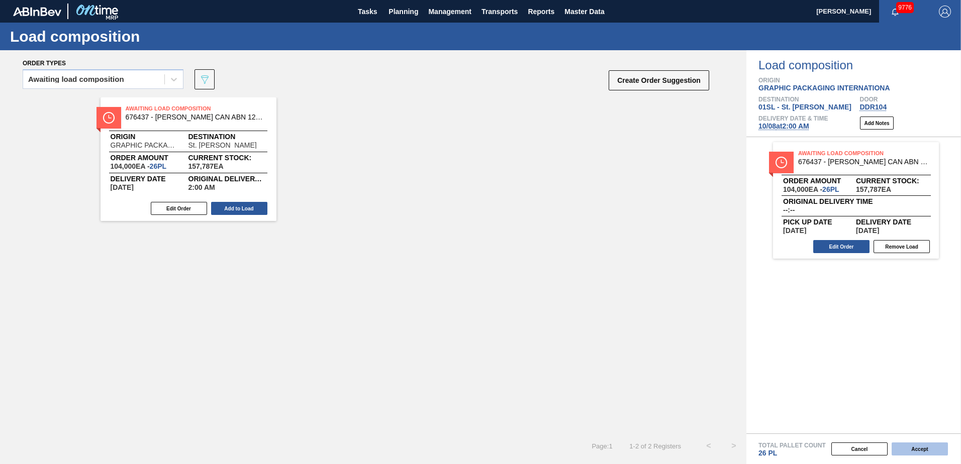
click at [932, 451] on button "Accept" at bounding box center [919, 449] width 56 height 13
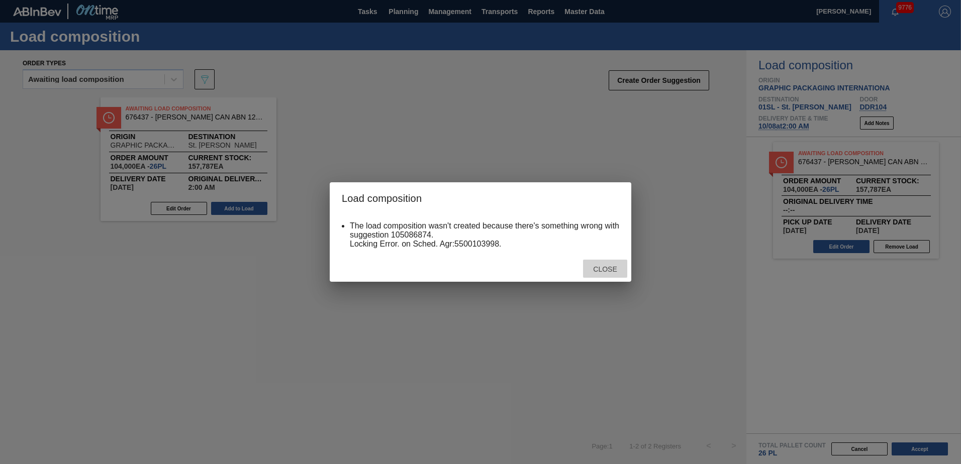
click at [620, 276] on div "Close" at bounding box center [605, 269] width 44 height 19
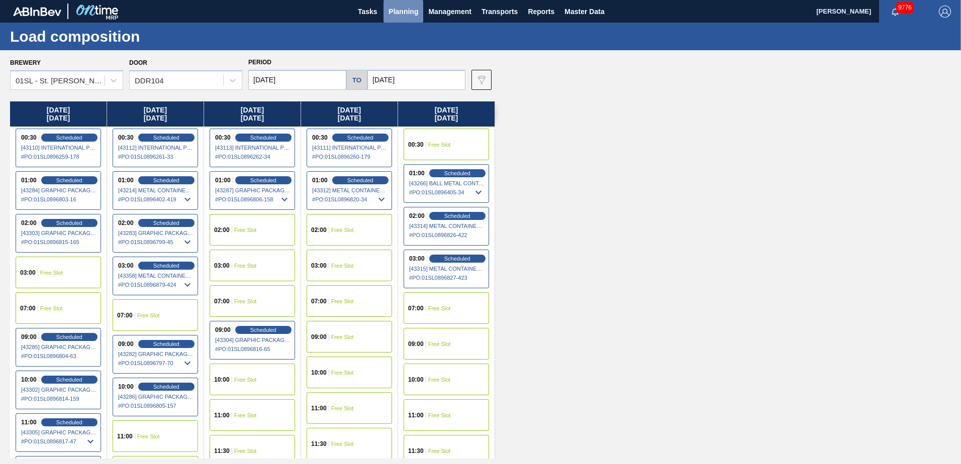
click at [405, 10] on span "Planning" at bounding box center [403, 12] width 30 height 12
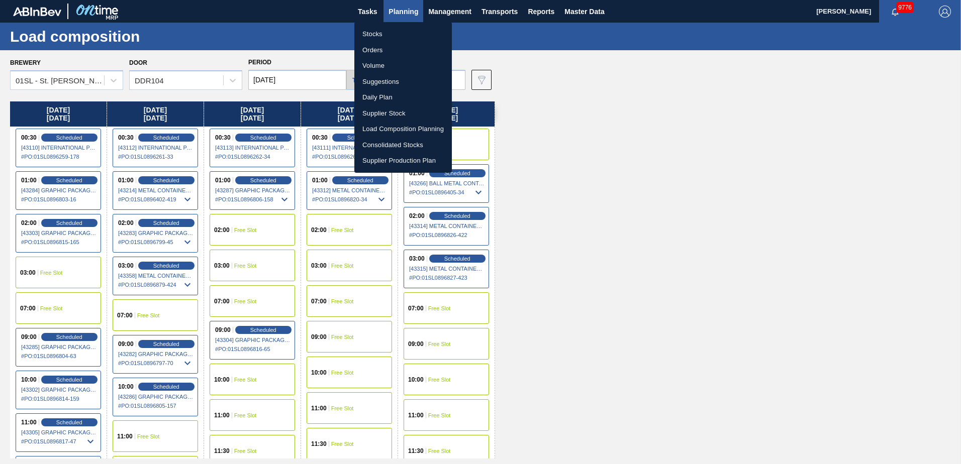
click at [387, 78] on li "Suggestions" at bounding box center [402, 82] width 97 height 16
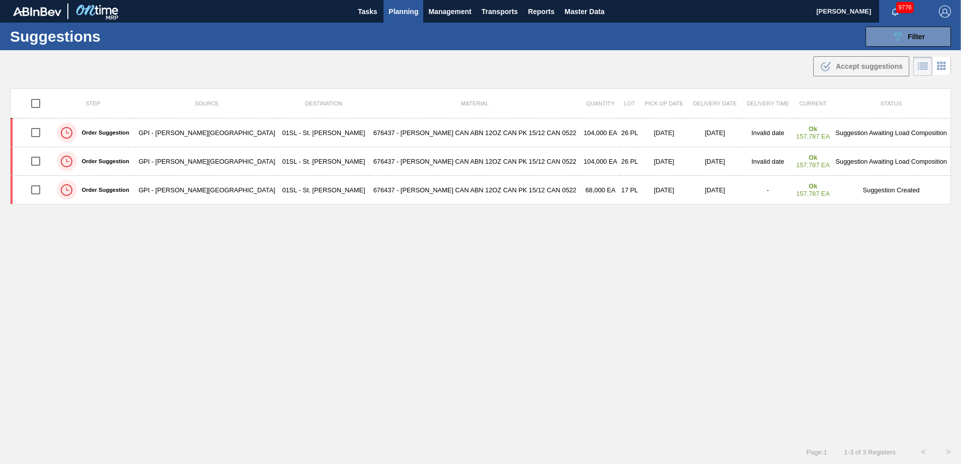
type from "[DATE]"
type to "[DATE]"
click at [882, 32] on button "089F7B8B-B2A5-4AFE-B5C0-19BA573D28AC Filter" at bounding box center [907, 37] width 85 height 20
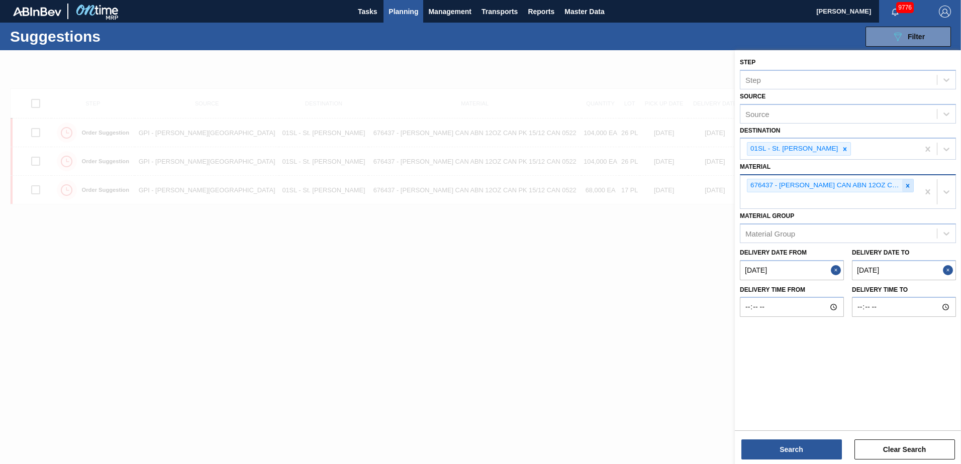
click at [907, 190] on div at bounding box center [907, 185] width 11 height 13
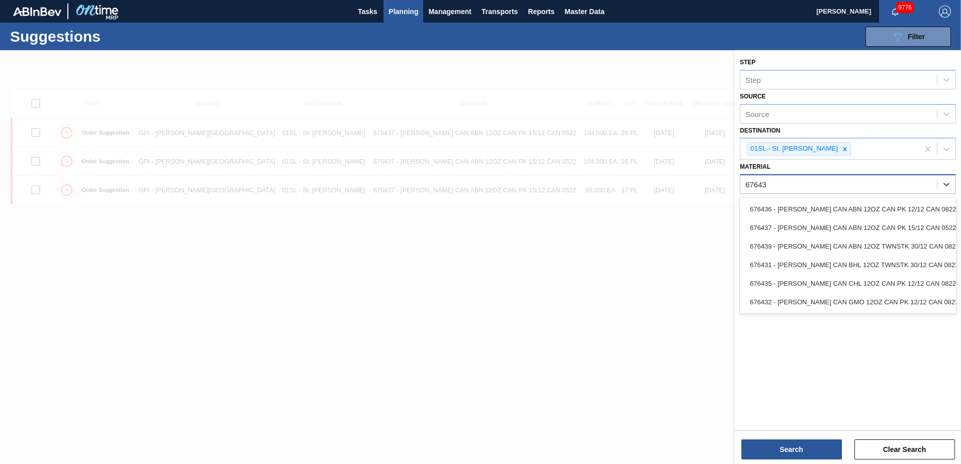
type input "676439"
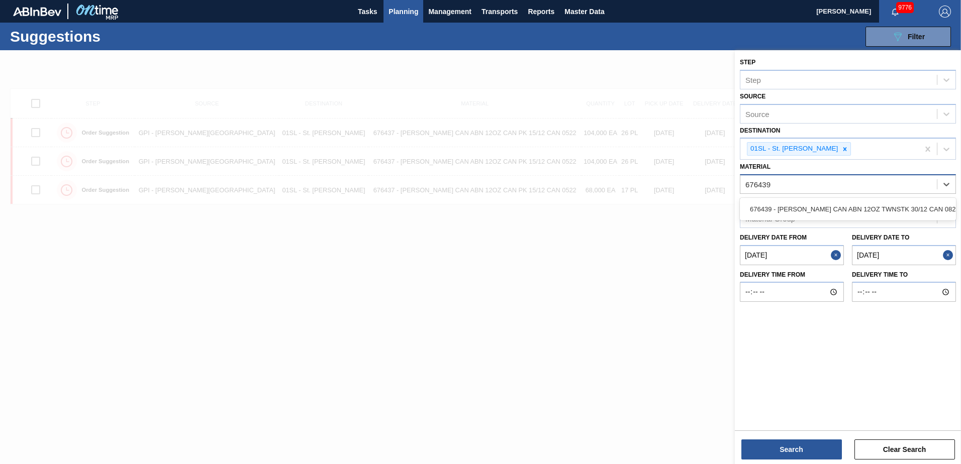
click at [897, 206] on div "676439 - [PERSON_NAME] CAN ABN 12OZ TWNSTK 30/12 CAN 0822" at bounding box center [848, 209] width 216 height 19
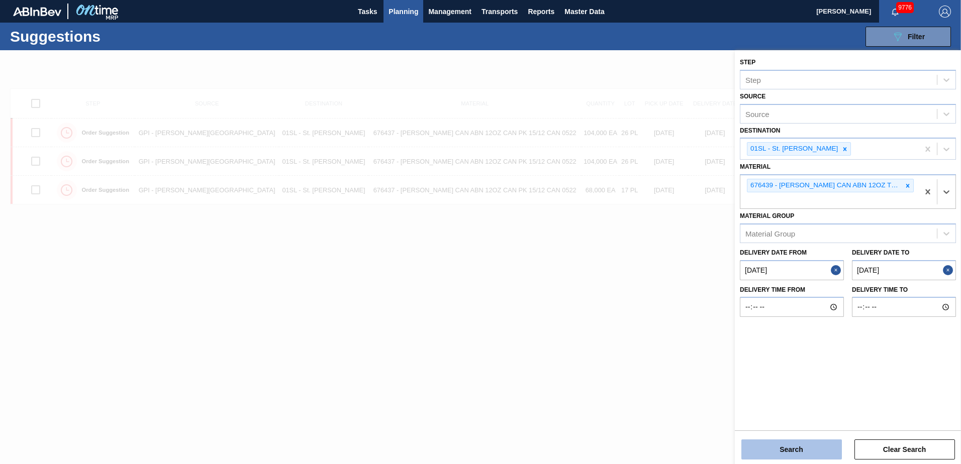
click at [792, 451] on button "Search" at bounding box center [791, 450] width 101 height 20
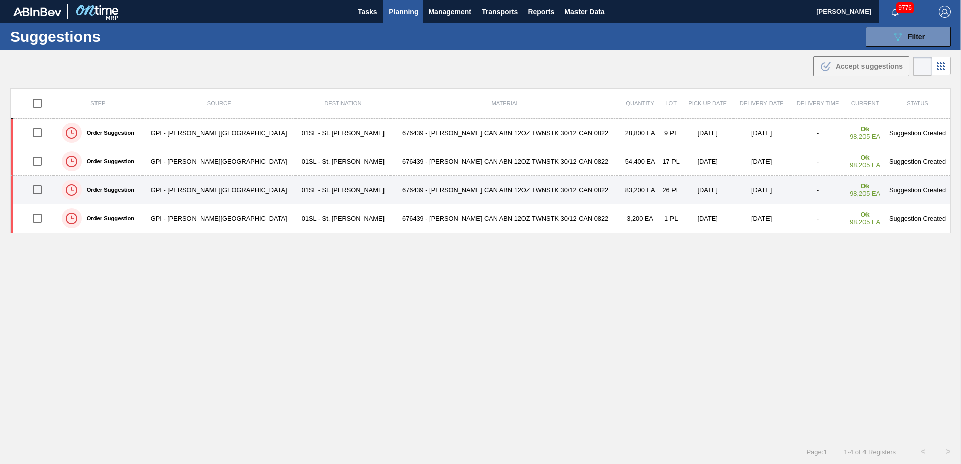
click at [41, 187] on input "checkbox" at bounding box center [37, 189] width 21 height 21
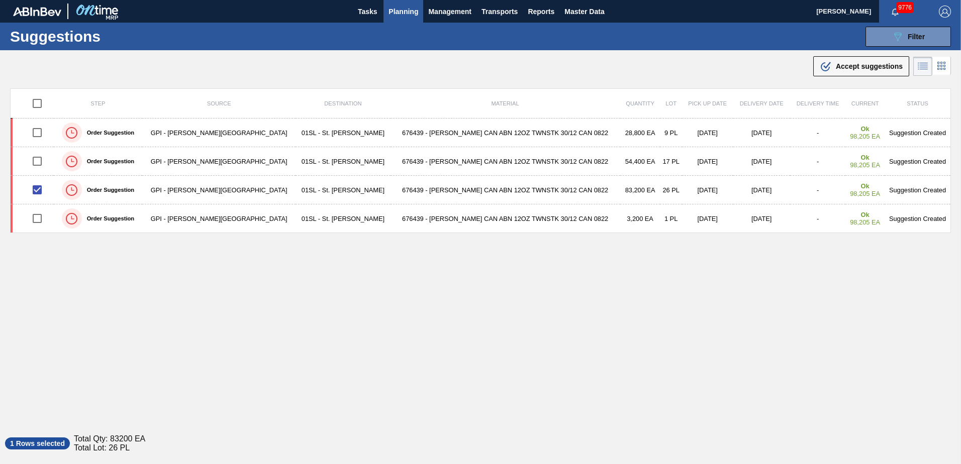
drag, startPoint x: 880, startPoint y: 67, endPoint x: 869, endPoint y: 74, distance: 12.4
click at [880, 67] on span "Accept suggestions" at bounding box center [869, 66] width 67 height 8
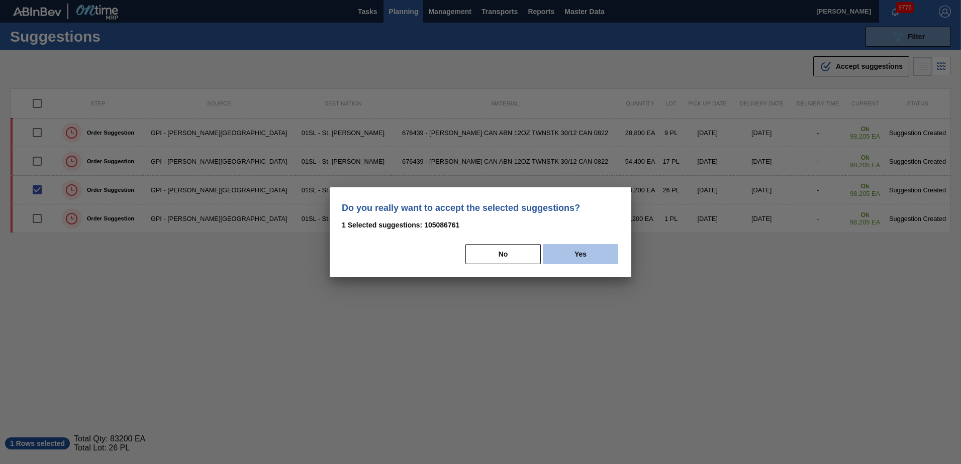
click at [586, 255] on button "Yes" at bounding box center [580, 254] width 75 height 20
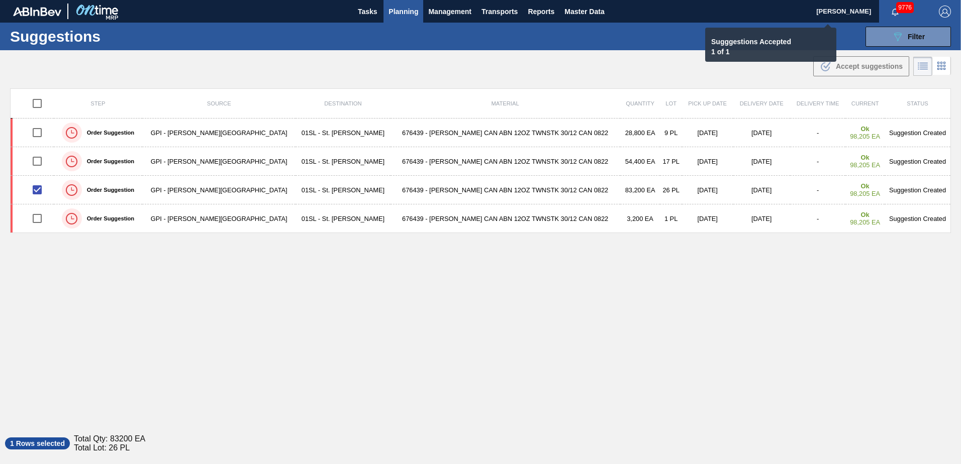
checkbox input "false"
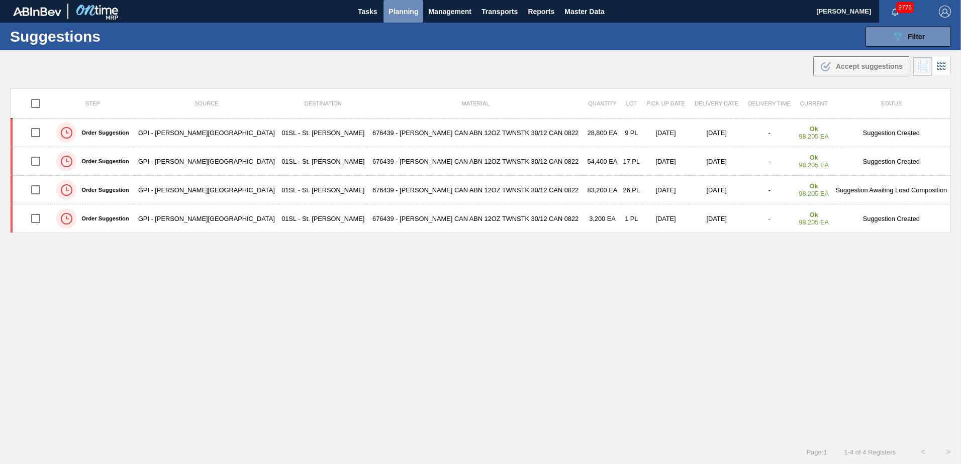
click at [396, 10] on span "Planning" at bounding box center [403, 12] width 30 height 12
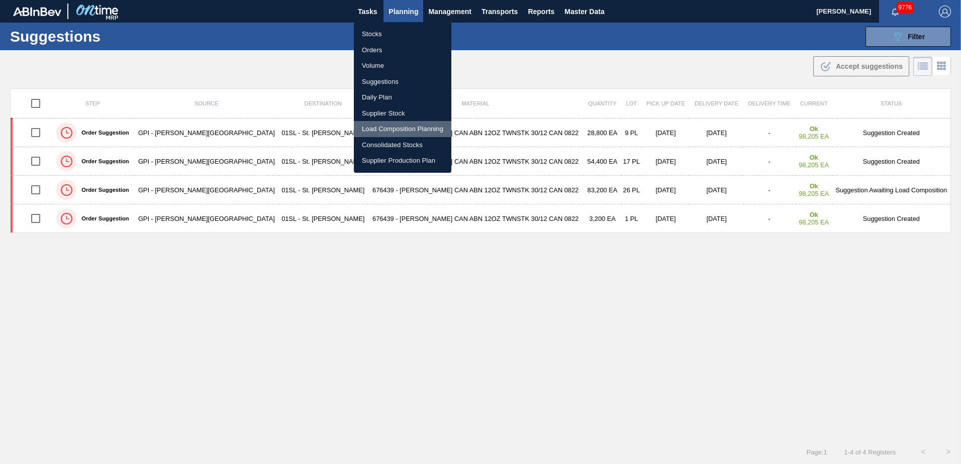
click at [385, 127] on li "Load Composition Planning" at bounding box center [402, 129] width 97 height 16
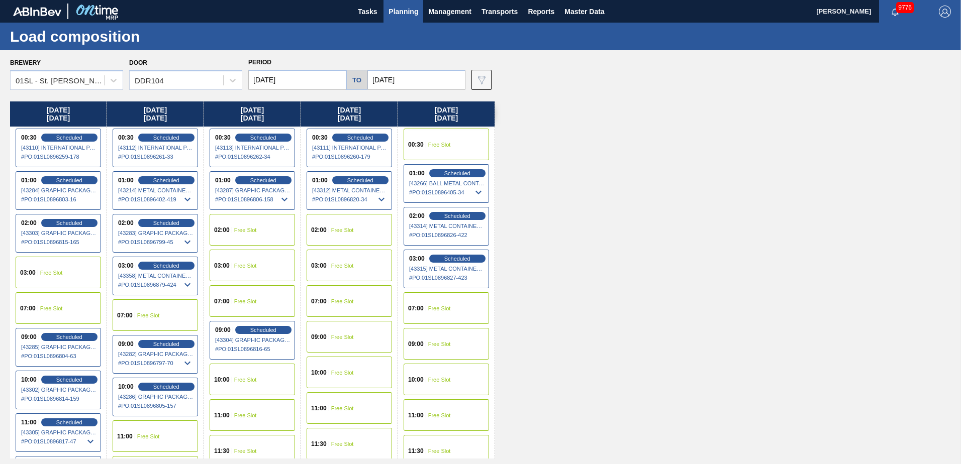
click at [347, 329] on div "09:00 Free Slot" at bounding box center [349, 337] width 85 height 32
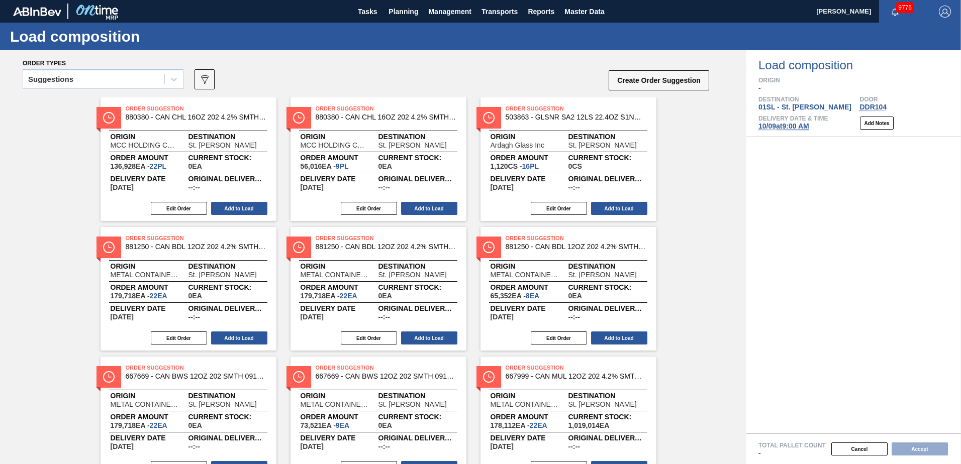
click at [166, 77] on div at bounding box center [174, 79] width 18 height 18
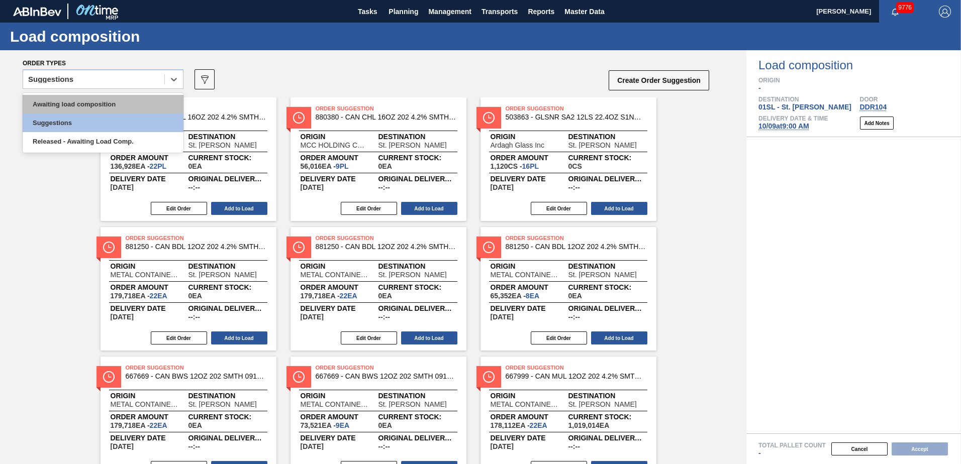
click at [125, 106] on div "Awaiting load composition" at bounding box center [103, 104] width 161 height 19
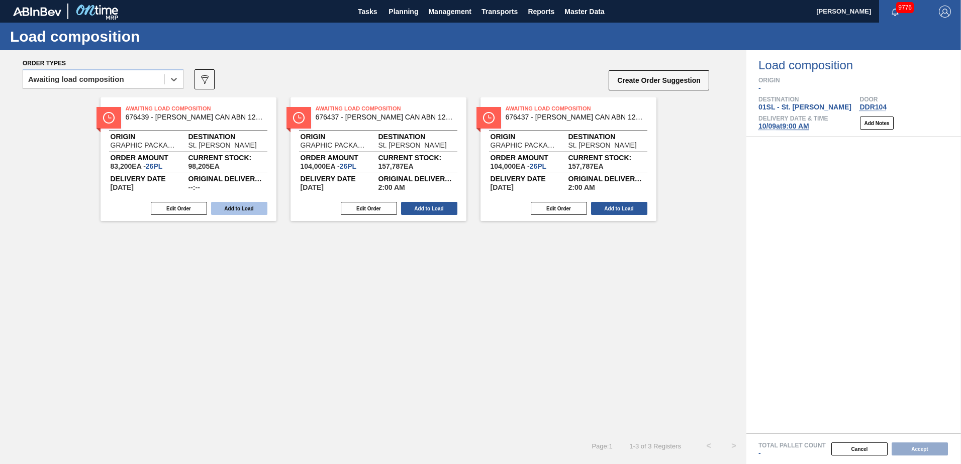
click at [254, 206] on button "Add to Load" at bounding box center [239, 208] width 56 height 13
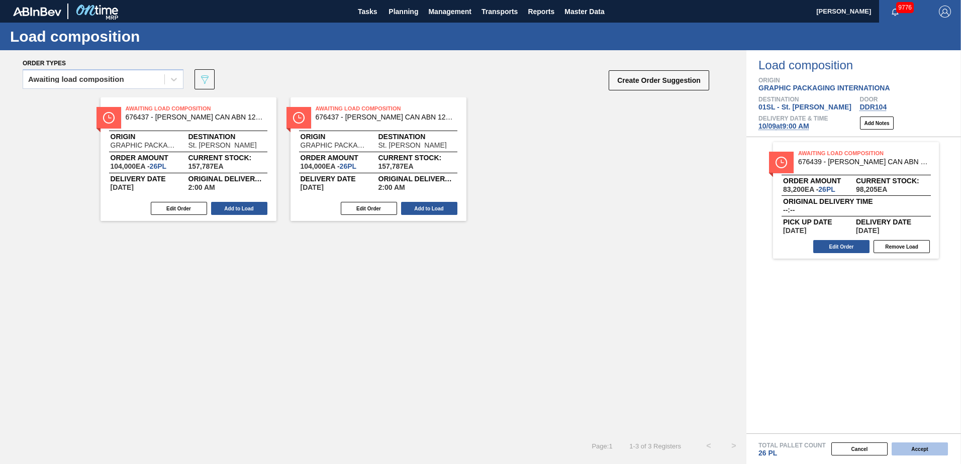
click at [914, 450] on button "Accept" at bounding box center [919, 449] width 56 height 13
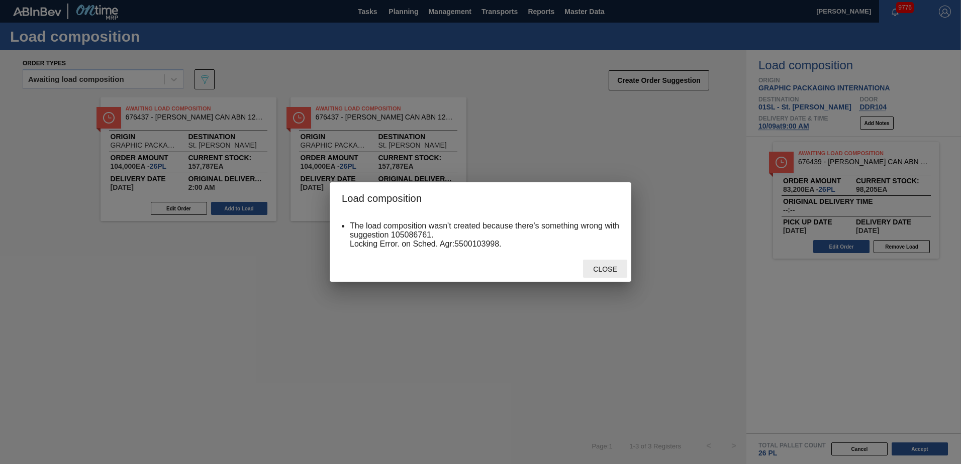
click at [604, 276] on div "Close" at bounding box center [605, 269] width 44 height 19
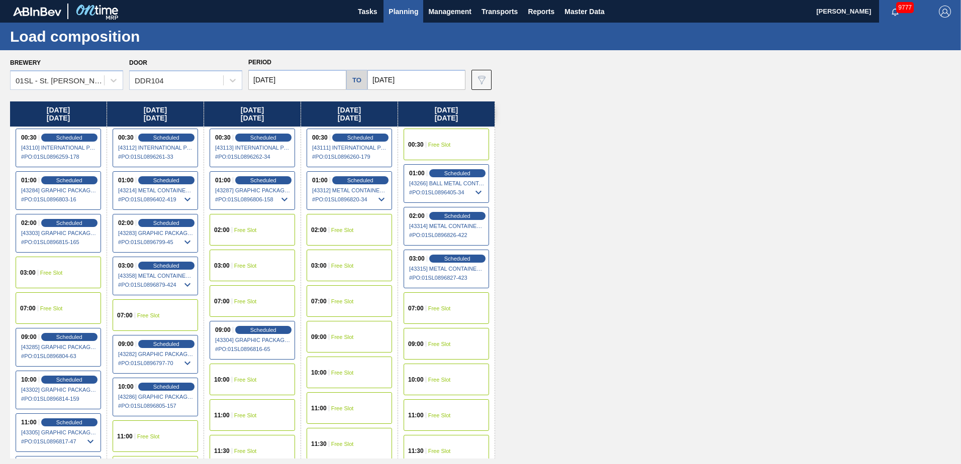
click at [258, 233] on div "02:00 Free Slot" at bounding box center [252, 230] width 85 height 32
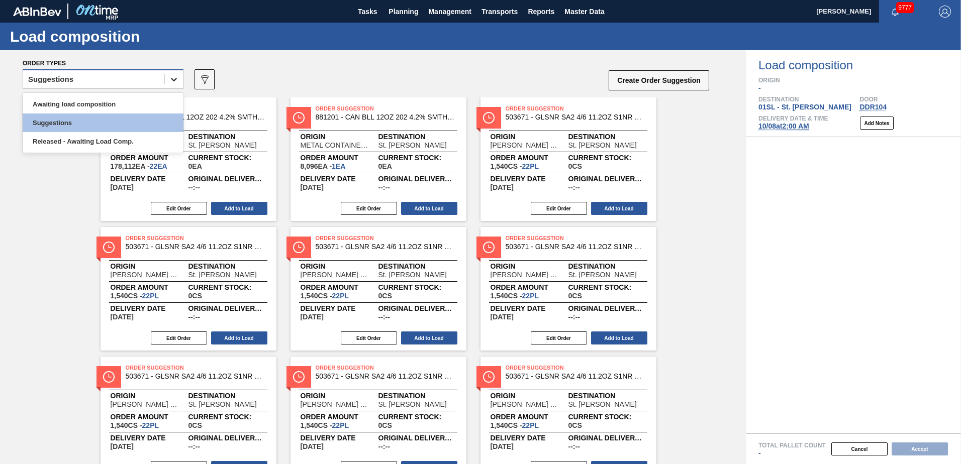
click at [173, 80] on icon at bounding box center [174, 80] width 6 height 4
click at [144, 95] on div "Awaiting load composition" at bounding box center [103, 104] width 161 height 19
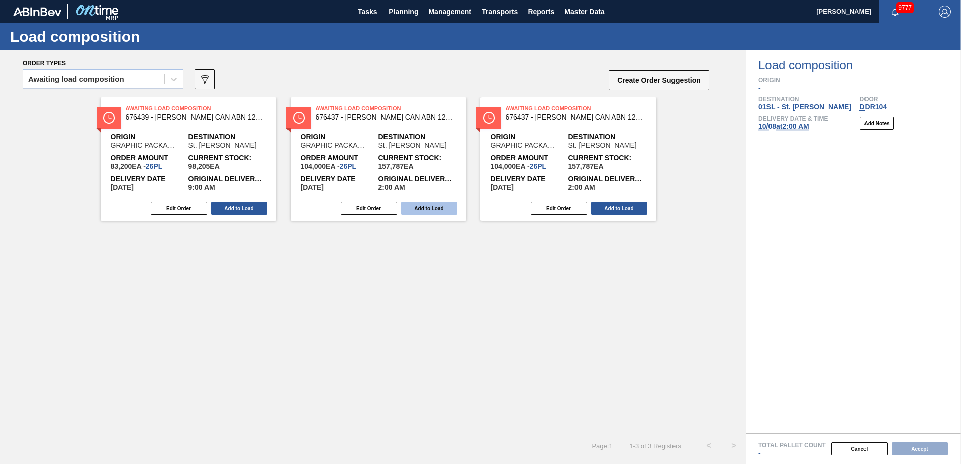
click at [428, 205] on button "Add to Load" at bounding box center [429, 208] width 56 height 13
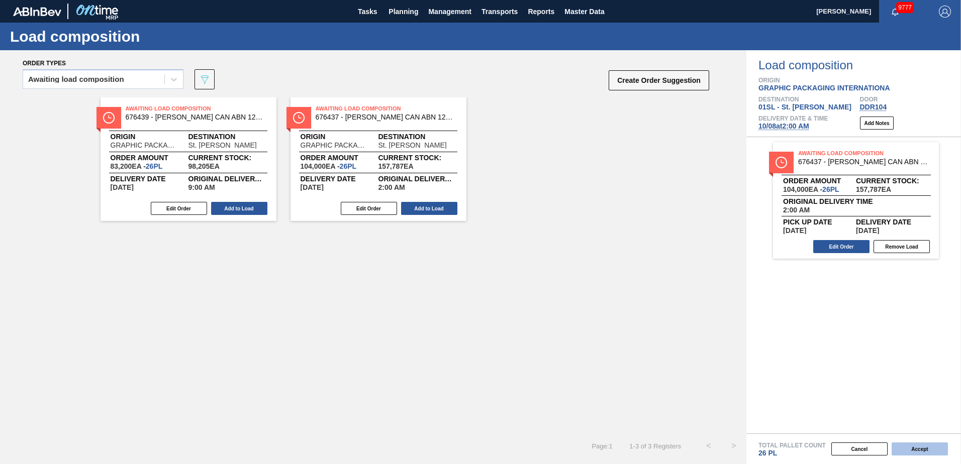
click at [915, 448] on button "Accept" at bounding box center [919, 449] width 56 height 13
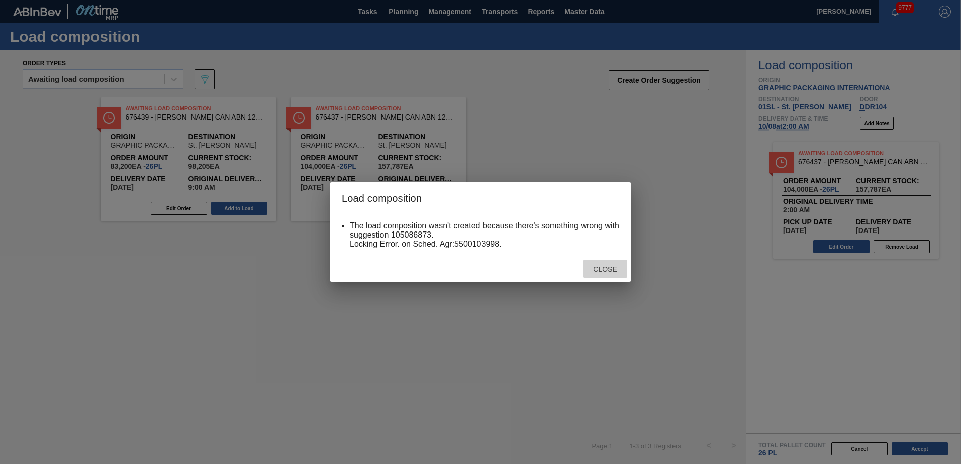
click at [605, 272] on span "Close" at bounding box center [605, 269] width 40 height 8
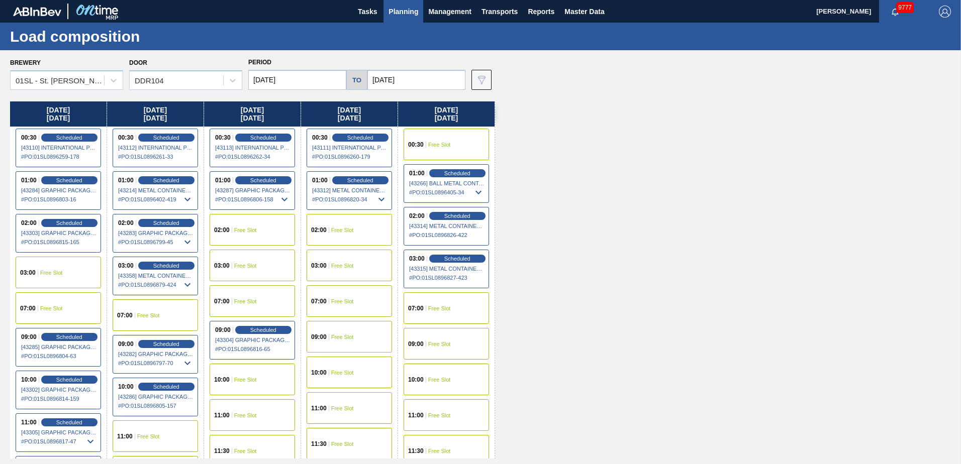
click at [754, 202] on div "[DATE] 00:30 Scheduled [43110] INTERNATIONAL PAPER COMPANY - 0008219781 # PO : …" at bounding box center [483, 280] width 946 height 357
click at [338, 236] on div "02:00 Free Slot" at bounding box center [349, 230] width 85 height 32
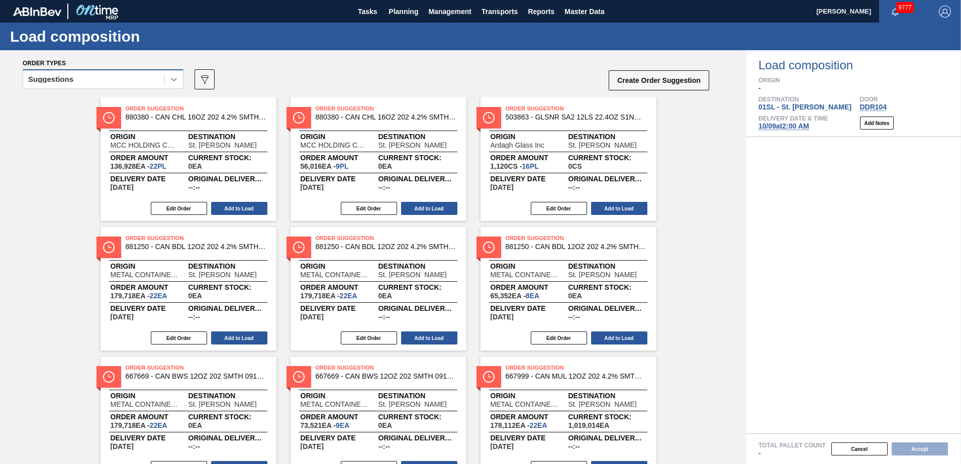
click at [170, 82] on icon at bounding box center [174, 79] width 10 height 10
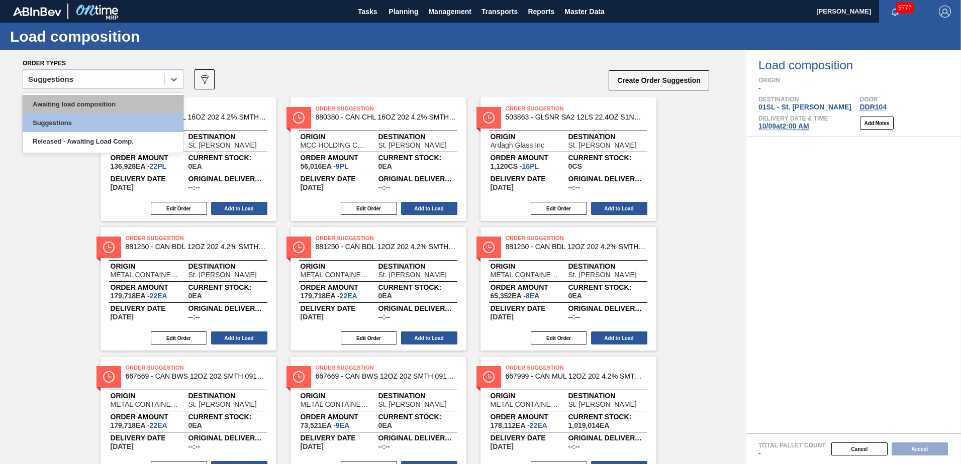
click at [143, 97] on div "Awaiting load composition" at bounding box center [103, 104] width 161 height 19
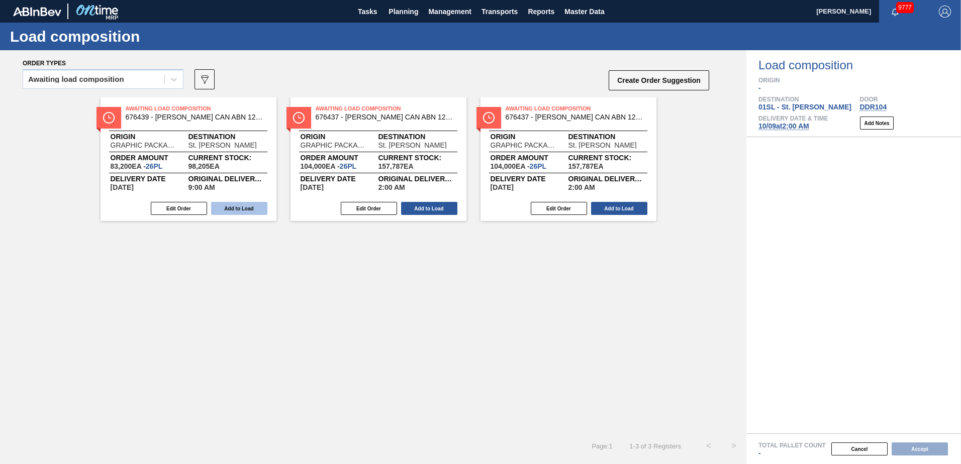
click at [230, 210] on button "Add to Load" at bounding box center [239, 208] width 56 height 13
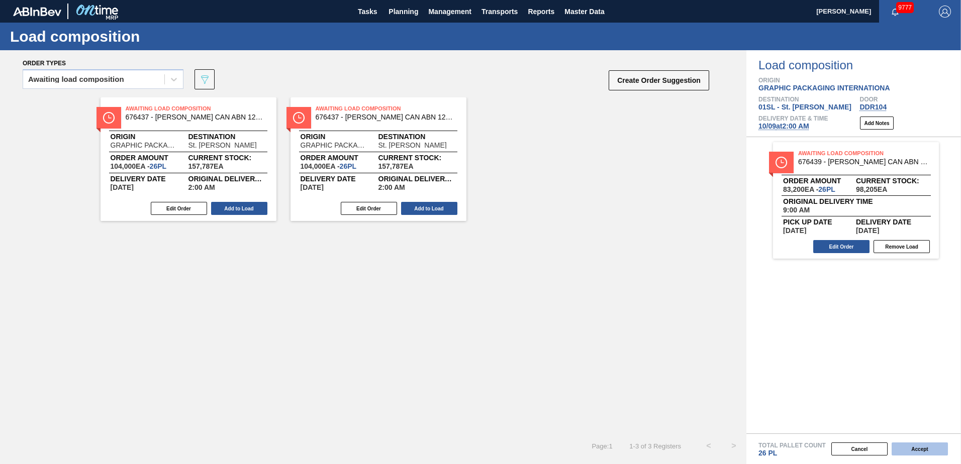
click at [922, 451] on button "Accept" at bounding box center [919, 449] width 56 height 13
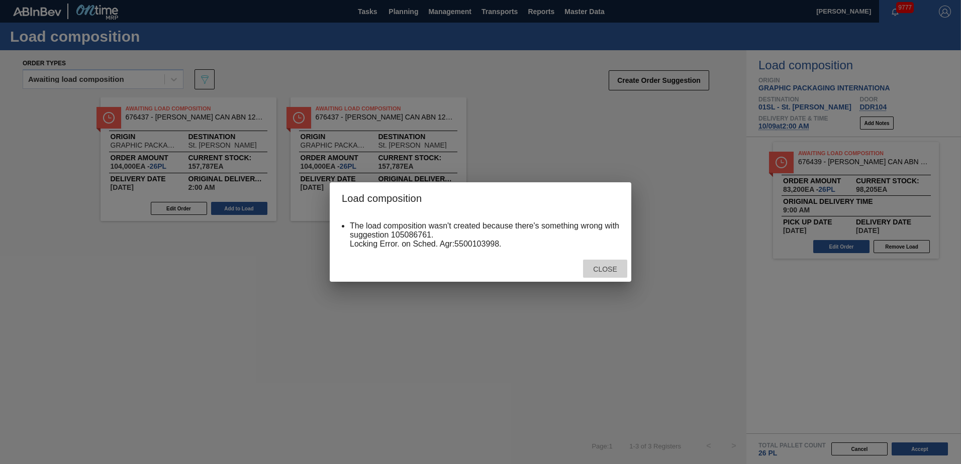
click at [587, 273] on div "Close" at bounding box center [605, 269] width 44 height 19
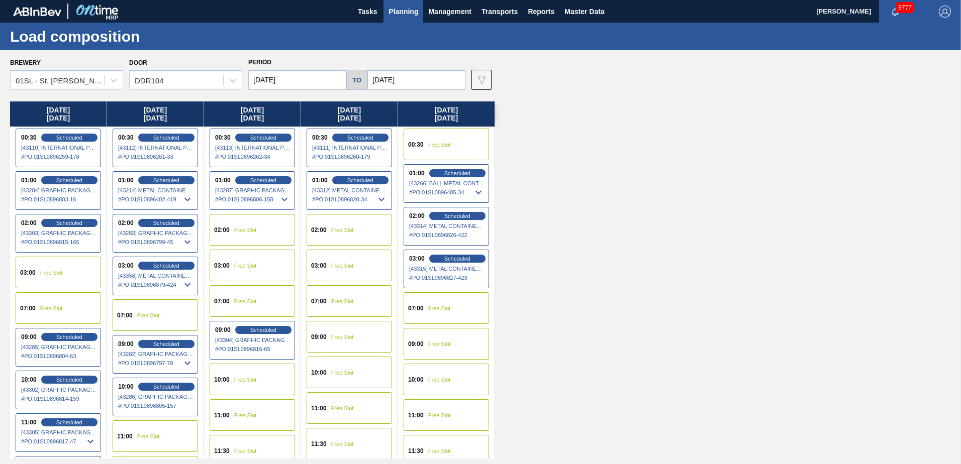
click at [250, 225] on div "02:00 Free Slot" at bounding box center [252, 230] width 85 height 32
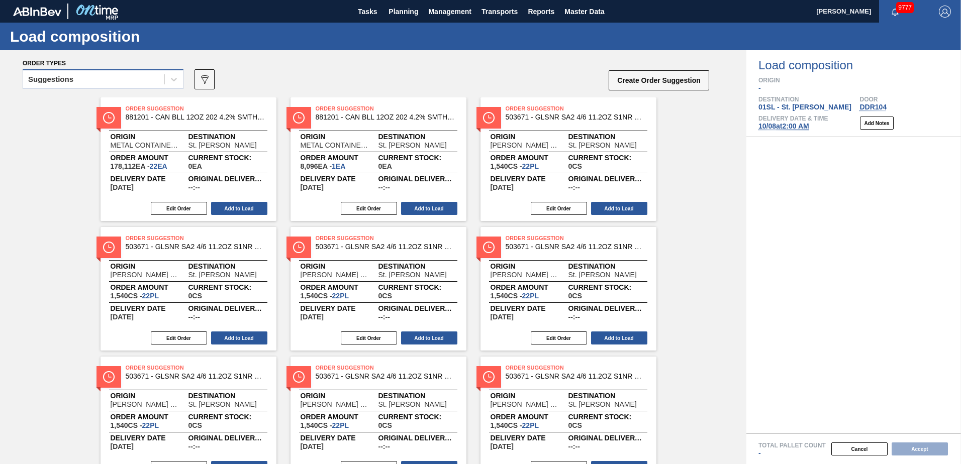
click at [123, 77] on div "Suggestions" at bounding box center [93, 79] width 141 height 15
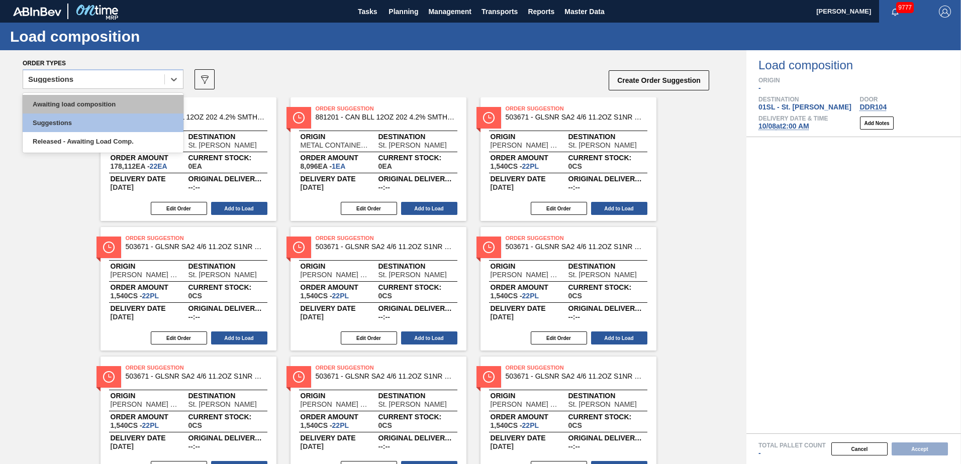
click at [83, 105] on div "Awaiting load composition" at bounding box center [103, 104] width 161 height 19
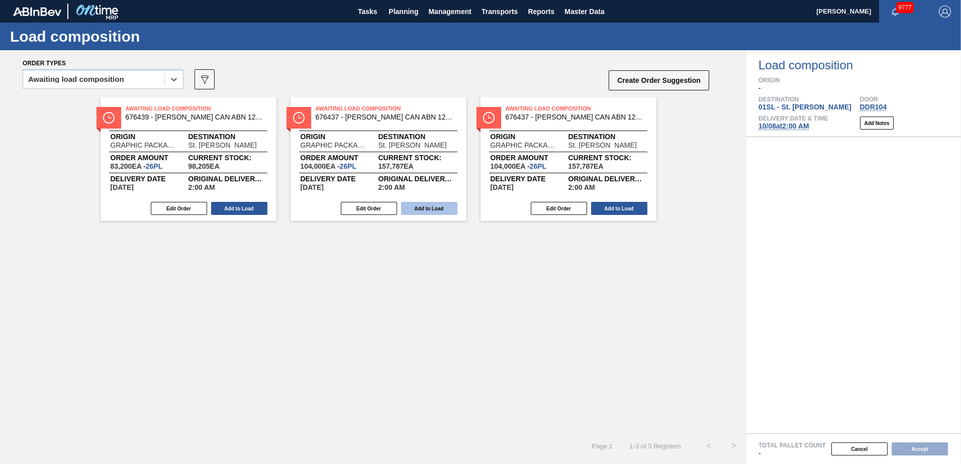
click at [447, 206] on button "Add to Load" at bounding box center [429, 208] width 56 height 13
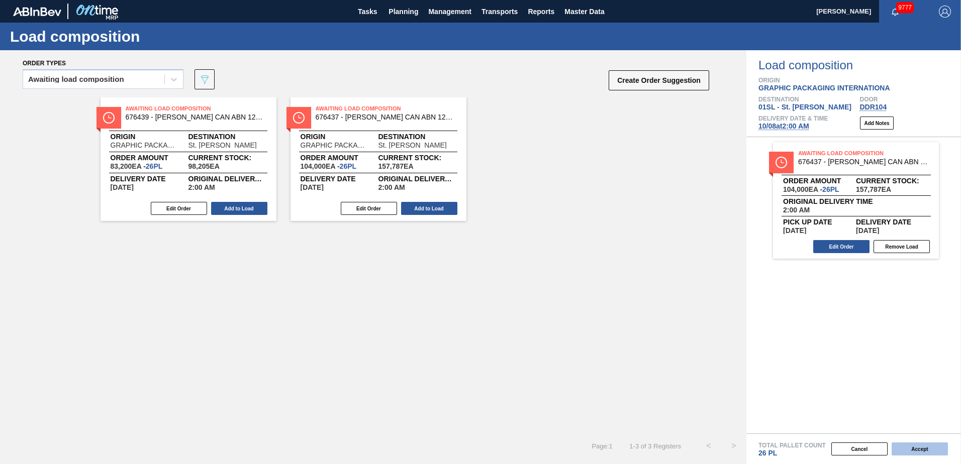
click at [918, 446] on button "Accept" at bounding box center [919, 449] width 56 height 13
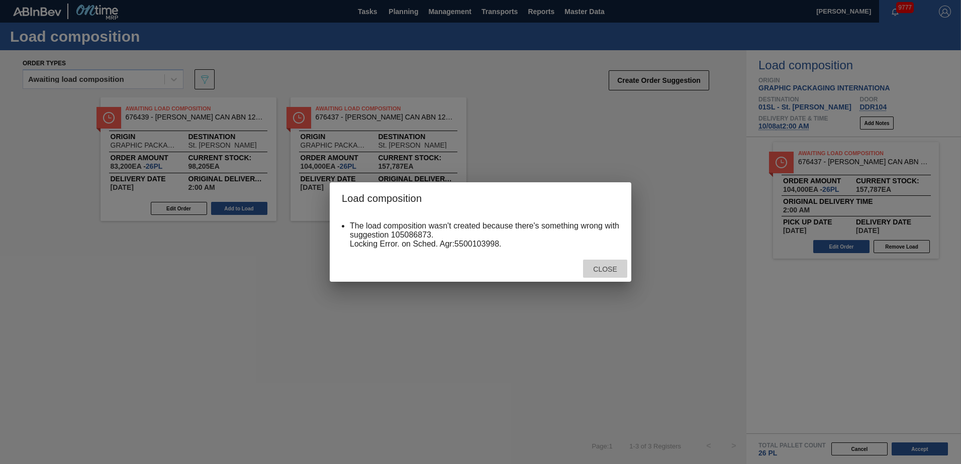
click at [609, 274] on div "Close" at bounding box center [605, 269] width 44 height 19
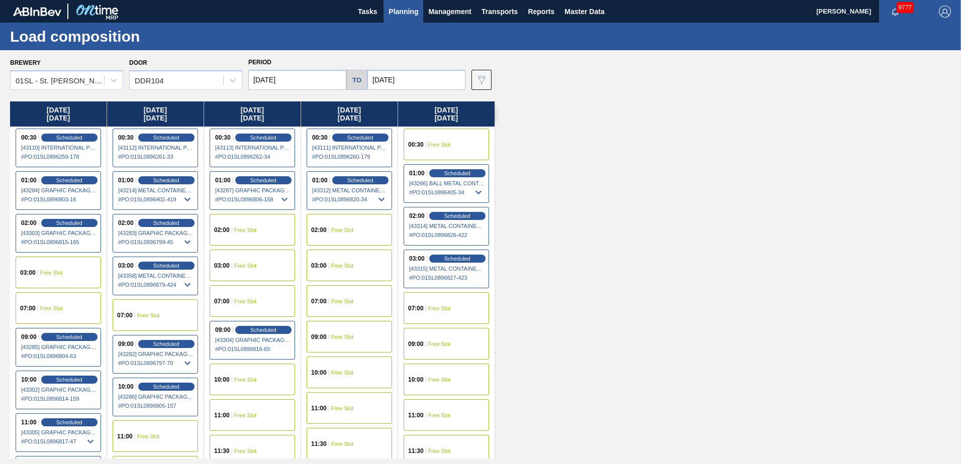
click at [649, 189] on div "[DATE] 00:30 Scheduled [43110] INTERNATIONAL PAPER COMPANY - 0008219781 # PO : …" at bounding box center [483, 280] width 946 height 357
click at [241, 229] on span "Free Slot" at bounding box center [245, 230] width 23 height 6
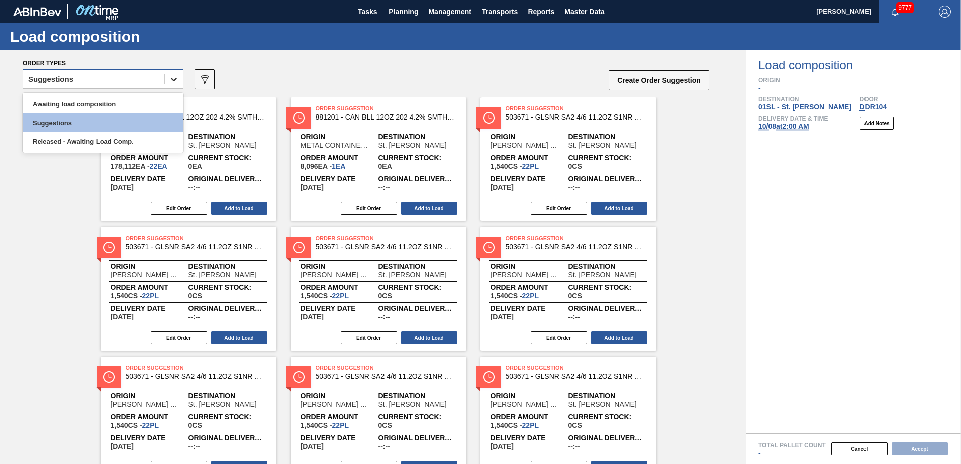
click at [171, 78] on icon at bounding box center [174, 80] width 6 height 4
click at [105, 104] on div "Awaiting load composition" at bounding box center [103, 104] width 161 height 19
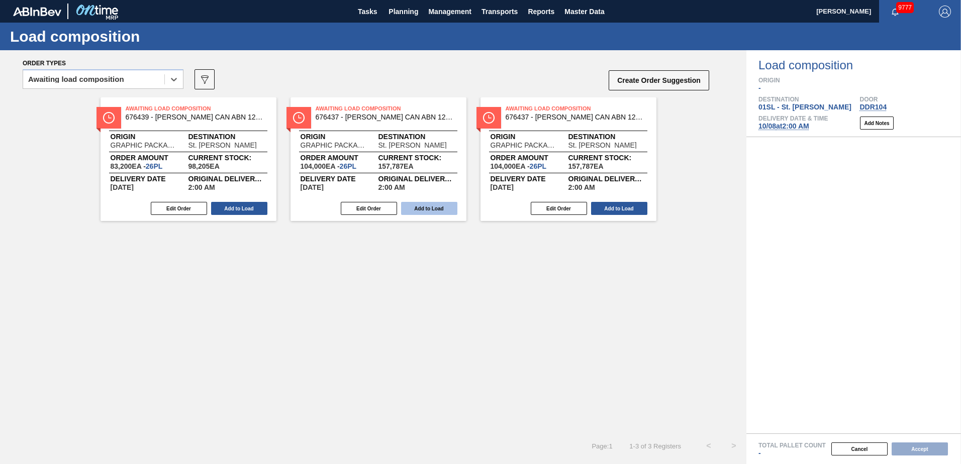
click at [438, 211] on button "Add to Load" at bounding box center [429, 208] width 56 height 13
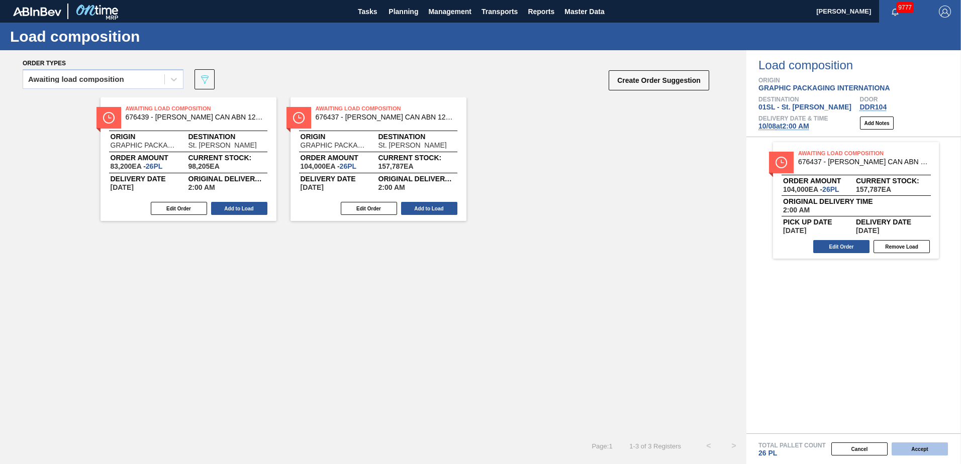
click at [911, 448] on button "Accept" at bounding box center [919, 449] width 56 height 13
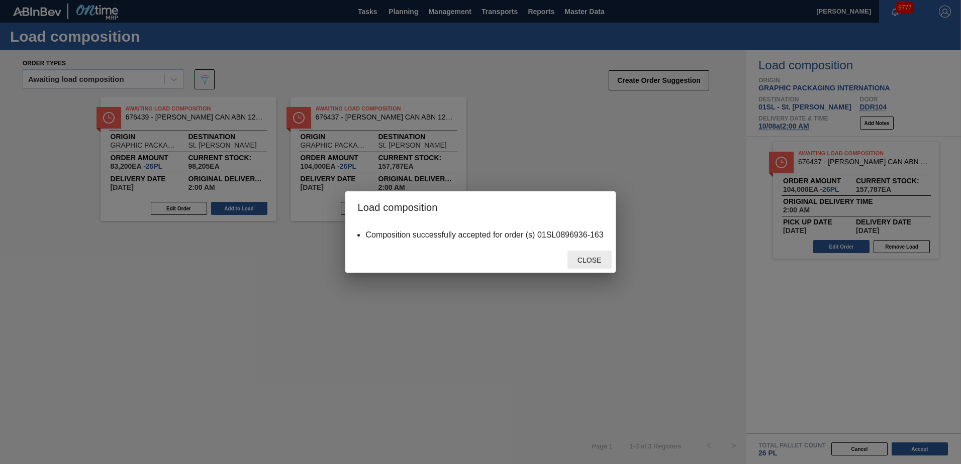
click at [597, 259] on span "Close" at bounding box center [589, 260] width 40 height 8
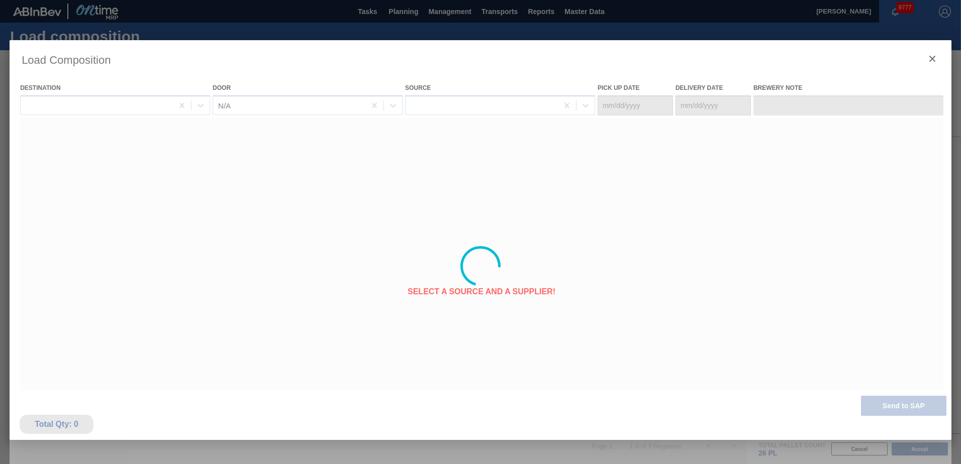
type Date "[DATE]"
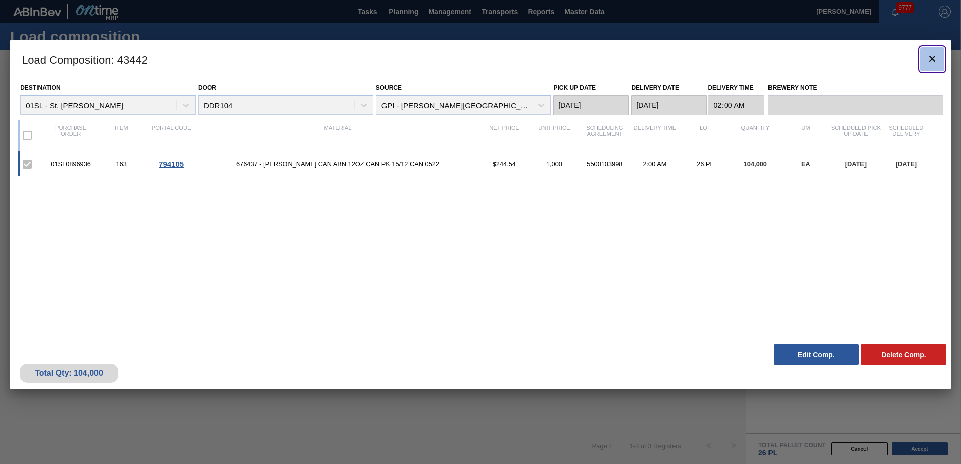
click at [928, 55] on icon "botão de ícone" at bounding box center [932, 59] width 12 height 12
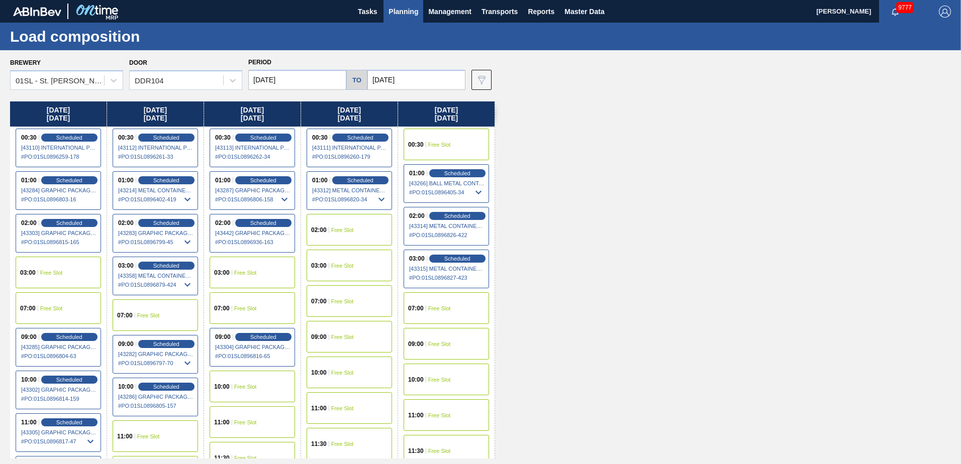
click at [333, 338] on span "Free Slot" at bounding box center [342, 337] width 23 height 6
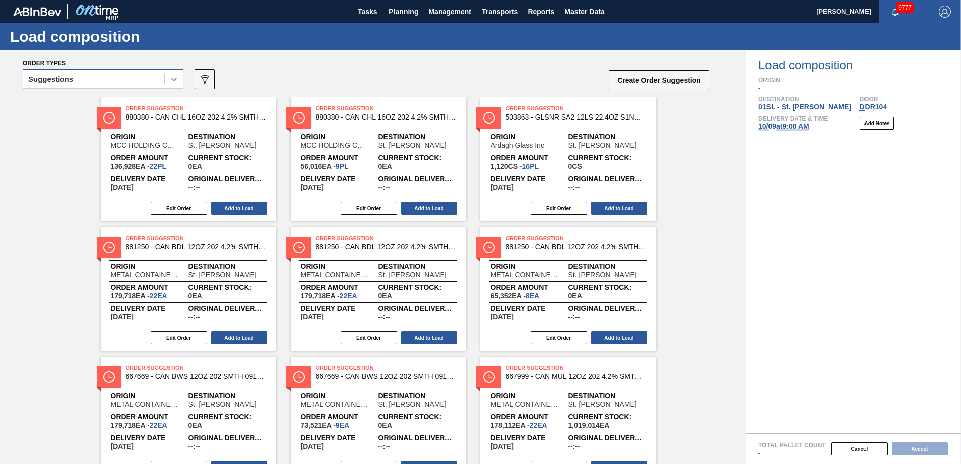
click at [172, 78] on icon at bounding box center [174, 79] width 10 height 10
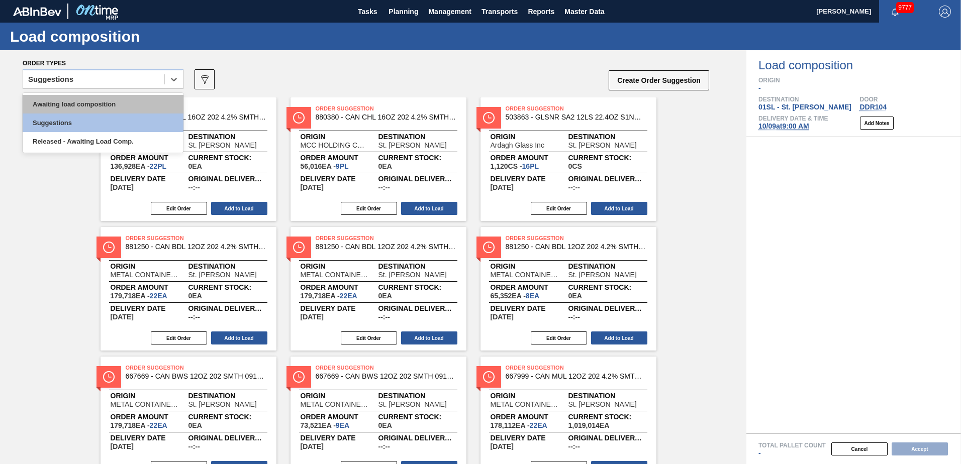
click at [118, 98] on div "Awaiting load composition" at bounding box center [103, 104] width 161 height 19
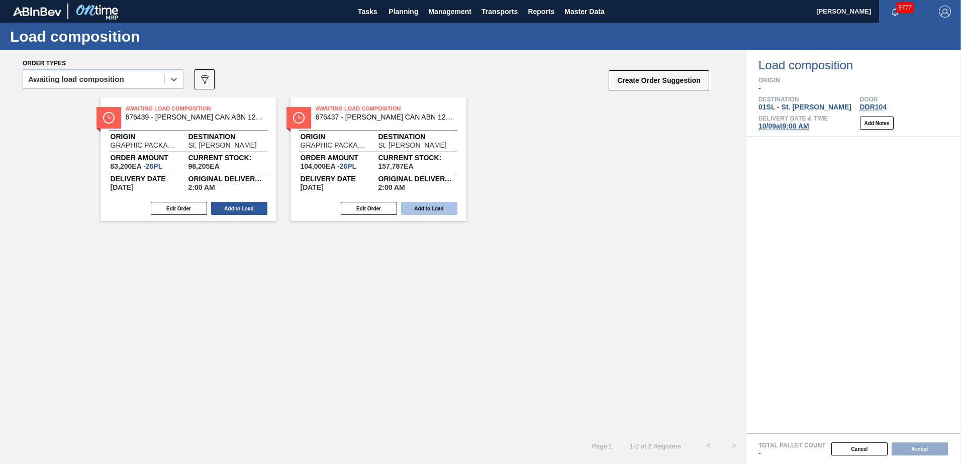
click at [436, 205] on button "Add to Load" at bounding box center [429, 208] width 56 height 13
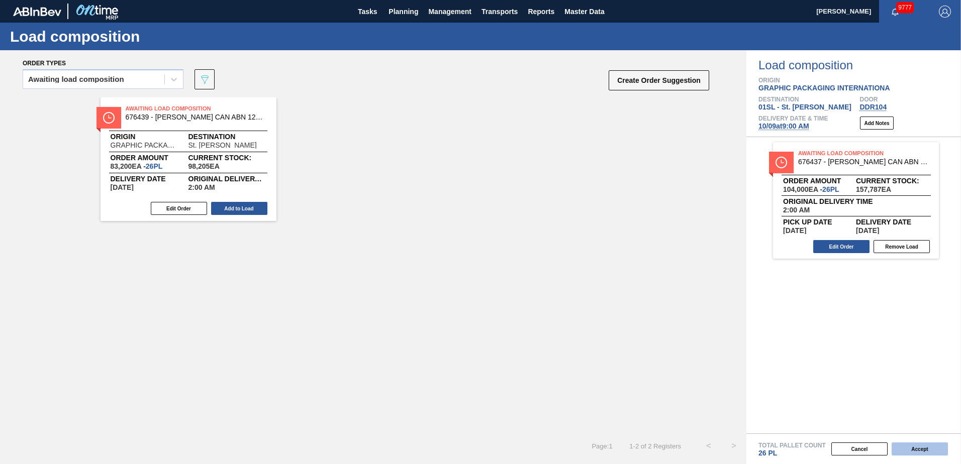
click at [914, 450] on button "Accept" at bounding box center [919, 449] width 56 height 13
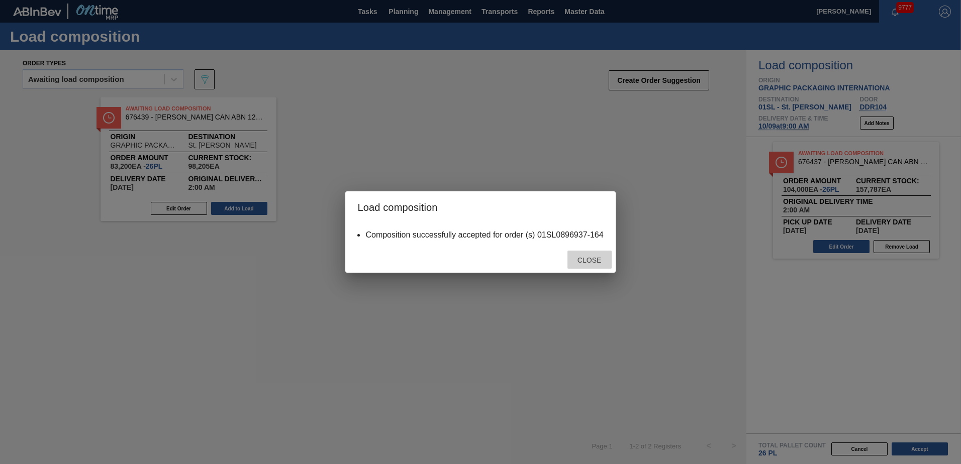
click at [603, 257] on span "Close" at bounding box center [589, 260] width 40 height 8
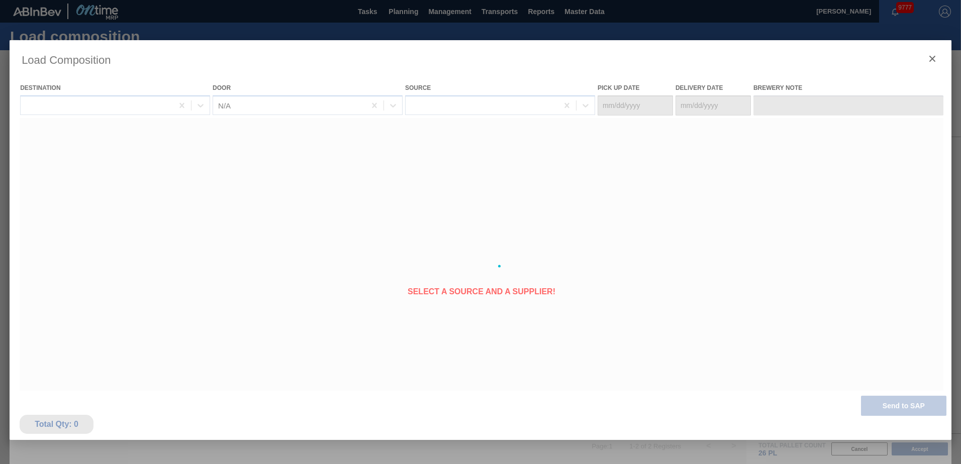
type Date "[DATE]"
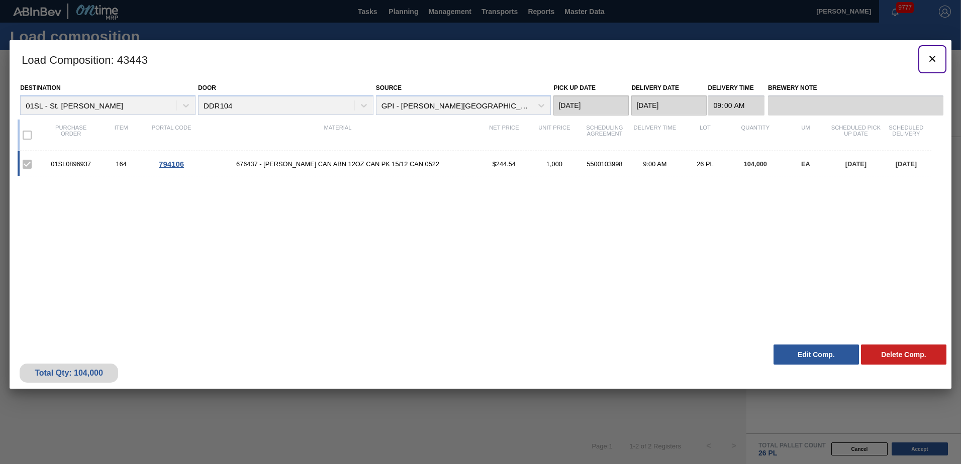
click at [933, 58] on icon "botão de ícone" at bounding box center [932, 59] width 6 height 6
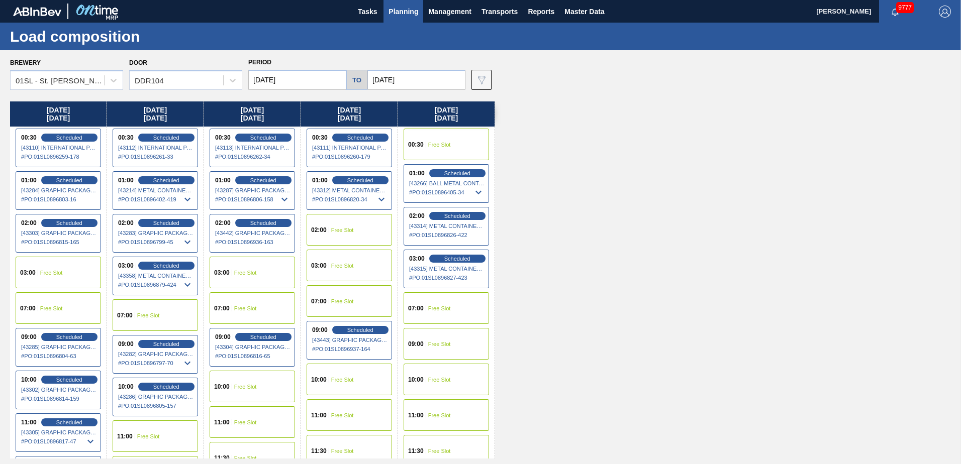
click at [339, 374] on div "10:00 Free Slot" at bounding box center [349, 380] width 85 height 32
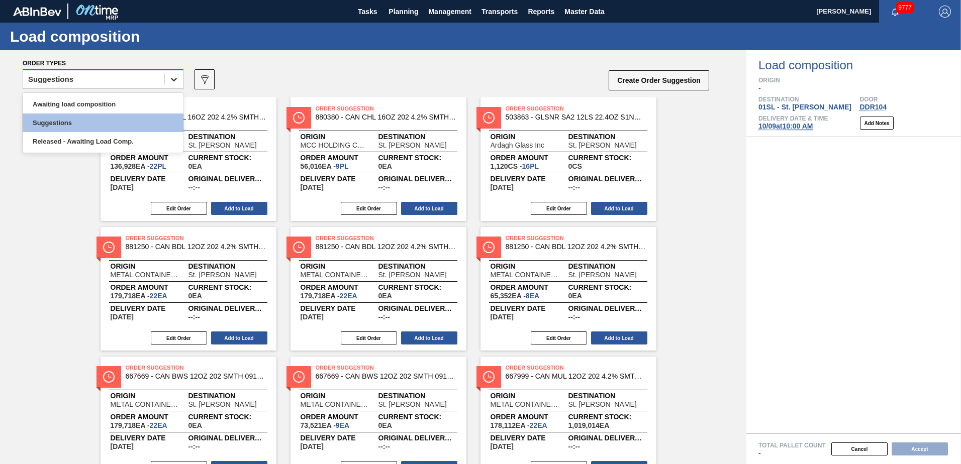
click at [171, 80] on icon at bounding box center [174, 79] width 10 height 10
click at [112, 105] on div "Awaiting load composition" at bounding box center [103, 104] width 161 height 19
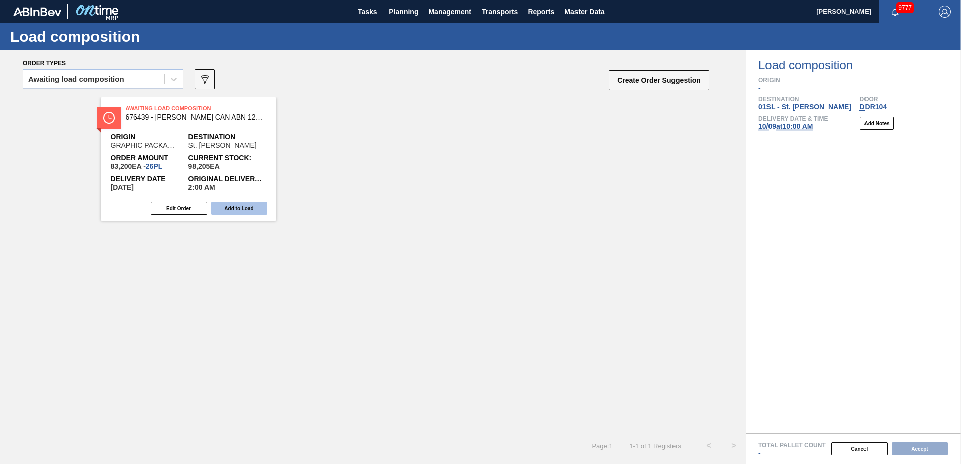
click at [248, 207] on button "Add to Load" at bounding box center [239, 208] width 56 height 13
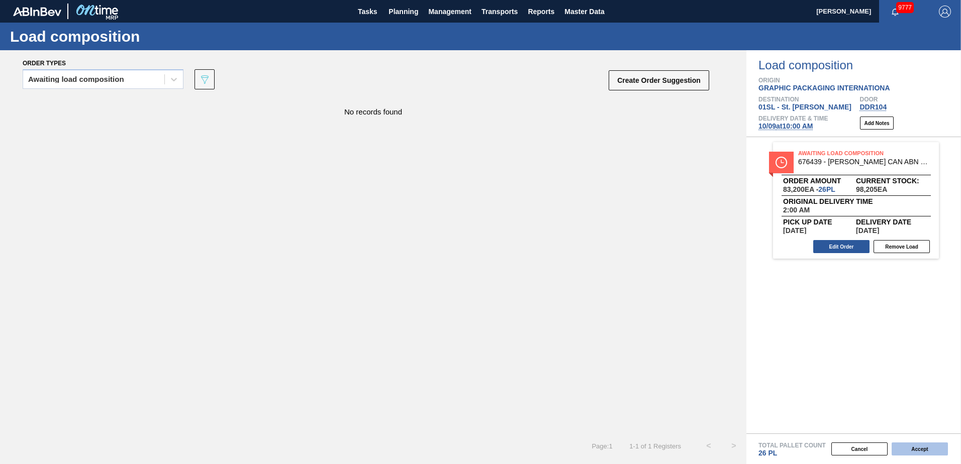
click at [922, 450] on button "Accept" at bounding box center [919, 449] width 56 height 13
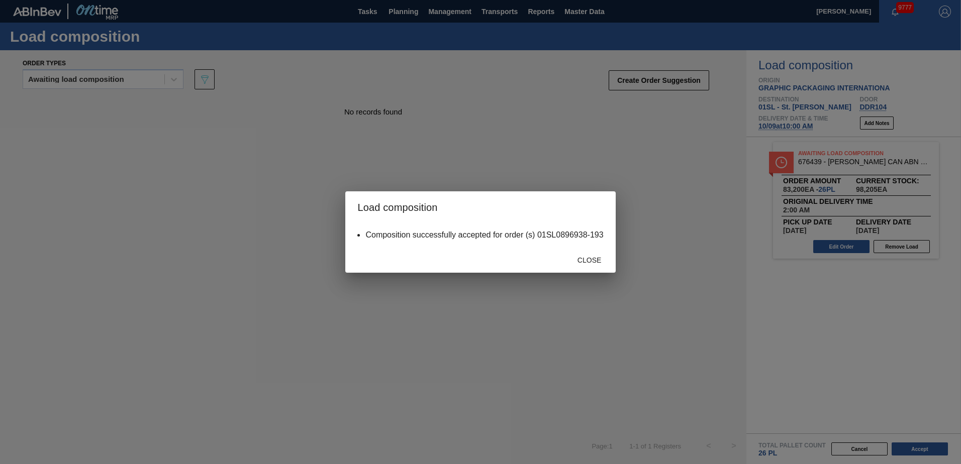
click at [567, 262] on div "Close" at bounding box center [589, 260] width 44 height 19
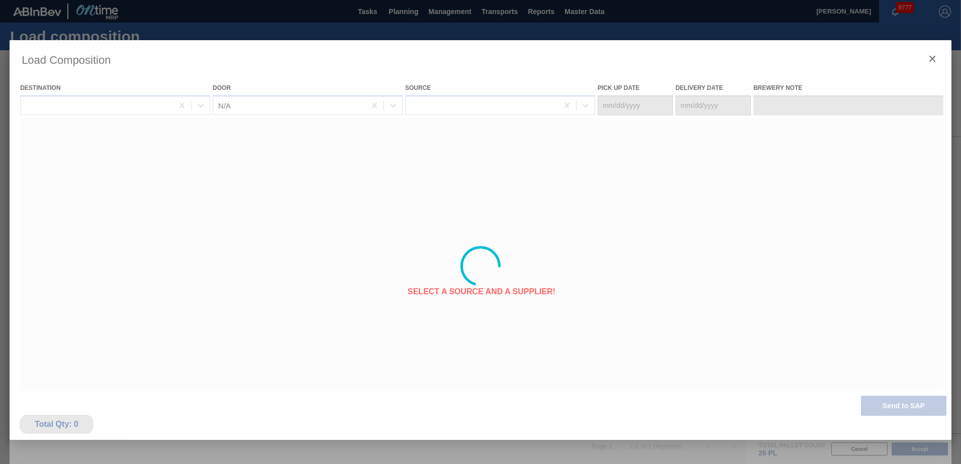
type Date "[DATE]"
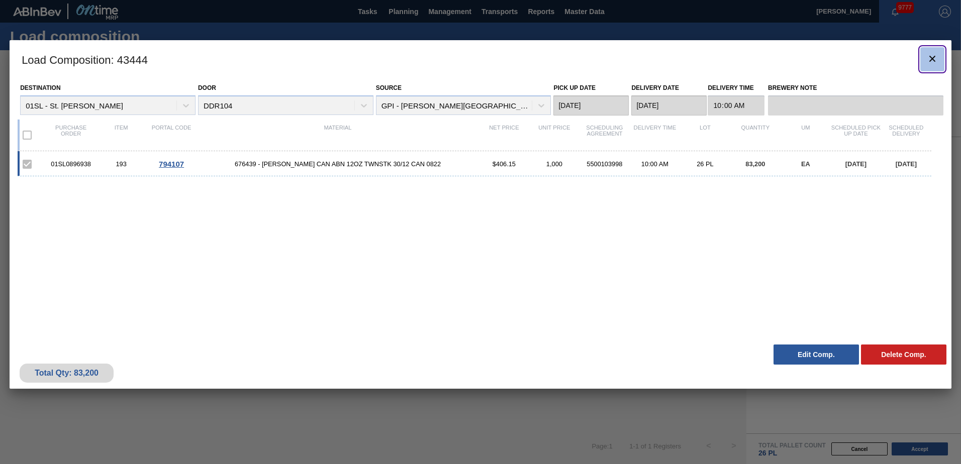
click at [933, 57] on icon "botão de ícone" at bounding box center [932, 59] width 12 height 12
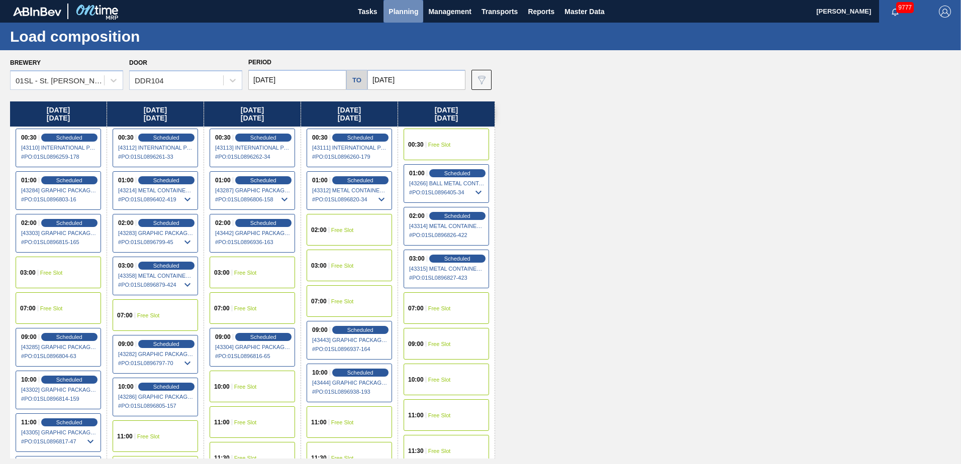
click at [411, 13] on span "Planning" at bounding box center [403, 12] width 30 height 12
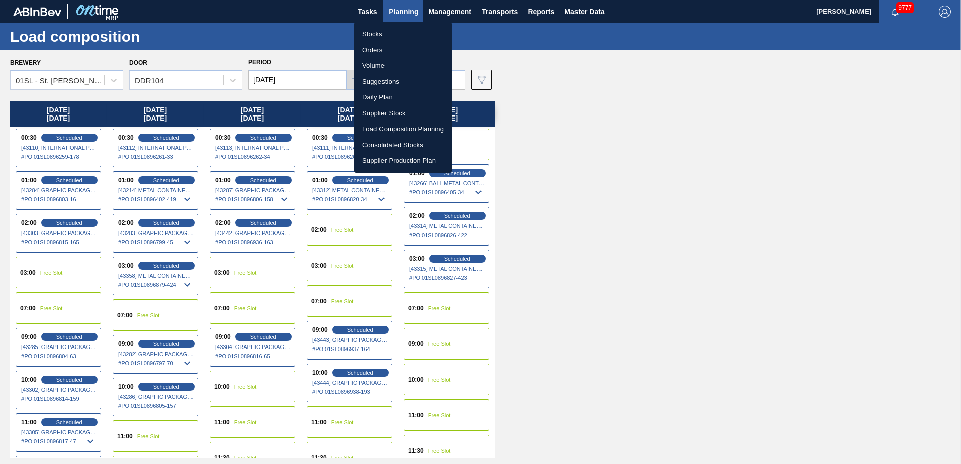
drag, startPoint x: 382, startPoint y: 80, endPoint x: 388, endPoint y: 79, distance: 6.2
click at [382, 80] on li "Suggestions" at bounding box center [402, 82] width 97 height 16
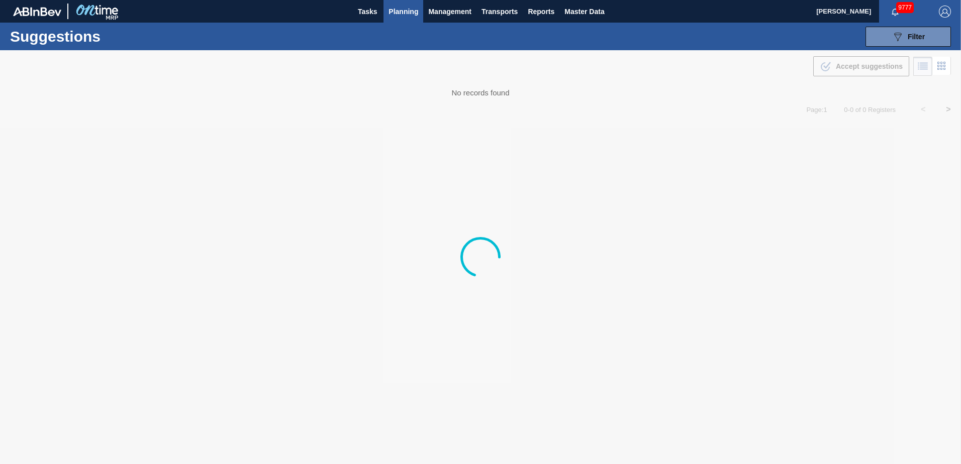
type from "[DATE]"
type to "[DATE]"
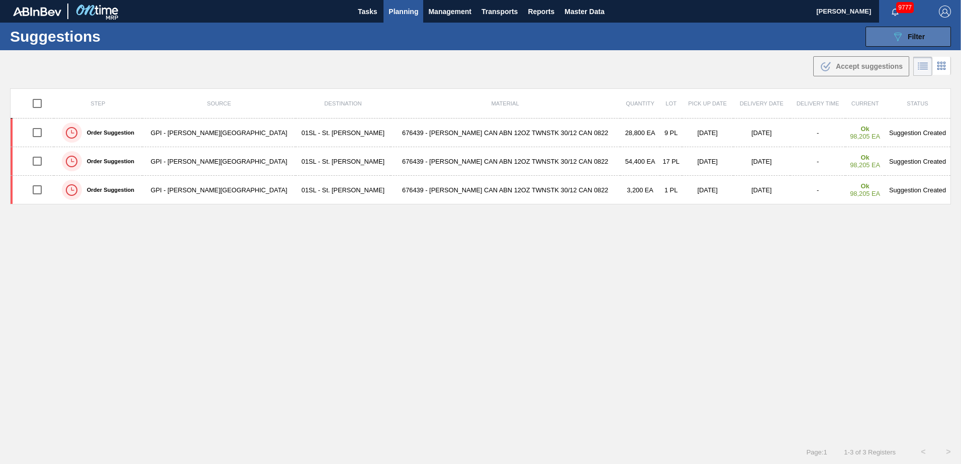
click at [897, 34] on icon "089F7B8B-B2A5-4AFE-B5C0-19BA573D28AC" at bounding box center [897, 37] width 12 height 12
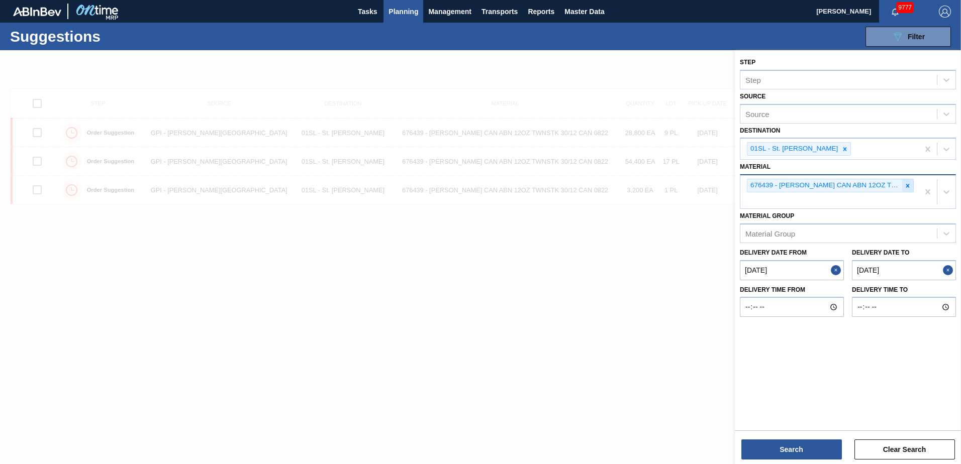
click at [906, 182] on icon at bounding box center [907, 185] width 7 height 7
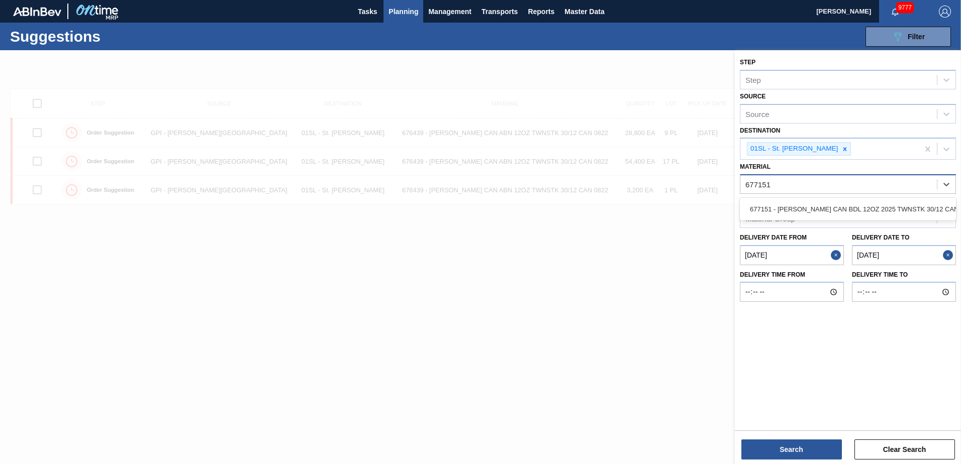
type input "677151"
click at [888, 231] on div "Delivery Date to [DATE]" at bounding box center [904, 248] width 104 height 35
click at [855, 192] on div "Material" at bounding box center [848, 184] width 216 height 20
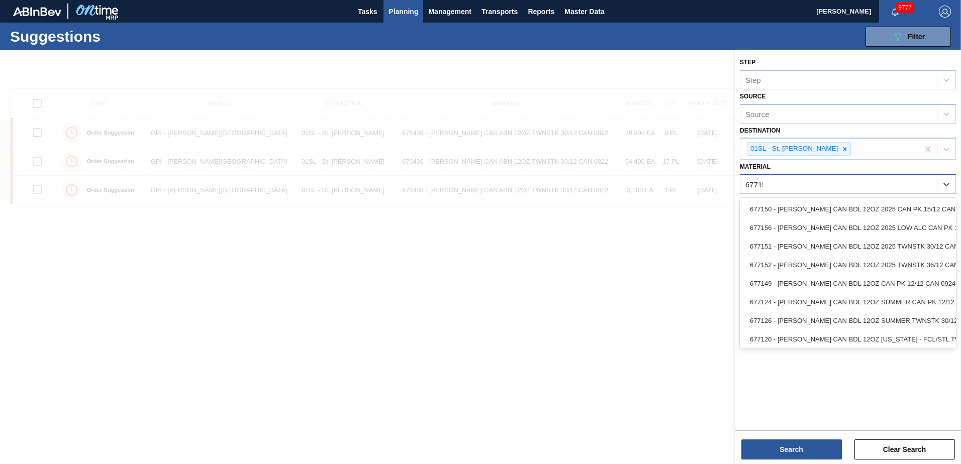
type input "677151"
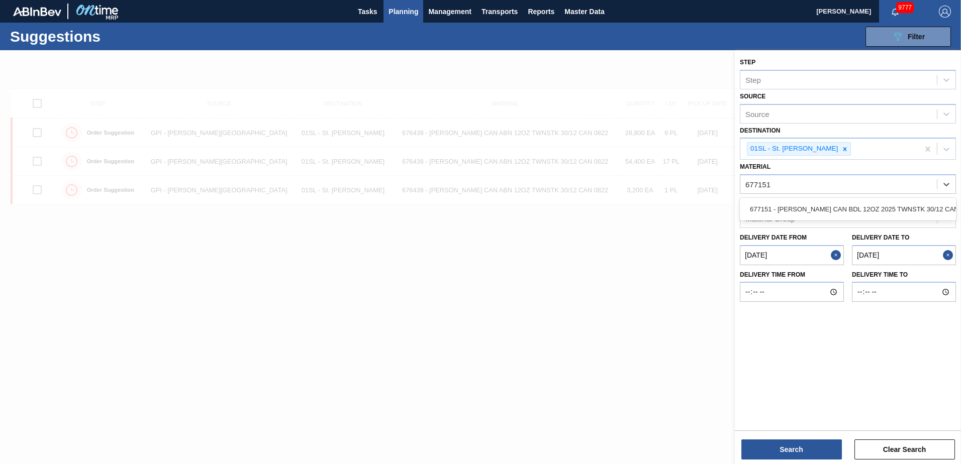
drag, startPoint x: 862, startPoint y: 202, endPoint x: 840, endPoint y: 242, distance: 46.3
click at [863, 202] on div "677151 - [PERSON_NAME] CAN BDL 12OZ 2025 TWNSTK 30/12 CAN" at bounding box center [848, 209] width 216 height 19
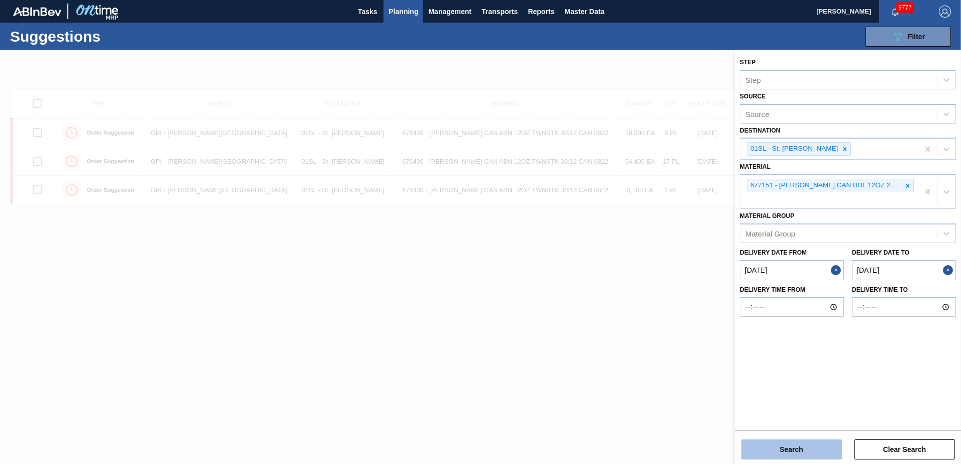
click at [791, 443] on button "Search" at bounding box center [791, 450] width 101 height 20
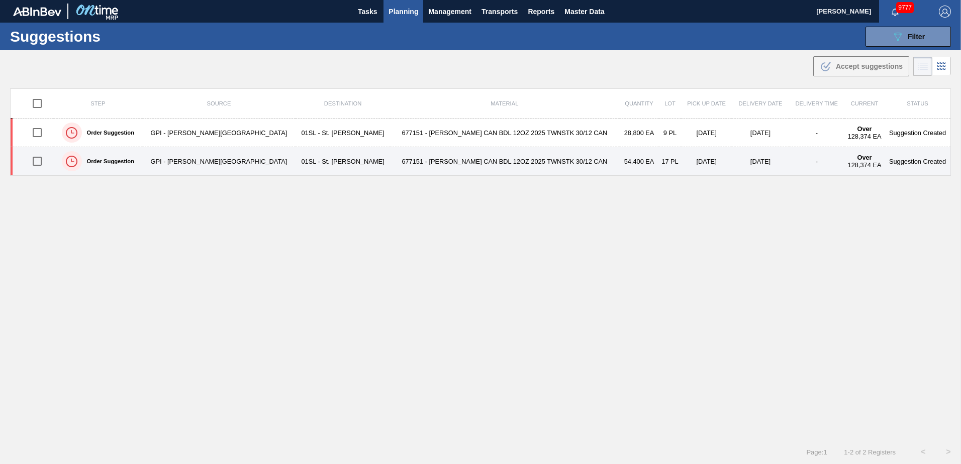
click at [43, 157] on input "checkbox" at bounding box center [37, 161] width 21 height 21
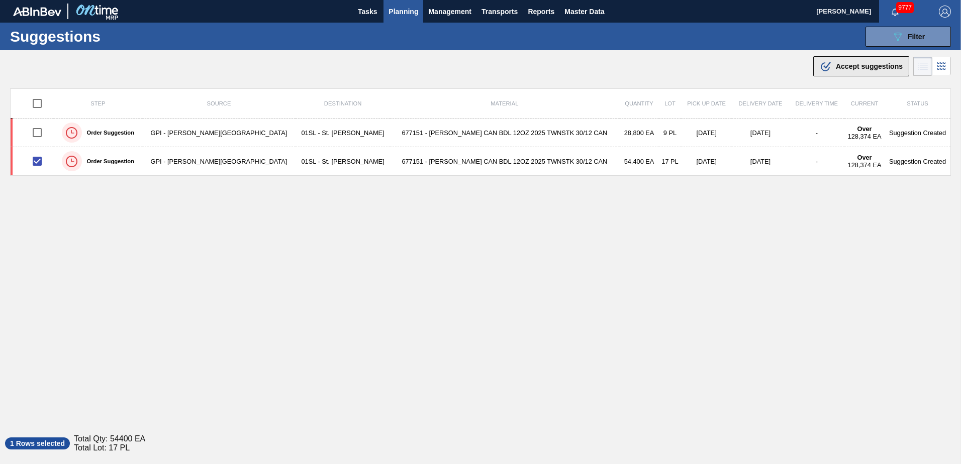
click at [844, 63] on span "Accept suggestions" at bounding box center [869, 66] width 67 height 8
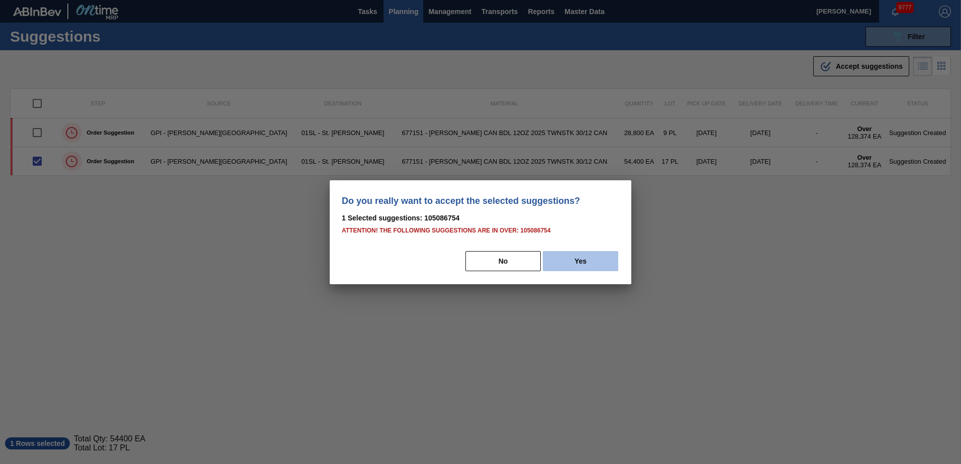
click at [568, 264] on button "Yes" at bounding box center [580, 261] width 75 height 20
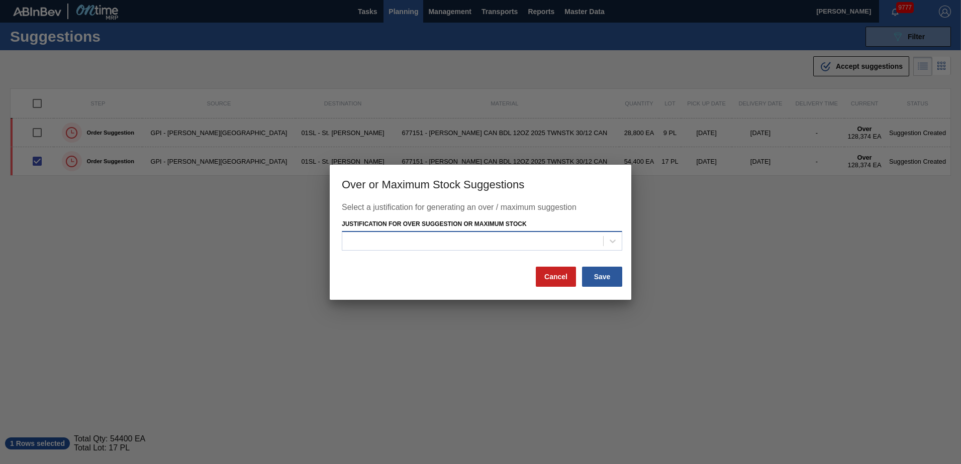
click at [547, 242] on div at bounding box center [472, 241] width 261 height 15
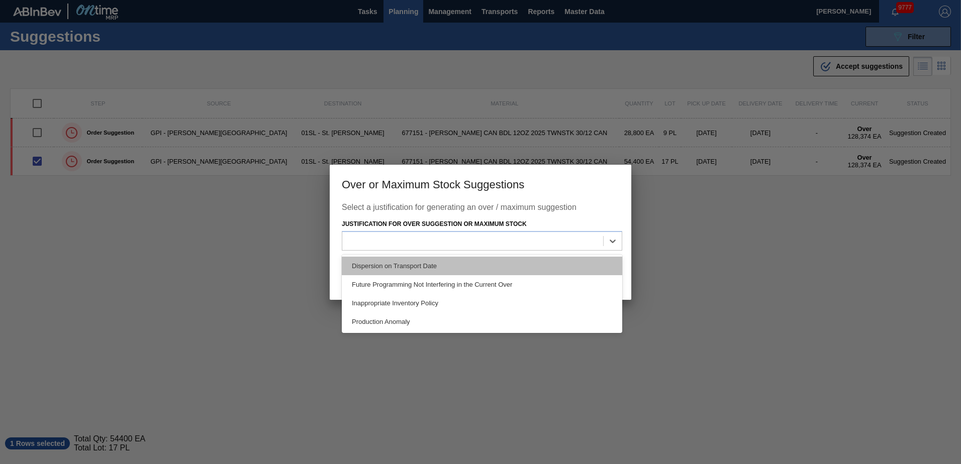
click at [483, 266] on div "Dispersion on Transport Date" at bounding box center [482, 266] width 280 height 19
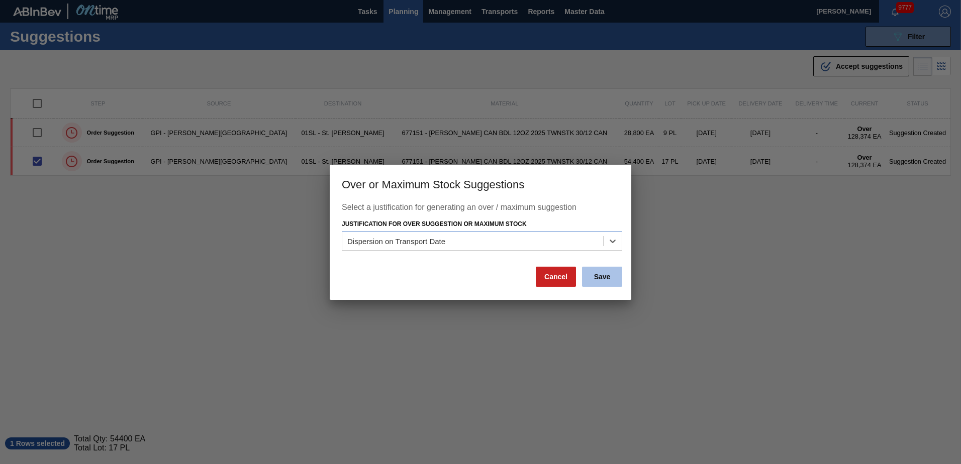
click at [603, 273] on button "Save" at bounding box center [602, 277] width 40 height 20
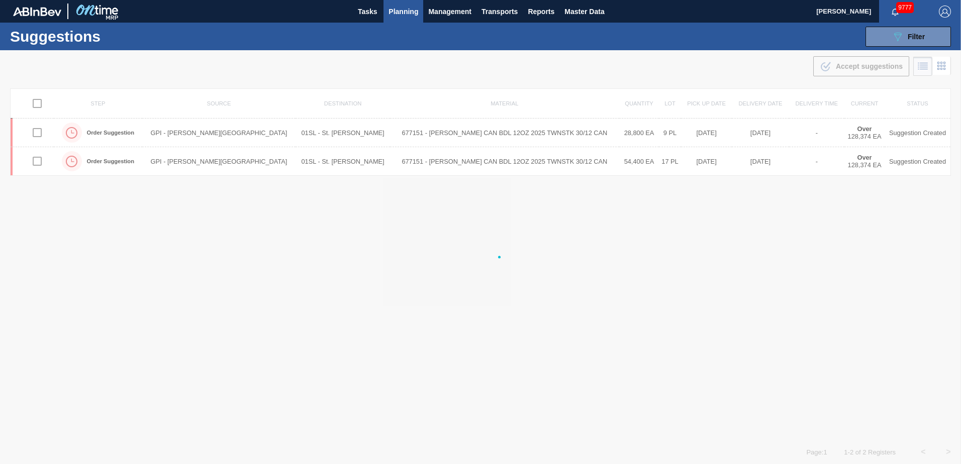
checkbox input "false"
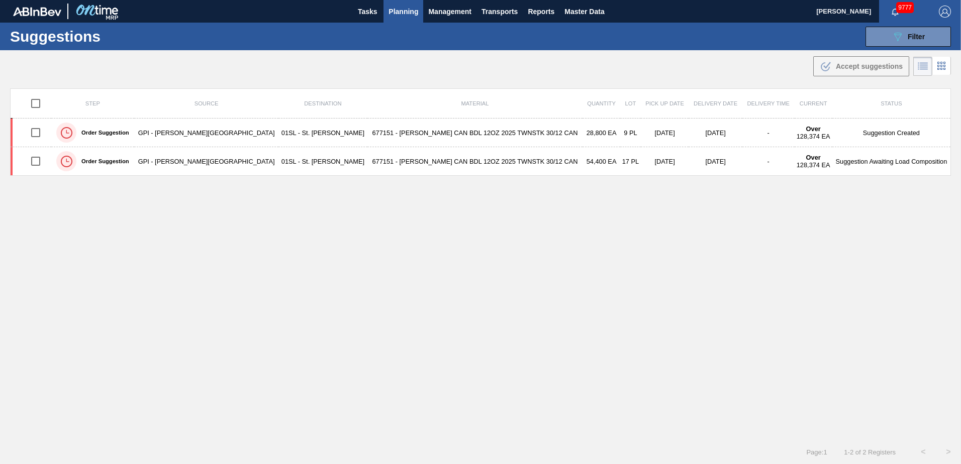
click at [389, 17] on span "Planning" at bounding box center [403, 12] width 30 height 12
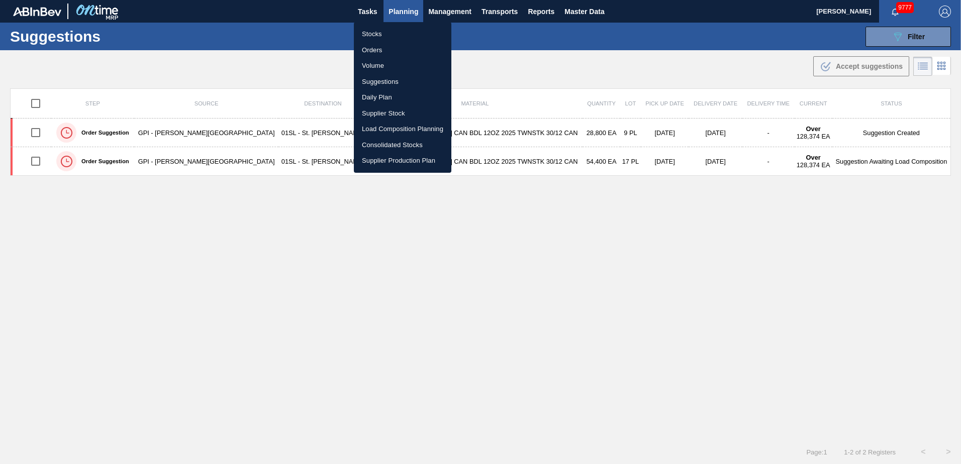
click at [378, 130] on li "Load Composition Planning" at bounding box center [402, 129] width 97 height 16
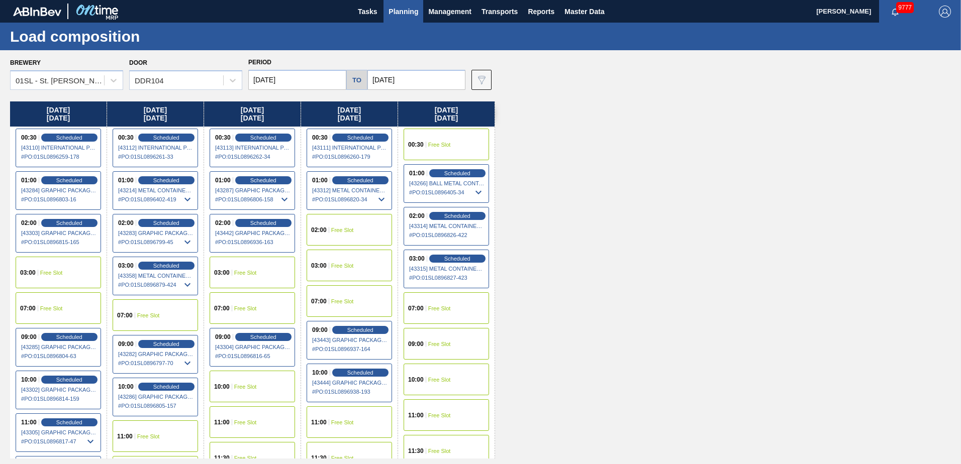
click at [269, 399] on div "10:00 Free Slot" at bounding box center [252, 387] width 85 height 32
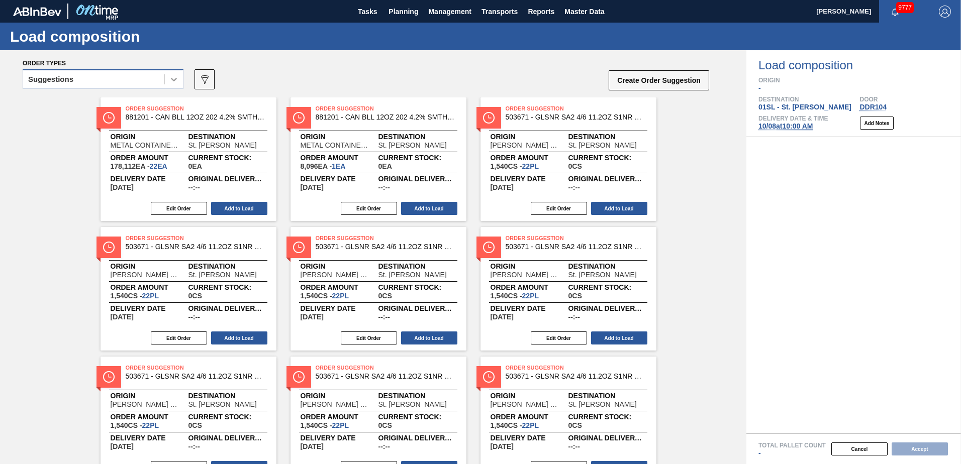
click at [167, 81] on div at bounding box center [174, 79] width 18 height 18
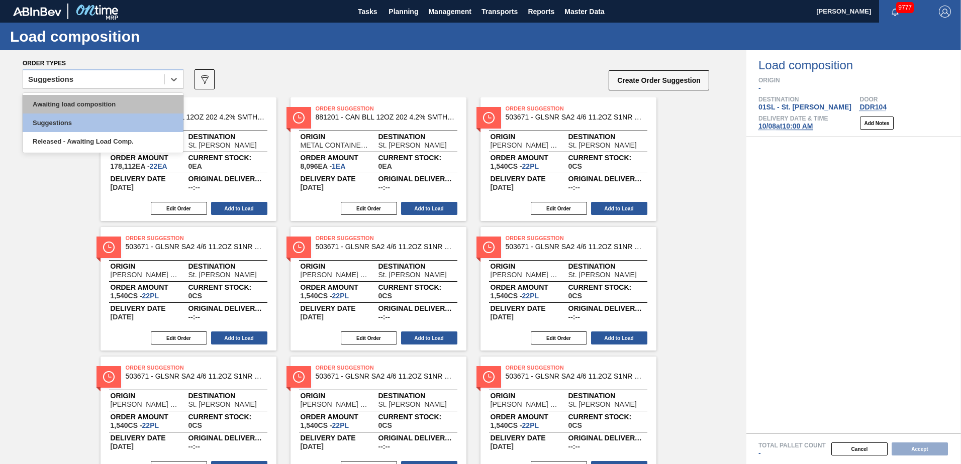
click at [128, 109] on div "Awaiting load composition" at bounding box center [103, 104] width 161 height 19
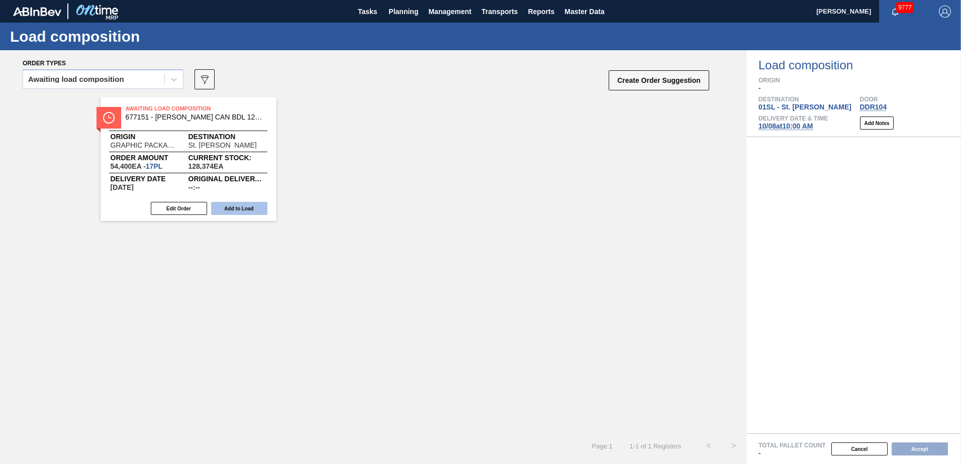
click at [240, 205] on button "Add to Load" at bounding box center [239, 208] width 56 height 13
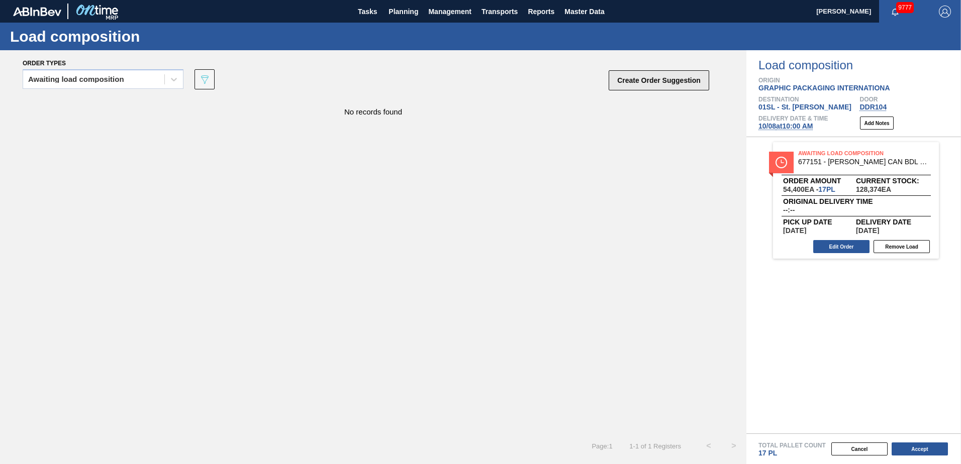
click at [648, 76] on button "Create Order Suggestion" at bounding box center [659, 80] width 101 height 20
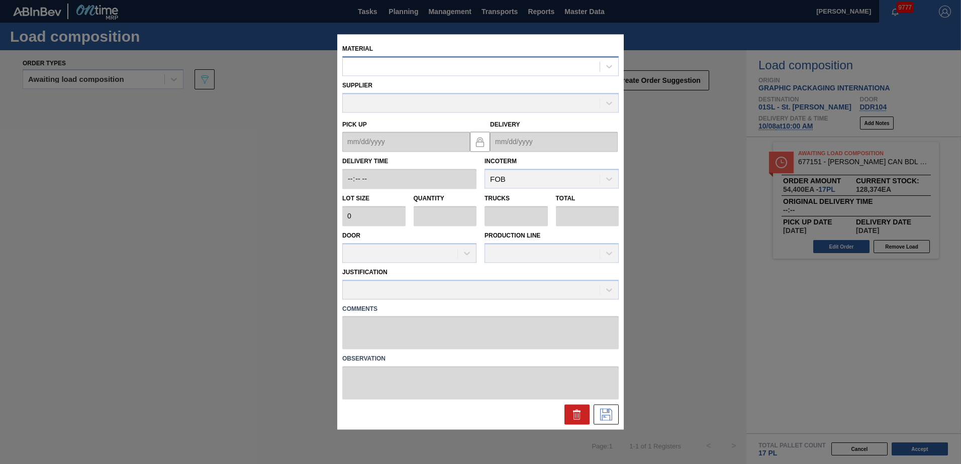
click at [511, 64] on div at bounding box center [471, 66] width 257 height 15
type input "677403"
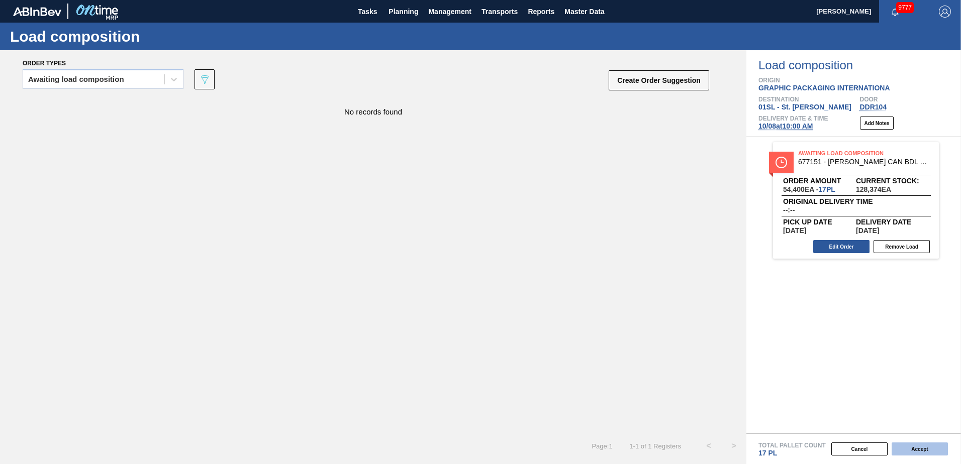
click at [912, 445] on button "Accept" at bounding box center [919, 449] width 56 height 13
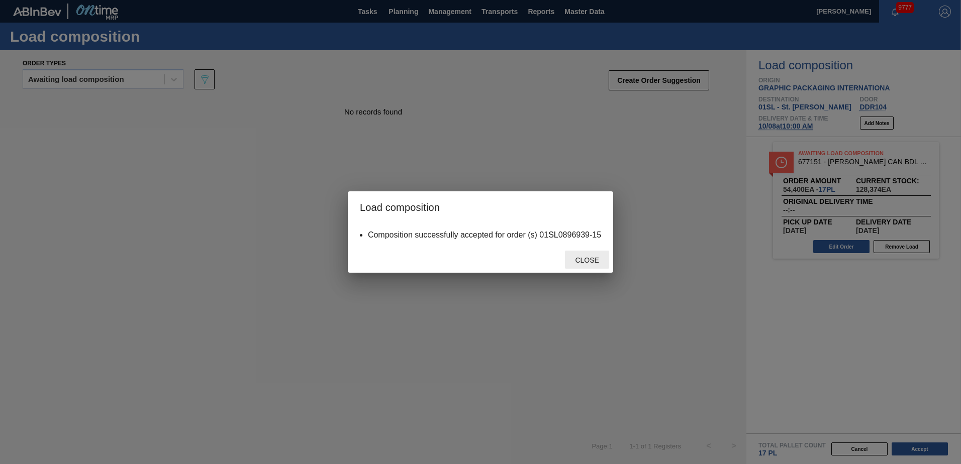
click at [589, 262] on span "Close" at bounding box center [587, 260] width 40 height 8
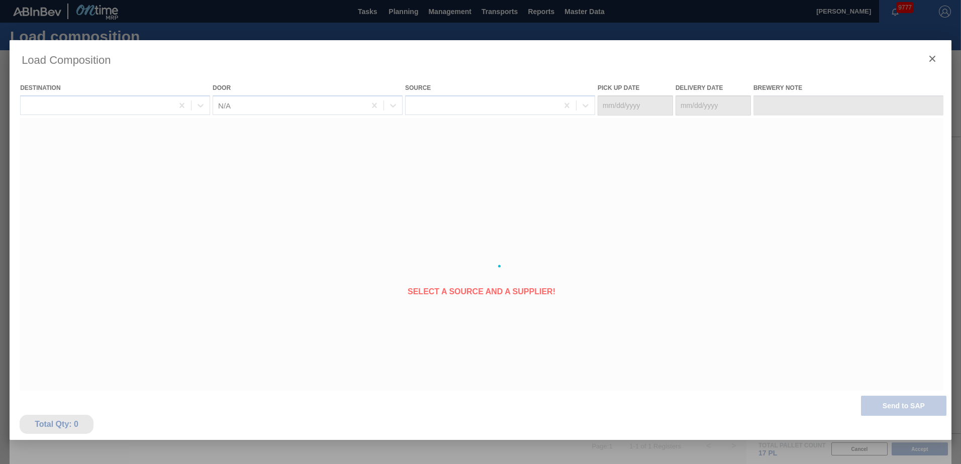
type Date "[DATE]"
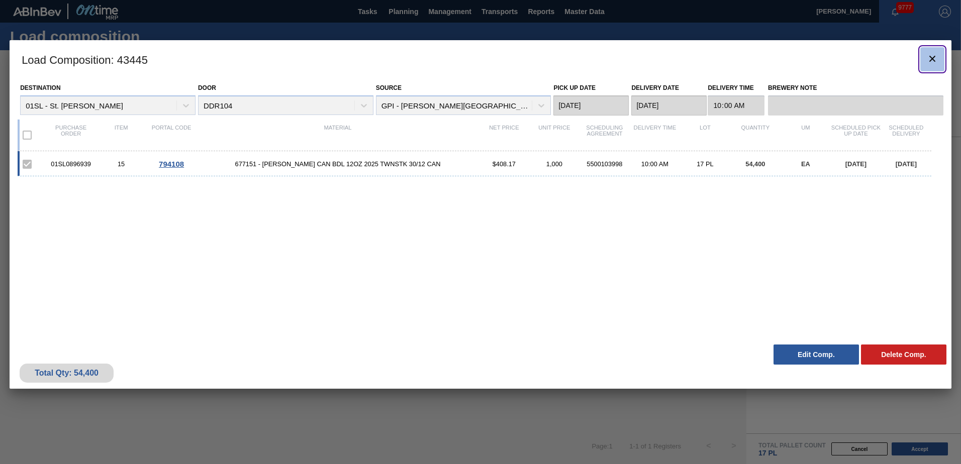
click at [930, 69] on button "botão de ícone" at bounding box center [932, 59] width 24 height 24
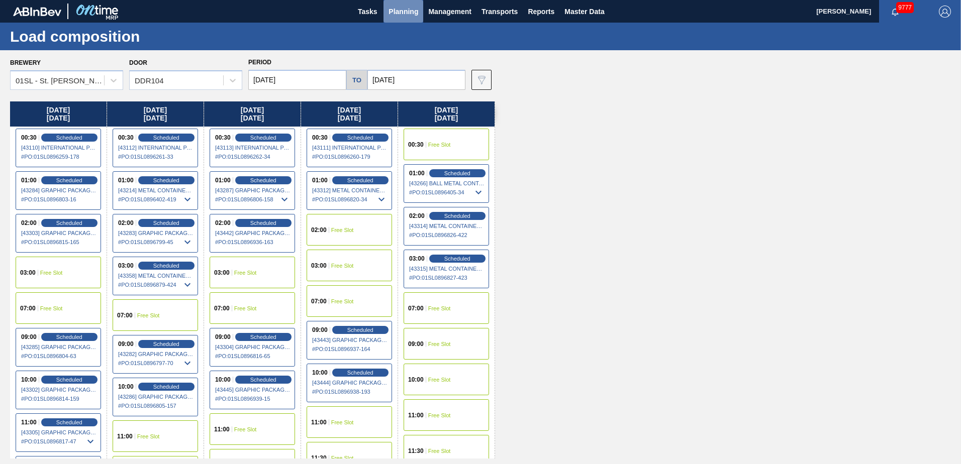
click at [394, 14] on span "Planning" at bounding box center [403, 12] width 30 height 12
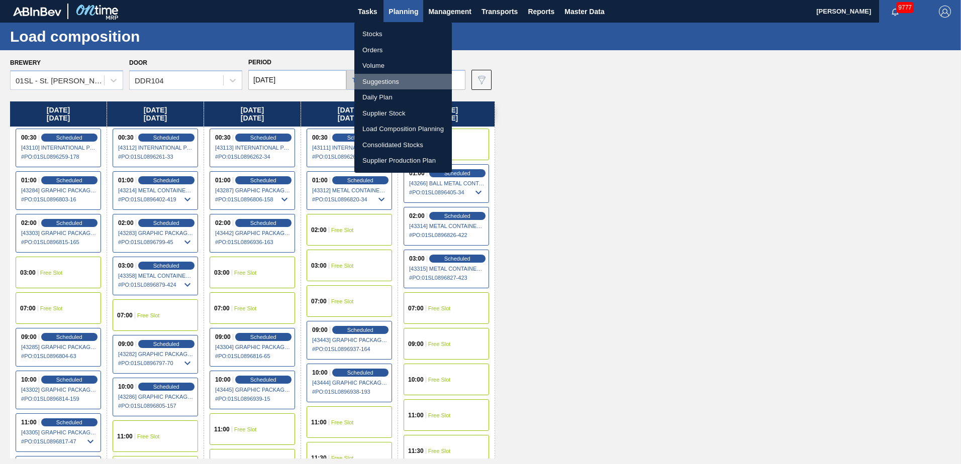
click at [387, 82] on li "Suggestions" at bounding box center [402, 82] width 97 height 16
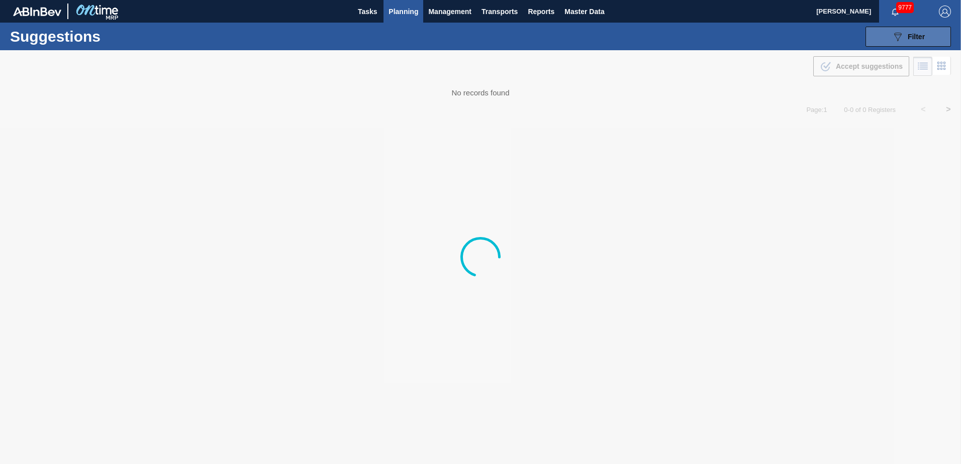
type from "[DATE]"
type to "[DATE]"
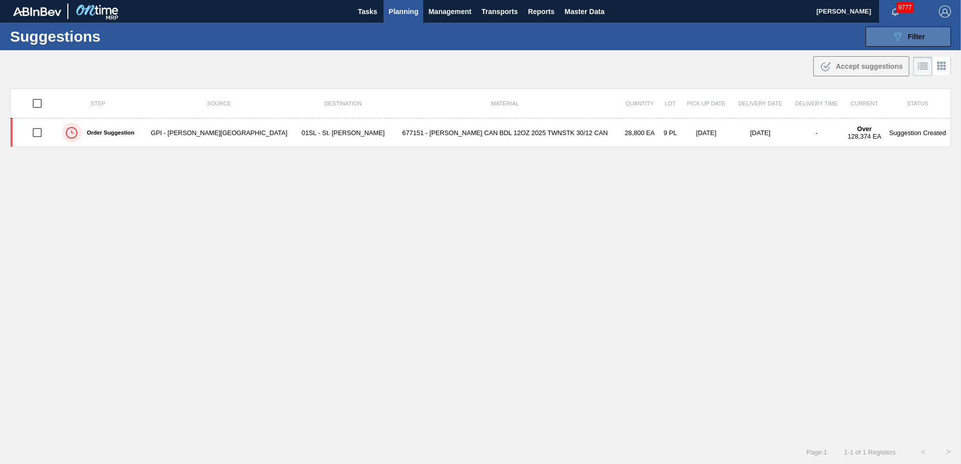
click at [900, 32] on icon "089F7B8B-B2A5-4AFE-B5C0-19BA573D28AC" at bounding box center [897, 37] width 12 height 12
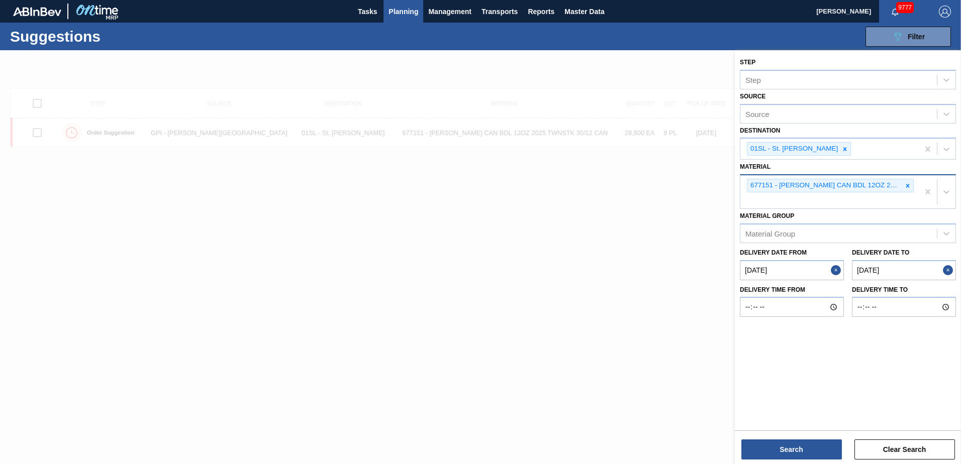
drag, startPoint x: 909, startPoint y: 189, endPoint x: 904, endPoint y: 189, distance: 5.5
click at [908, 189] on div at bounding box center [907, 185] width 11 height 13
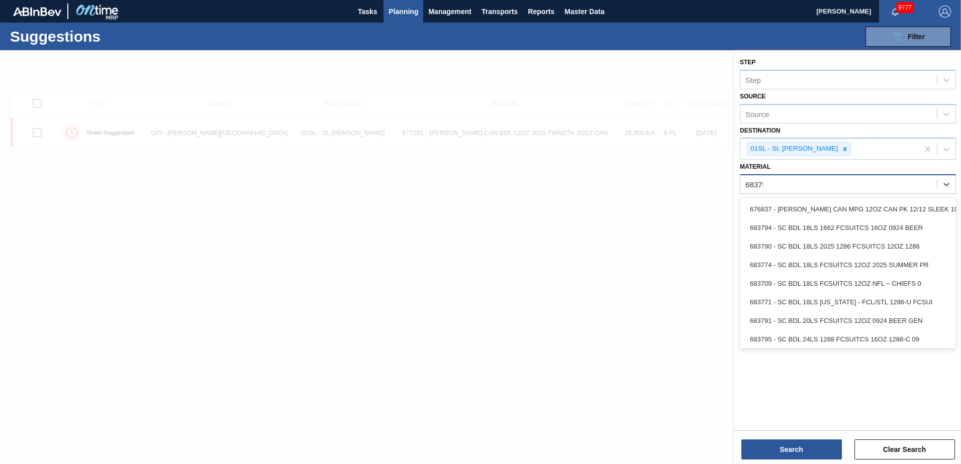
type input "683759"
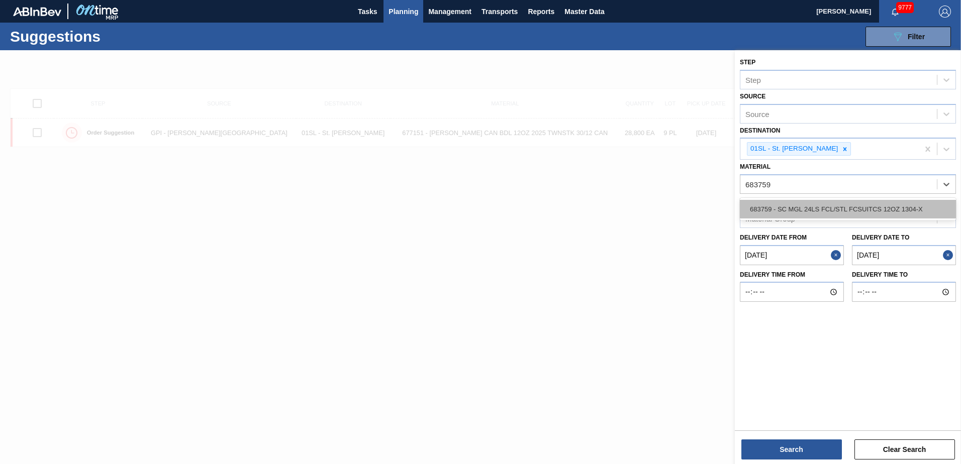
click at [894, 208] on div "683759 - SC MGL 24LS FCL/STL FCSUITCS 12OZ 1304-X" at bounding box center [848, 209] width 216 height 19
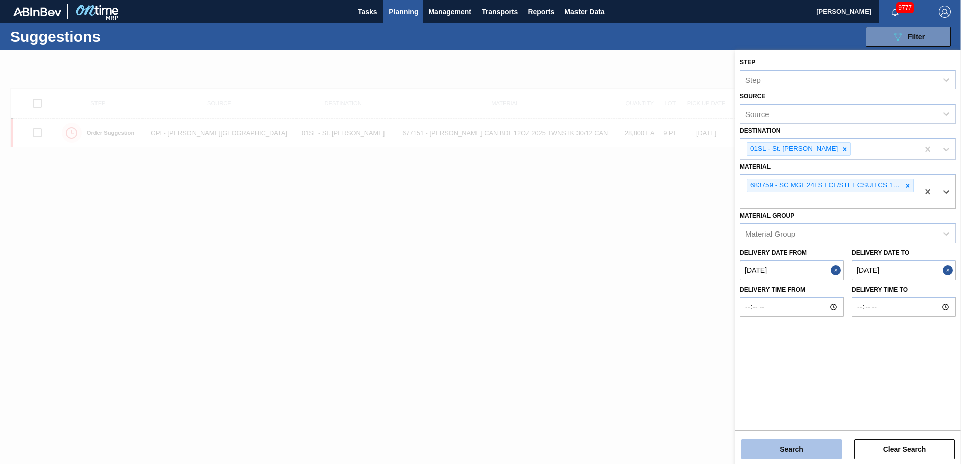
click at [779, 446] on button "Search" at bounding box center [791, 450] width 101 height 20
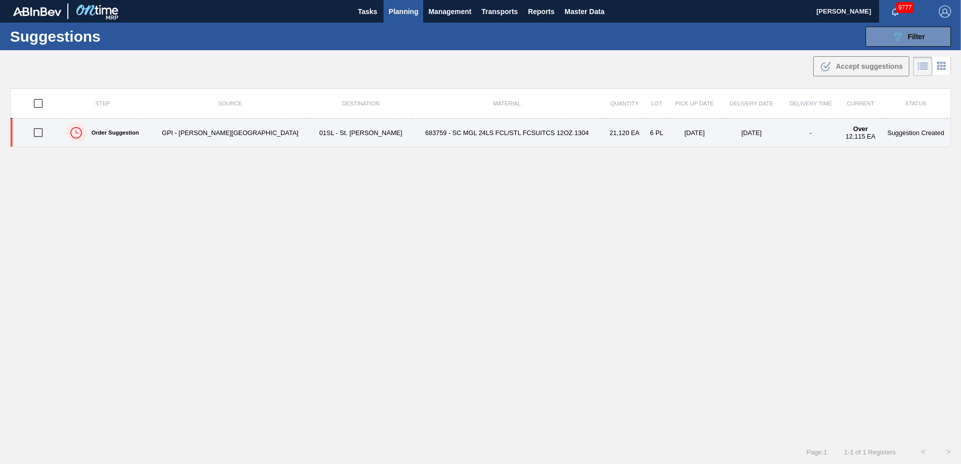
click at [42, 130] on input "checkbox" at bounding box center [38, 132] width 21 height 21
checkbox input "true"
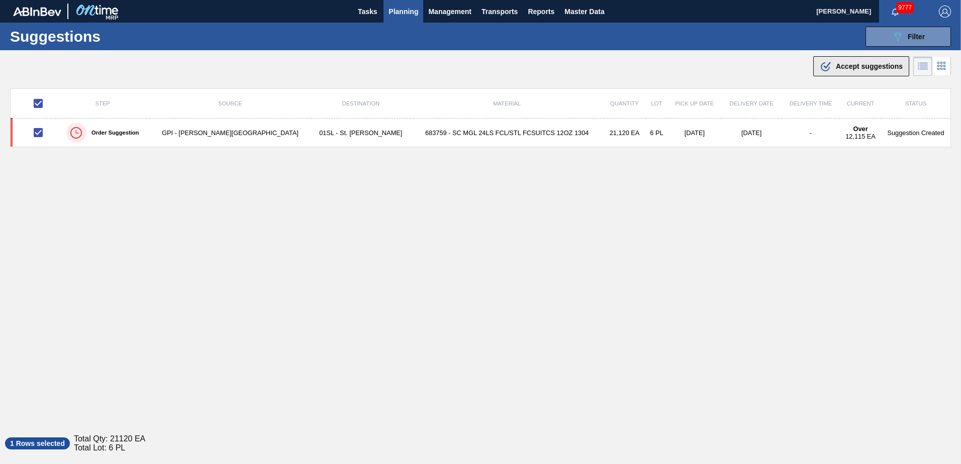
click at [836, 66] on span "Accept suggestions" at bounding box center [869, 66] width 67 height 8
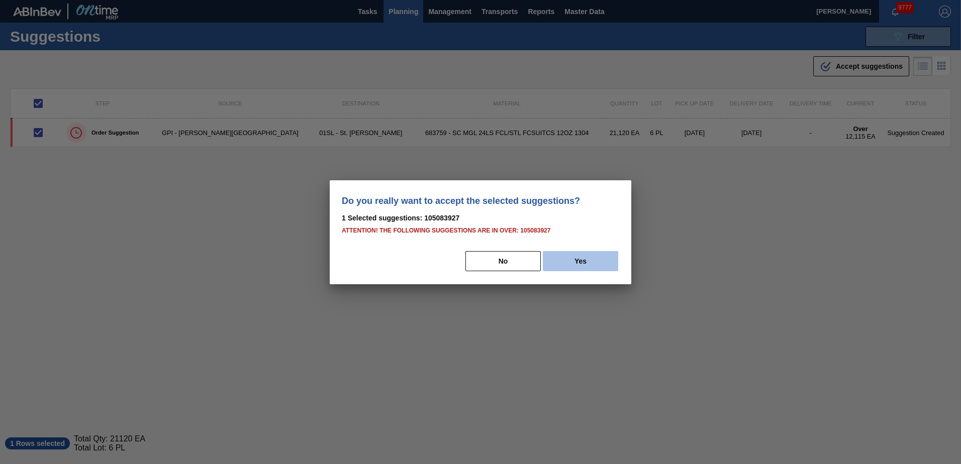
click at [587, 256] on button "Yes" at bounding box center [580, 261] width 75 height 20
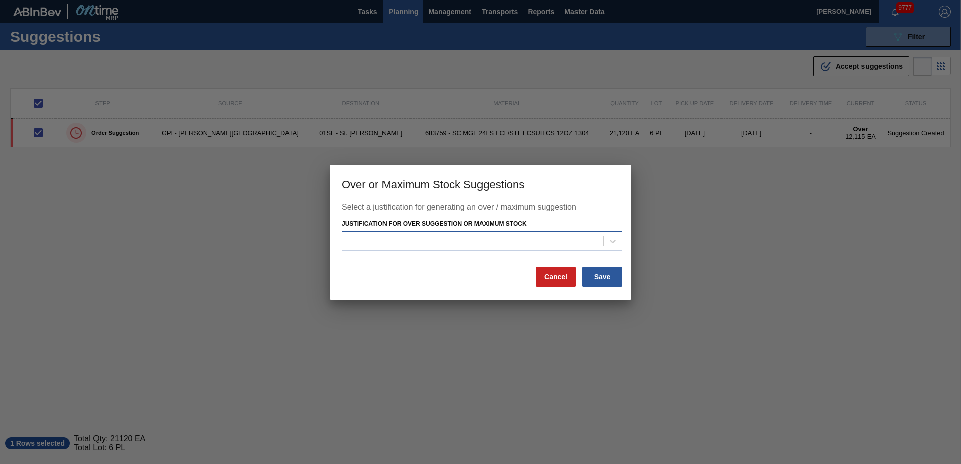
click at [555, 250] on div at bounding box center [482, 241] width 280 height 20
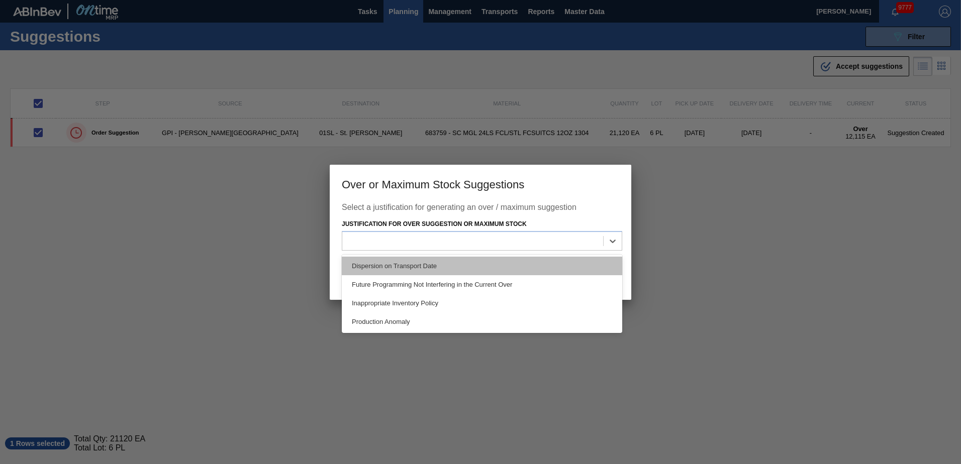
click at [454, 264] on div "Dispersion on Transport Date" at bounding box center [482, 266] width 280 height 19
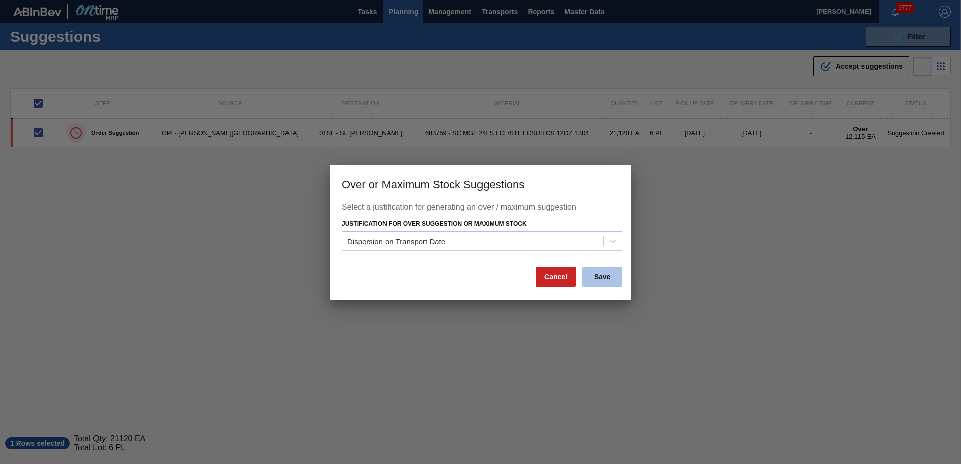
click at [606, 279] on button "Save" at bounding box center [602, 277] width 40 height 20
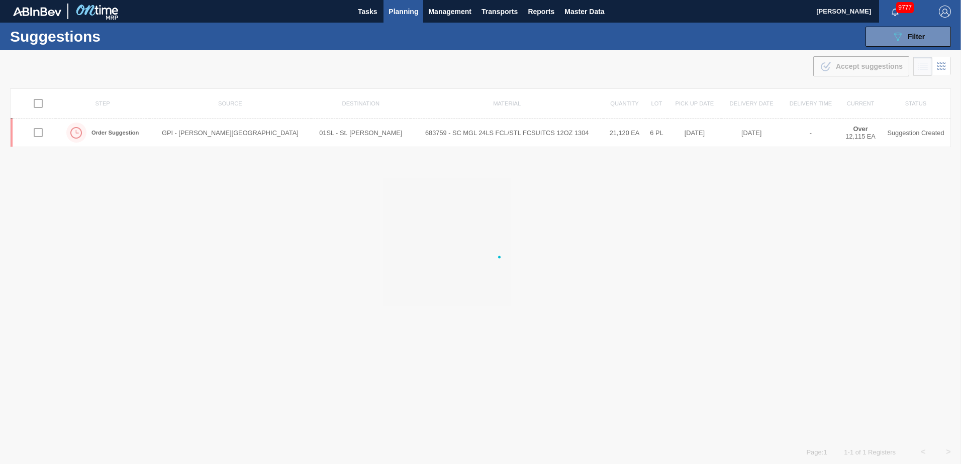
checkbox input "false"
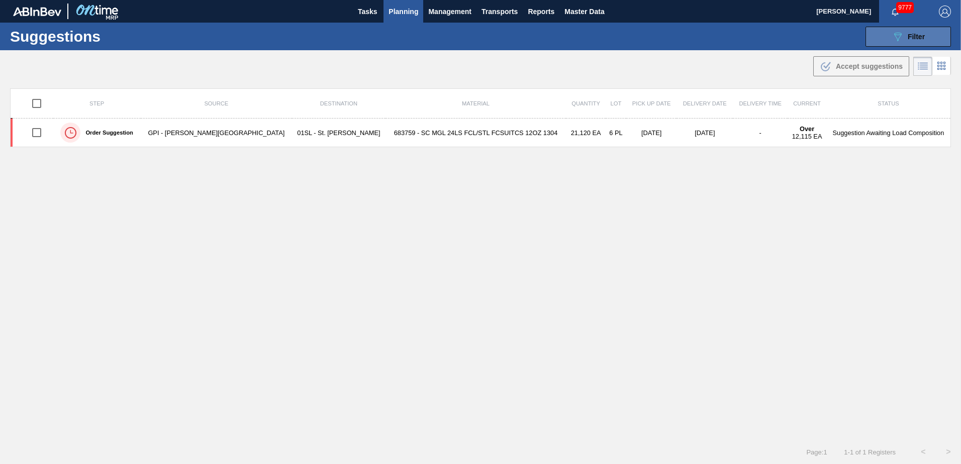
click at [903, 37] on div "089F7B8B-B2A5-4AFE-B5C0-19BA573D28AC Filter" at bounding box center [907, 37] width 33 height 12
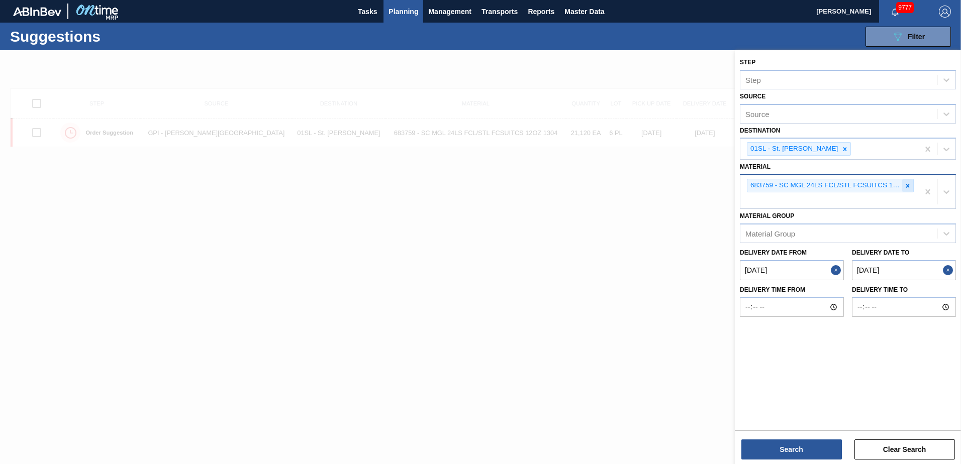
click at [908, 181] on div at bounding box center [907, 185] width 11 height 13
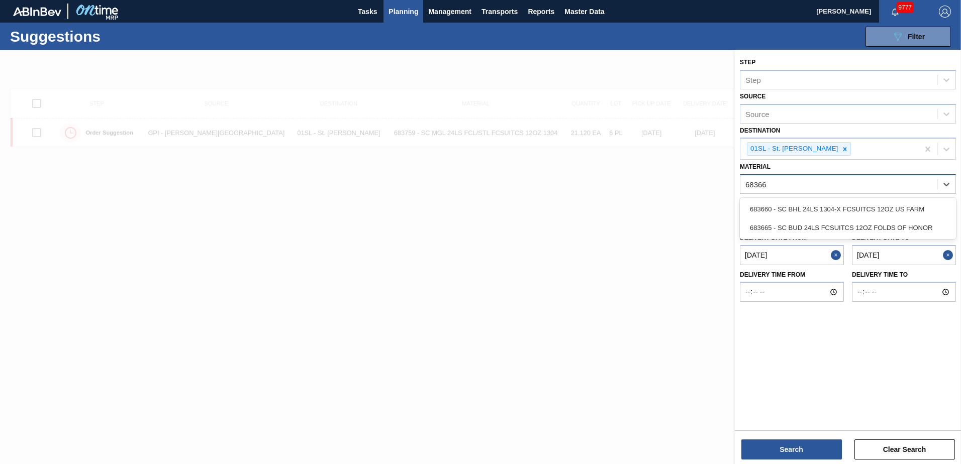
type input "683660"
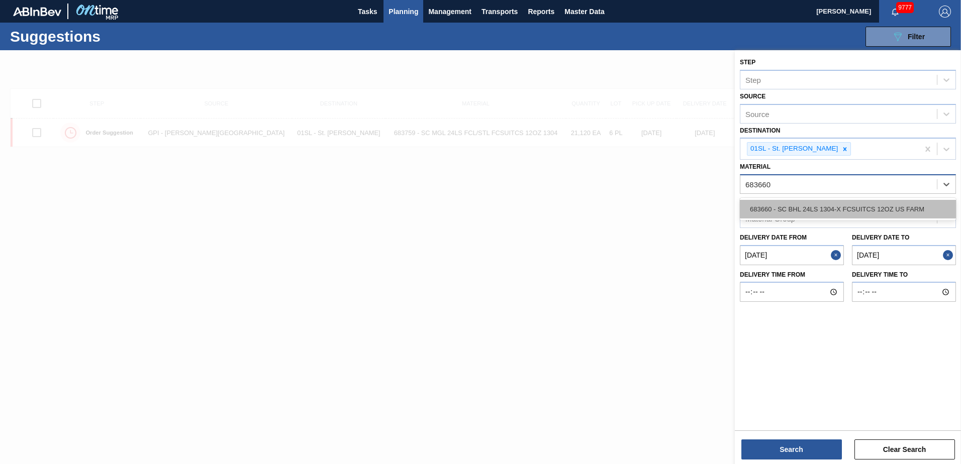
click at [892, 205] on div "683660 - SC BHL 24LS 1304-X FCSUITCS 12OZ US FARM" at bounding box center [848, 209] width 216 height 19
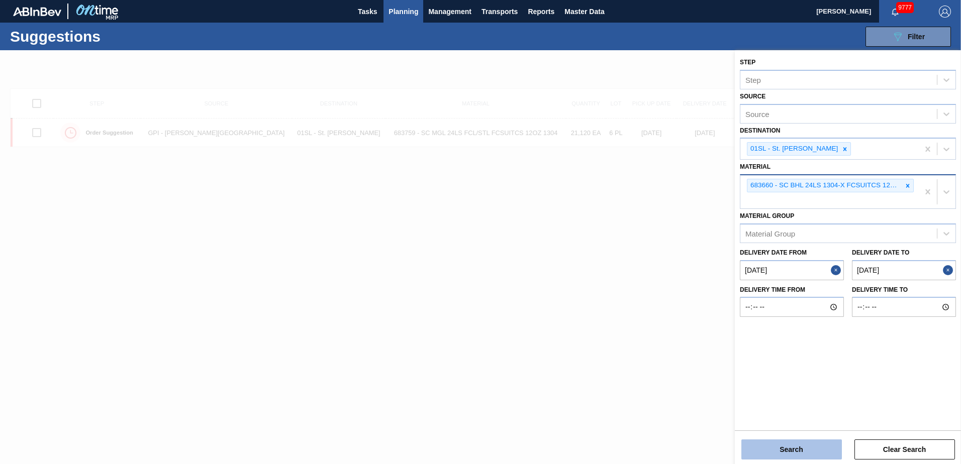
click at [800, 445] on button "Search" at bounding box center [791, 450] width 101 height 20
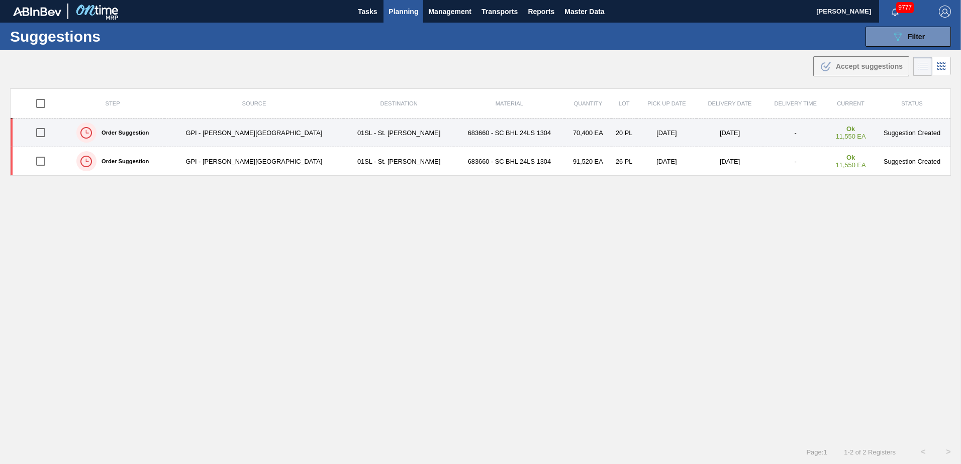
click at [43, 134] on input "checkbox" at bounding box center [40, 132] width 21 height 21
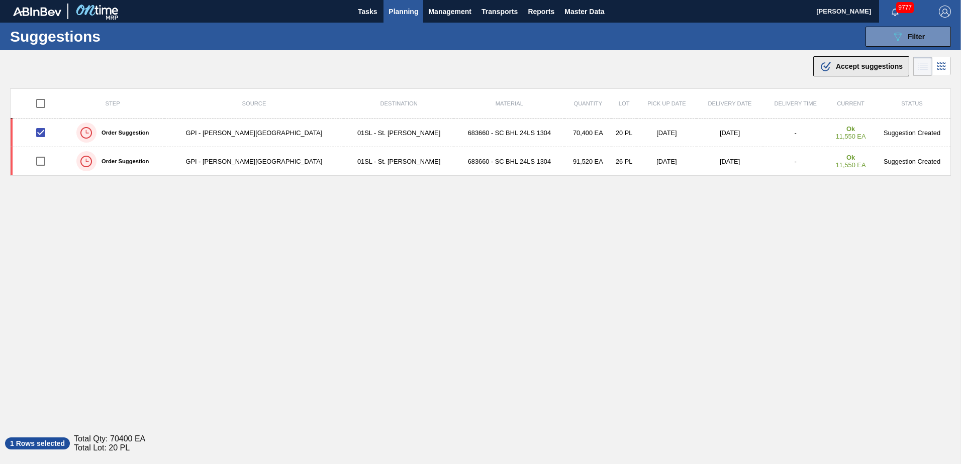
click at [819, 73] on button ".b{fill:var(--color-action-default)} Accept suggestions" at bounding box center [861, 66] width 96 height 20
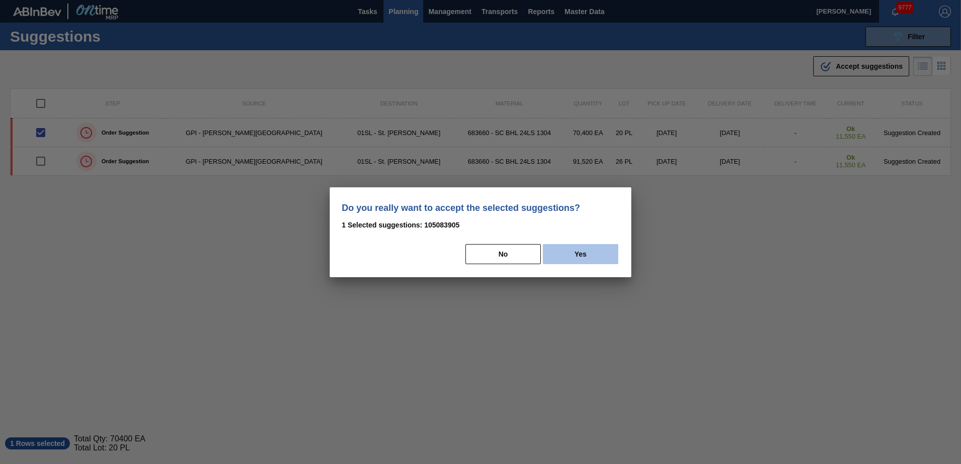
click at [598, 254] on button "Yes" at bounding box center [580, 254] width 75 height 20
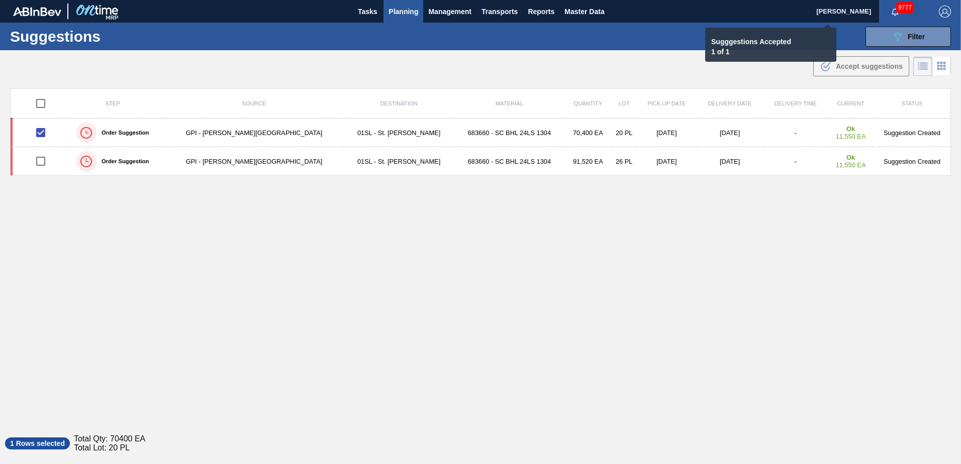
checkbox input "false"
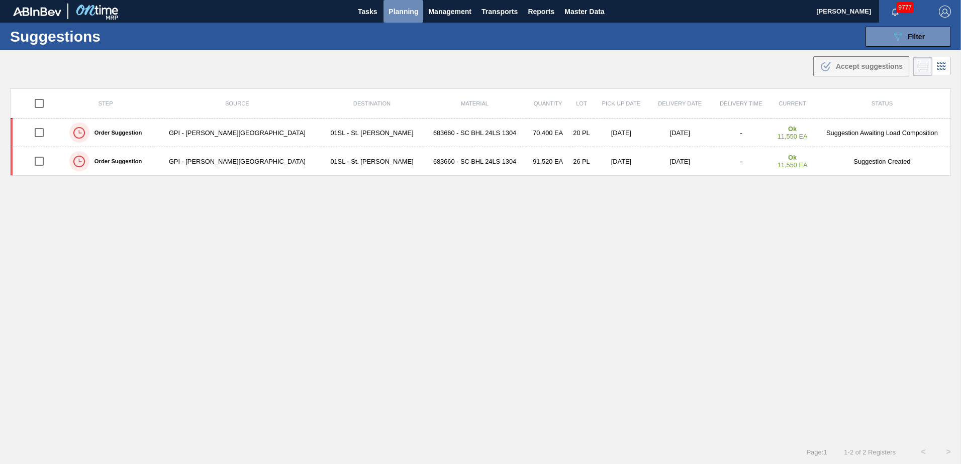
click at [405, 13] on span "Planning" at bounding box center [403, 12] width 30 height 12
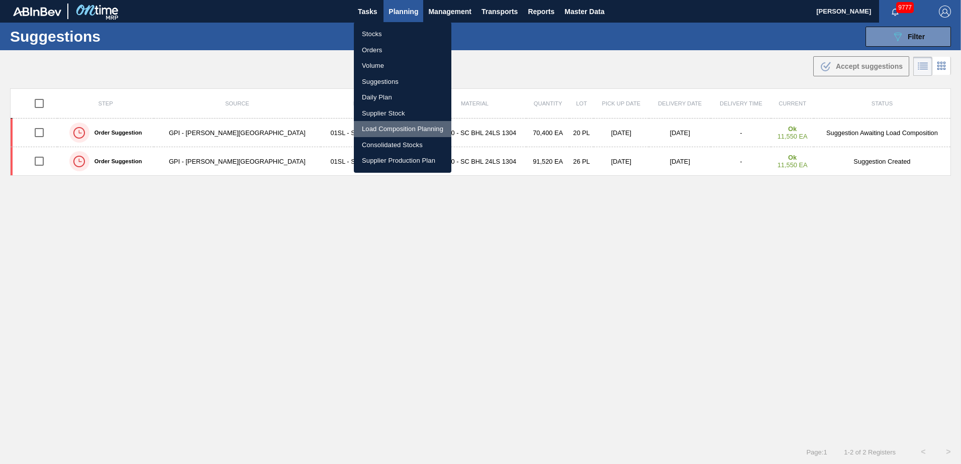
click at [377, 128] on li "Load Composition Planning" at bounding box center [402, 129] width 97 height 16
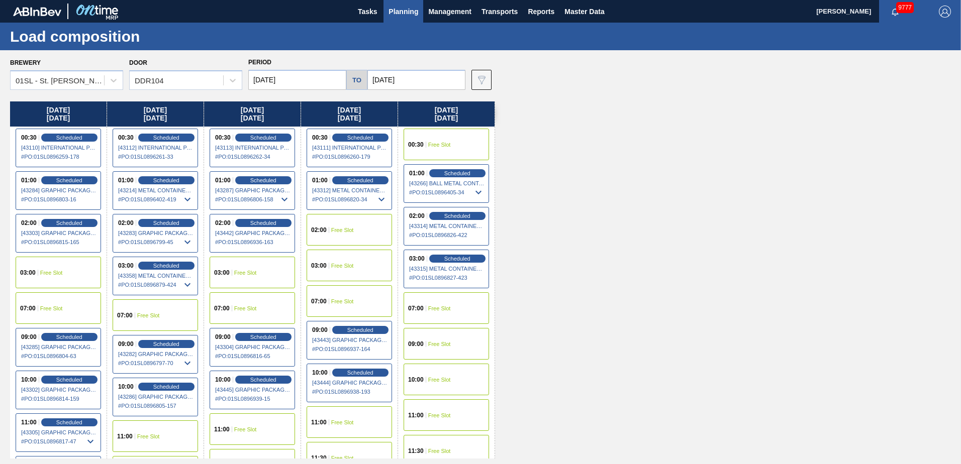
click at [342, 224] on div "02:00 Free Slot" at bounding box center [349, 230] width 85 height 32
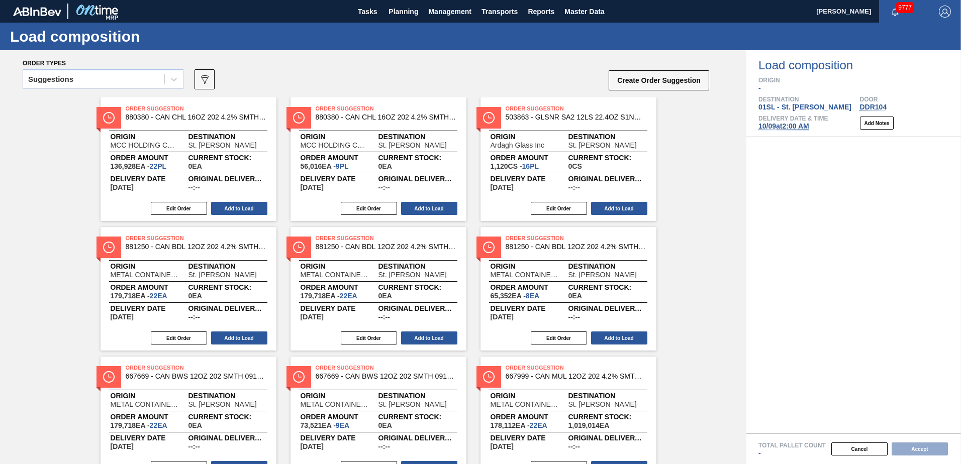
click at [175, 80] on icon at bounding box center [174, 79] width 10 height 10
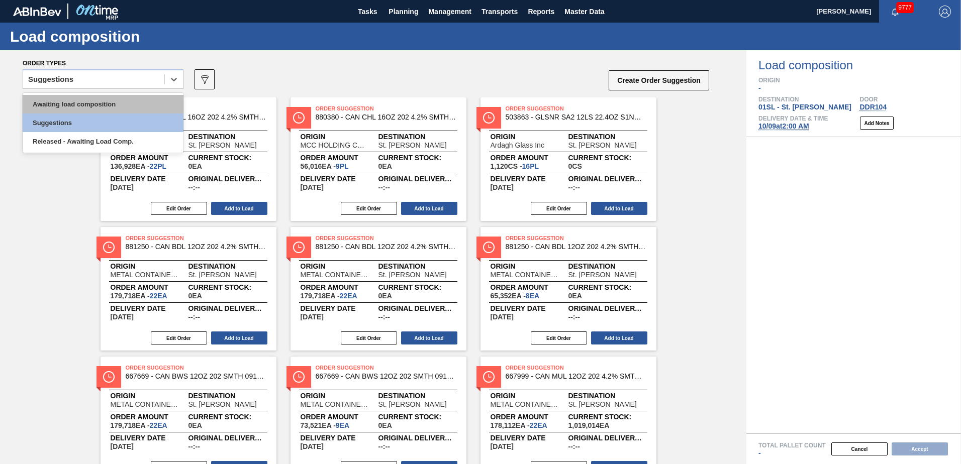
click at [123, 109] on div "Awaiting load composition" at bounding box center [103, 104] width 161 height 19
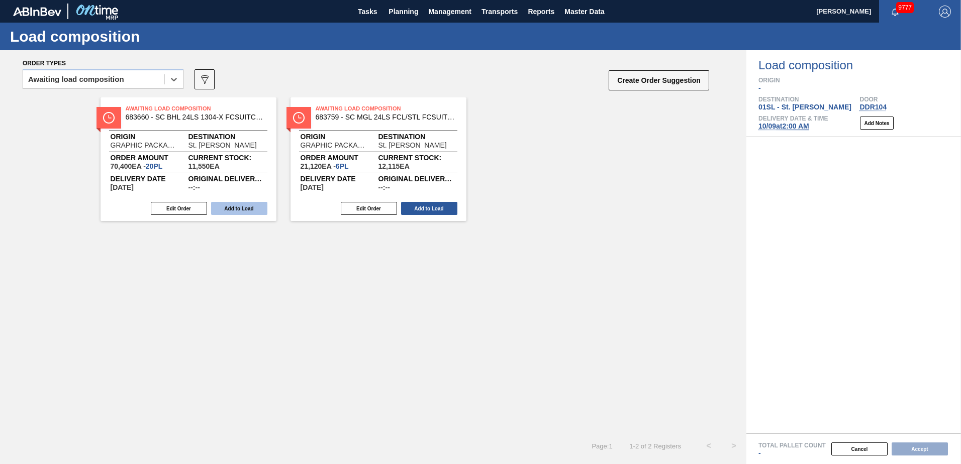
click at [246, 207] on button "Add to Load" at bounding box center [239, 208] width 56 height 13
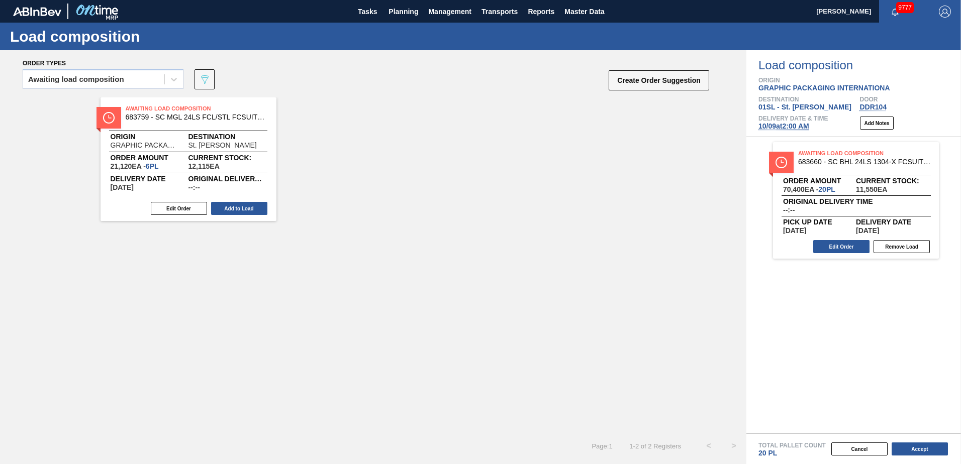
click at [233, 209] on button "Add to Load" at bounding box center [239, 208] width 56 height 13
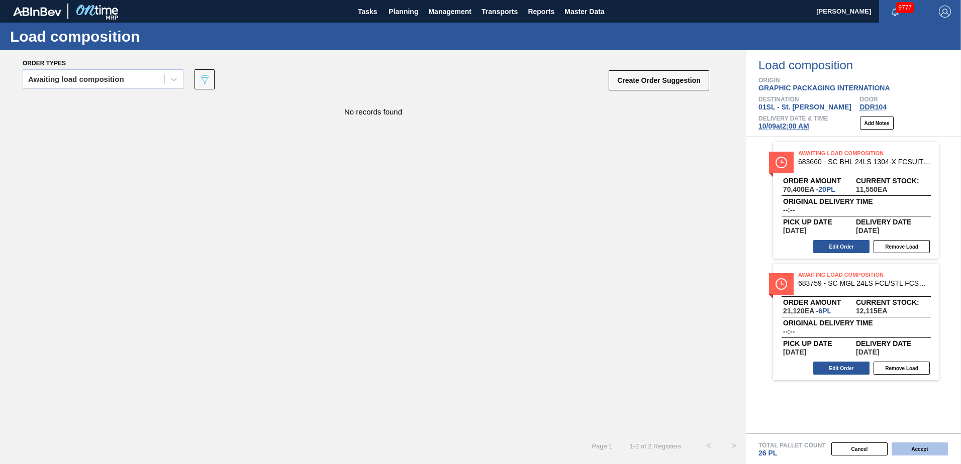
click at [918, 454] on button "Accept" at bounding box center [919, 449] width 56 height 13
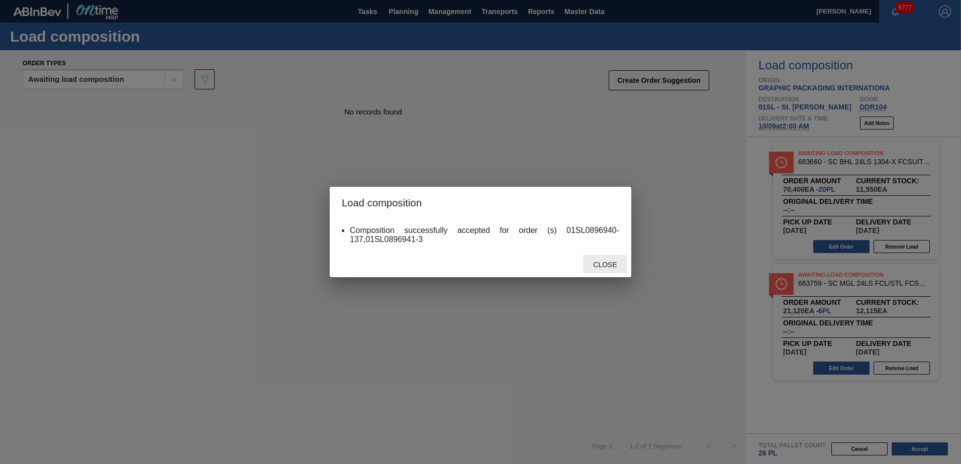
click at [602, 264] on span "Close" at bounding box center [605, 265] width 40 height 8
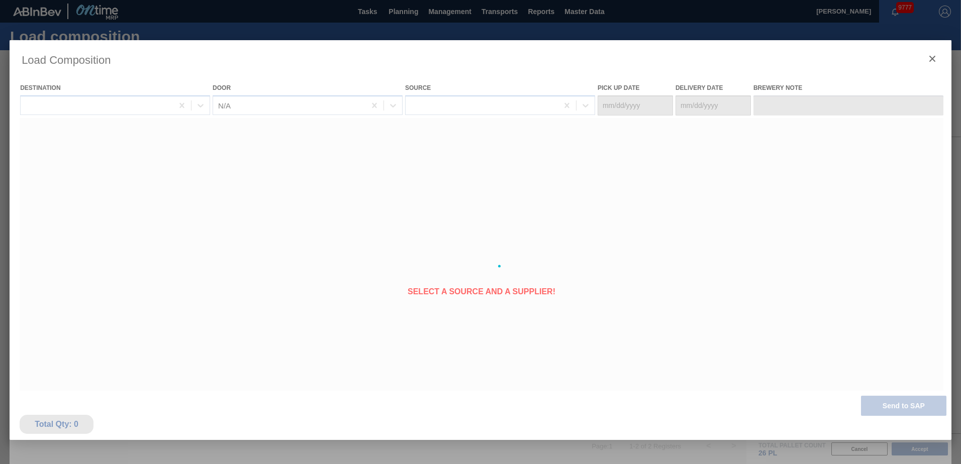
type Date "[DATE]"
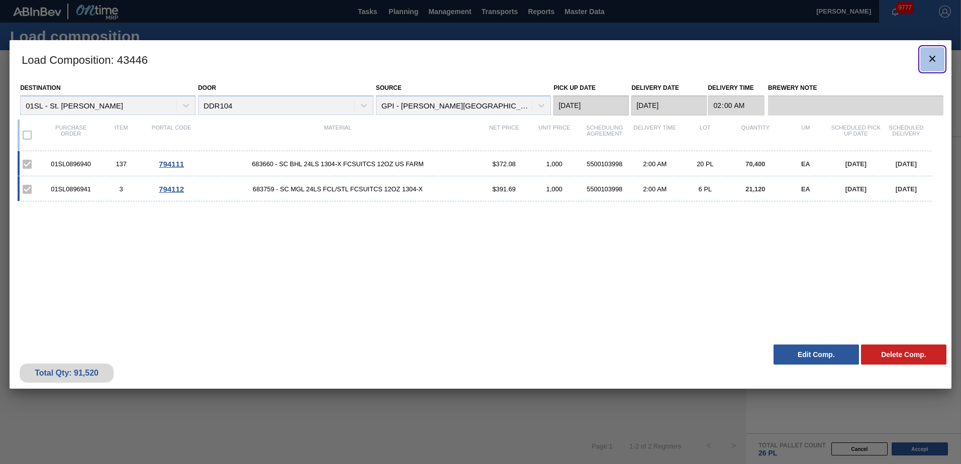
click at [932, 58] on icon "botão de ícone" at bounding box center [932, 59] width 6 height 6
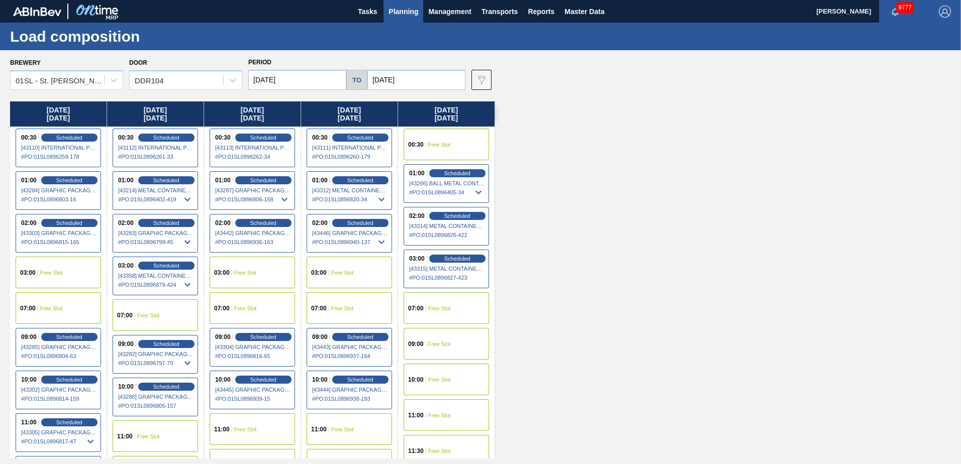
click at [386, 16] on button "Planning" at bounding box center [403, 11] width 40 height 23
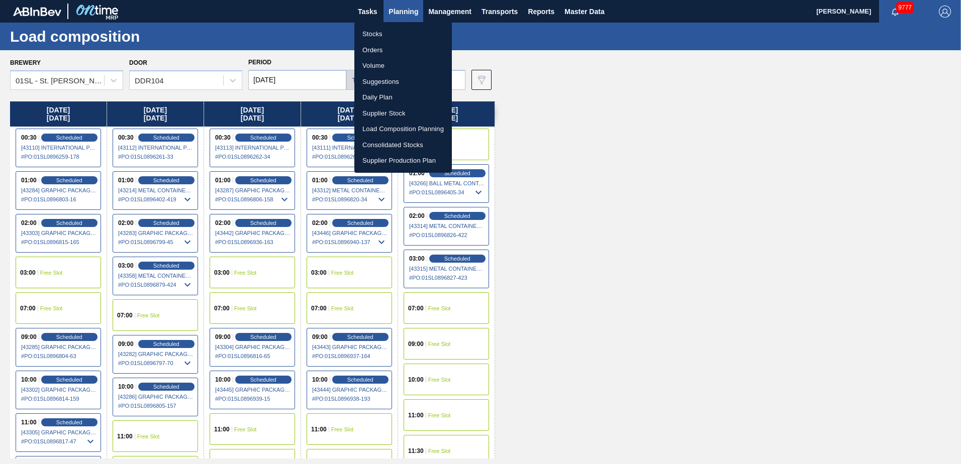
click at [381, 82] on li "Suggestions" at bounding box center [402, 82] width 97 height 16
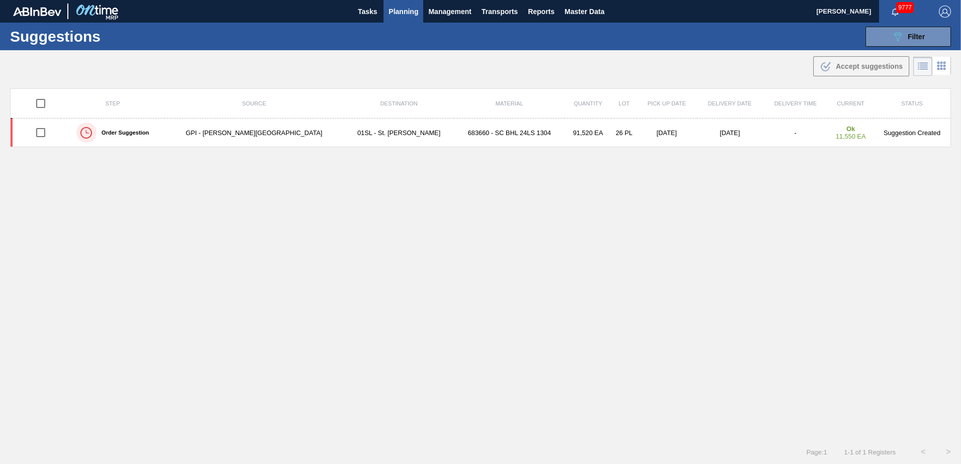
type from "[DATE]"
type to "[DATE]"
click at [924, 45] on button "089F7B8B-B2A5-4AFE-B5C0-19BA573D28AC Filter" at bounding box center [907, 37] width 85 height 20
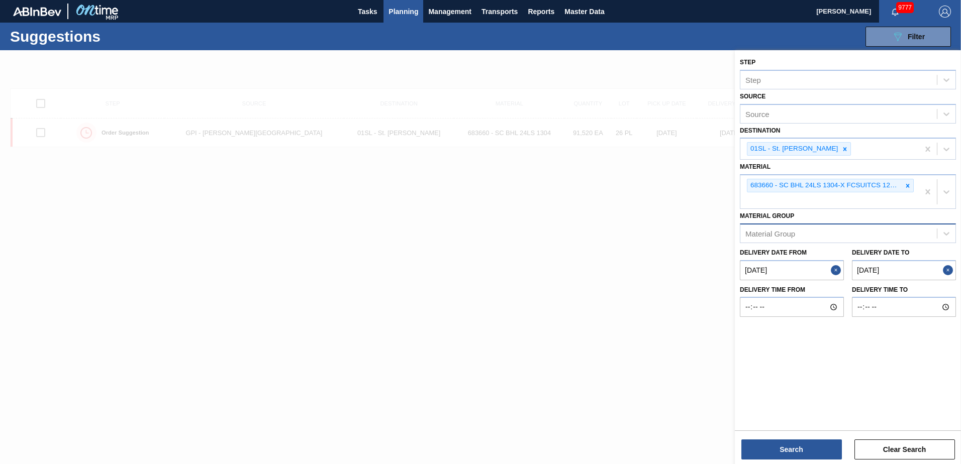
click at [907, 184] on icon at bounding box center [907, 185] width 7 height 7
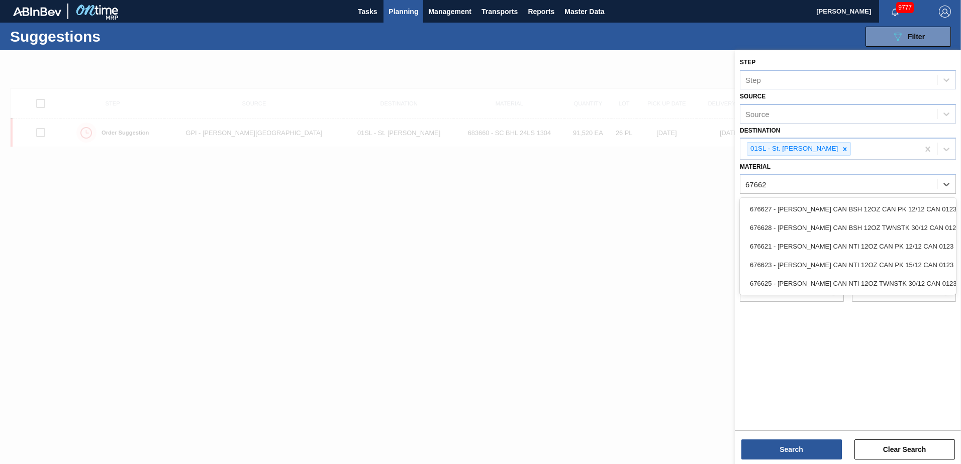
type input "676623"
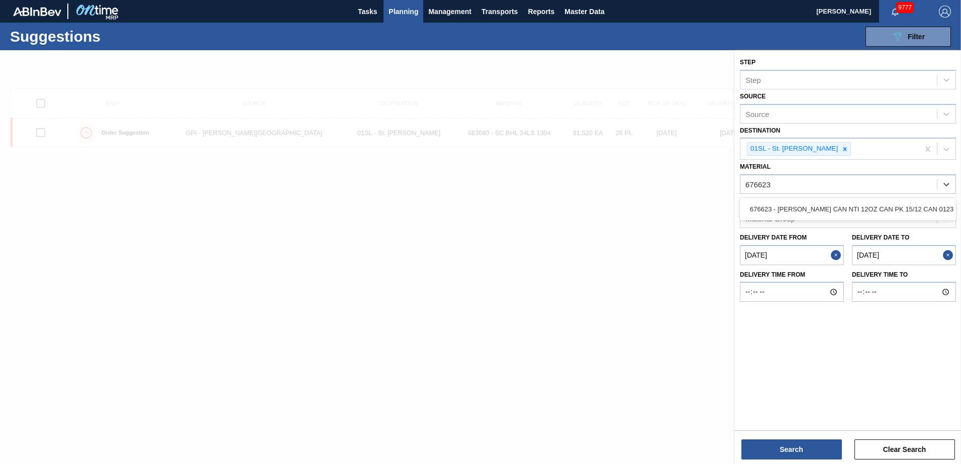
click at [877, 211] on div "676623 - [PERSON_NAME] CAN NTI 12OZ CAN PK 15/12 CAN 0123" at bounding box center [848, 209] width 216 height 19
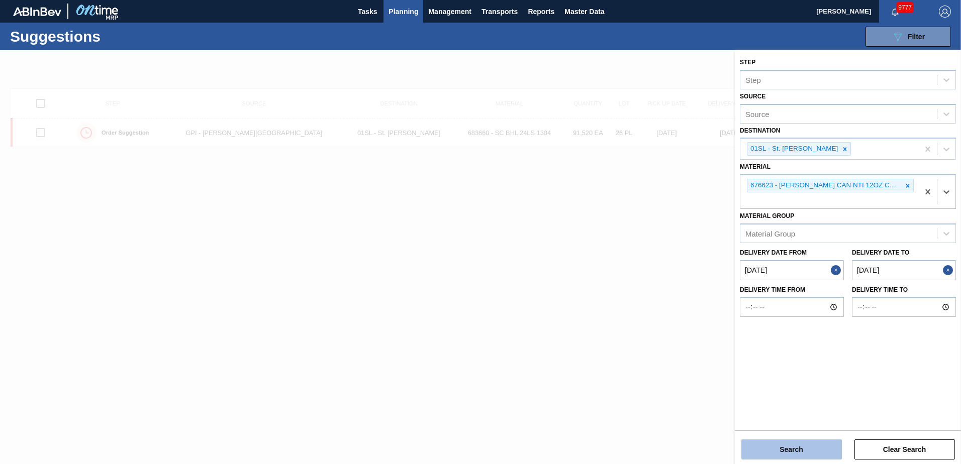
click at [782, 457] on button "Search" at bounding box center [791, 450] width 101 height 20
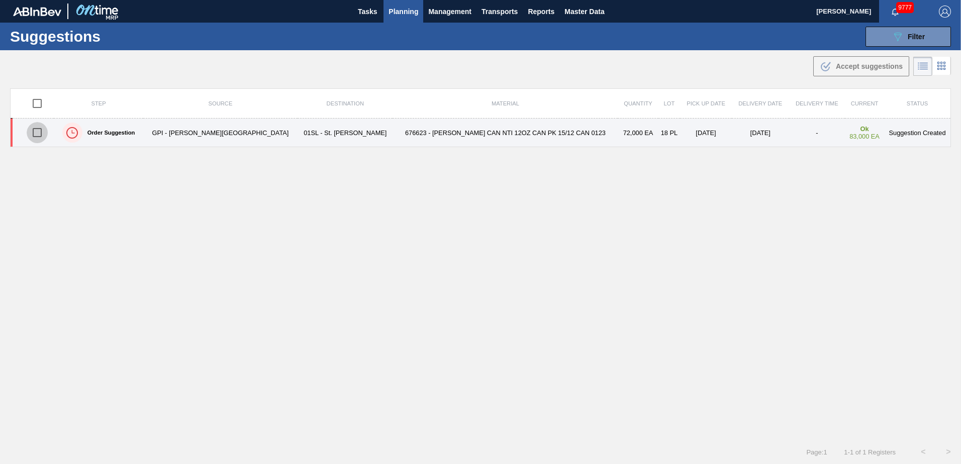
drag, startPoint x: 44, startPoint y: 131, endPoint x: 309, endPoint y: 134, distance: 264.9
click at [44, 131] on input "checkbox" at bounding box center [37, 132] width 21 height 21
checkbox input "true"
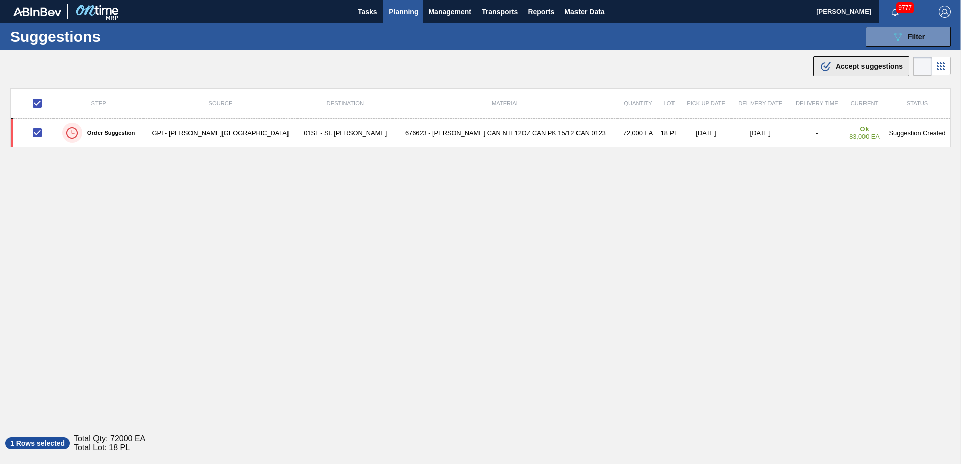
click at [869, 74] on button ".b{fill:var(--color-action-default)} Accept suggestions" at bounding box center [861, 66] width 96 height 20
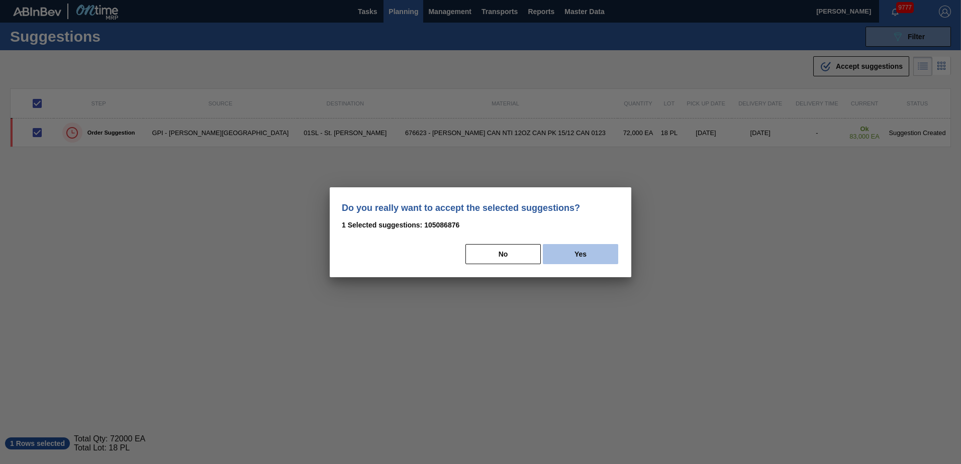
click at [599, 260] on button "Yes" at bounding box center [580, 254] width 75 height 20
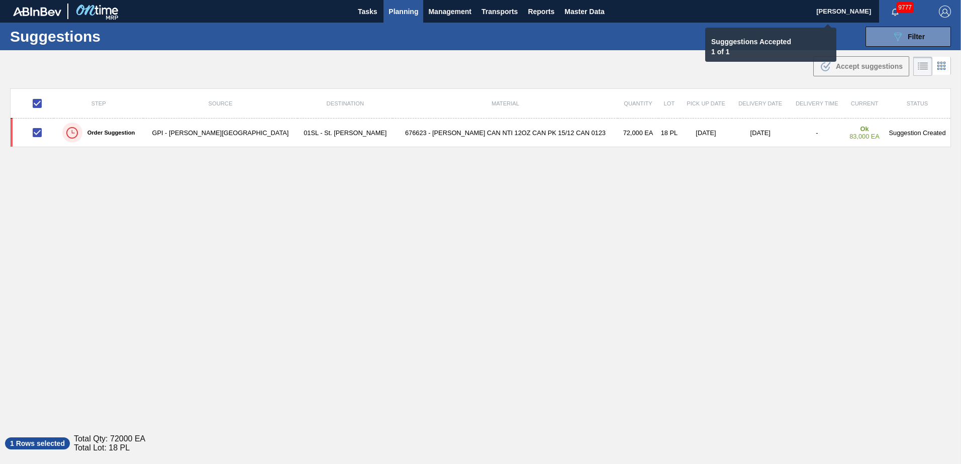
checkbox input "false"
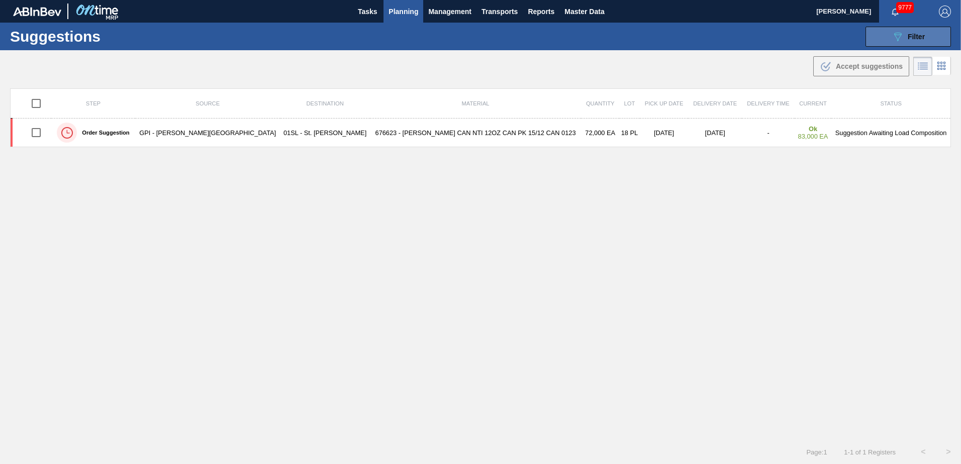
click at [917, 31] on div "089F7B8B-B2A5-4AFE-B5C0-19BA573D28AC Filter" at bounding box center [907, 37] width 33 height 12
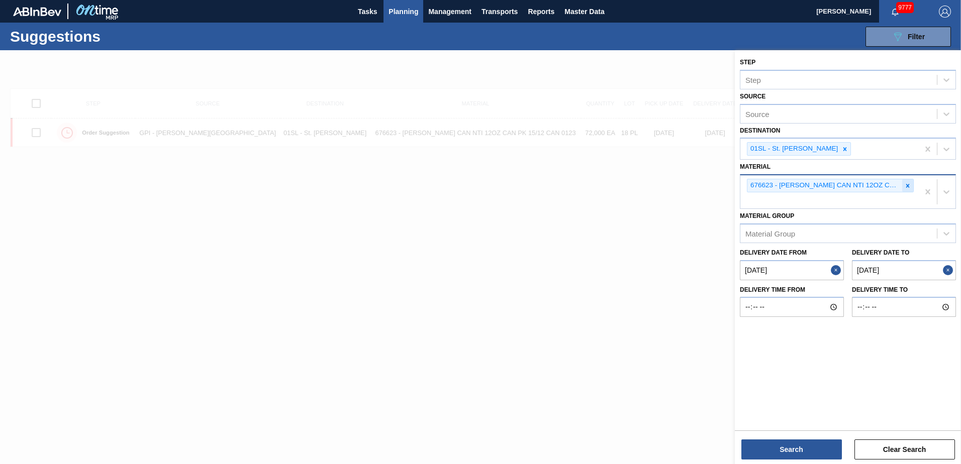
click at [907, 184] on icon at bounding box center [907, 185] width 7 height 7
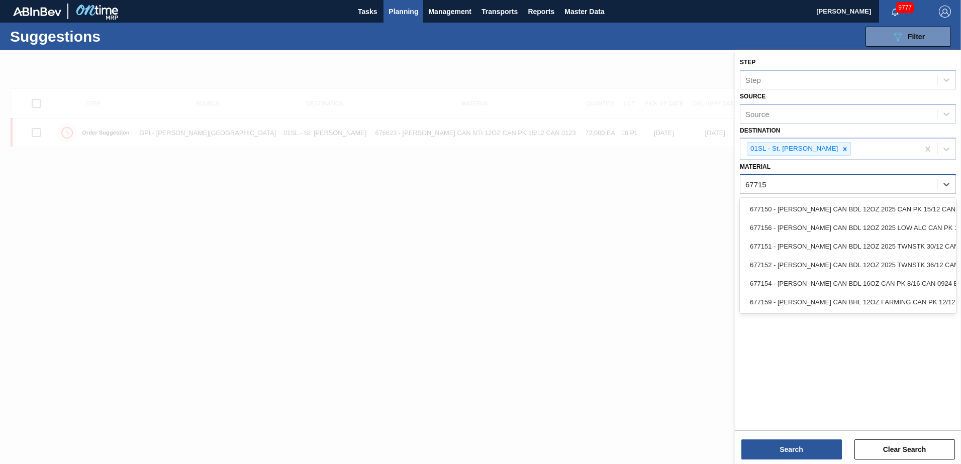
type input "677150"
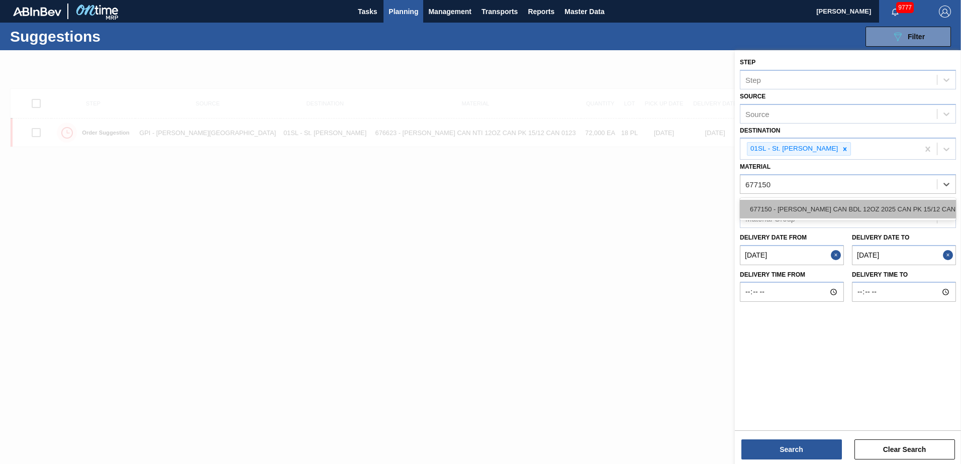
click at [890, 203] on div "677150 - [PERSON_NAME] CAN BDL 12OZ 2025 CAN PK 15/12 CAN" at bounding box center [848, 209] width 216 height 19
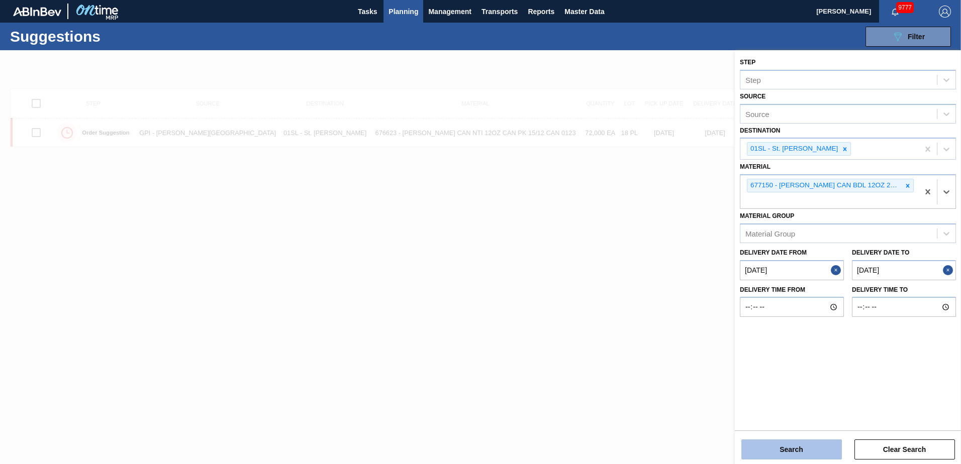
click at [791, 444] on button "Search" at bounding box center [791, 450] width 101 height 20
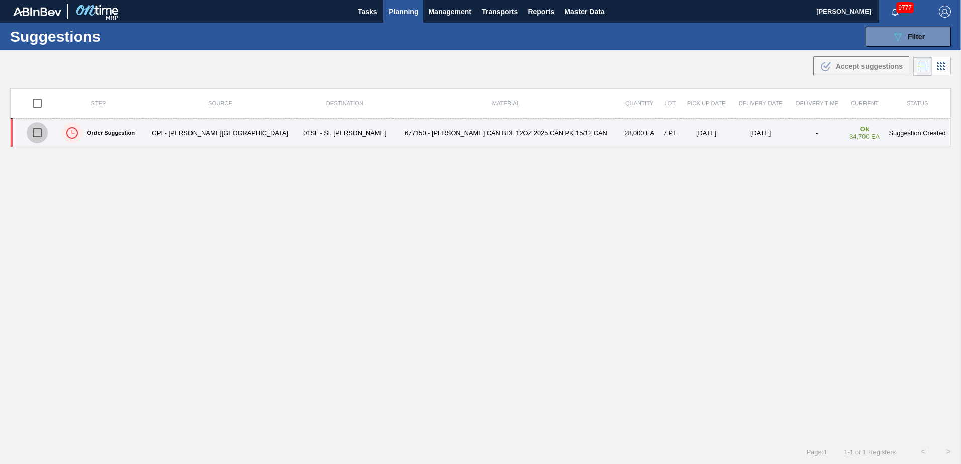
click at [42, 131] on input "checkbox" at bounding box center [37, 132] width 21 height 21
checkbox input "true"
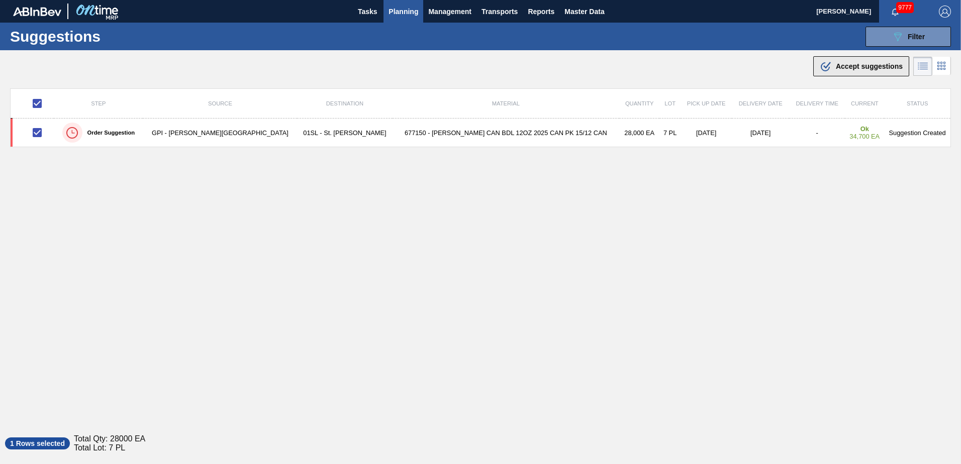
click at [860, 67] on span "Accept suggestions" at bounding box center [869, 66] width 67 height 8
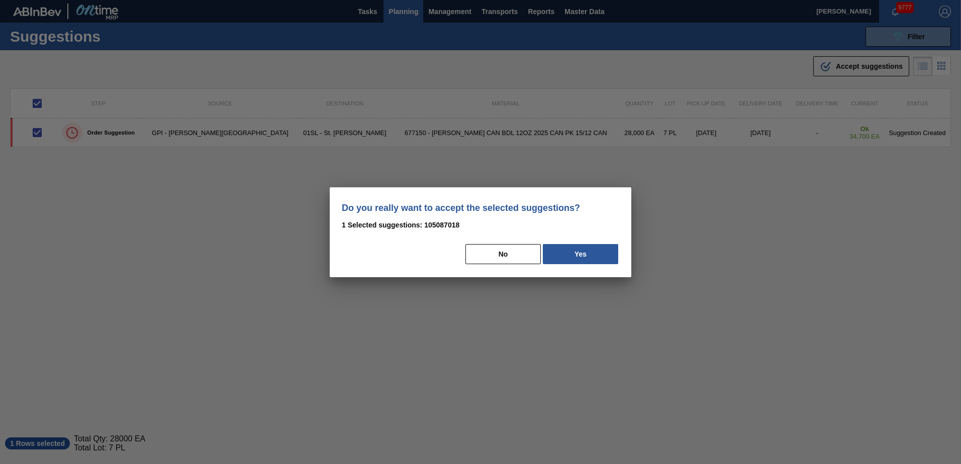
click at [597, 256] on button "Yes" at bounding box center [580, 254] width 75 height 20
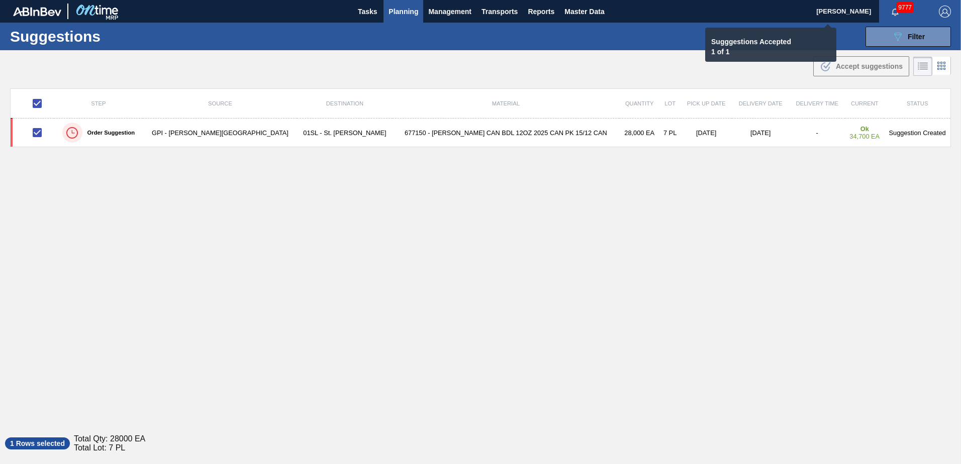
checkbox input "false"
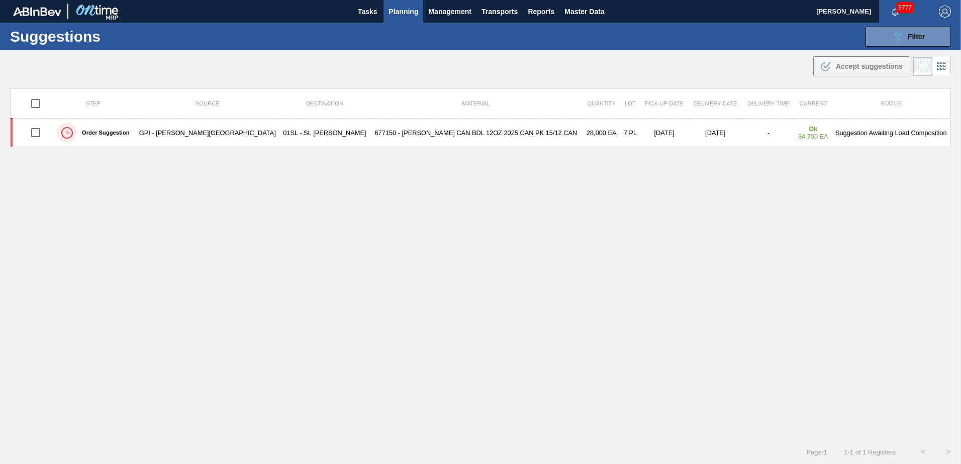
click at [390, 17] on span "Planning" at bounding box center [403, 12] width 30 height 12
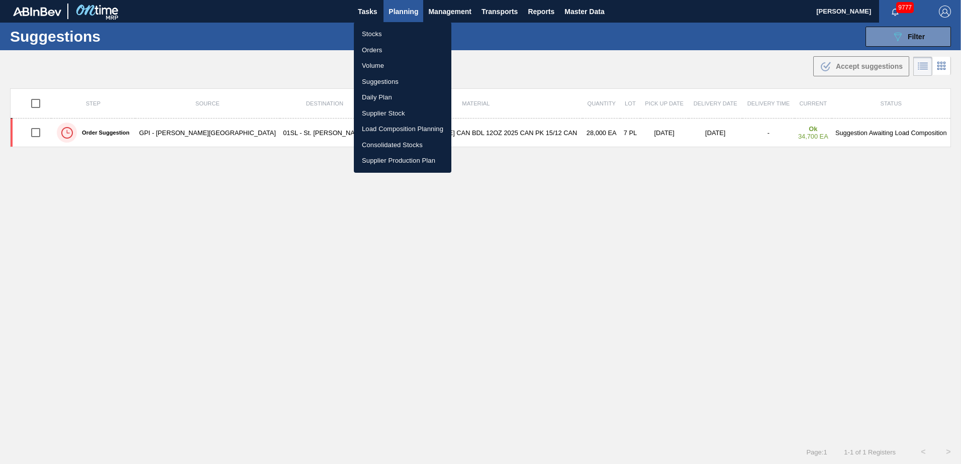
click at [384, 126] on li "Load Composition Planning" at bounding box center [402, 129] width 97 height 16
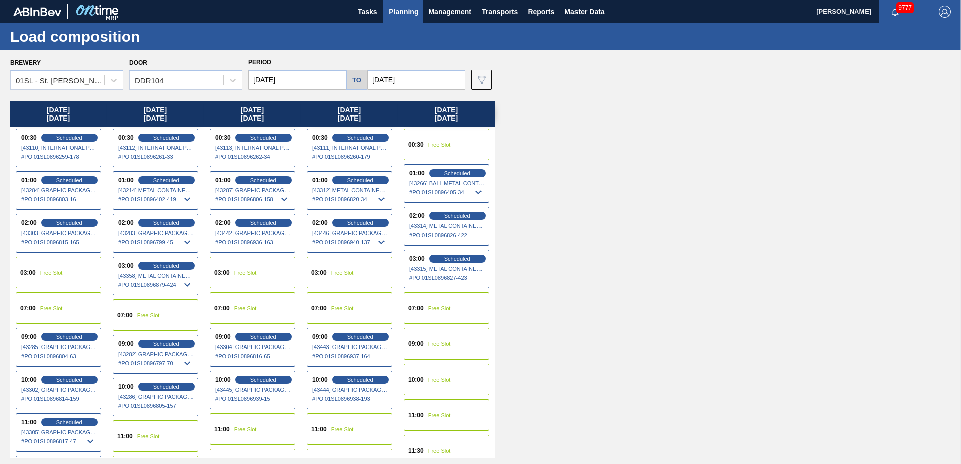
click at [430, 331] on div "09:00 Free Slot" at bounding box center [446, 344] width 85 height 32
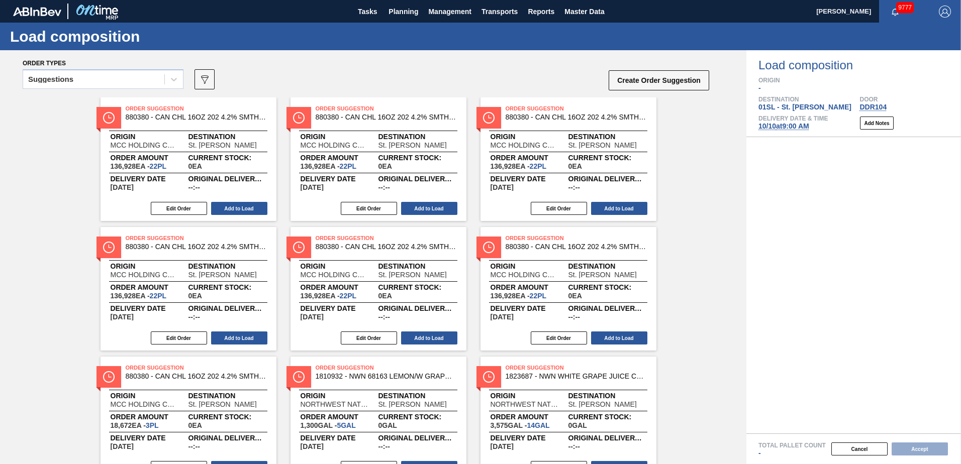
click at [177, 78] on icon at bounding box center [174, 79] width 10 height 10
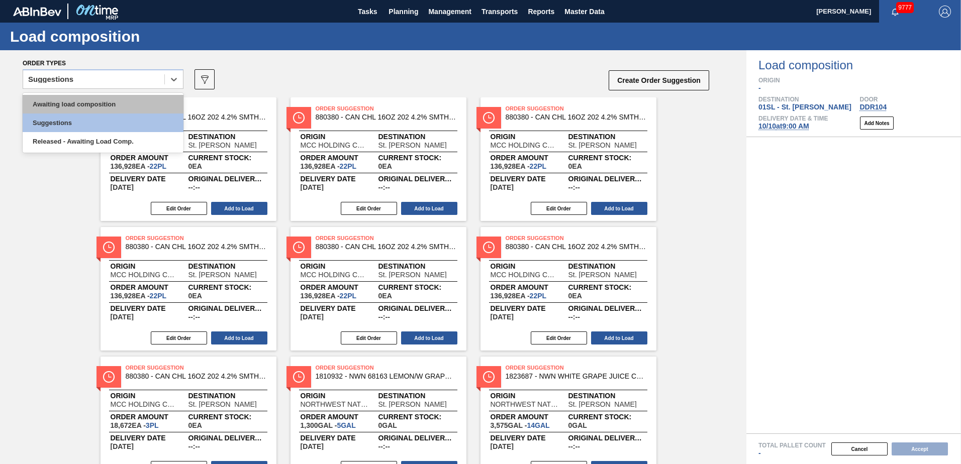
click at [125, 107] on div "Awaiting load composition" at bounding box center [103, 104] width 161 height 19
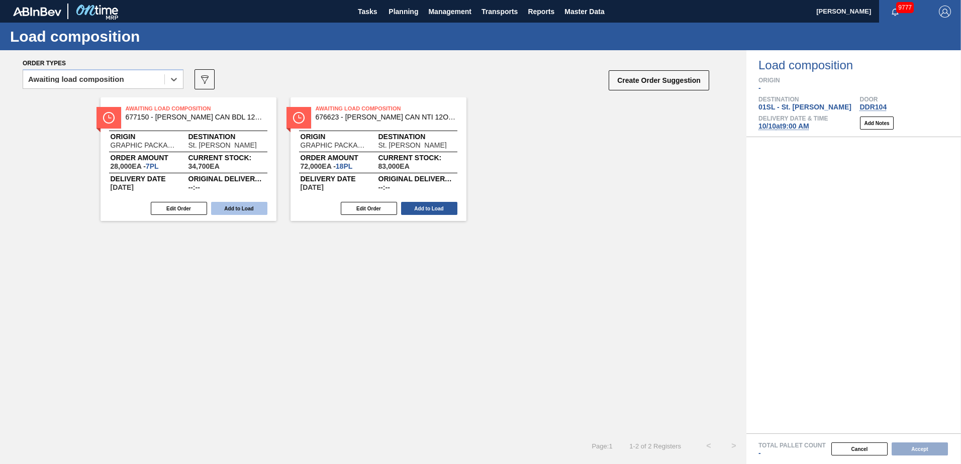
click at [236, 210] on button "Add to Load" at bounding box center [239, 208] width 56 height 13
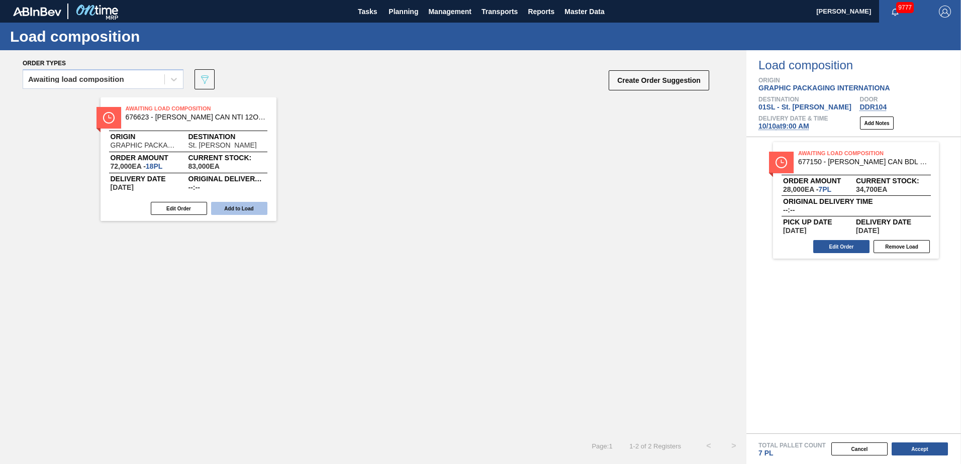
click at [231, 208] on button "Add to Load" at bounding box center [239, 208] width 56 height 13
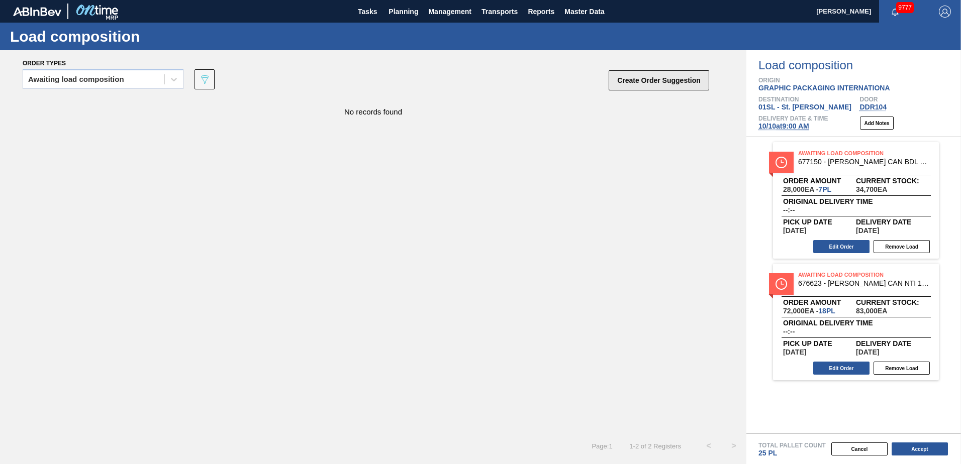
click at [653, 79] on button "Create Order Suggestion" at bounding box center [659, 80] width 101 height 20
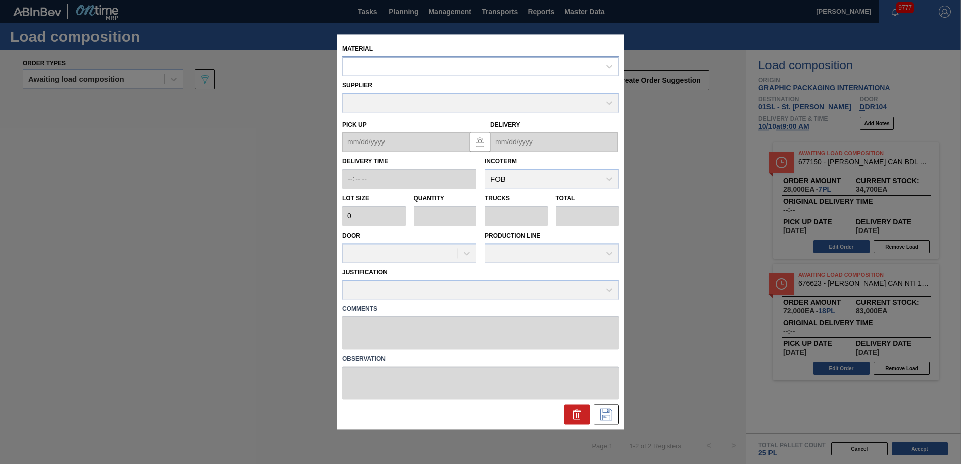
click at [442, 67] on div at bounding box center [471, 66] width 257 height 15
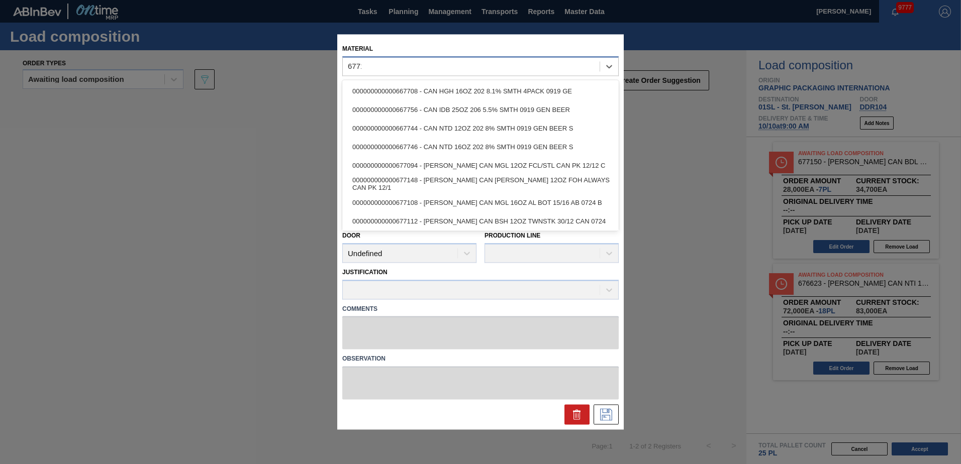
type input "677150"
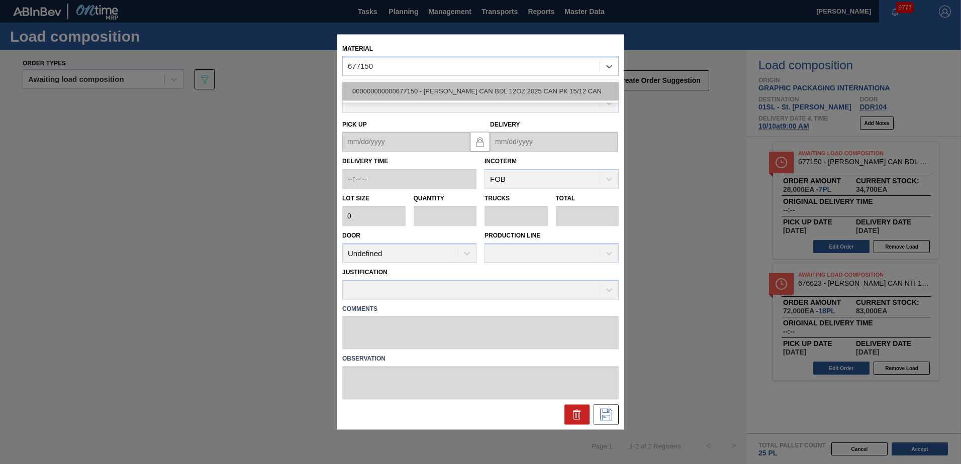
click at [443, 97] on div "000000000000677150 - [PERSON_NAME] CAN BDL 12OZ 2025 CAN PK 15/12 CAN" at bounding box center [480, 91] width 276 height 19
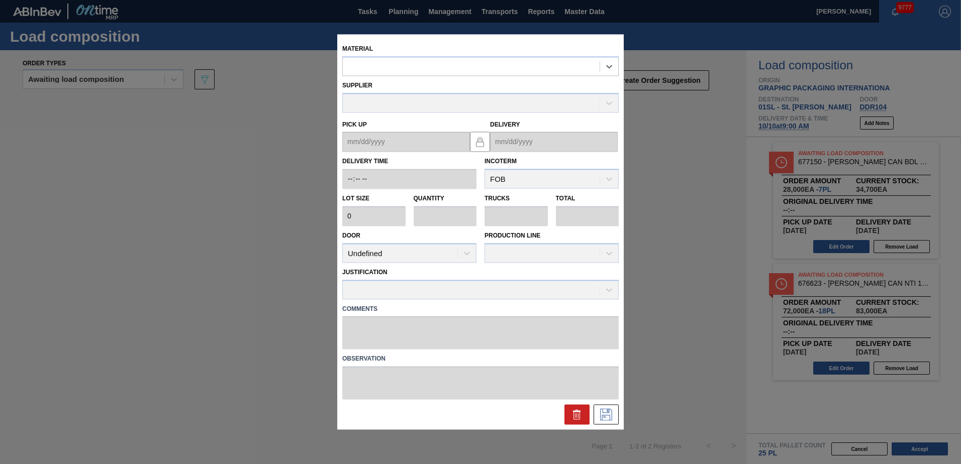
type input "4,000"
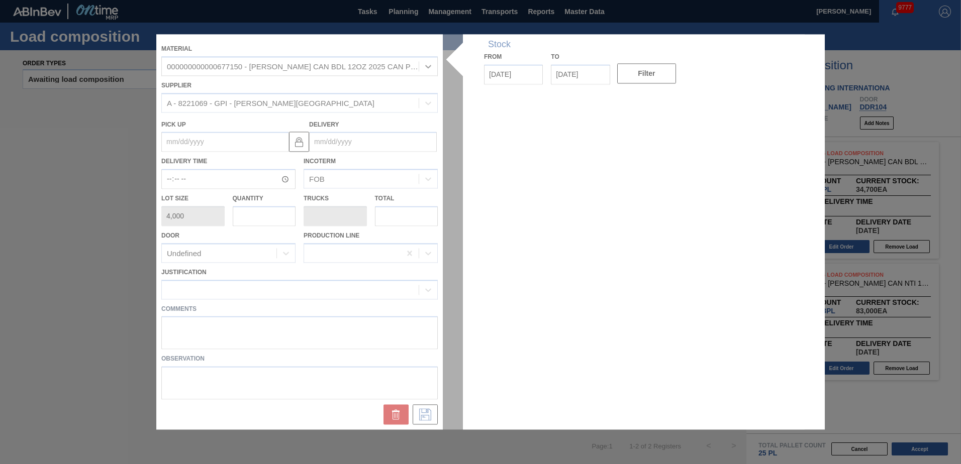
click at [360, 140] on div at bounding box center [480, 231] width 648 height 395
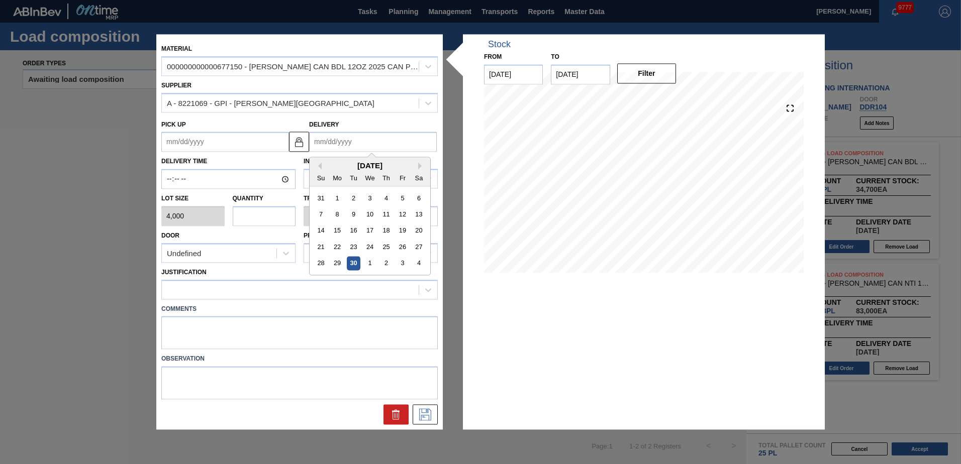
click at [360, 142] on input "Delivery" at bounding box center [373, 142] width 128 height 20
click at [420, 165] on button "Next Month" at bounding box center [421, 166] width 7 height 7
click at [403, 213] on div "10" at bounding box center [402, 215] width 14 height 14
type up "[DATE]"
type input "[DATE]"
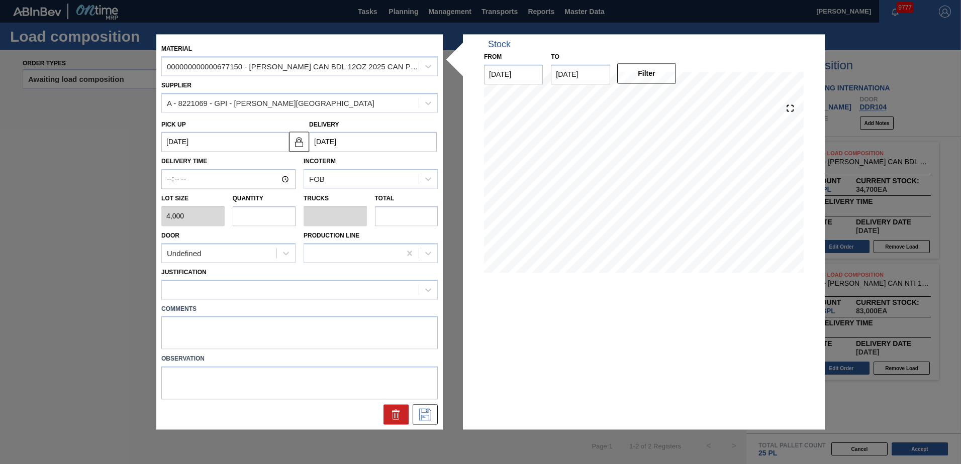
click at [277, 224] on input "text" at bounding box center [264, 216] width 63 height 20
type input "1"
type input "0.038"
type input "4,000"
type input "1"
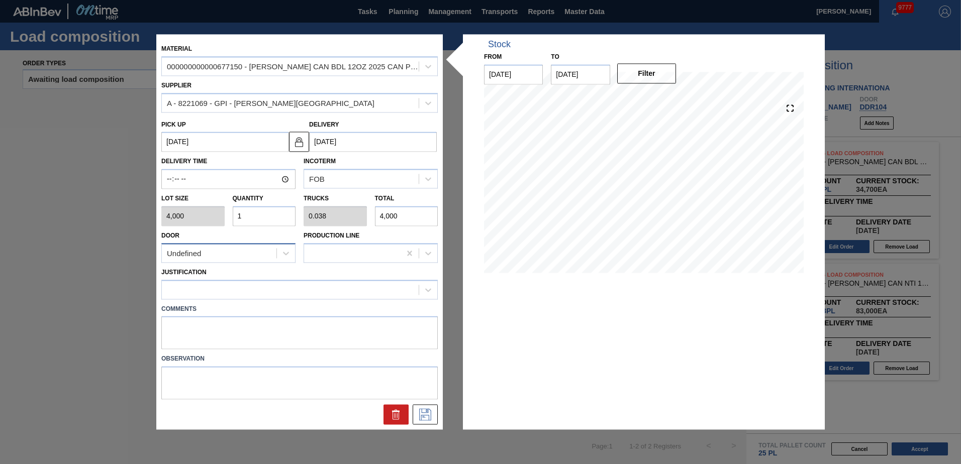
click at [266, 254] on div "Undefined" at bounding box center [219, 253] width 115 height 15
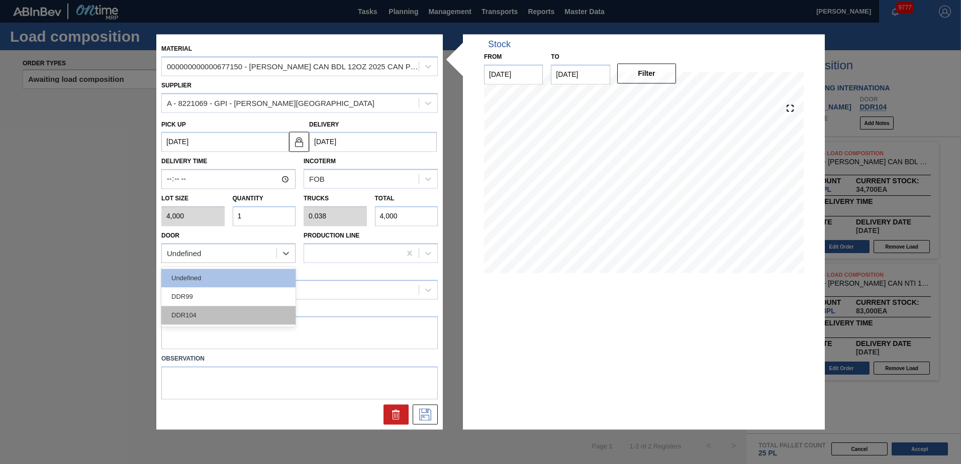
click at [225, 315] on div "DDR104" at bounding box center [228, 315] width 134 height 19
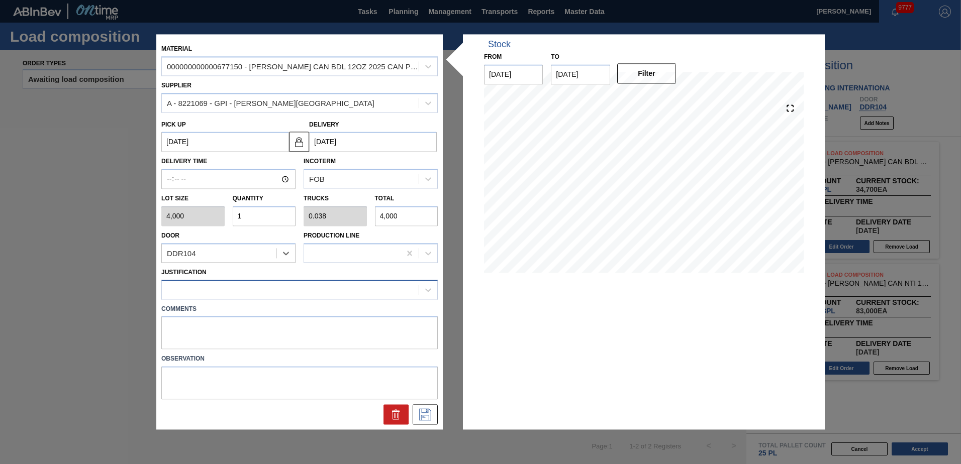
click at [224, 290] on div at bounding box center [290, 289] width 257 height 15
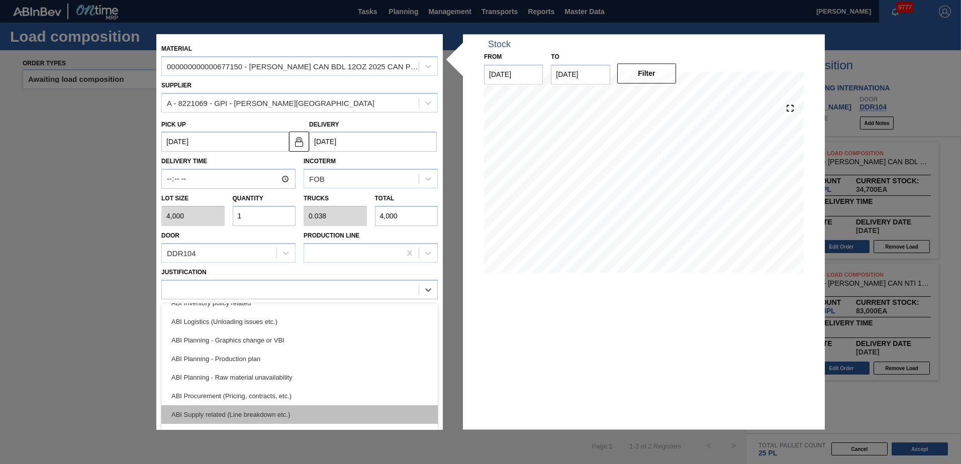
scroll to position [101, 0]
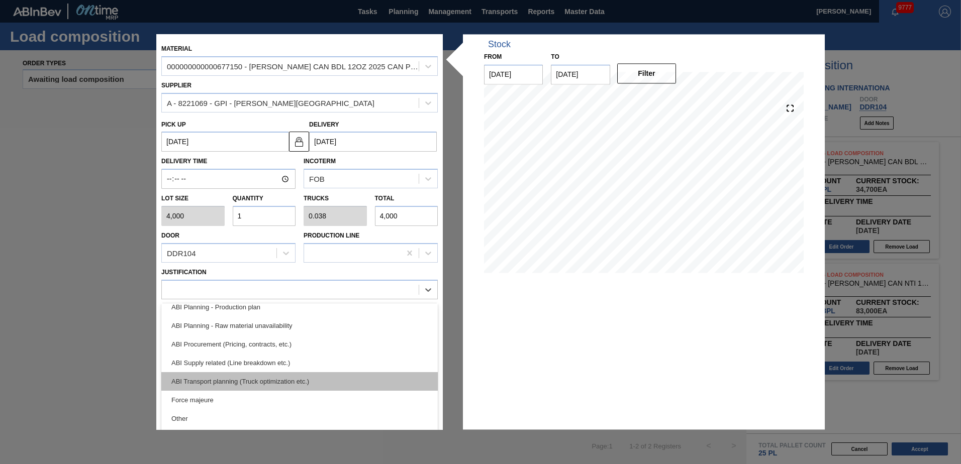
click at [261, 379] on div "ABI Transport planning (Truck optimization etc.)" at bounding box center [299, 381] width 276 height 19
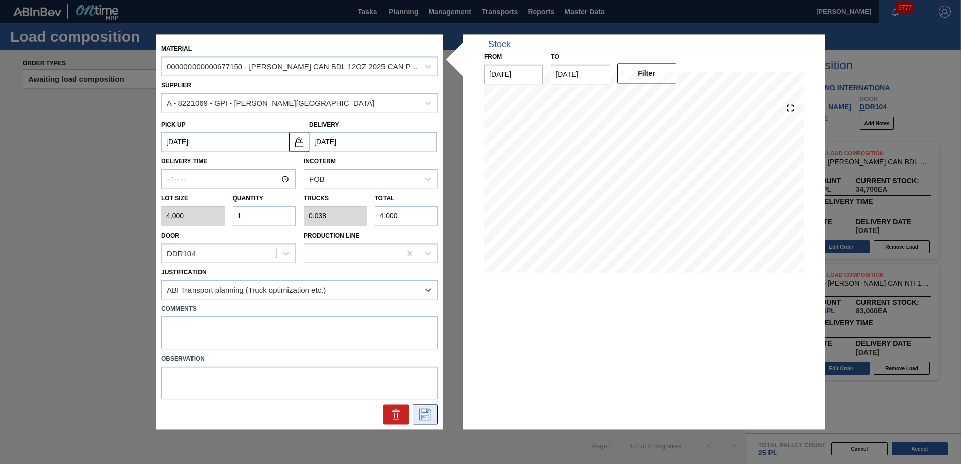
click at [429, 416] on icon at bounding box center [425, 415] width 16 height 12
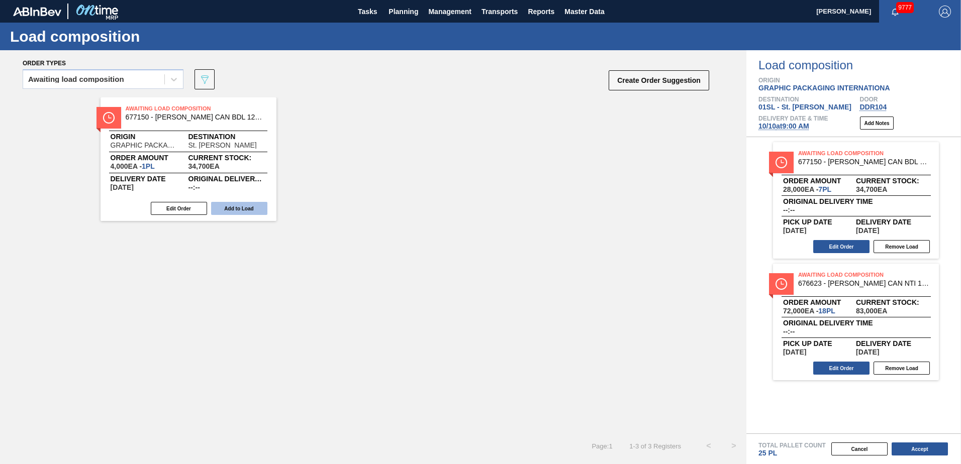
click at [233, 209] on button "Add to Load" at bounding box center [239, 208] width 56 height 13
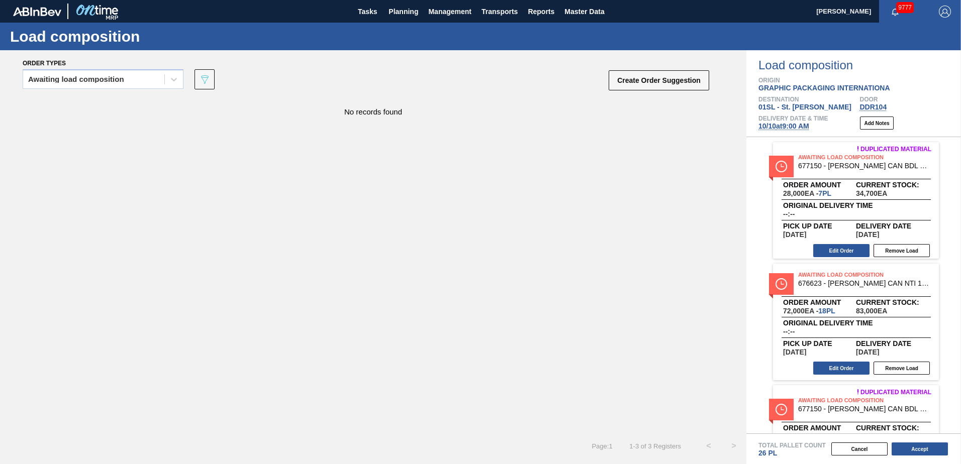
click at [907, 458] on div "Total Pallet Count 26 PL Cancel Accept" at bounding box center [853, 449] width 215 height 31
click at [915, 450] on button "Accept" at bounding box center [919, 449] width 56 height 13
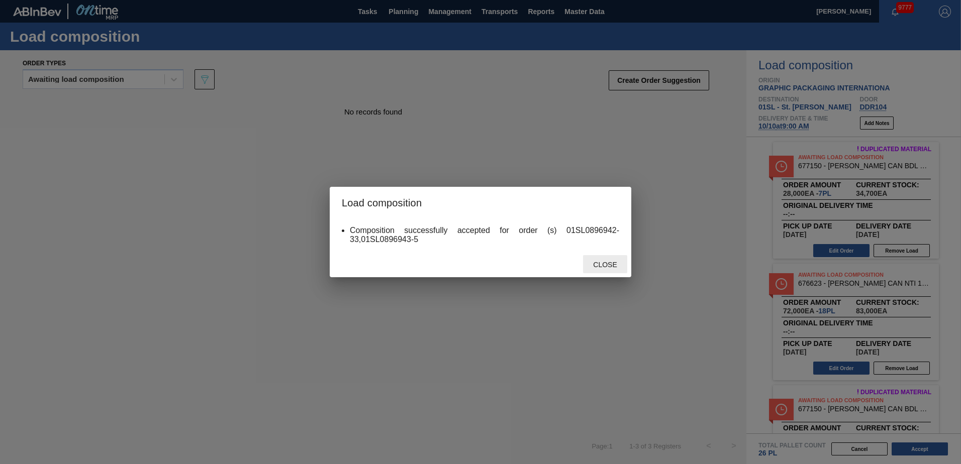
click at [613, 261] on span "Close" at bounding box center [605, 265] width 40 height 8
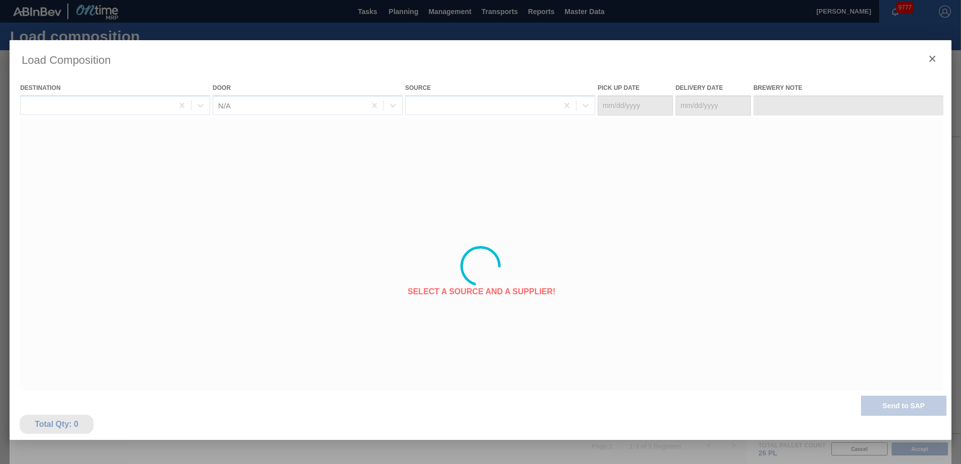
type Date "[DATE]"
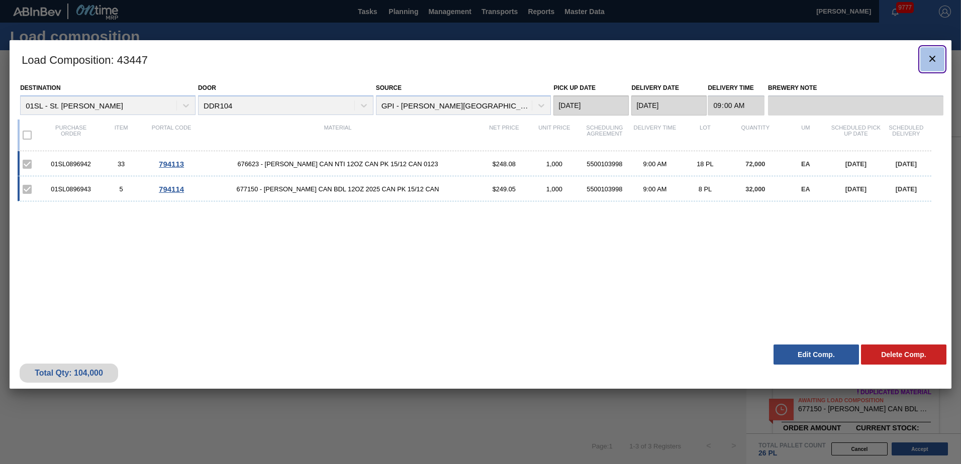
click at [936, 58] on icon "botão de ícone" at bounding box center [932, 59] width 12 height 12
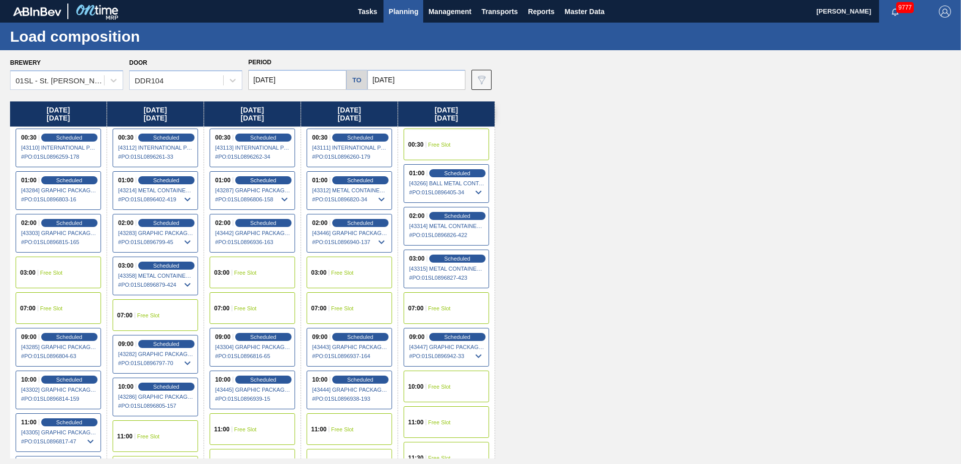
click at [418, 9] on span "Planning" at bounding box center [403, 12] width 30 height 12
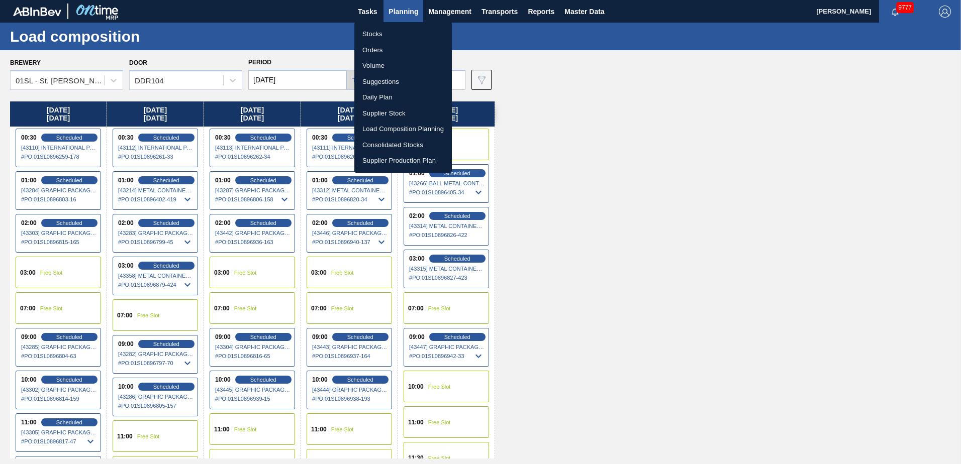
click at [394, 129] on li "Load Composition Planning" at bounding box center [402, 129] width 97 height 16
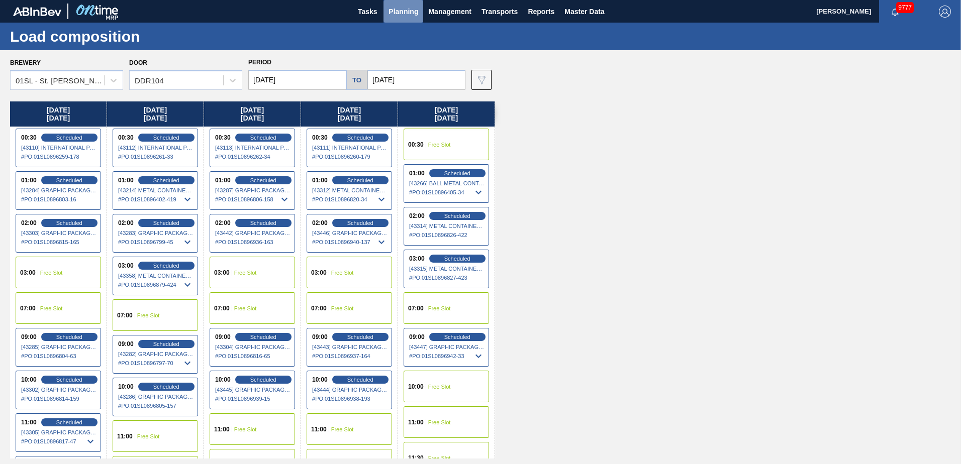
click at [391, 6] on span "Planning" at bounding box center [403, 12] width 30 height 12
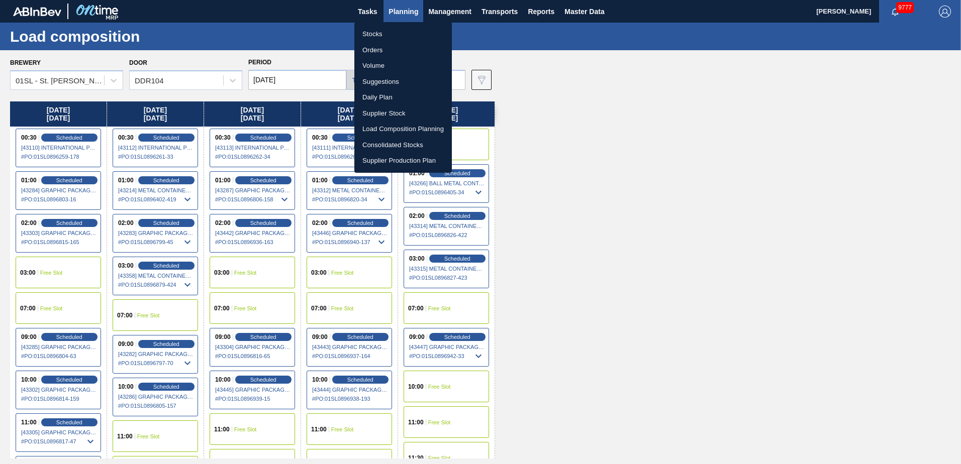
click at [389, 80] on li "Suggestions" at bounding box center [402, 82] width 97 height 16
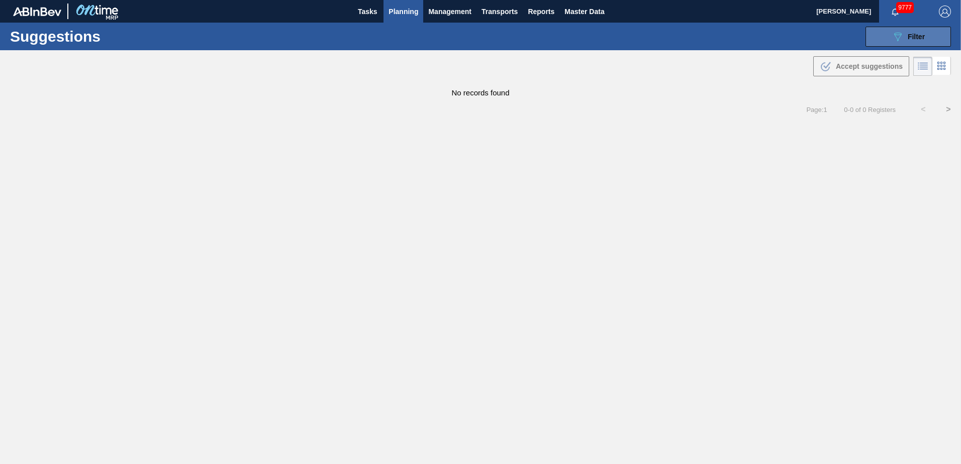
click at [905, 37] on div "089F7B8B-B2A5-4AFE-B5C0-19BA573D28AC Filter" at bounding box center [907, 37] width 33 height 12
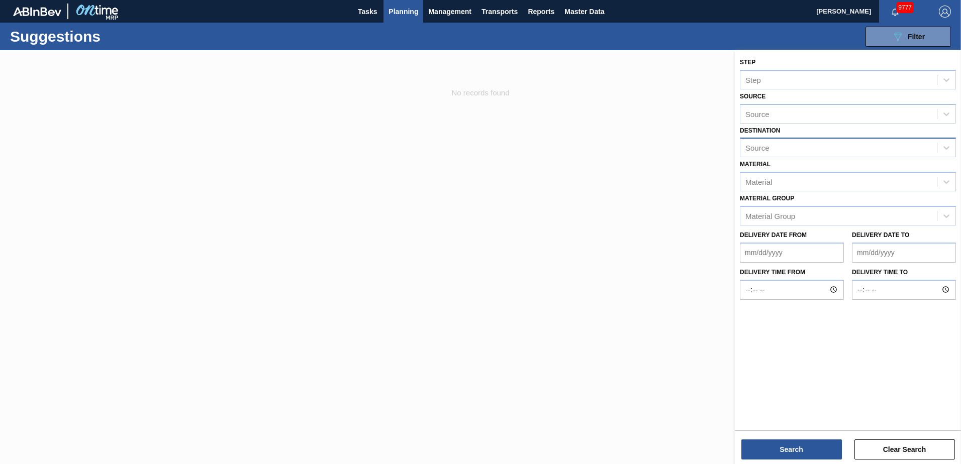
type from "[DATE]"
type to "[DATE]"
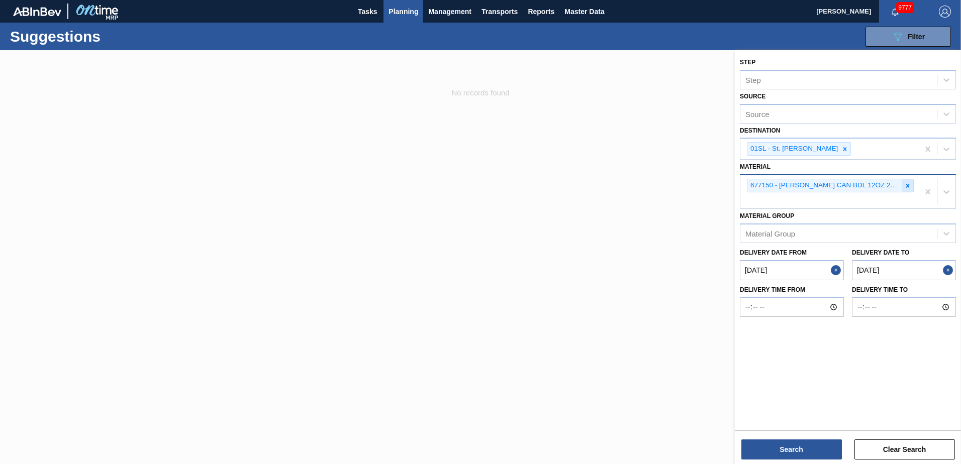
click at [910, 185] on icon at bounding box center [907, 185] width 7 height 7
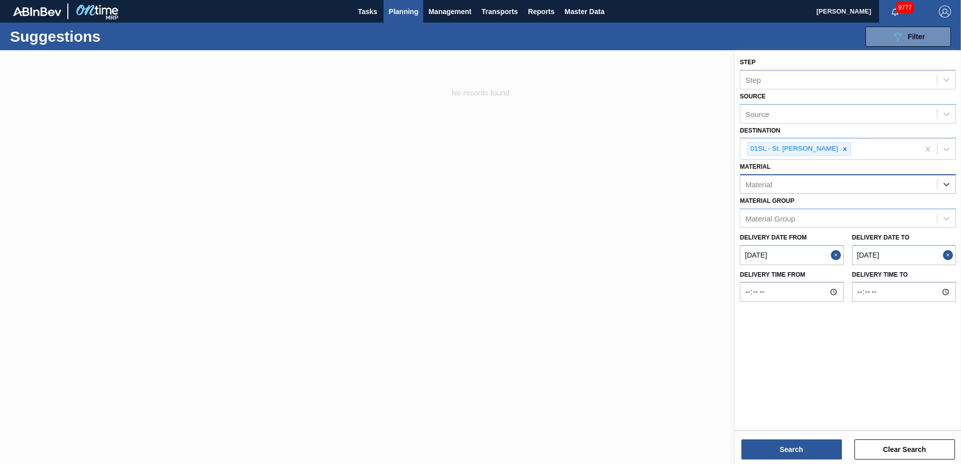
click at [840, 184] on div "Material" at bounding box center [838, 184] width 196 height 15
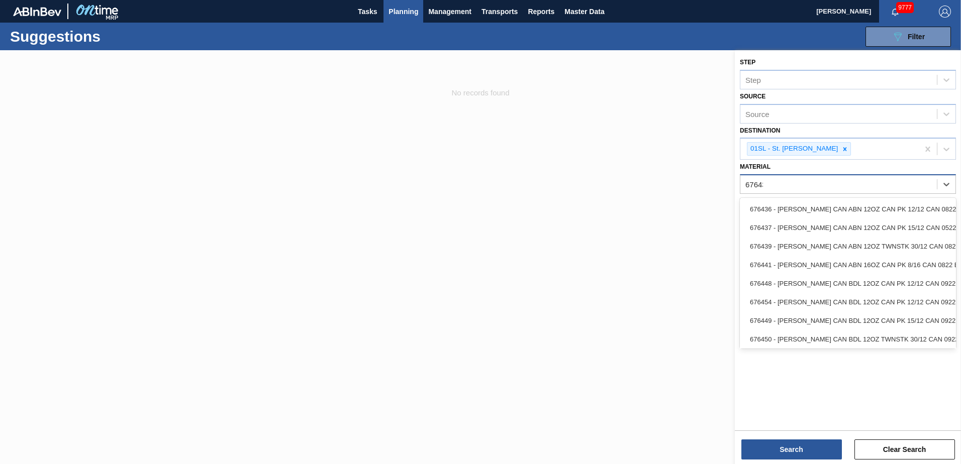
type input "676437"
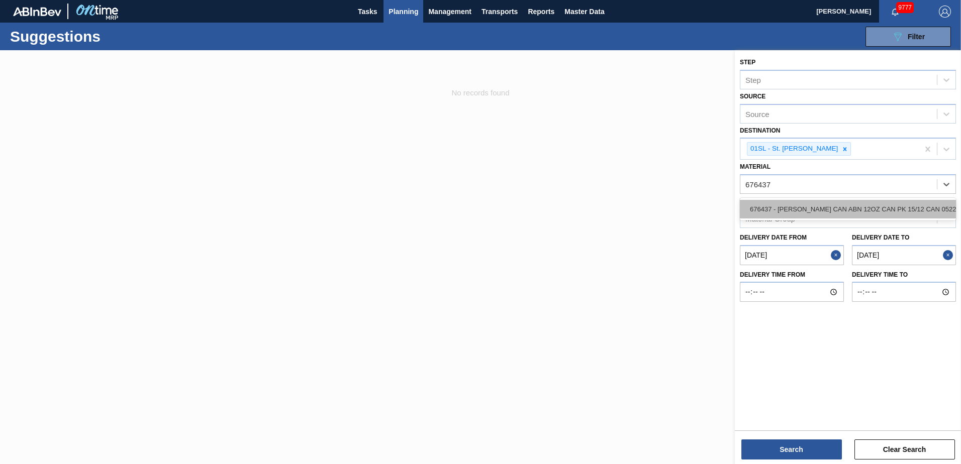
click at [841, 206] on div "676437 - [PERSON_NAME] CAN ABN 12OZ CAN PK 15/12 CAN 0522" at bounding box center [848, 209] width 216 height 19
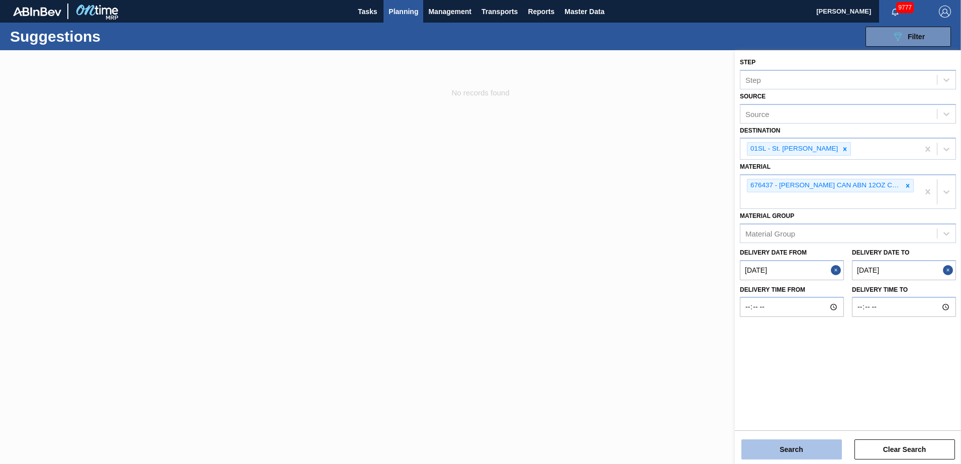
click at [791, 447] on button "Search" at bounding box center [791, 450] width 101 height 20
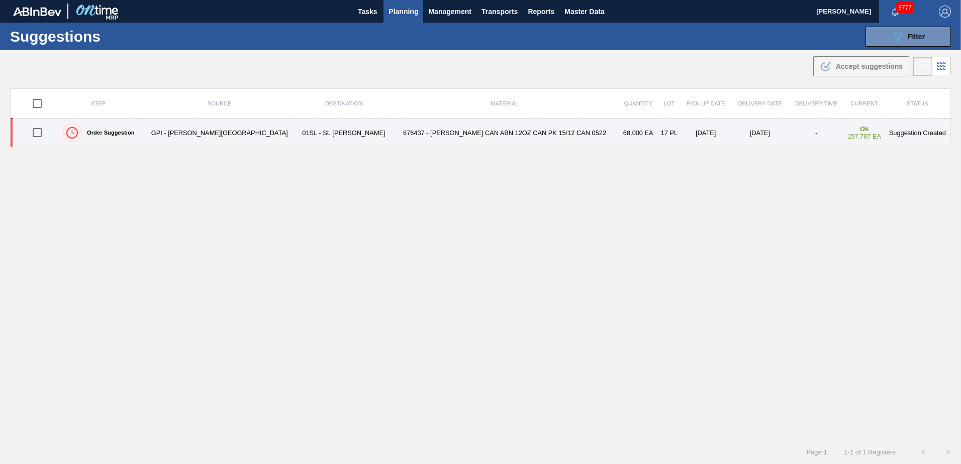
click at [41, 130] on input "checkbox" at bounding box center [37, 132] width 21 height 21
checkbox input "true"
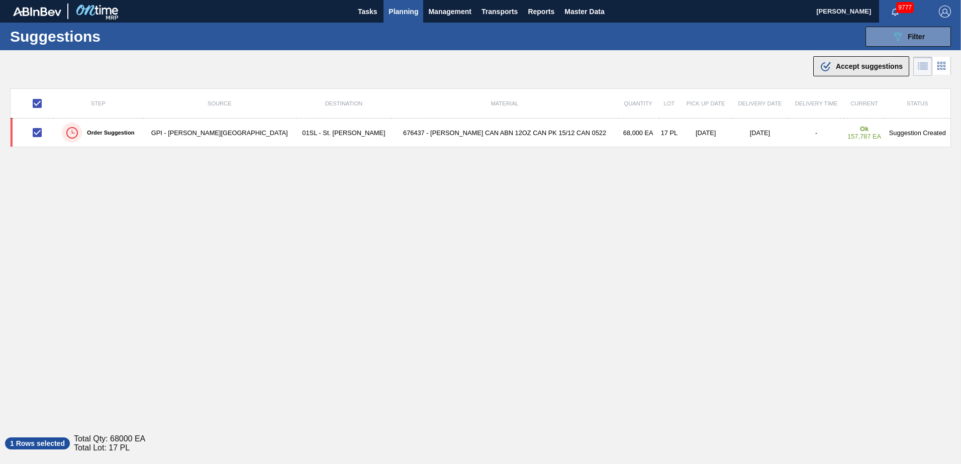
click at [848, 60] on div ".b{fill:var(--color-action-default)} Accept suggestions" at bounding box center [861, 66] width 83 height 12
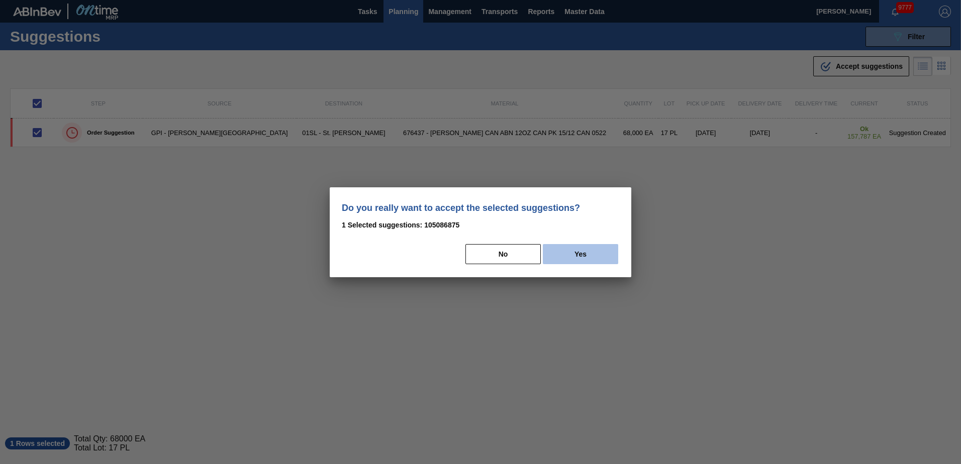
click at [599, 251] on button "Yes" at bounding box center [580, 254] width 75 height 20
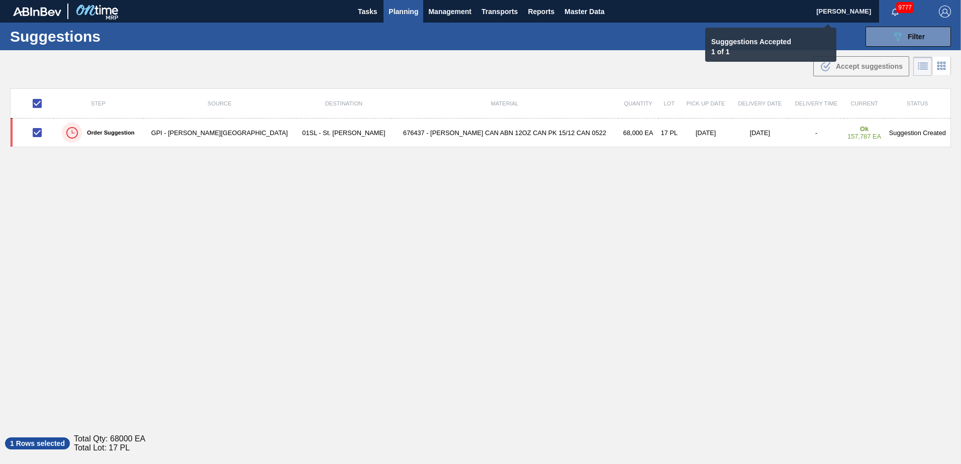
checkbox input "false"
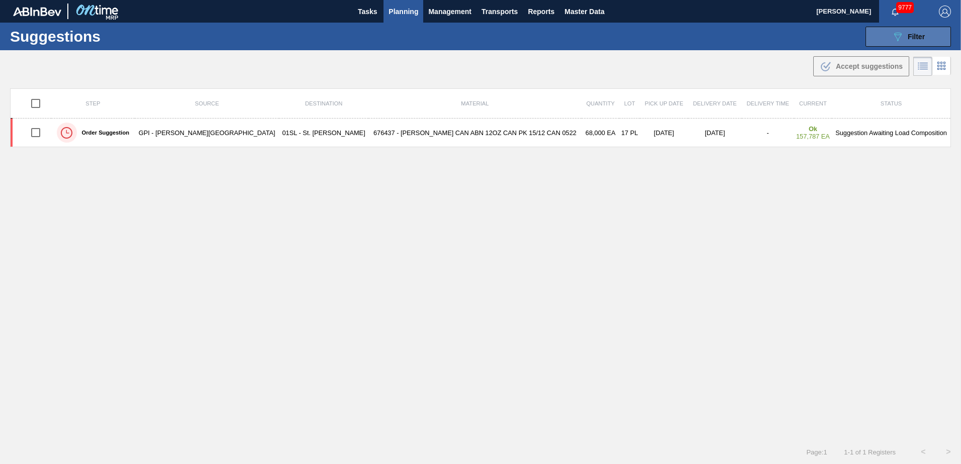
click at [920, 45] on button "089F7B8B-B2A5-4AFE-B5C0-19BA573D28AC Filter" at bounding box center [907, 37] width 85 height 20
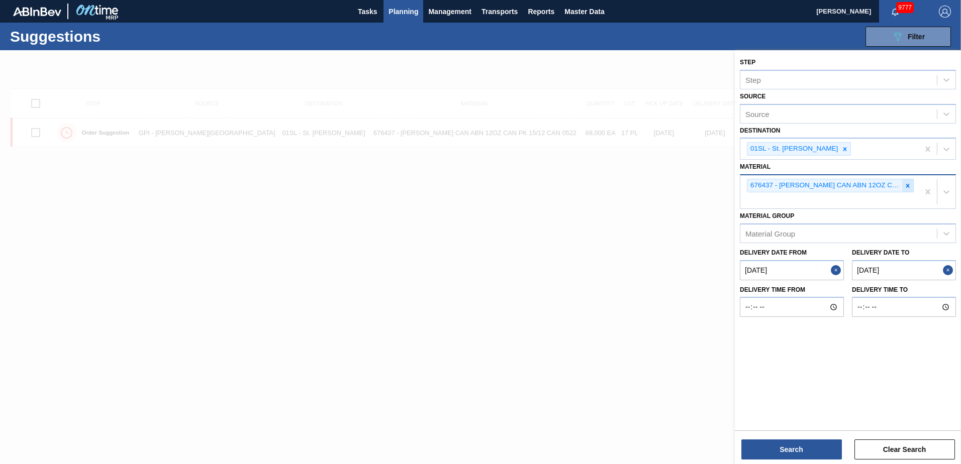
click at [909, 185] on icon at bounding box center [907, 185] width 7 height 7
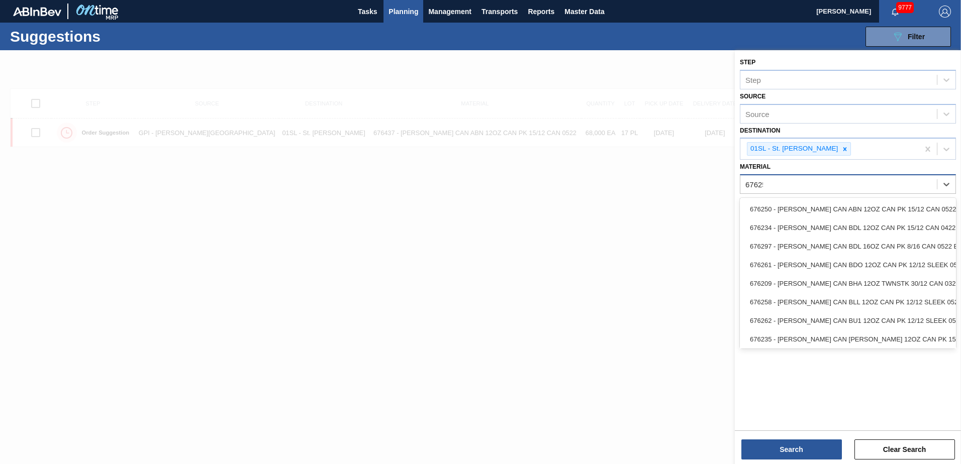
type input "676253"
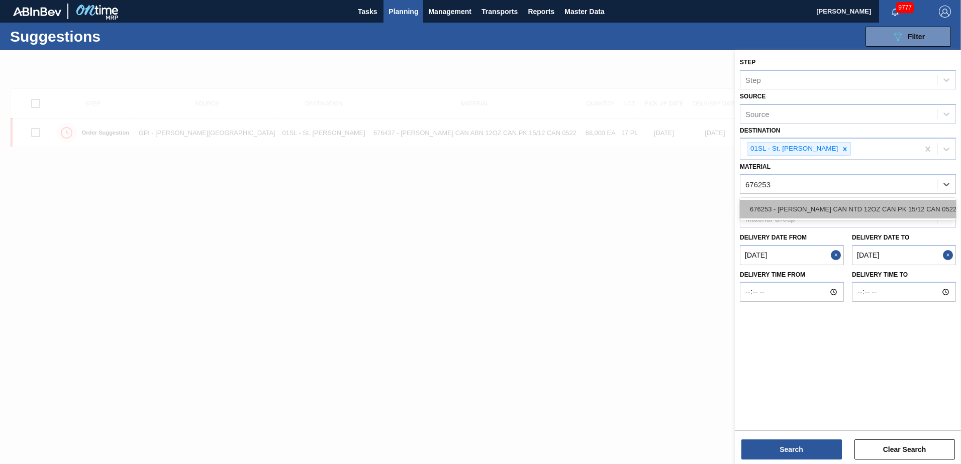
click at [879, 210] on div "676253 - [PERSON_NAME] CAN NTD 12OZ CAN PK 15/12 CAN 0522" at bounding box center [848, 209] width 216 height 19
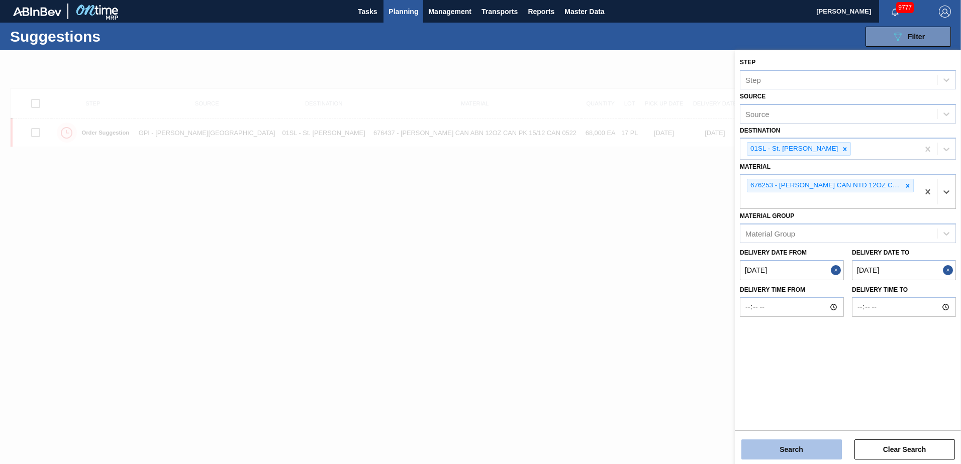
click at [809, 448] on button "Search" at bounding box center [791, 450] width 101 height 20
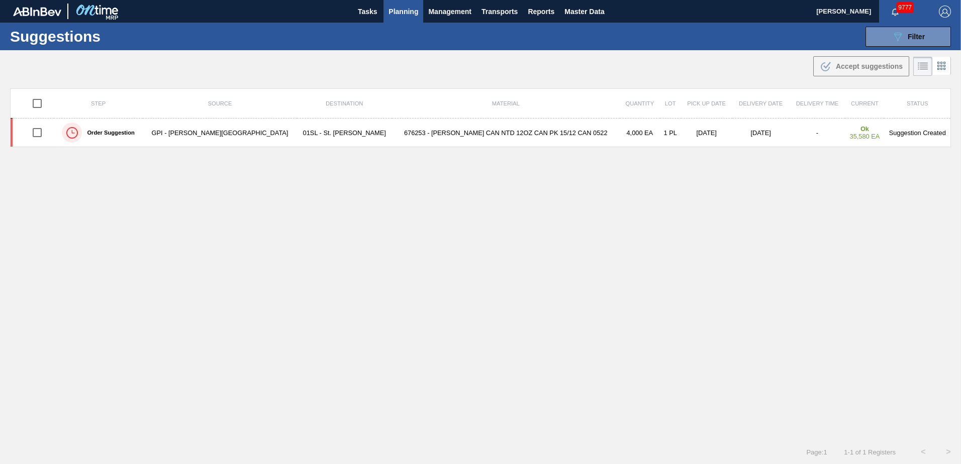
click at [396, 17] on span "Planning" at bounding box center [403, 12] width 30 height 12
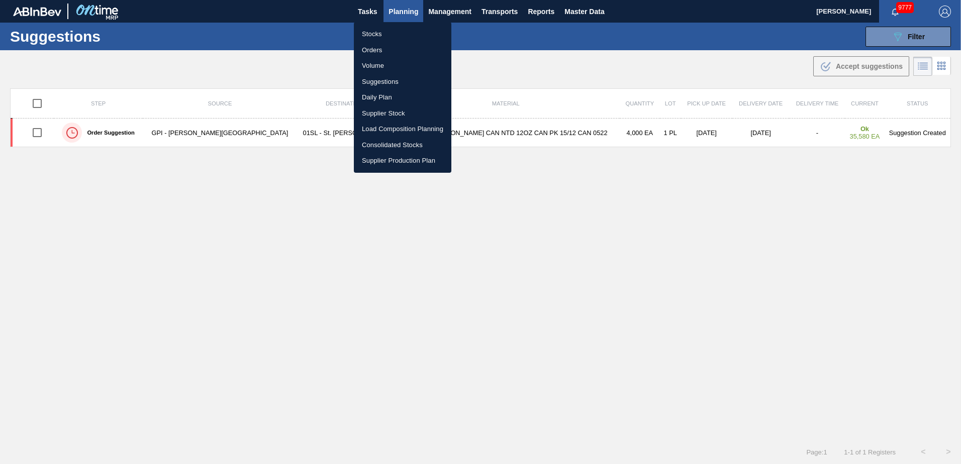
click at [383, 129] on li "Load Composition Planning" at bounding box center [402, 129] width 97 height 16
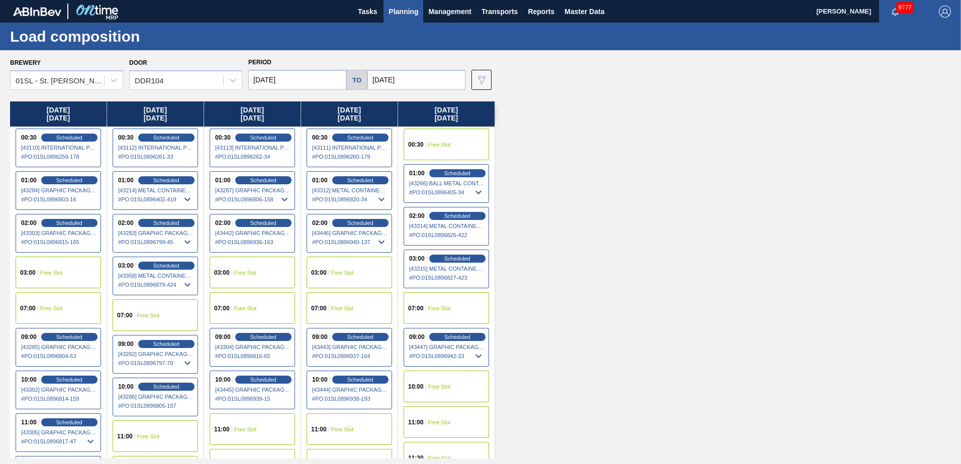
click at [344, 418] on div "11:00 Free Slot" at bounding box center [349, 430] width 85 height 32
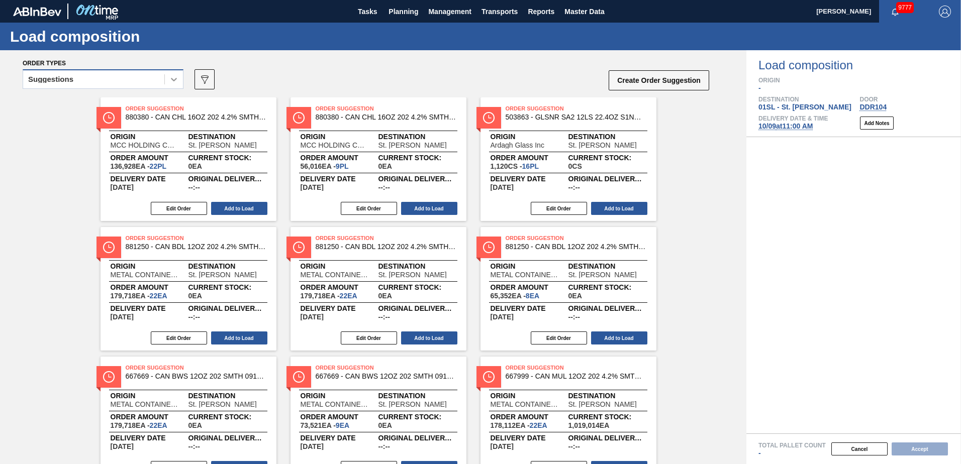
click at [169, 82] on icon at bounding box center [174, 79] width 10 height 10
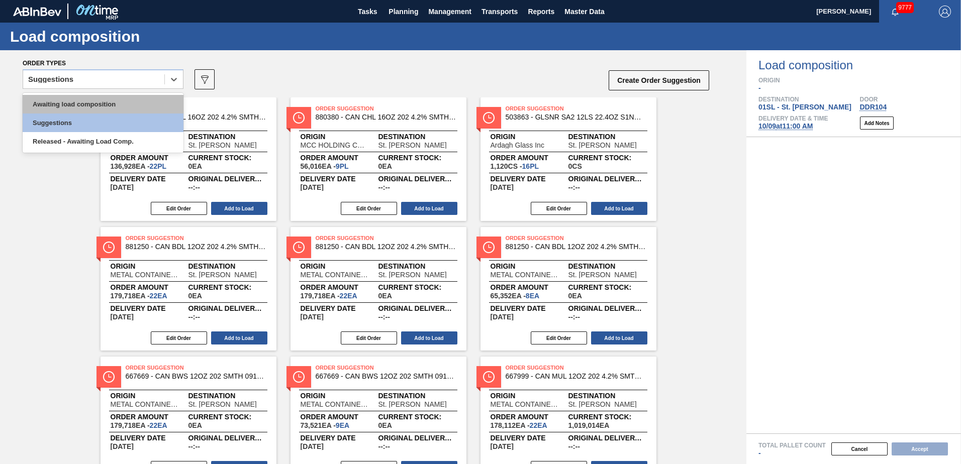
click at [113, 108] on div "Awaiting load composition" at bounding box center [103, 104] width 161 height 19
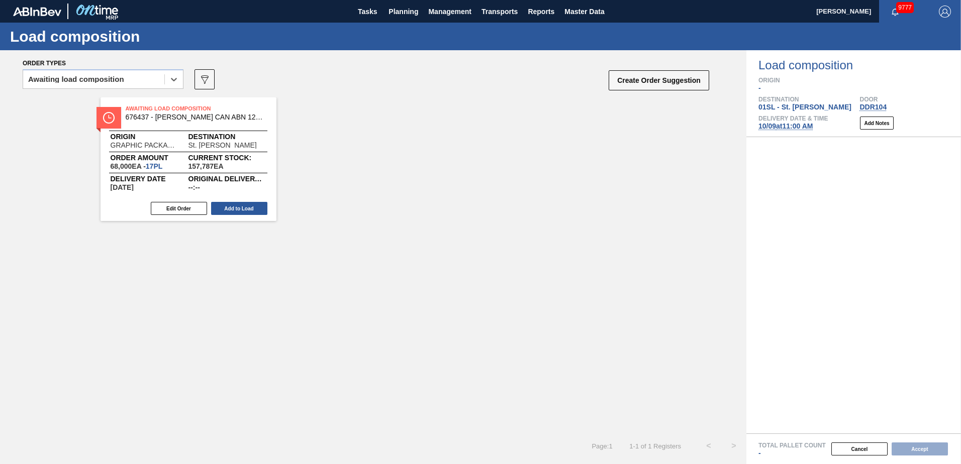
click at [243, 202] on div "Edit Order Add to Load" at bounding box center [185, 208] width 168 height 15
click at [247, 203] on button "Add to Load" at bounding box center [239, 208] width 56 height 13
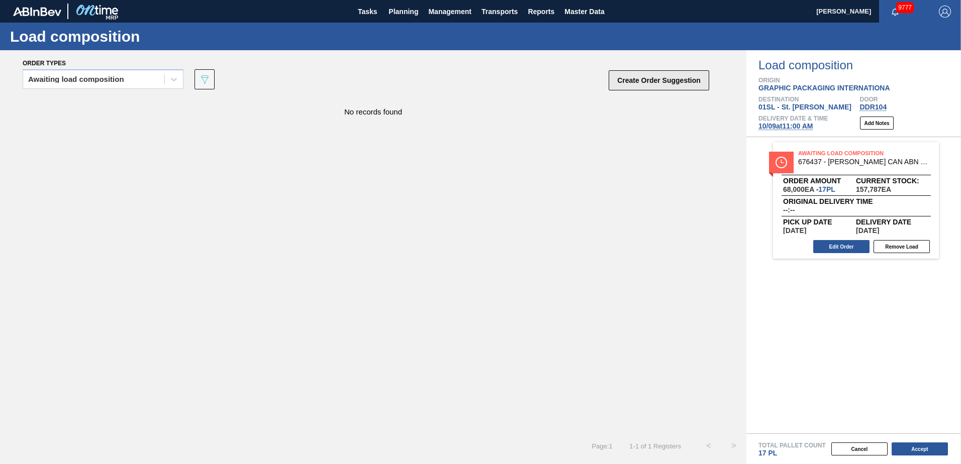
click at [641, 78] on button "Create Order Suggestion" at bounding box center [659, 80] width 101 height 20
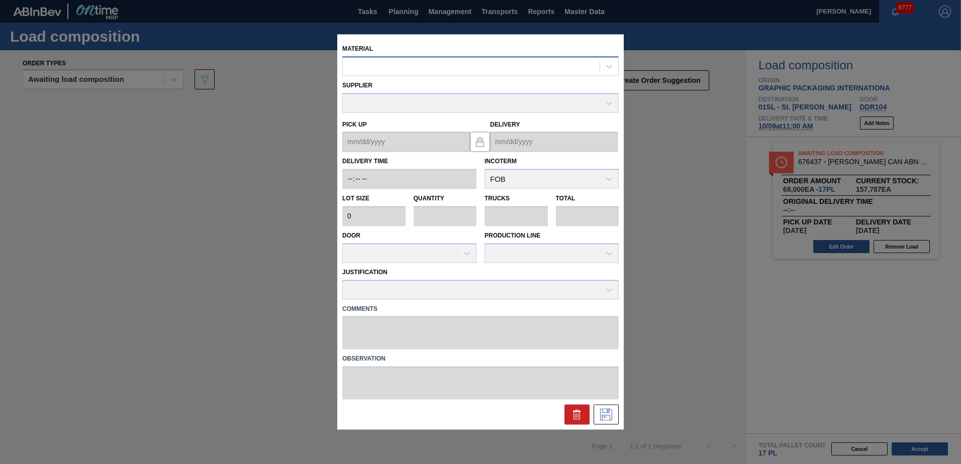
click at [500, 73] on div at bounding box center [471, 66] width 257 height 15
type input "676253"
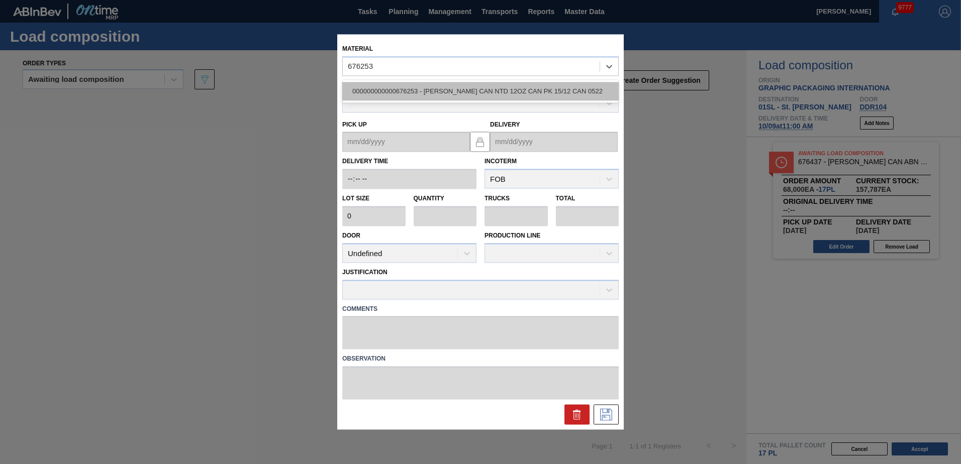
click at [507, 94] on div "000000000000676253 - [PERSON_NAME] CAN NTD 12OZ CAN PK 15/12 CAN 0522" at bounding box center [480, 91] width 276 height 19
type input "4,000"
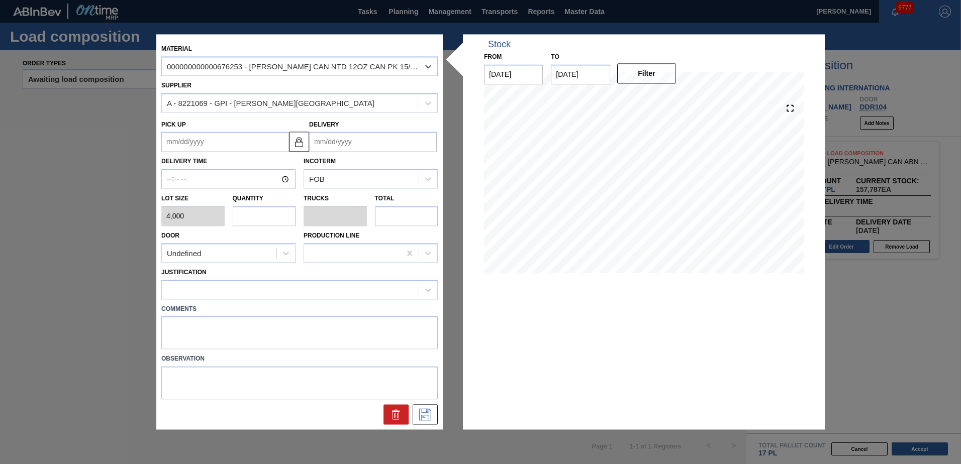
click at [348, 136] on input "Delivery" at bounding box center [373, 142] width 128 height 20
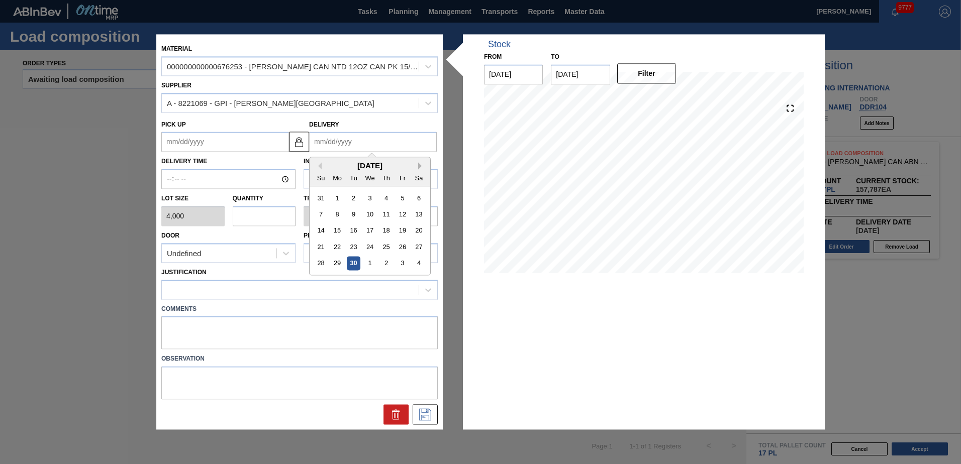
click at [425, 168] on button "Next Month" at bounding box center [421, 166] width 7 height 7
drag, startPoint x: 387, startPoint y: 214, endPoint x: 360, endPoint y: 216, distance: 27.7
click at [387, 214] on div "9" at bounding box center [386, 215] width 14 height 14
type up "[DATE]"
type input "[DATE]"
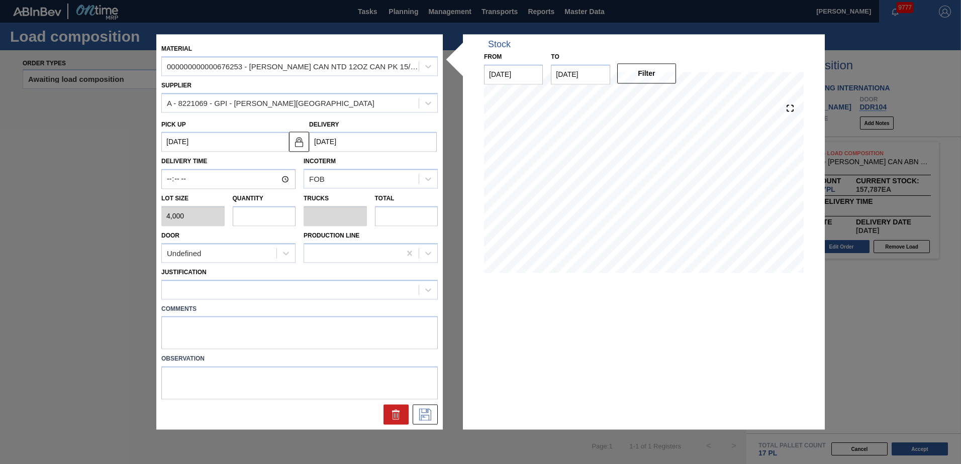
click at [281, 218] on input "text" at bounding box center [264, 216] width 63 height 20
type input "9"
type input "0.346"
type input "36,000"
type input "9"
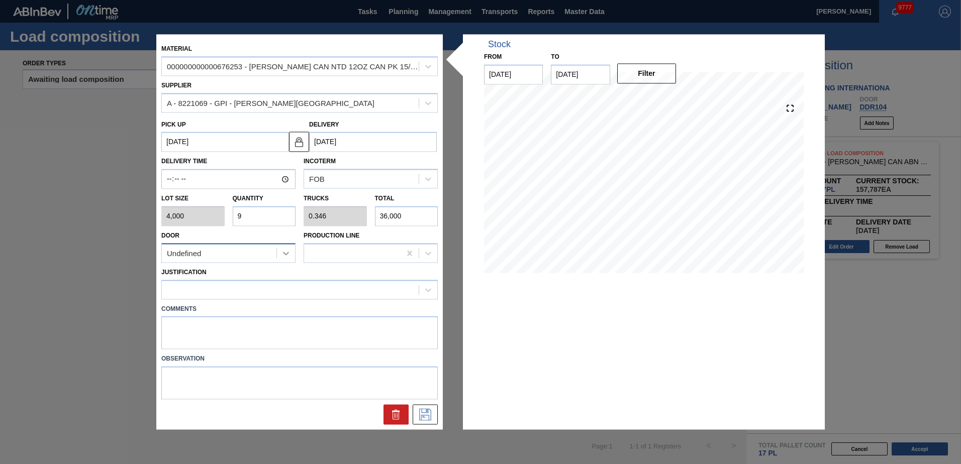
click at [278, 253] on div at bounding box center [286, 253] width 18 height 18
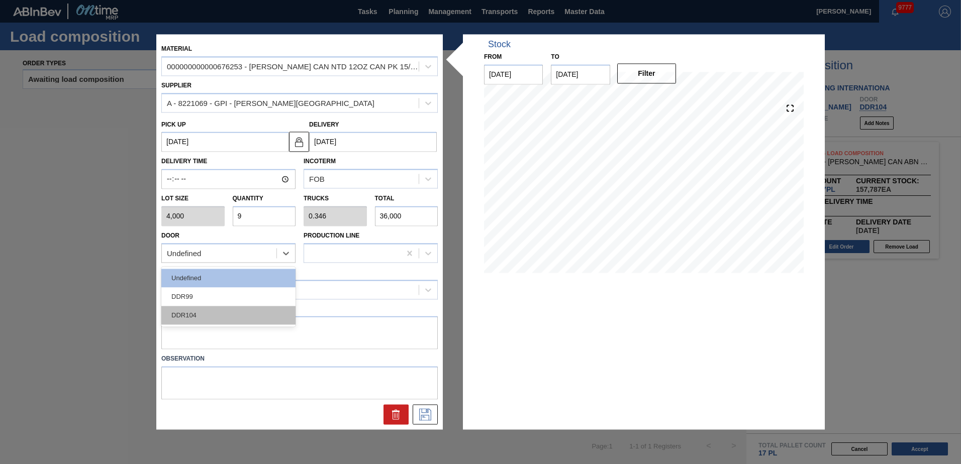
click at [241, 312] on div "DDR104" at bounding box center [228, 315] width 134 height 19
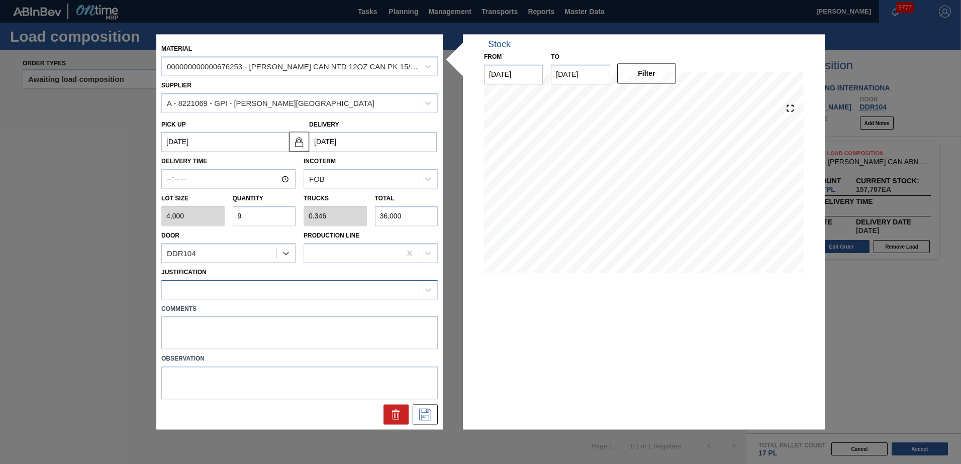
click at [233, 286] on div at bounding box center [290, 289] width 257 height 15
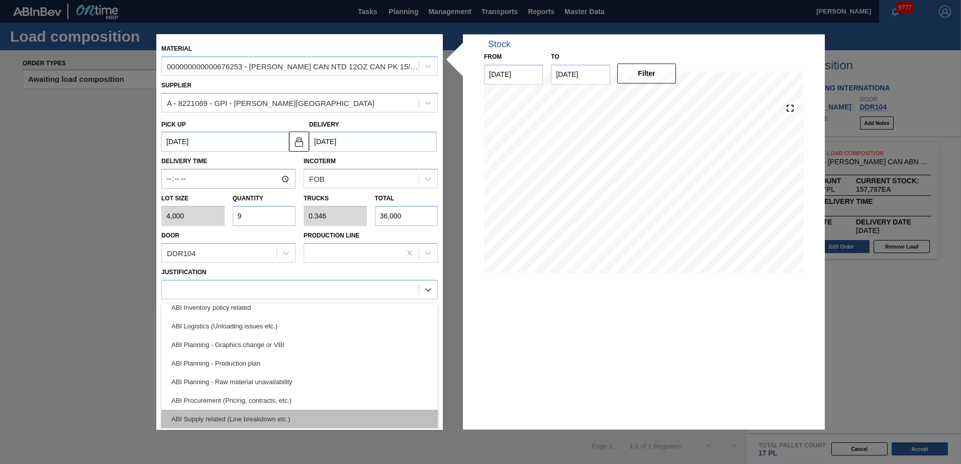
scroll to position [101, 0]
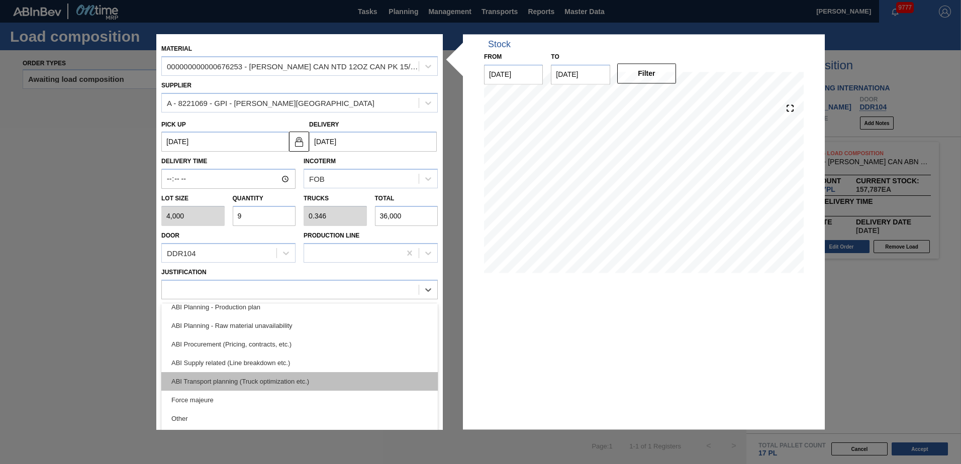
click at [260, 378] on div "ABI Transport planning (Truck optimization etc.)" at bounding box center [299, 381] width 276 height 19
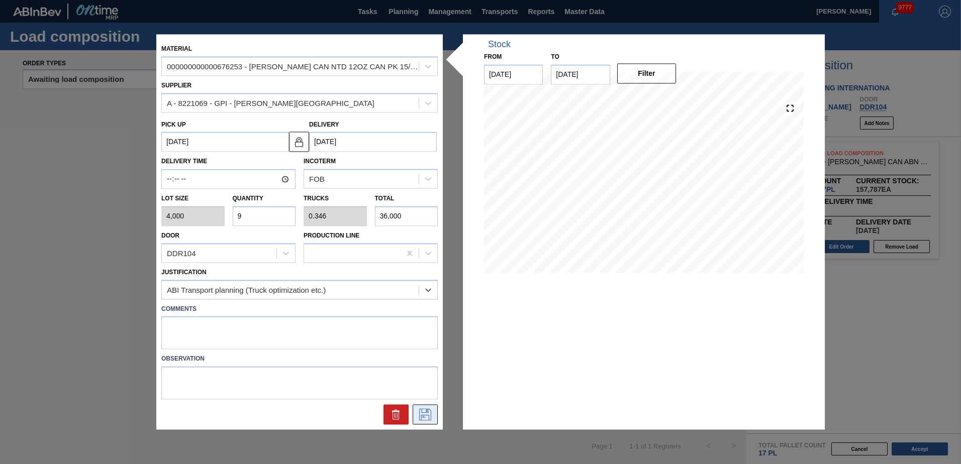
click at [430, 416] on icon at bounding box center [425, 415] width 16 height 12
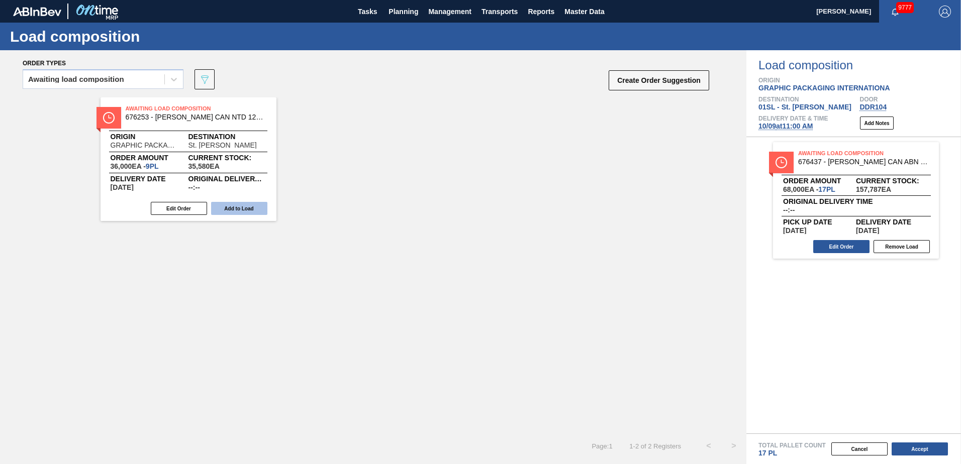
click at [240, 209] on button "Add to Load" at bounding box center [239, 208] width 56 height 13
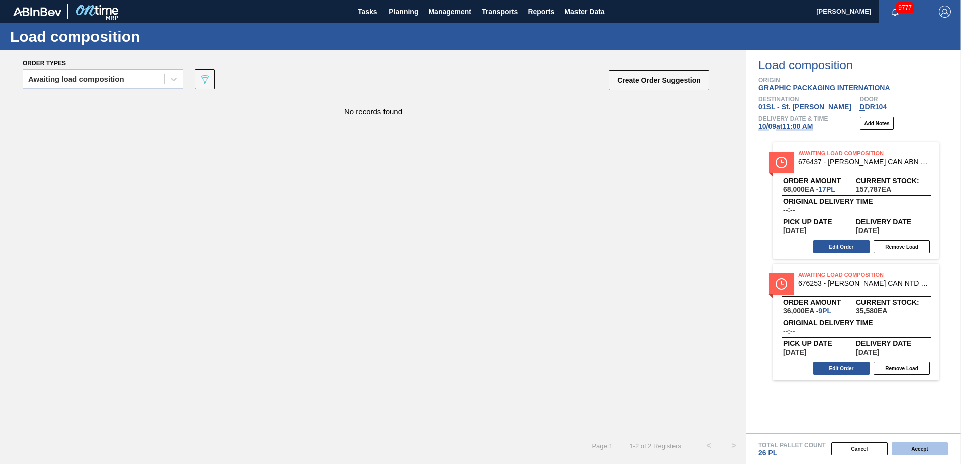
click at [920, 453] on button "Accept" at bounding box center [919, 449] width 56 height 13
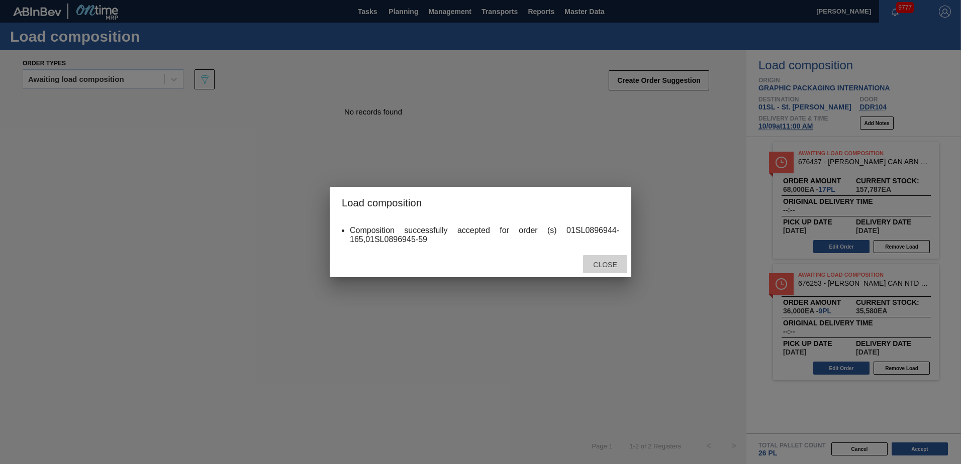
click at [608, 258] on div "Close" at bounding box center [605, 264] width 44 height 19
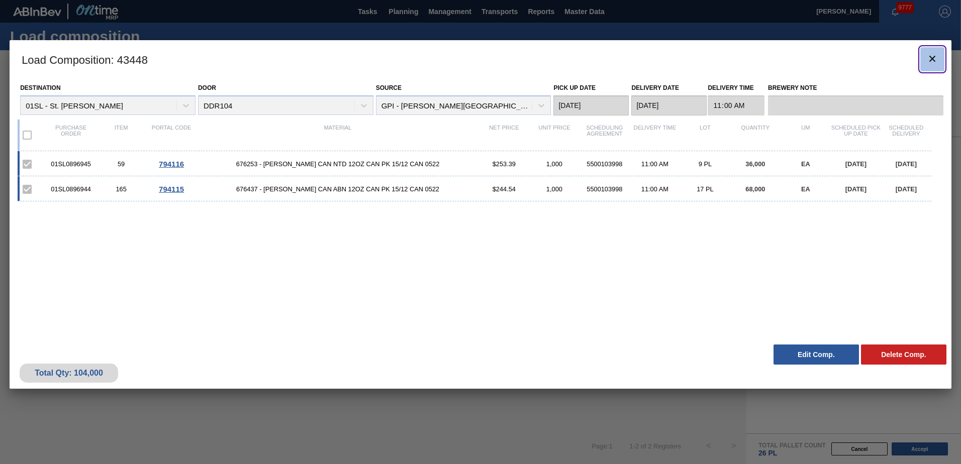
click at [929, 62] on icon "botão de ícone" at bounding box center [932, 59] width 12 height 12
